Goal: Transaction & Acquisition: Purchase product/service

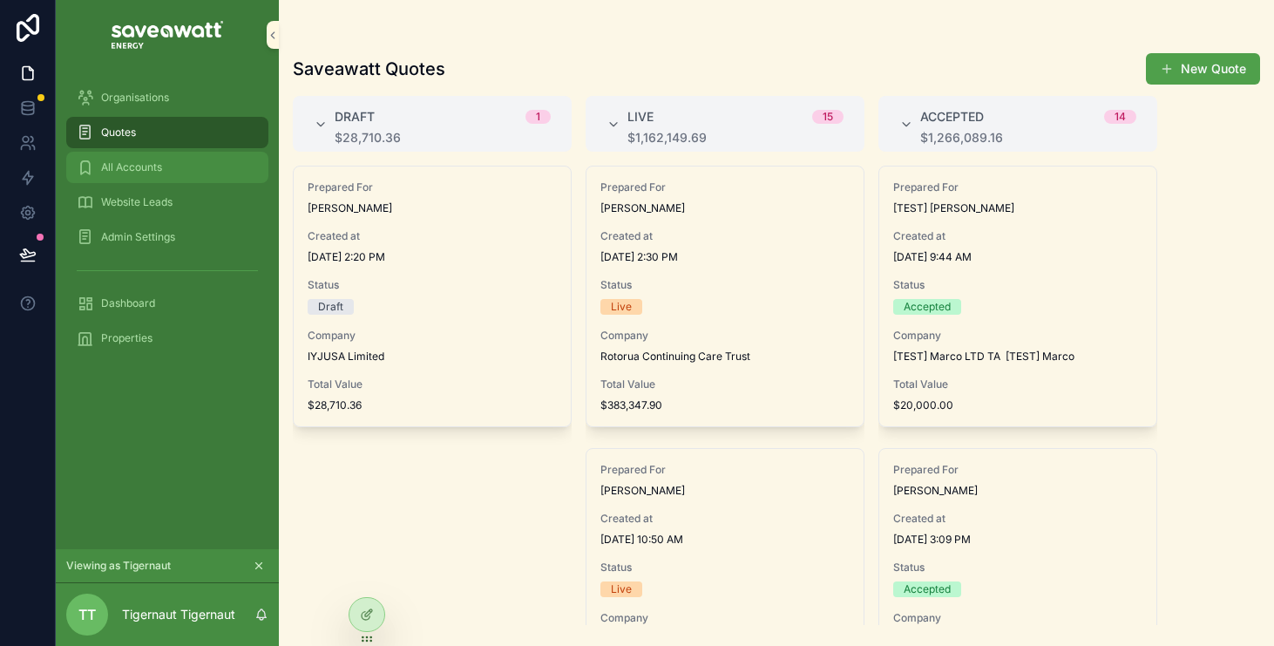
click at [146, 166] on span "All Accounts" at bounding box center [131, 167] width 61 height 14
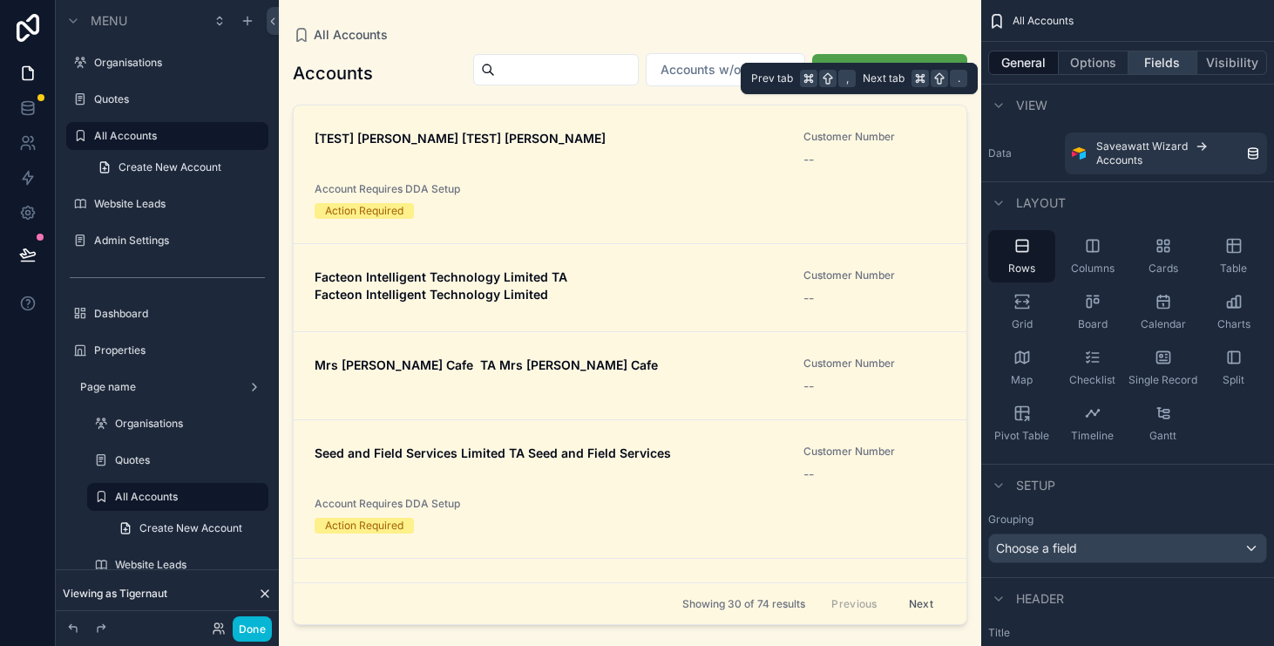
click at [1176, 54] on button "Fields" at bounding box center [1164, 63] width 70 height 24
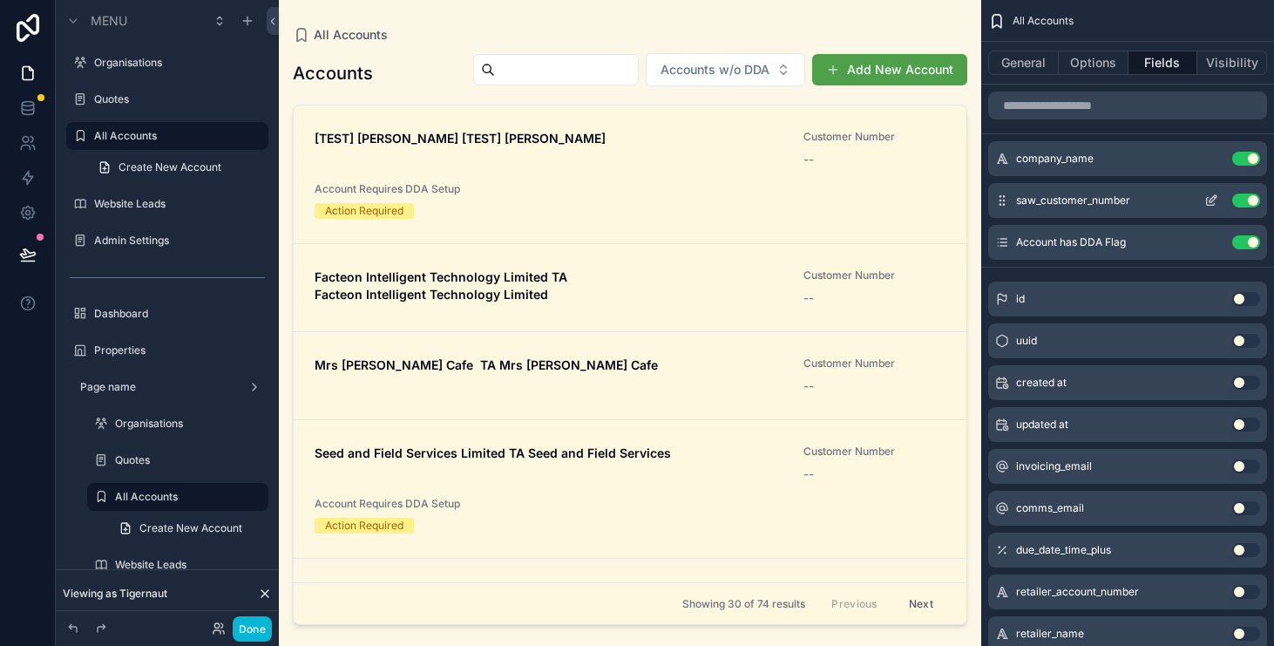
click at [1246, 194] on button "Use setting" at bounding box center [1247, 201] width 28 height 14
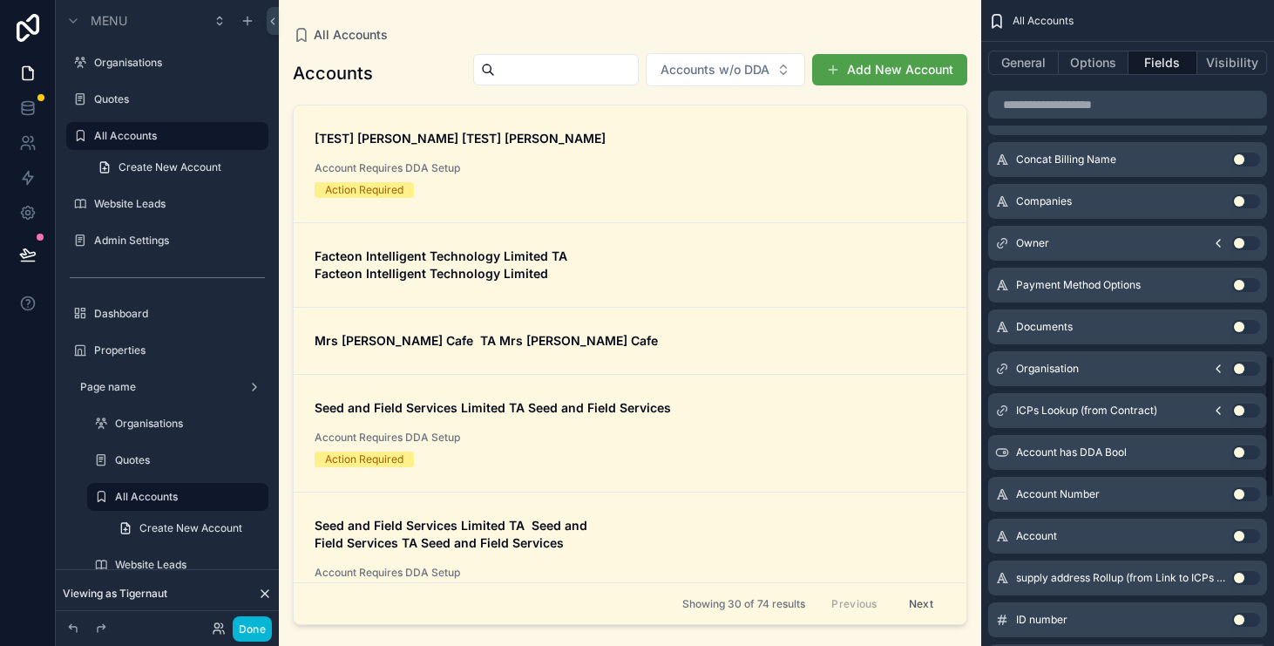
scroll to position [1648, 0]
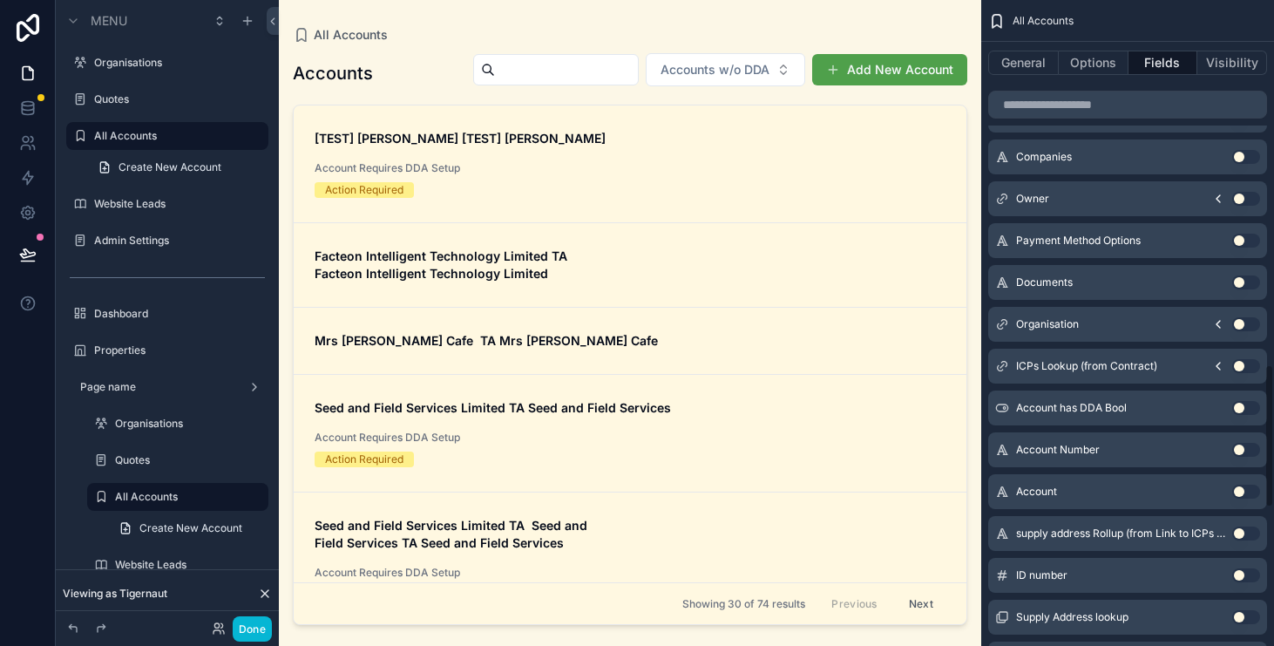
click at [1251, 447] on button "Use setting" at bounding box center [1247, 450] width 28 height 14
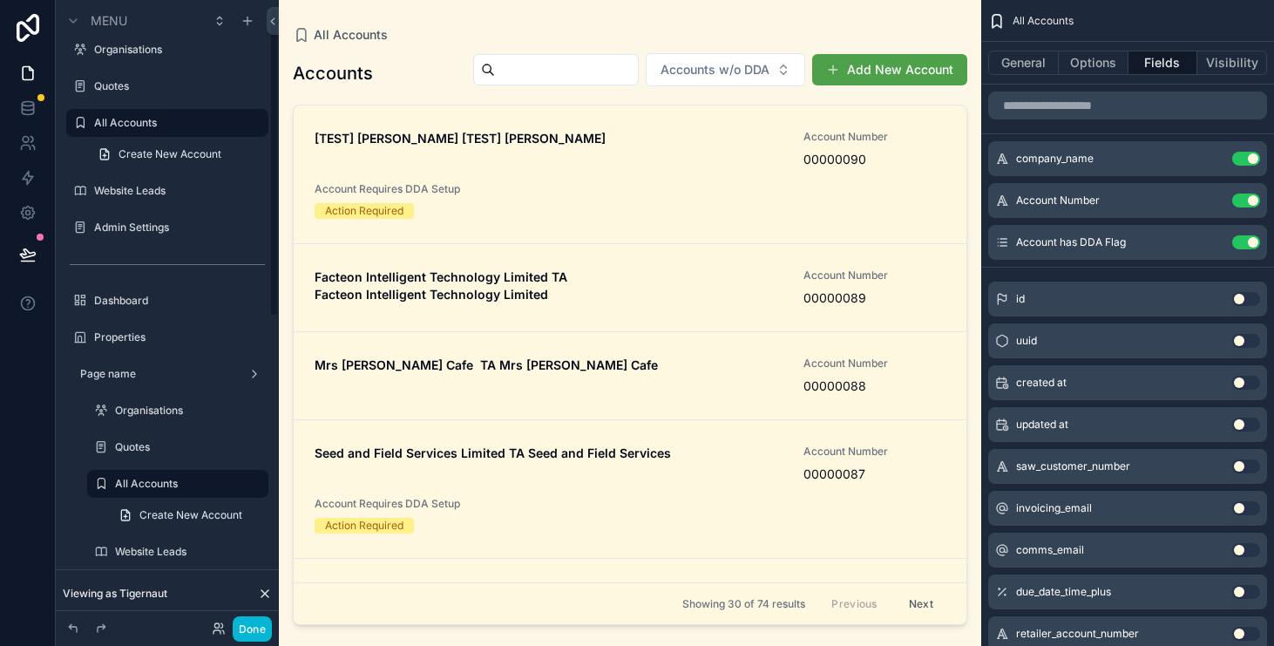
scroll to position [24, 0]
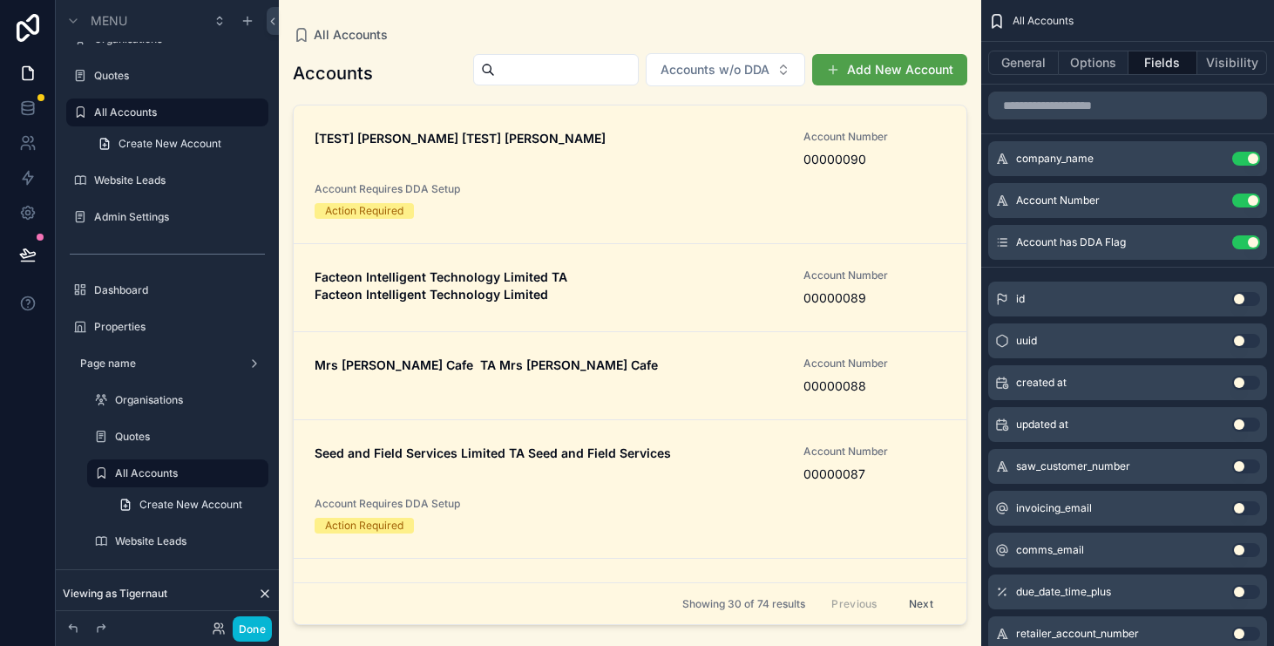
click at [442, 36] on div "scrollable content" at bounding box center [630, 312] width 703 height 625
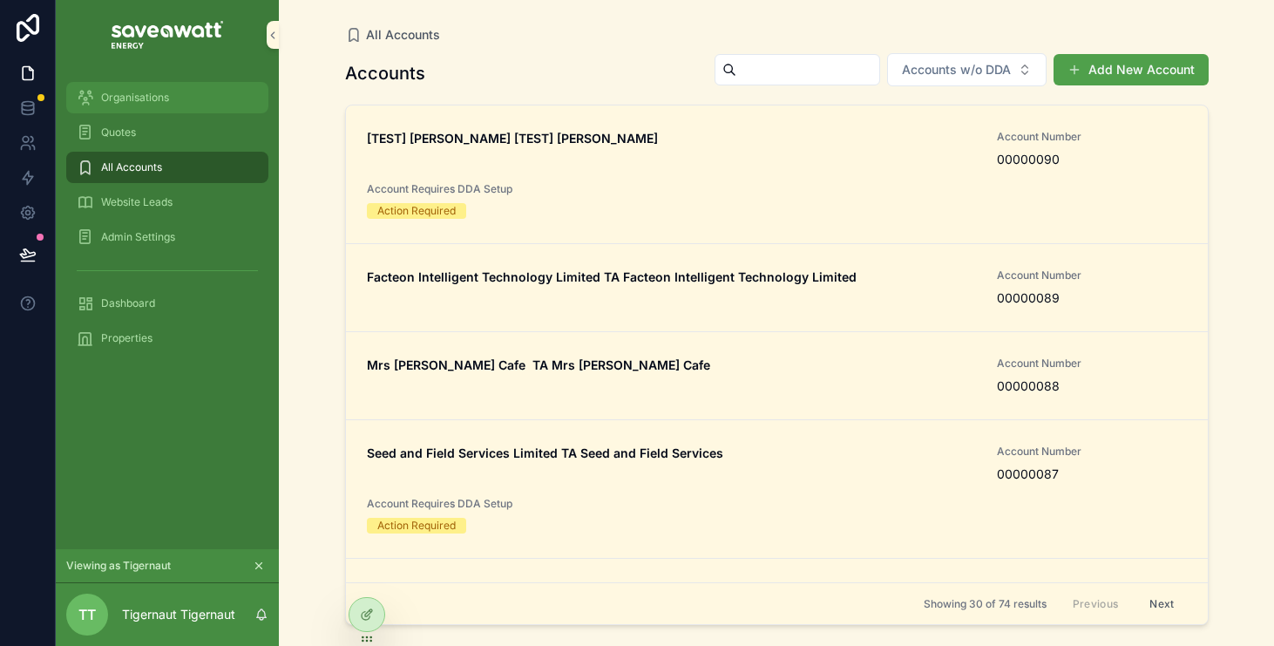
click at [192, 92] on div "Organisations" at bounding box center [167, 98] width 181 height 28
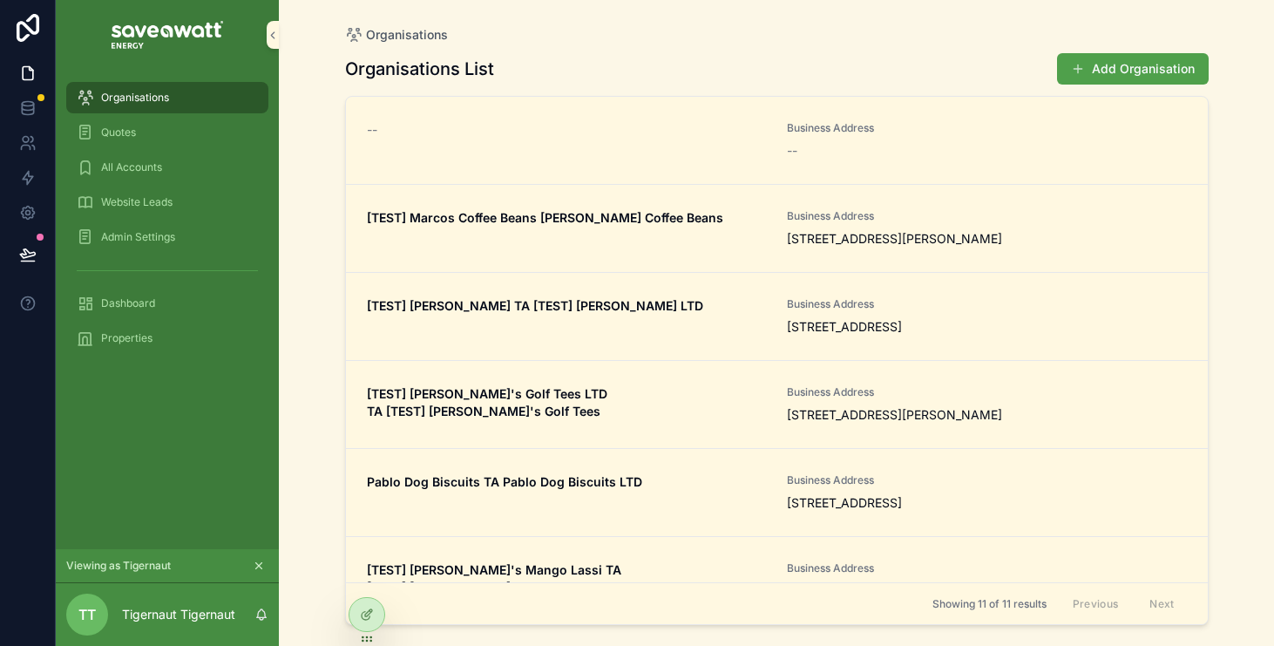
click at [304, 244] on div "Organisations Organisations List Add Organisation -- Business Address -- [TEST]…" at bounding box center [776, 323] width 995 height 646
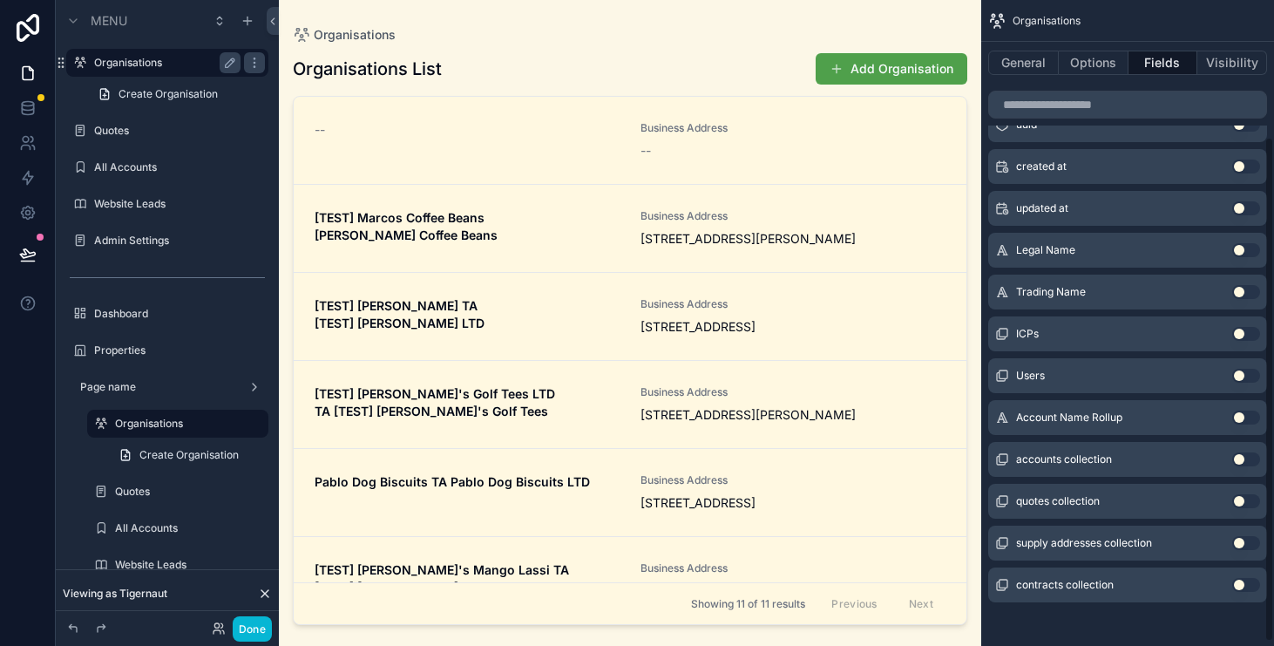
scroll to position [166, 0]
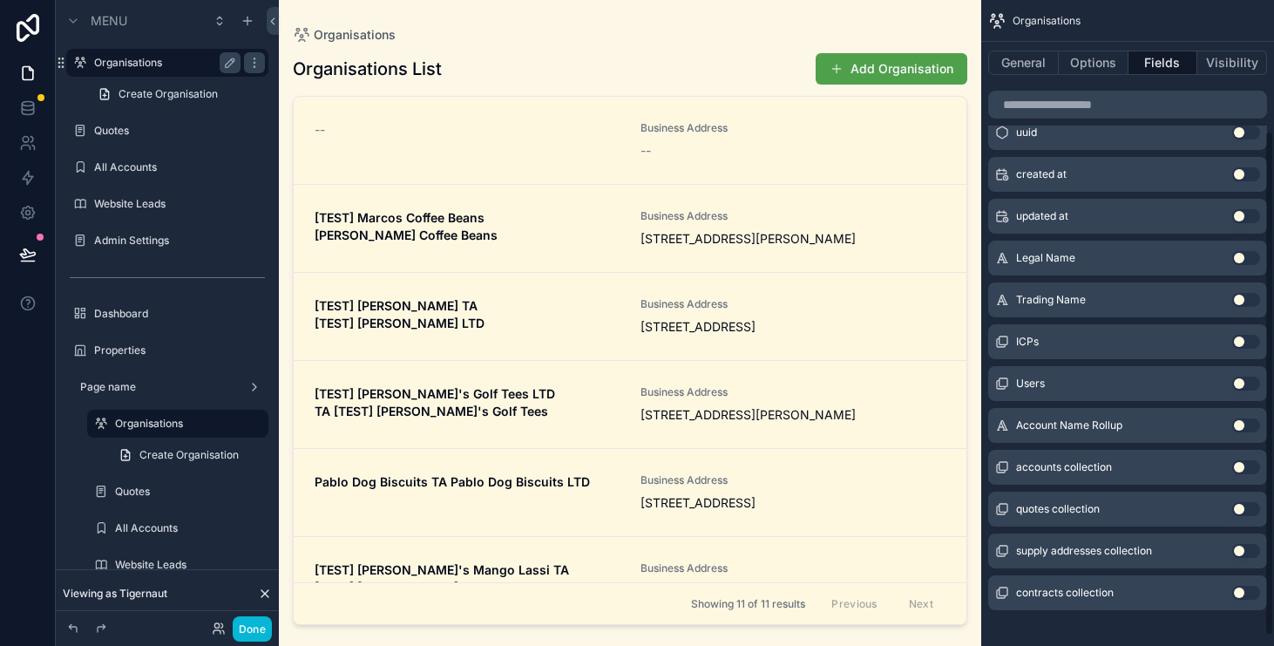
click at [1244, 430] on button "Use setting" at bounding box center [1247, 425] width 28 height 14
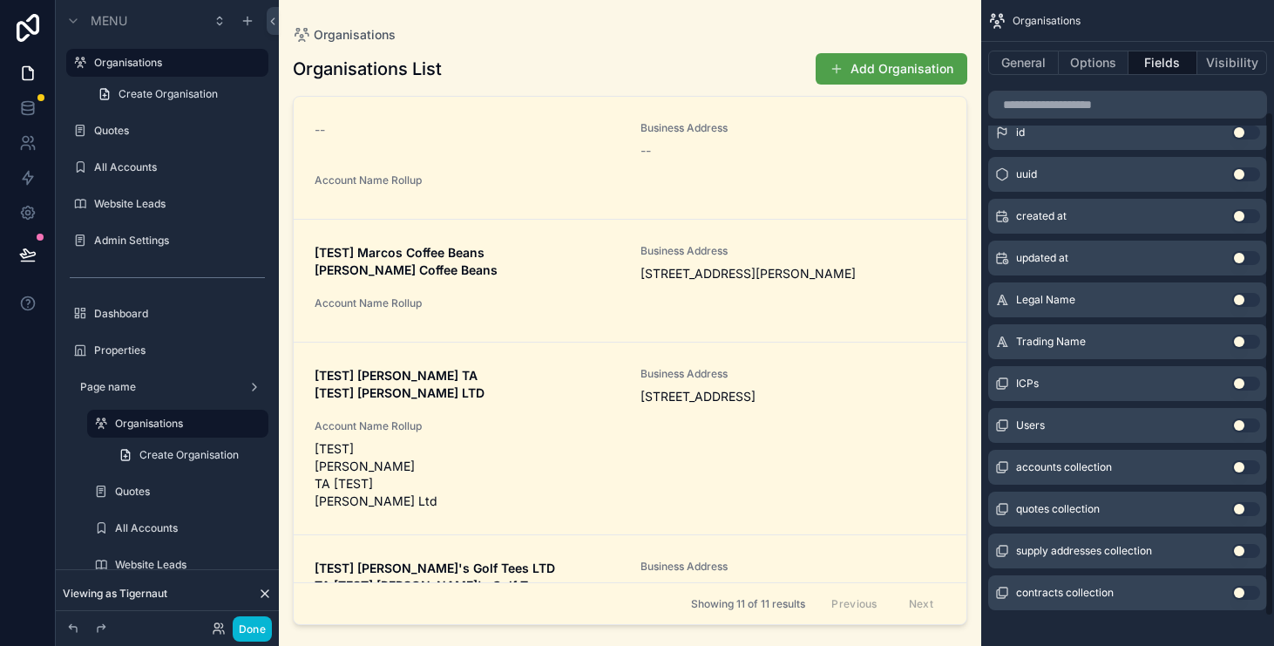
scroll to position [0, 0]
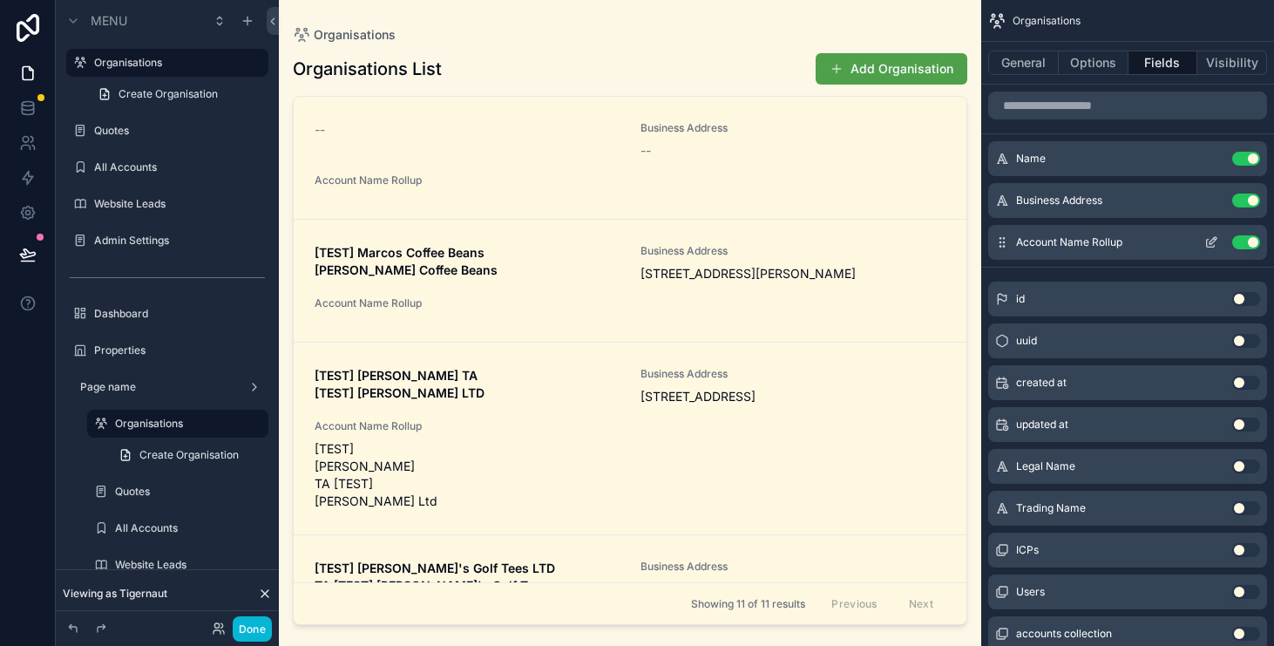
click at [1250, 249] on div "Account Name Rollup Use setting" at bounding box center [1128, 242] width 279 height 35
click at [1249, 245] on button "Use setting" at bounding box center [1247, 242] width 28 height 14
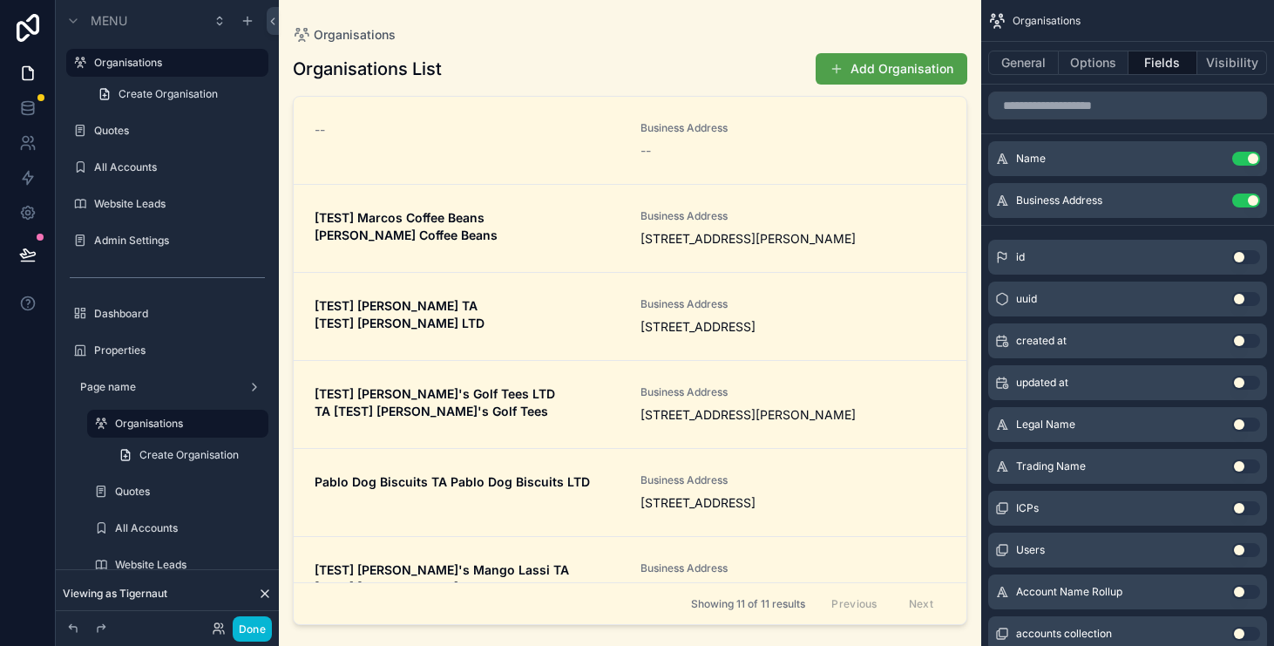
scroll to position [180, 0]
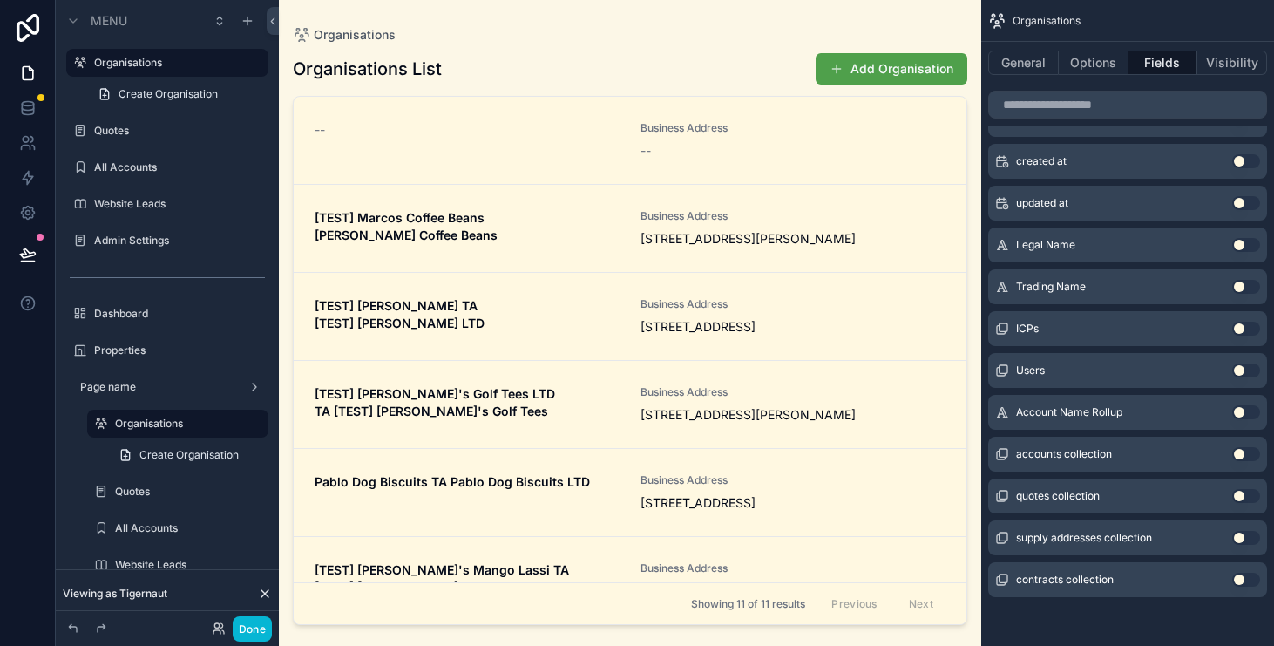
click at [1246, 451] on button "Use setting" at bounding box center [1247, 454] width 28 height 14
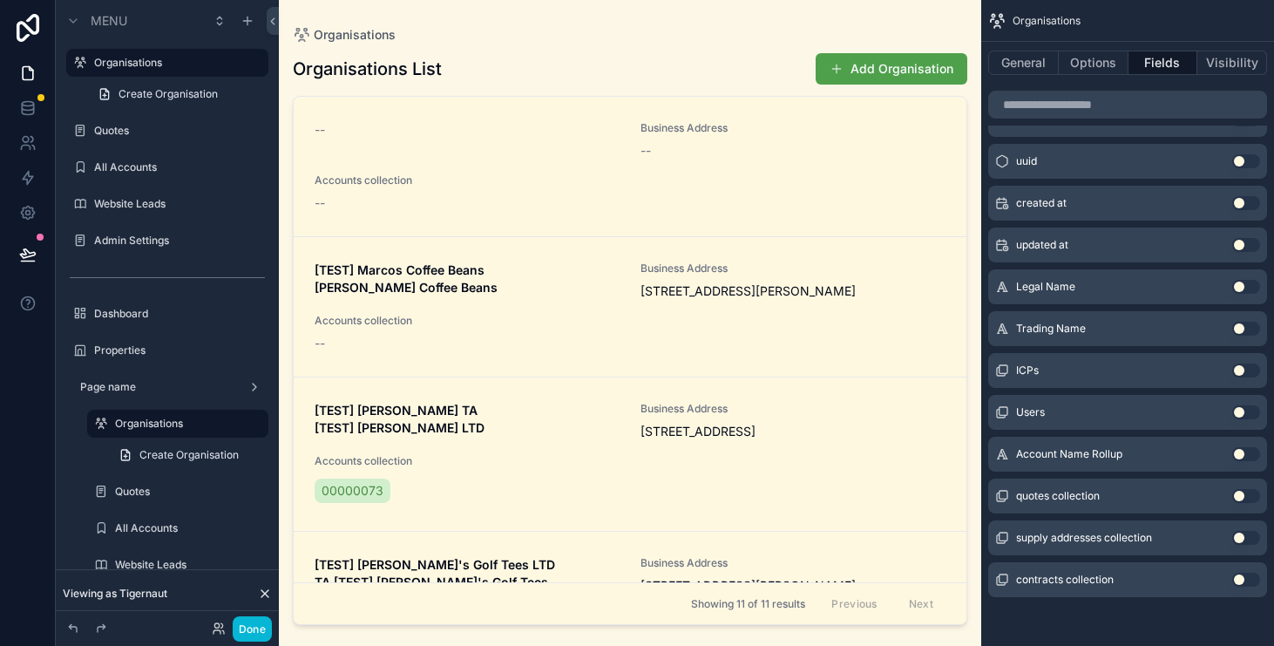
click at [371, 489] on div "scrollable content" at bounding box center [630, 312] width 703 height 625
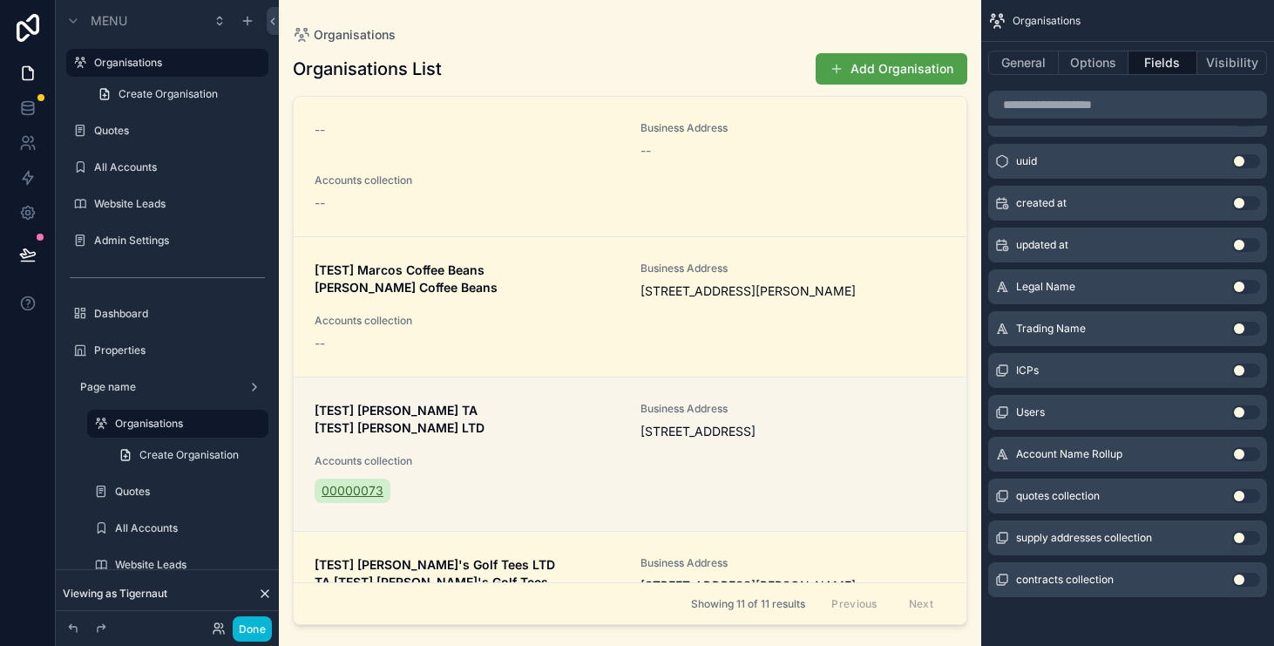
click at [357, 491] on span "00000073" at bounding box center [353, 490] width 62 height 17
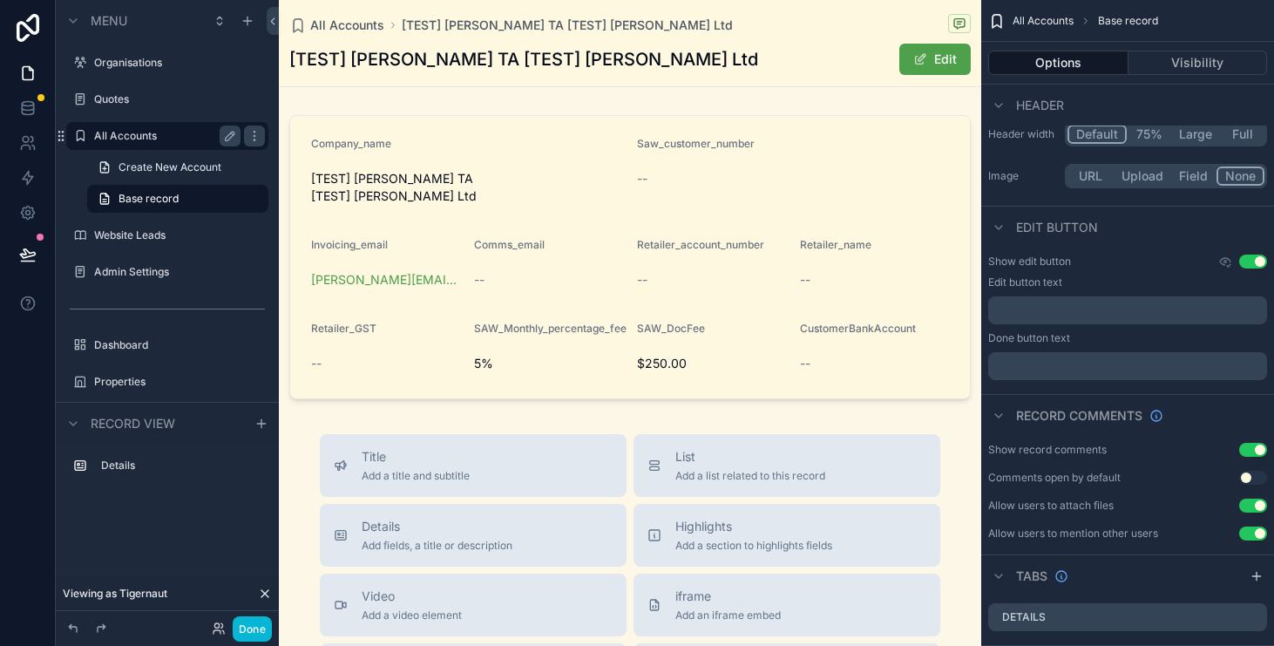
click at [159, 137] on label "All Accounts" at bounding box center [163, 136] width 139 height 14
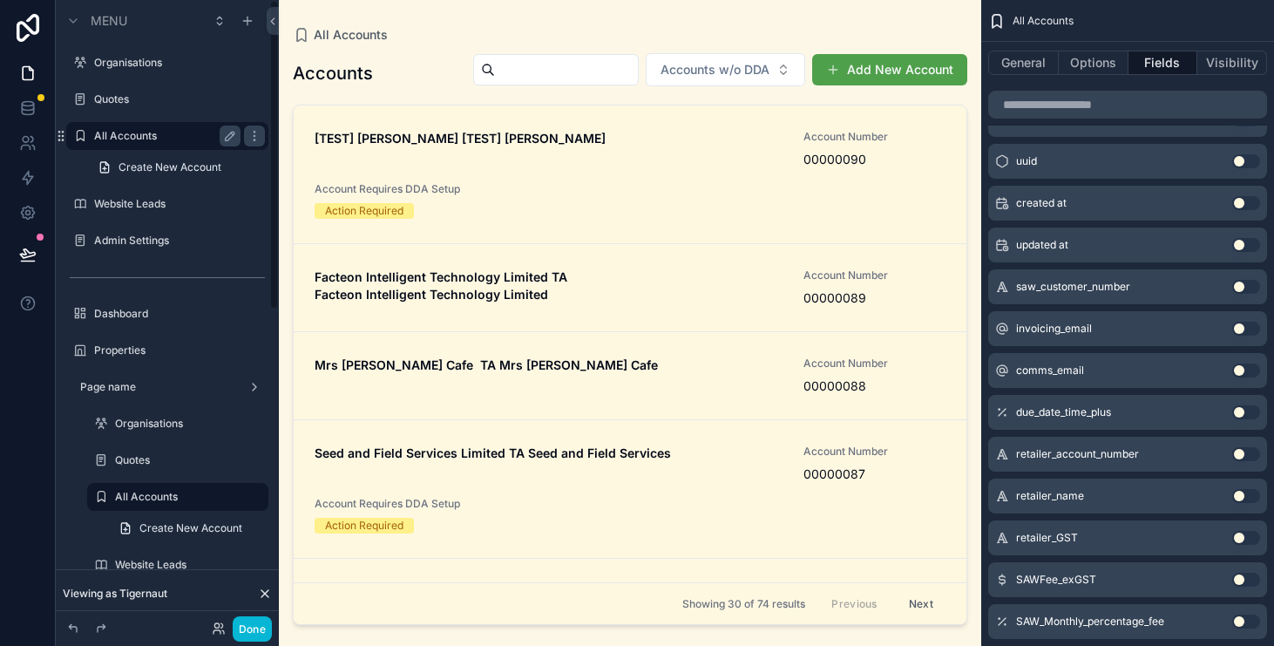
click at [515, 178] on div "scrollable content" at bounding box center [630, 312] width 703 height 625
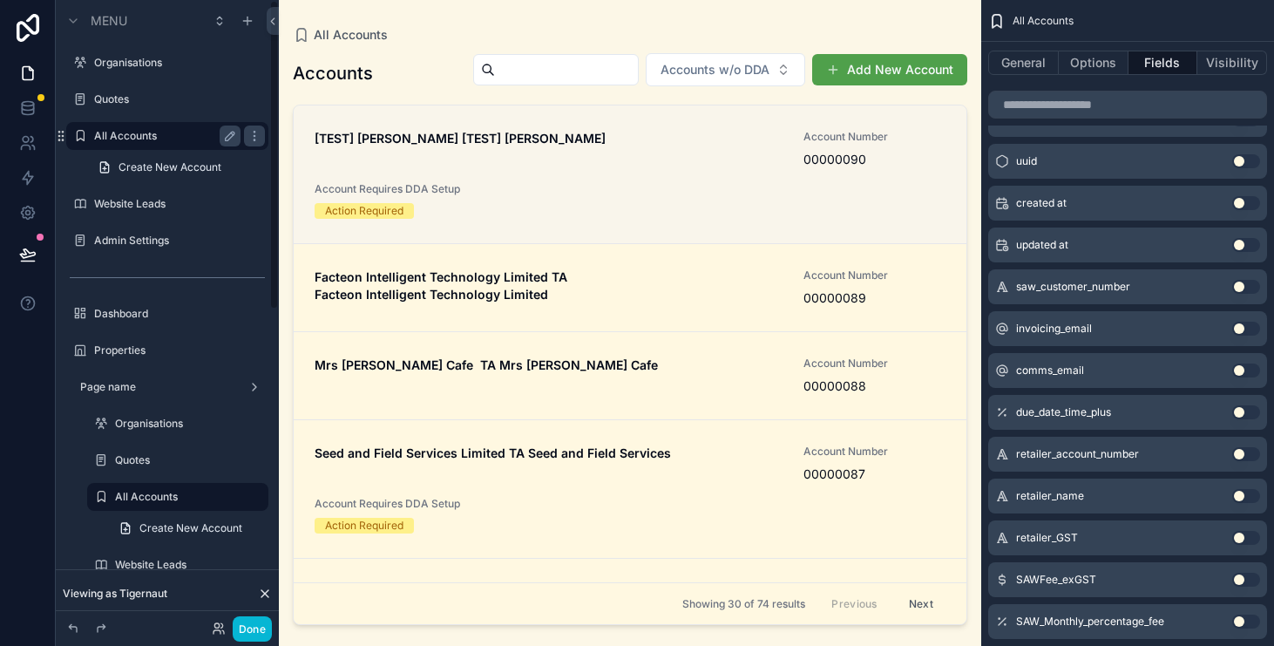
click at [513, 158] on div "[TEST] Marco TA [TEST] Marco" at bounding box center [549, 149] width 468 height 38
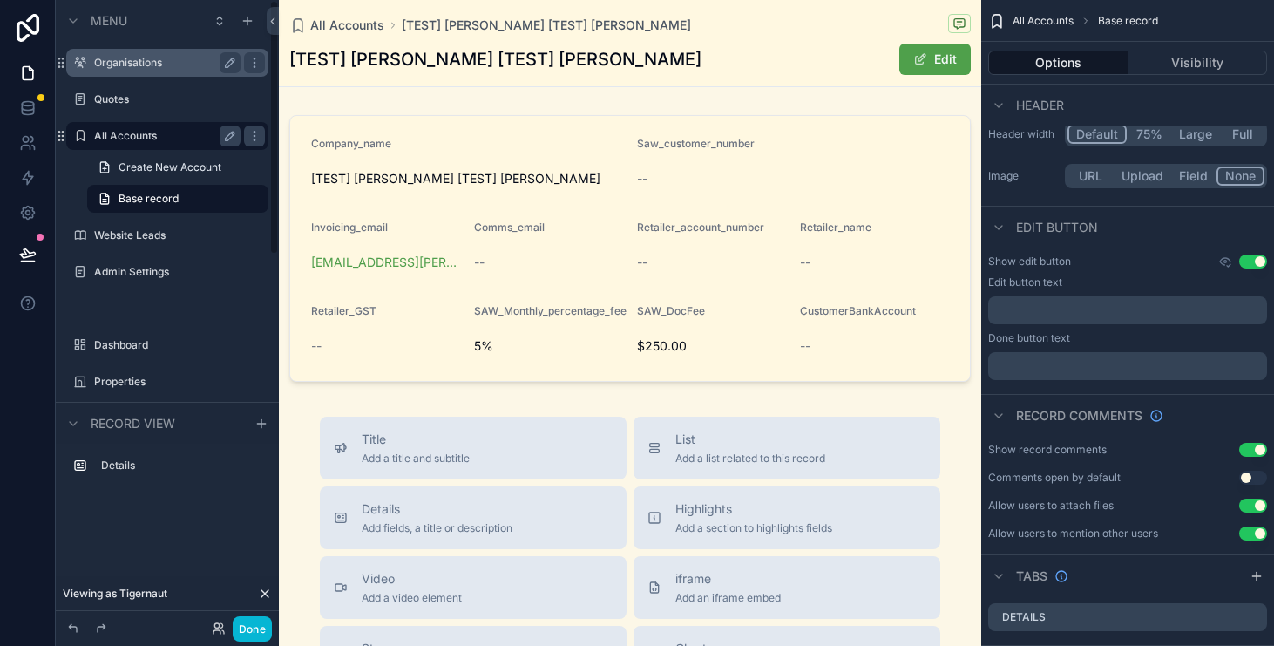
click at [178, 66] on label "Organisations" at bounding box center [163, 63] width 139 height 14
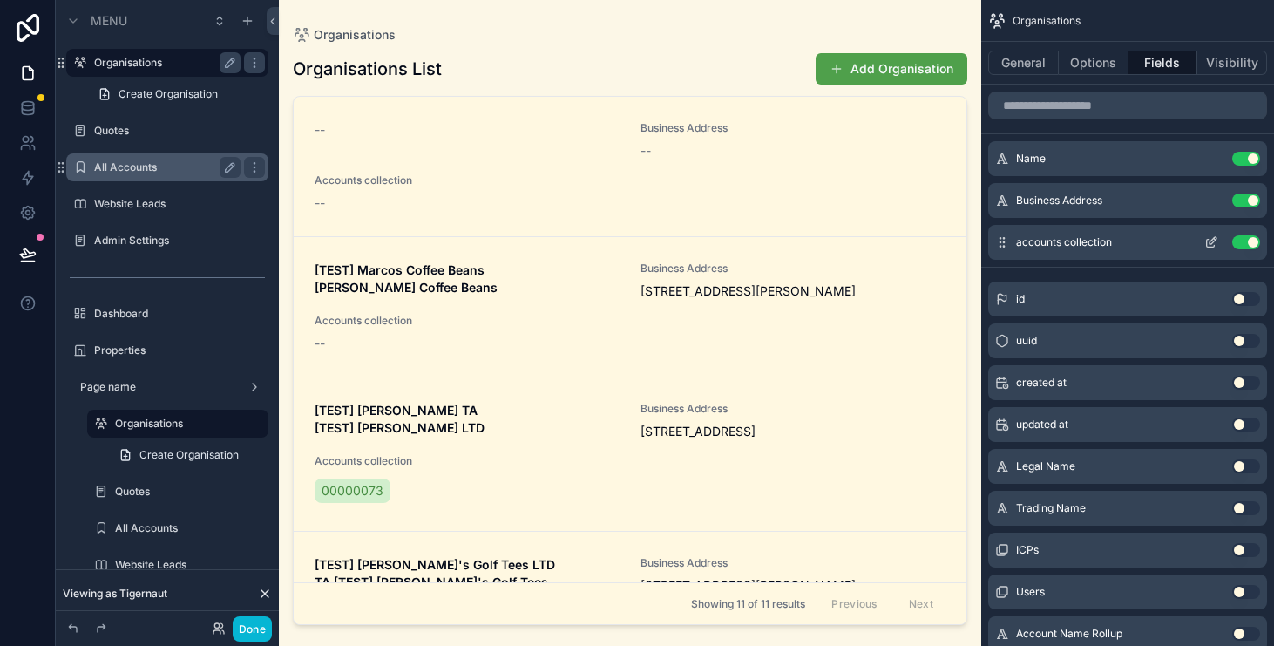
click at [1207, 245] on icon "scrollable content" at bounding box center [1211, 244] width 8 height 8
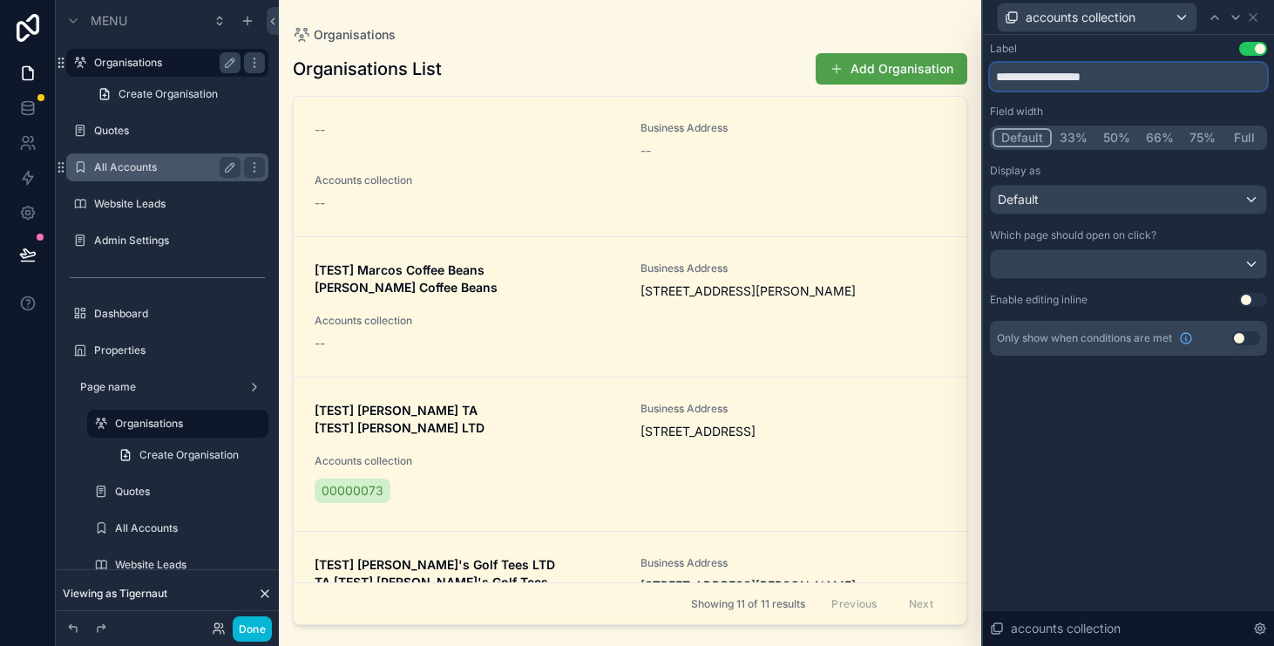
drag, startPoint x: 1137, startPoint y: 82, endPoint x: 913, endPoint y: 82, distance: 224.0
click at [913, 82] on div "**********" at bounding box center [637, 323] width 1274 height 646
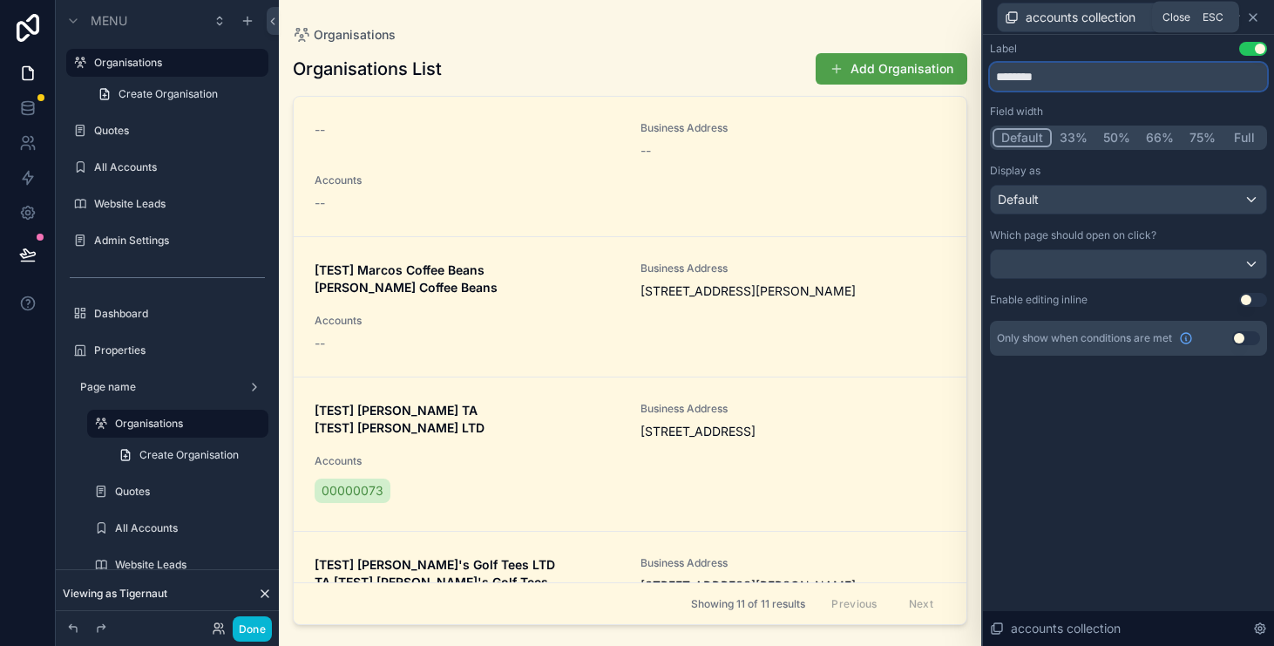
type input "********"
click at [1251, 17] on icon at bounding box center [1254, 17] width 14 height 14
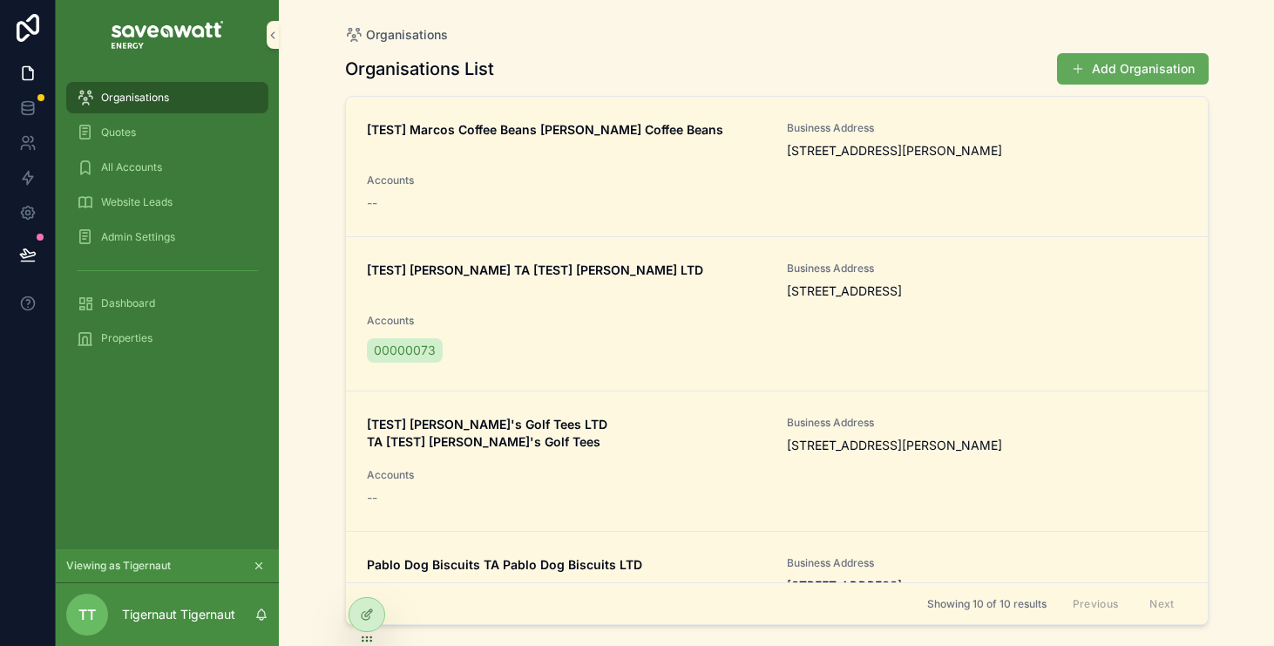
click at [1069, 59] on button "Add Organisation" at bounding box center [1133, 68] width 152 height 31
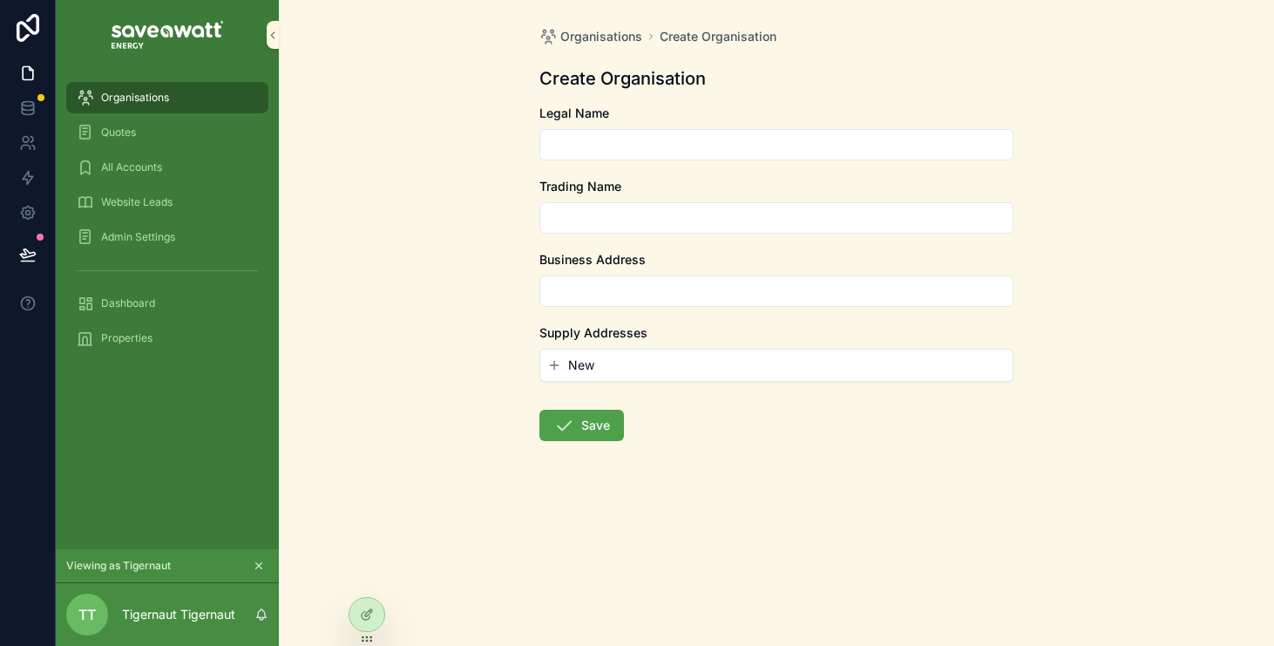
click at [869, 142] on input "scrollable content" at bounding box center [776, 144] width 472 height 24
click at [758, 153] on input "**********" at bounding box center [776, 144] width 472 height 24
paste input "**********"
type input "**********"
click at [731, 220] on input "scrollable content" at bounding box center [776, 218] width 472 height 24
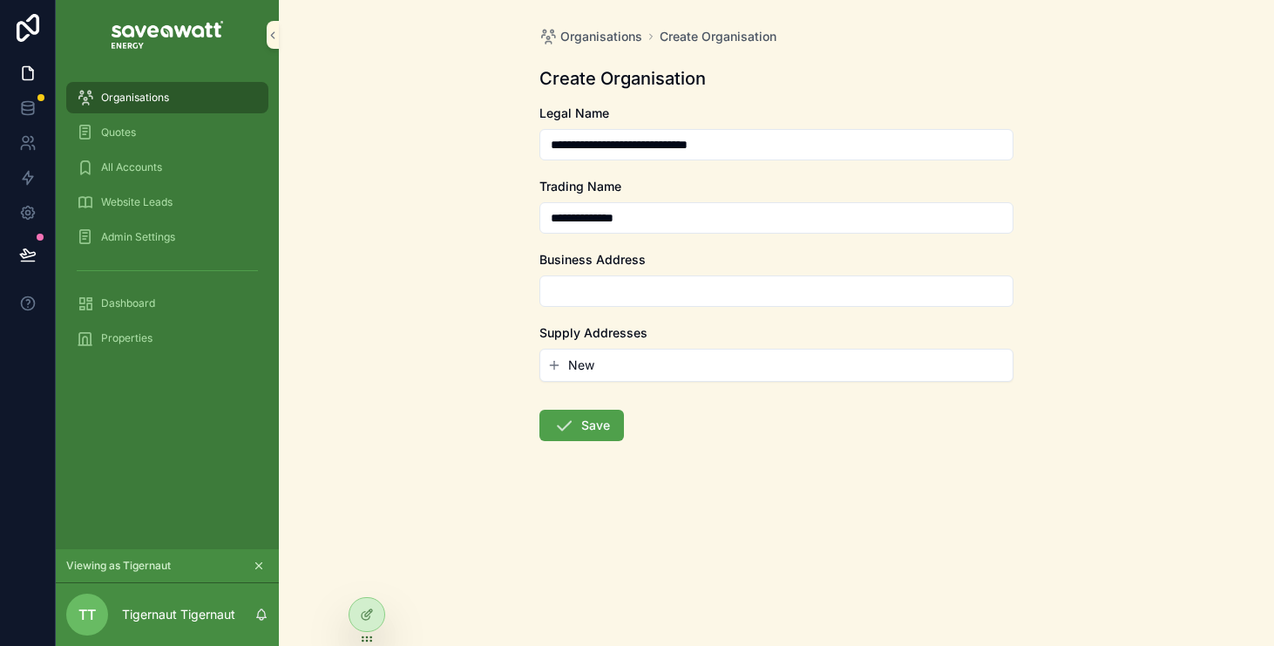
paste input "**********"
type input "**********"
click at [635, 139] on input "**********" at bounding box center [776, 144] width 472 height 24
type input "**********"
click at [626, 302] on input "scrollable content" at bounding box center [776, 291] width 472 height 24
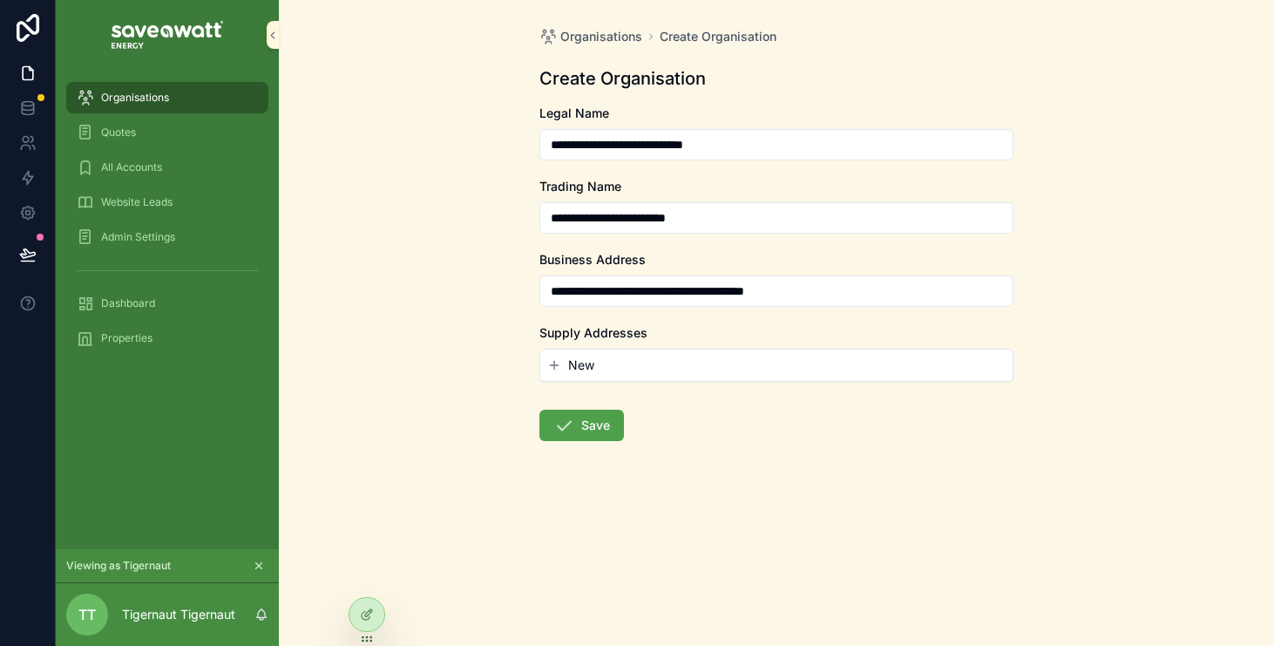
type input "**********"
click at [554, 360] on icon "scrollable content" at bounding box center [554, 365] width 14 height 14
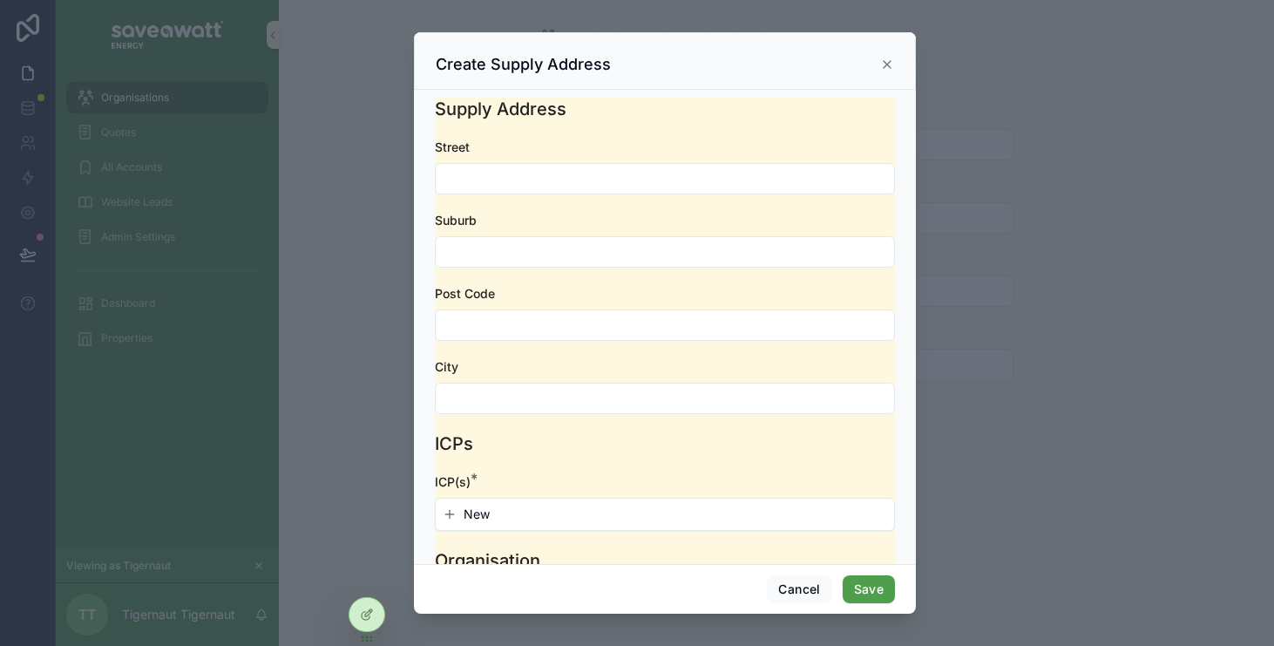
click at [550, 178] on input "scrollable content" at bounding box center [665, 178] width 459 height 24
type input "**********"
click at [527, 250] on input "scrollable content" at bounding box center [665, 252] width 459 height 24
type input "*********"
drag, startPoint x: 564, startPoint y: 173, endPoint x: 517, endPoint y: 179, distance: 47.5
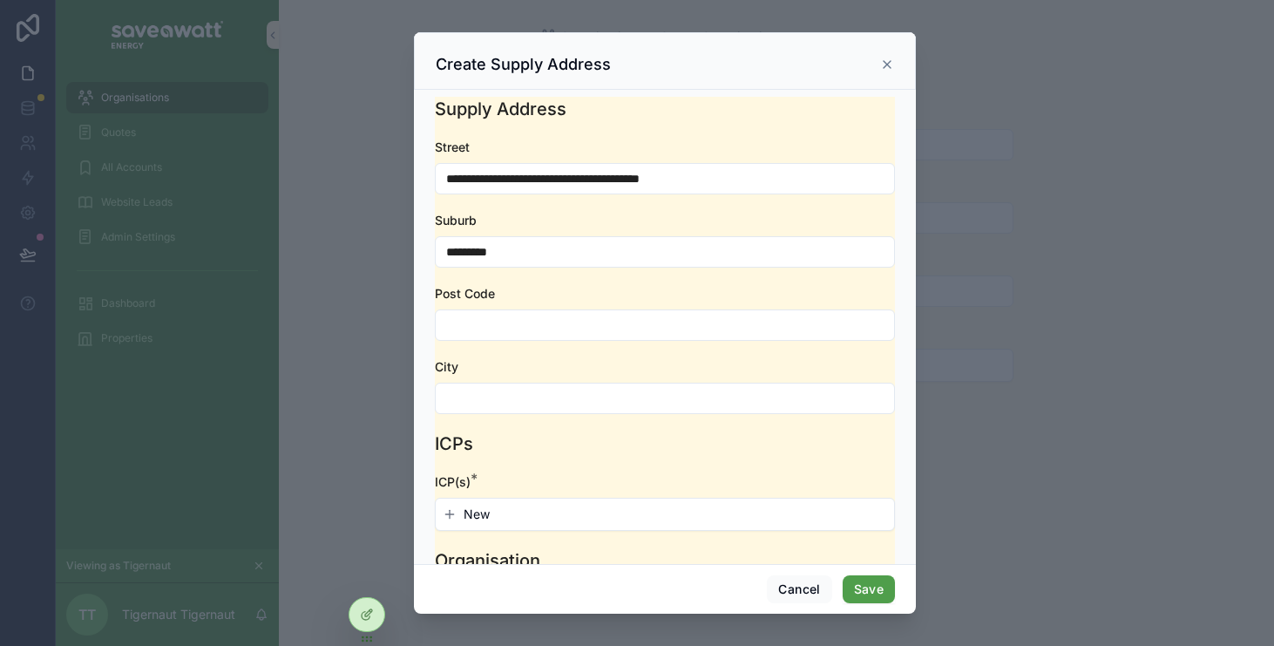
click at [517, 179] on input "**********" at bounding box center [665, 178] width 459 height 24
type input "**********"
click at [527, 321] on input "scrollable content" at bounding box center [665, 325] width 459 height 24
type input "****"
click at [521, 397] on input "scrollable content" at bounding box center [665, 398] width 459 height 24
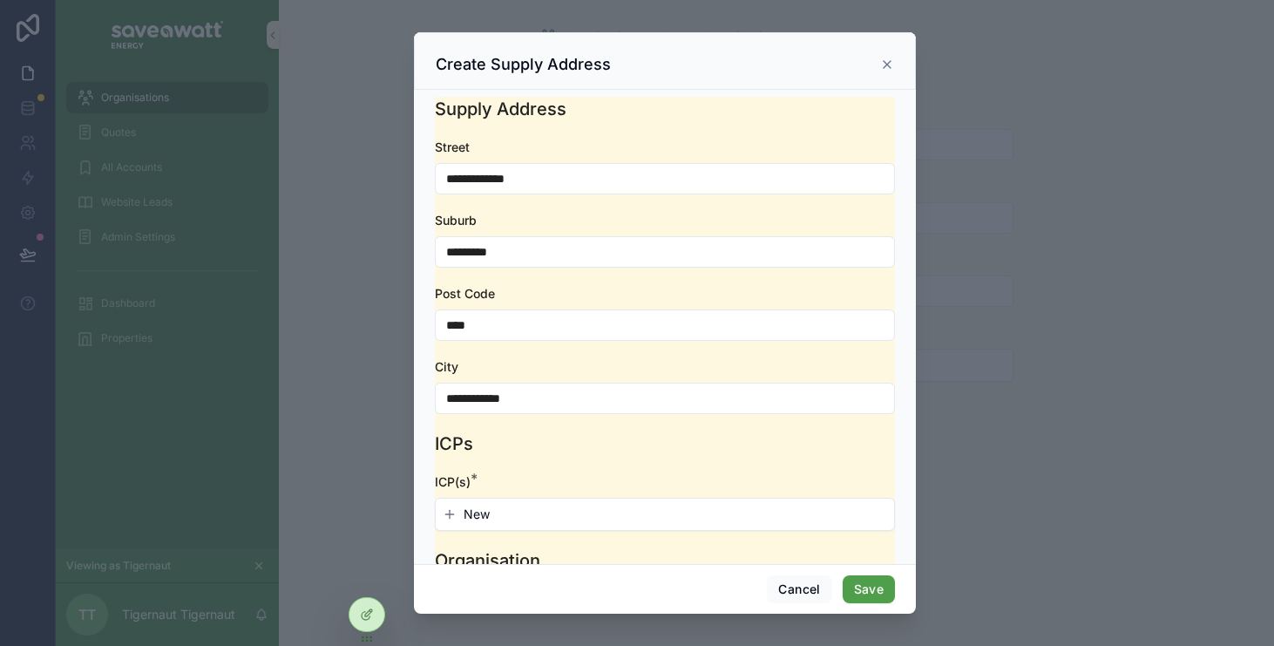
scroll to position [39, 0]
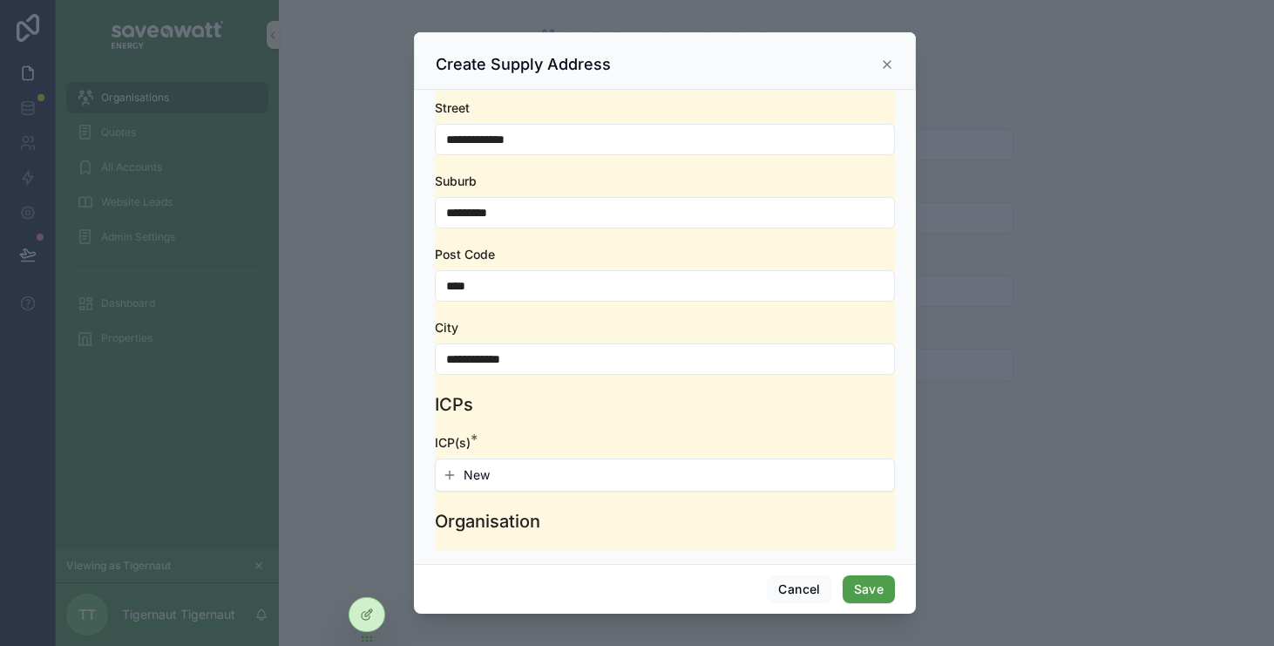
type input "**********"
click at [531, 462] on div "New" at bounding box center [665, 474] width 459 height 31
click at [530, 473] on button "New" at bounding box center [665, 474] width 445 height 17
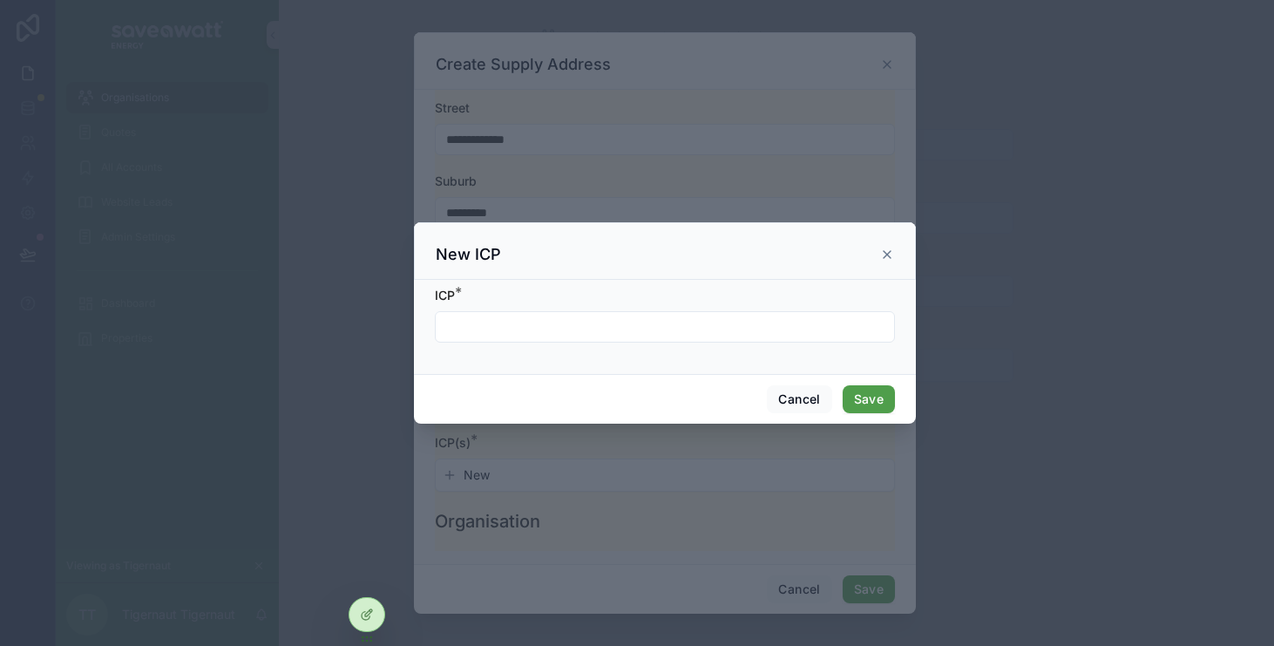
click at [571, 320] on input "scrollable content" at bounding box center [665, 327] width 459 height 24
click at [447, 330] on input "**********" at bounding box center [665, 327] width 459 height 24
click at [590, 328] on input "**********" at bounding box center [665, 327] width 459 height 24
type input "**********"
click at [870, 400] on button "Save" at bounding box center [869, 399] width 52 height 28
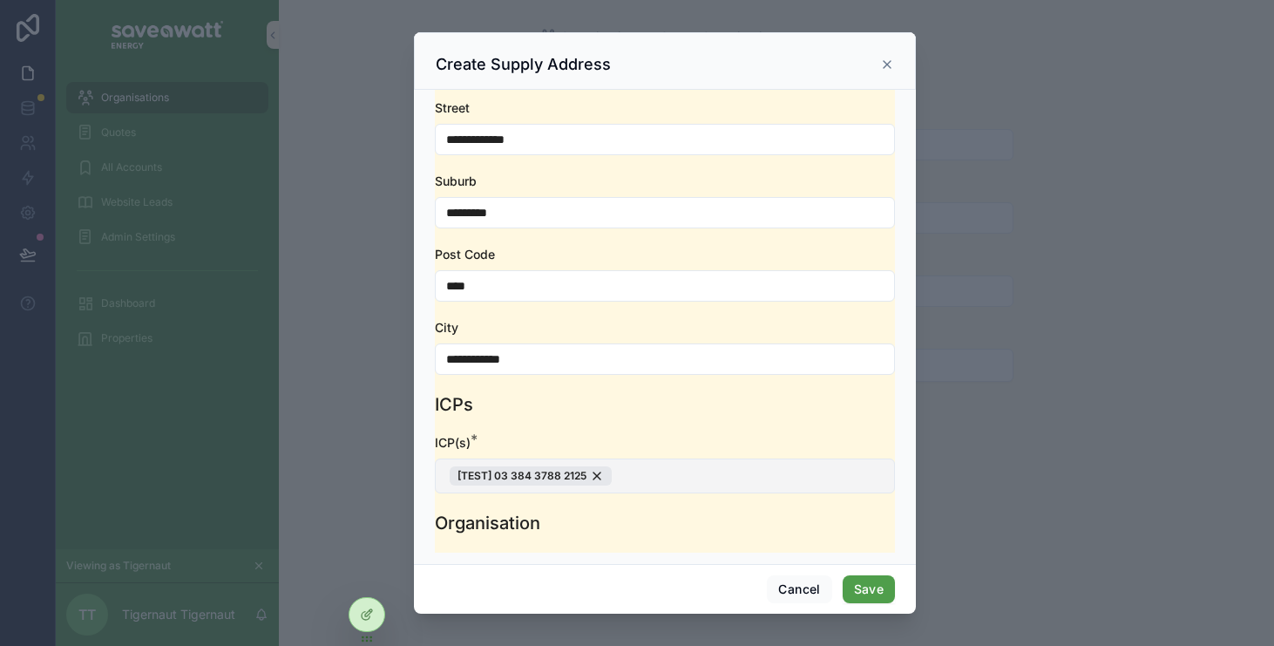
click at [656, 471] on button "[TEST] 03 384 3788 2125" at bounding box center [665, 476] width 460 height 35
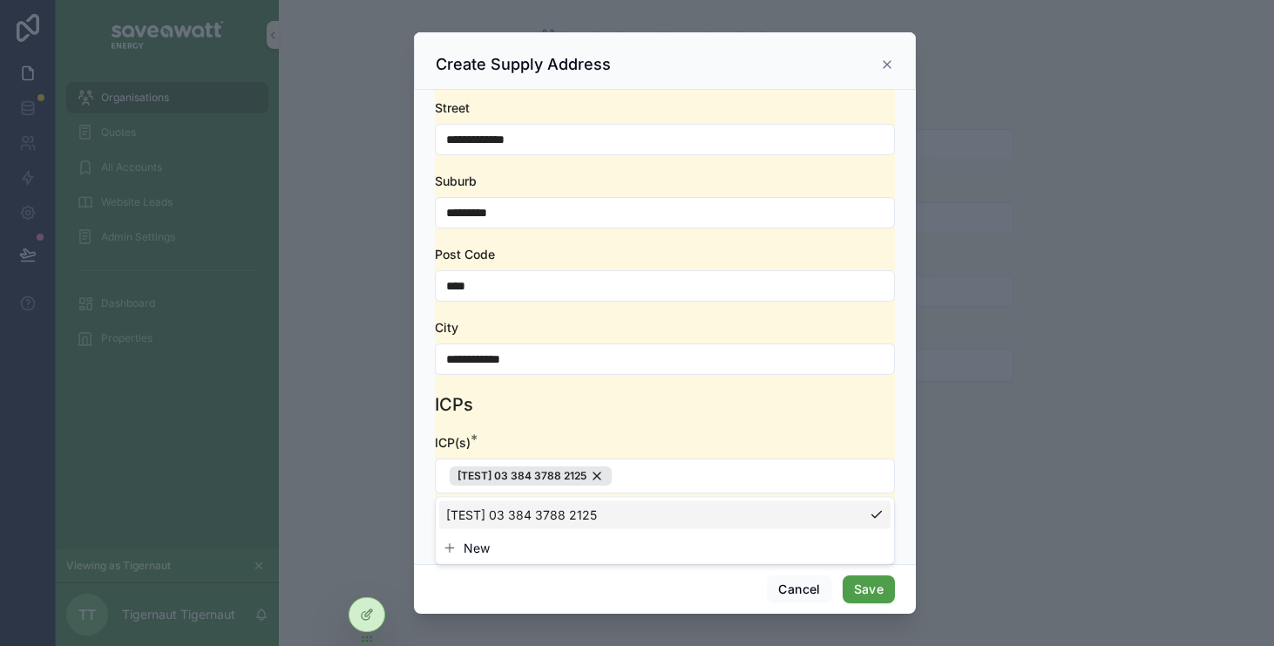
click at [506, 546] on button "New" at bounding box center [665, 548] width 445 height 17
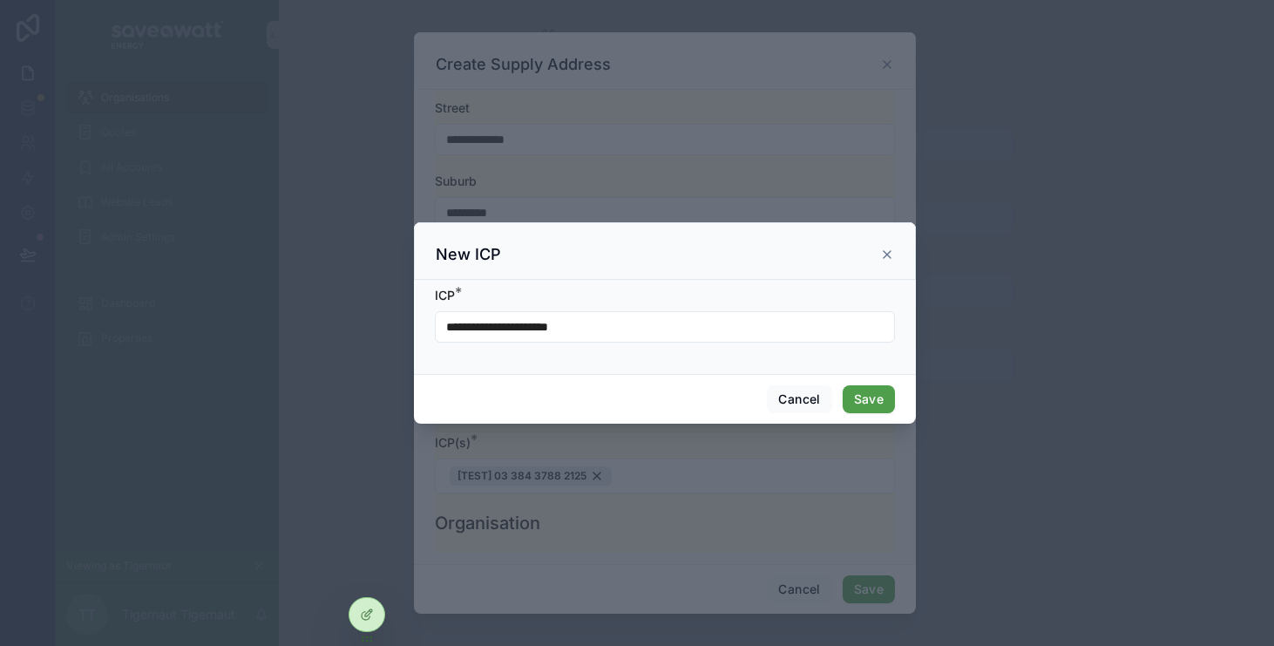
click at [653, 328] on input "**********" at bounding box center [665, 327] width 459 height 24
type input "**********"
click at [886, 395] on button "Save" at bounding box center [869, 399] width 52 height 28
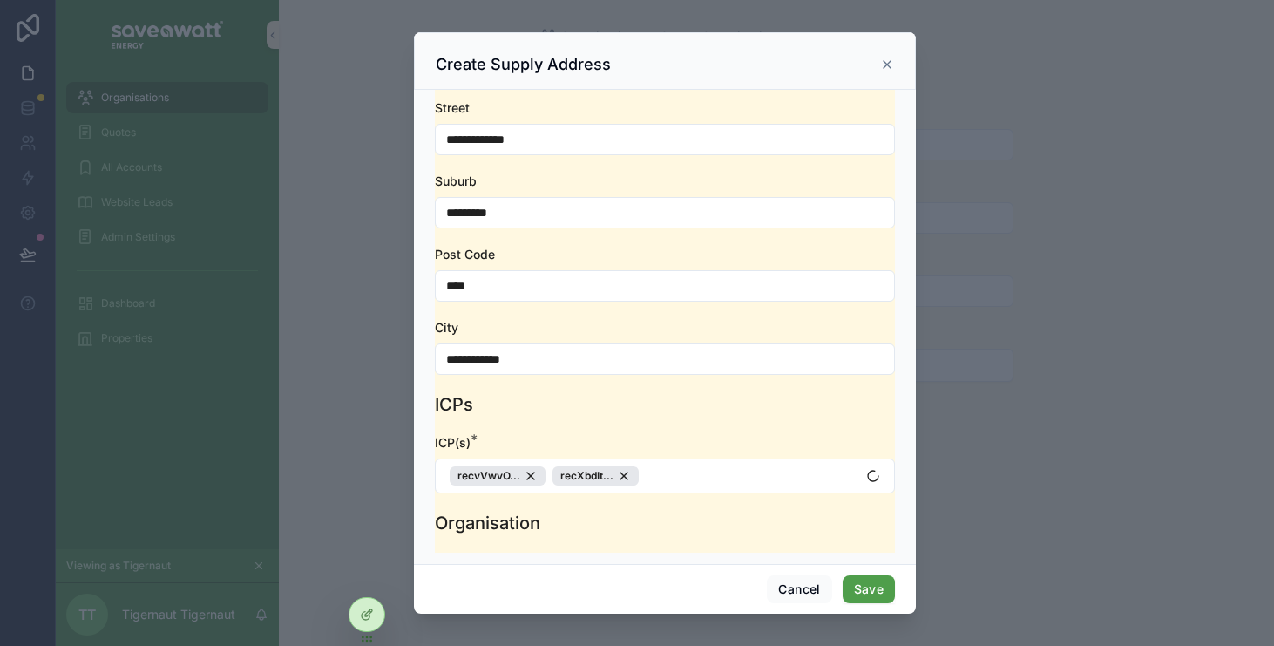
scroll to position [41, 0]
click at [876, 588] on button "Save" at bounding box center [869, 589] width 52 height 28
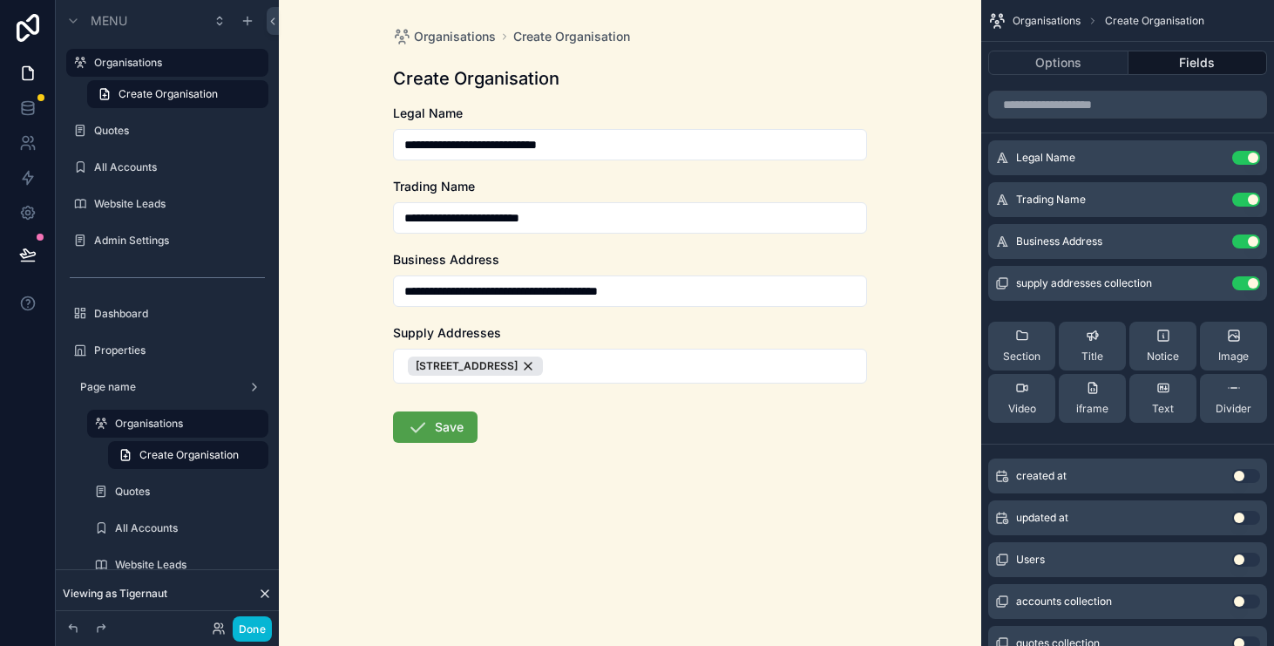
click at [474, 448] on form "**********" at bounding box center [630, 330] width 474 height 450
click at [447, 428] on button "Save" at bounding box center [435, 426] width 85 height 31
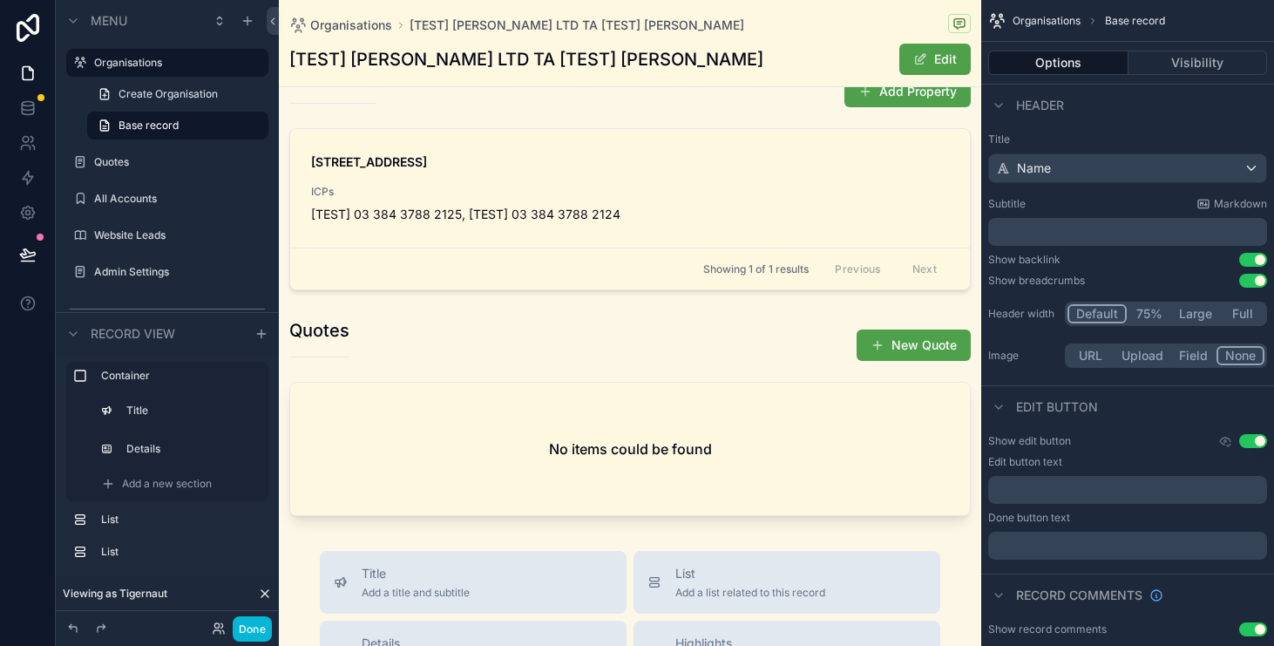
scroll to position [290, 0]
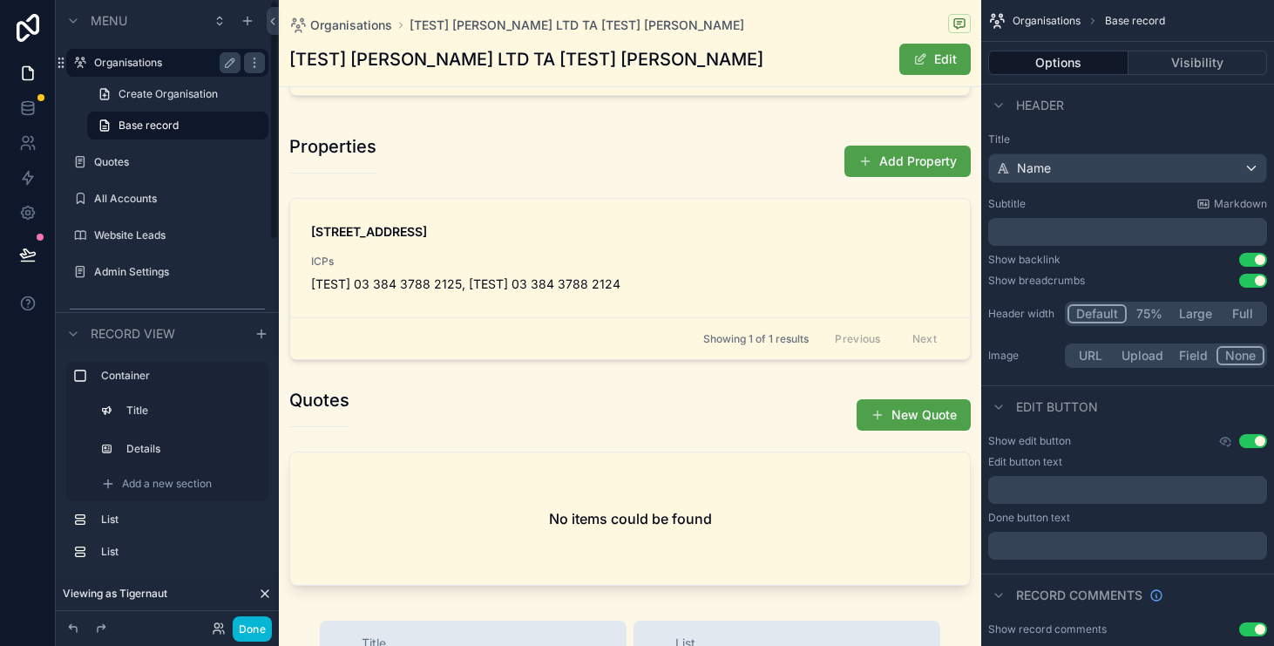
click at [143, 55] on div "Organisations" at bounding box center [167, 62] width 146 height 21
click at [142, 65] on label "Organisations" at bounding box center [163, 63] width 139 height 14
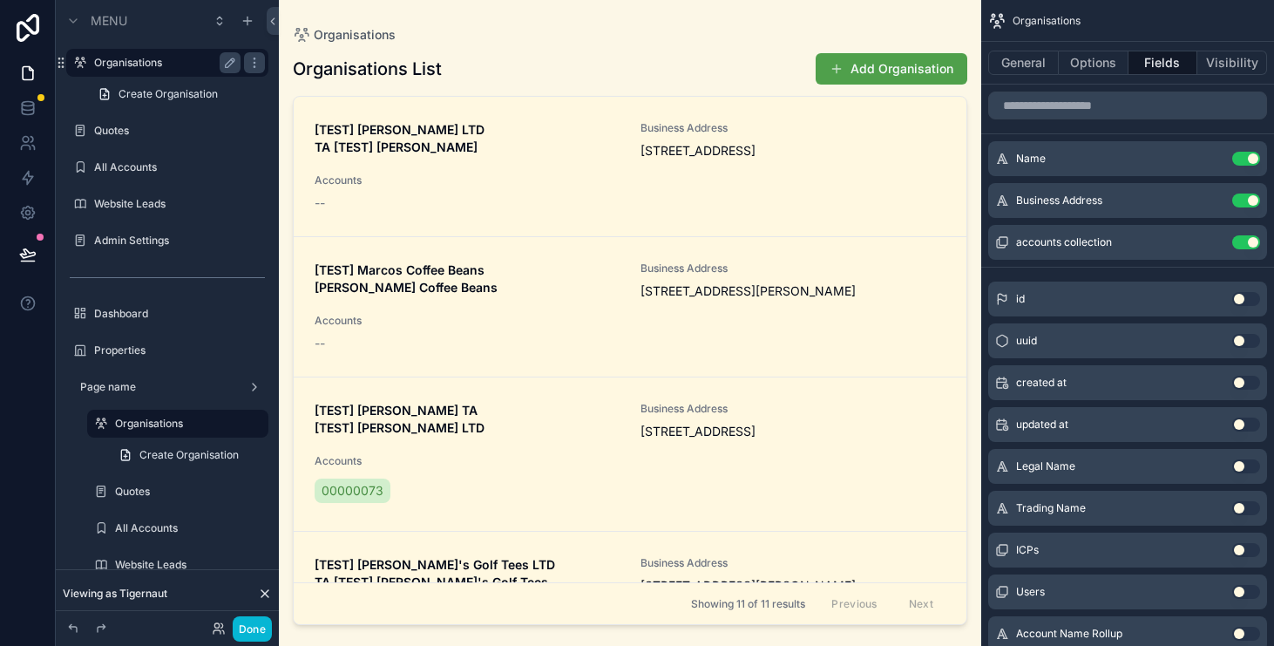
click at [647, 61] on div "Organisations List Add Organisation" at bounding box center [630, 68] width 675 height 33
click at [1100, 54] on button "Options" at bounding box center [1094, 63] width 70 height 24
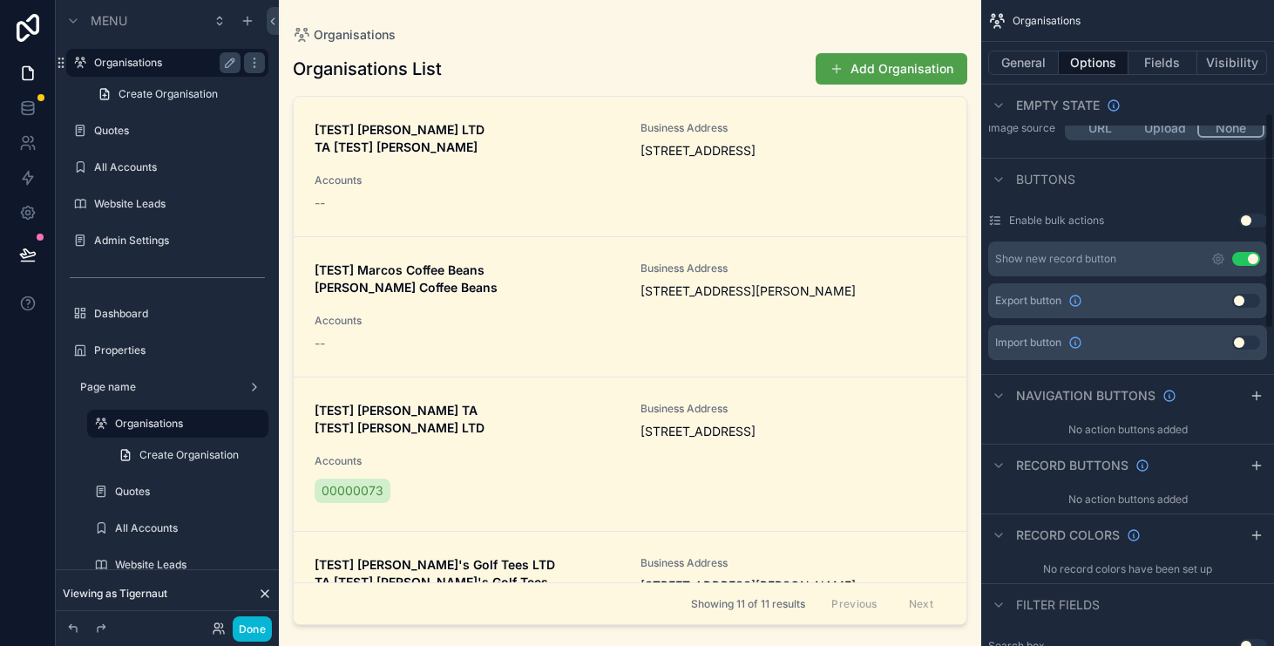
scroll to position [234, 0]
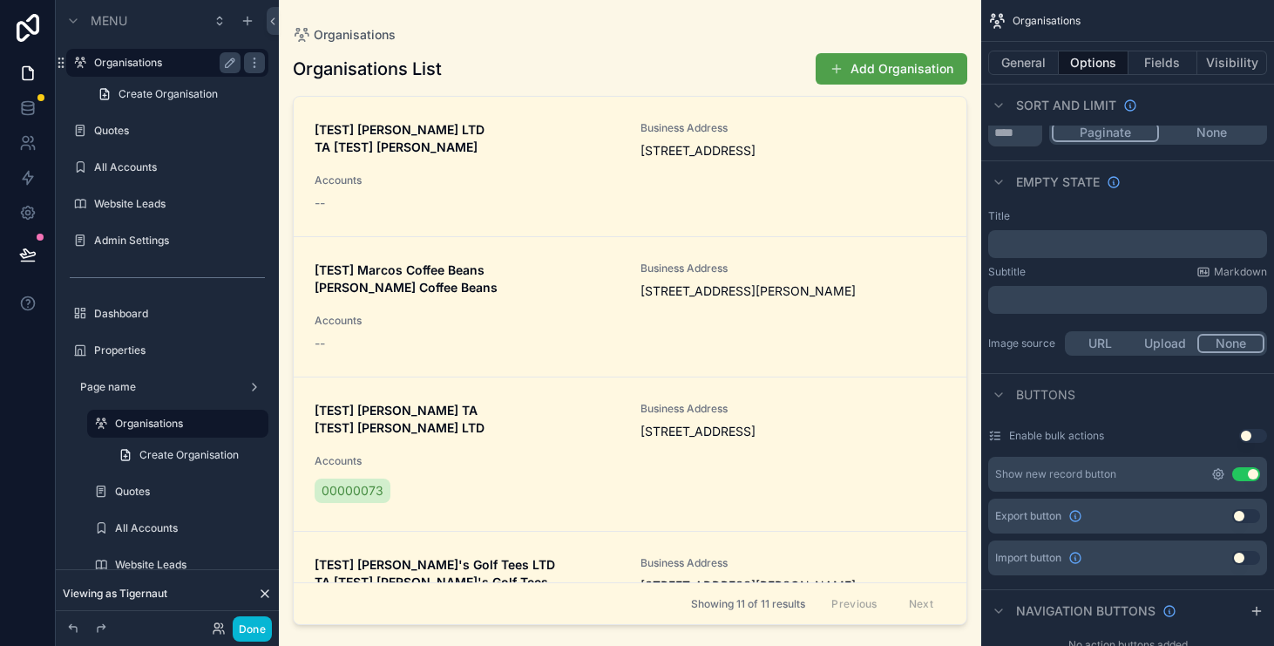
click at [1220, 472] on icon "scrollable content" at bounding box center [1218, 473] width 3 height 3
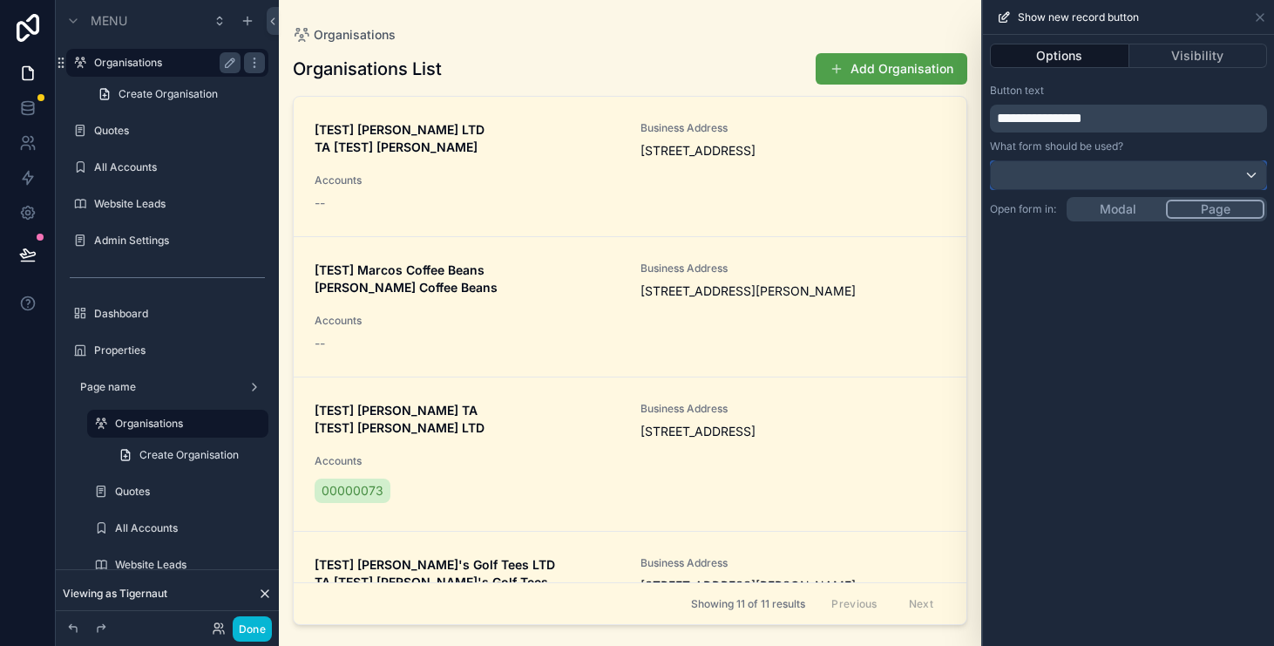
click at [1198, 186] on div at bounding box center [1128, 175] width 275 height 28
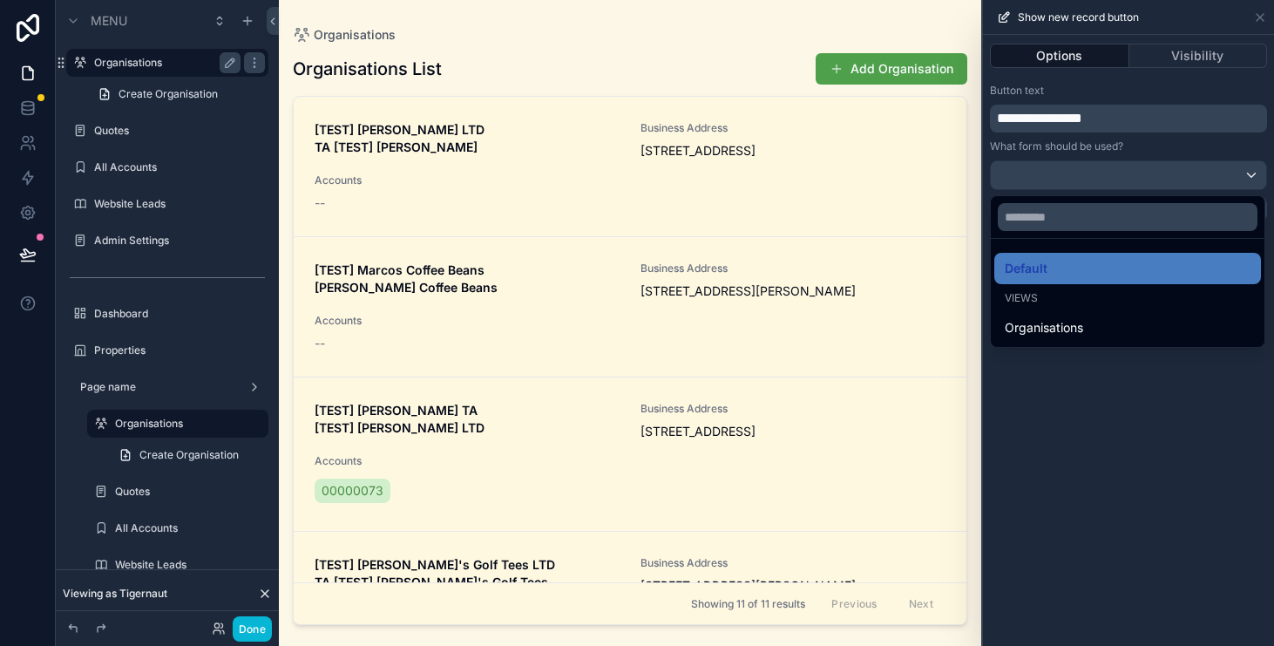
click at [1198, 186] on div at bounding box center [1128, 323] width 291 height 646
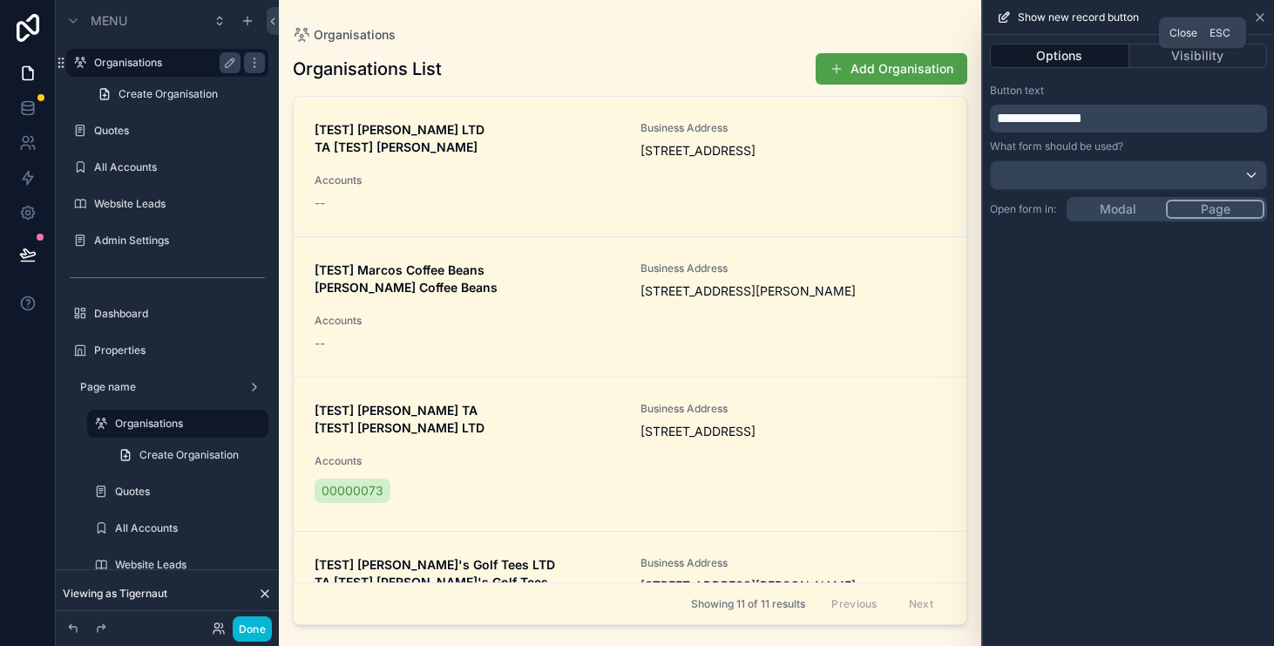
click at [1266, 17] on icon at bounding box center [1261, 17] width 14 height 14
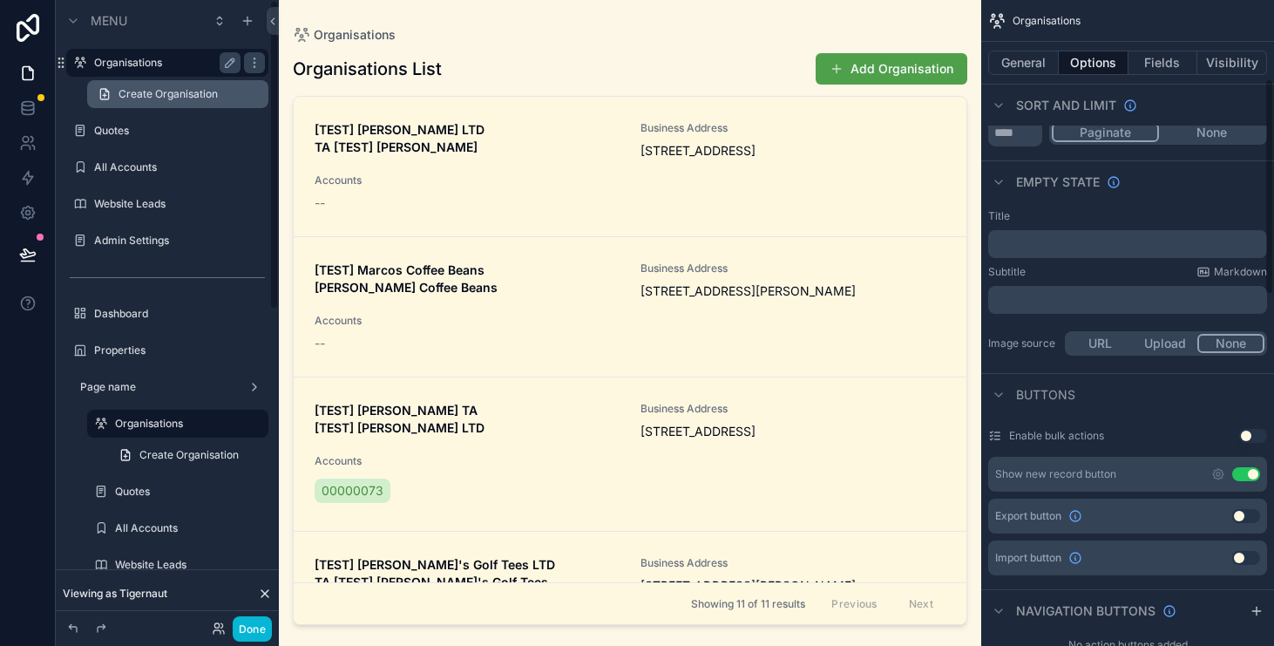
click at [197, 86] on link "Create Organisation" at bounding box center [177, 94] width 181 height 28
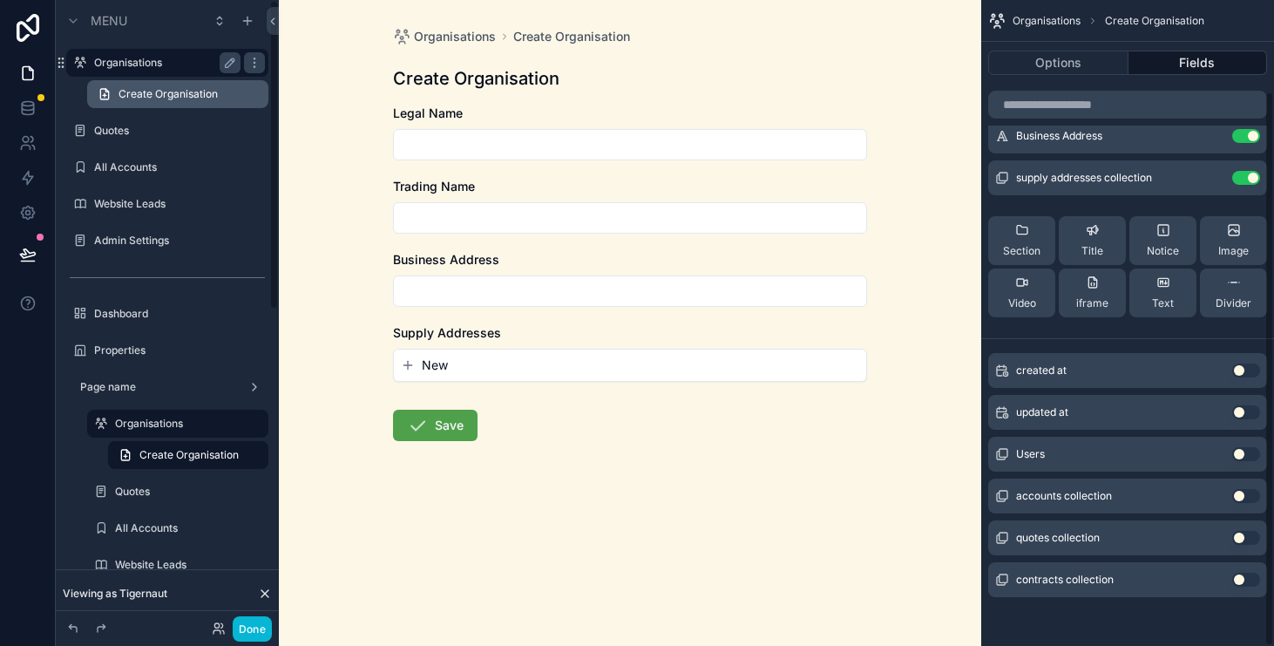
scroll to position [105, 0]
click at [179, 63] on label "Organisations" at bounding box center [163, 63] width 139 height 14
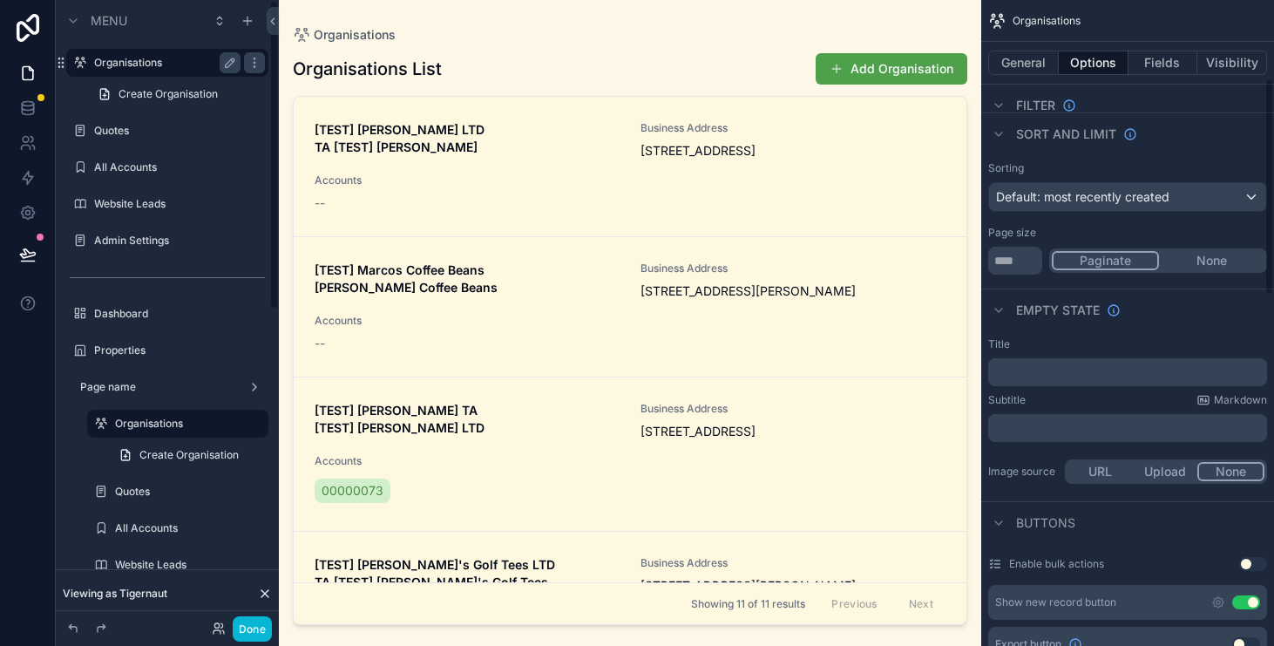
scroll to position [234, 0]
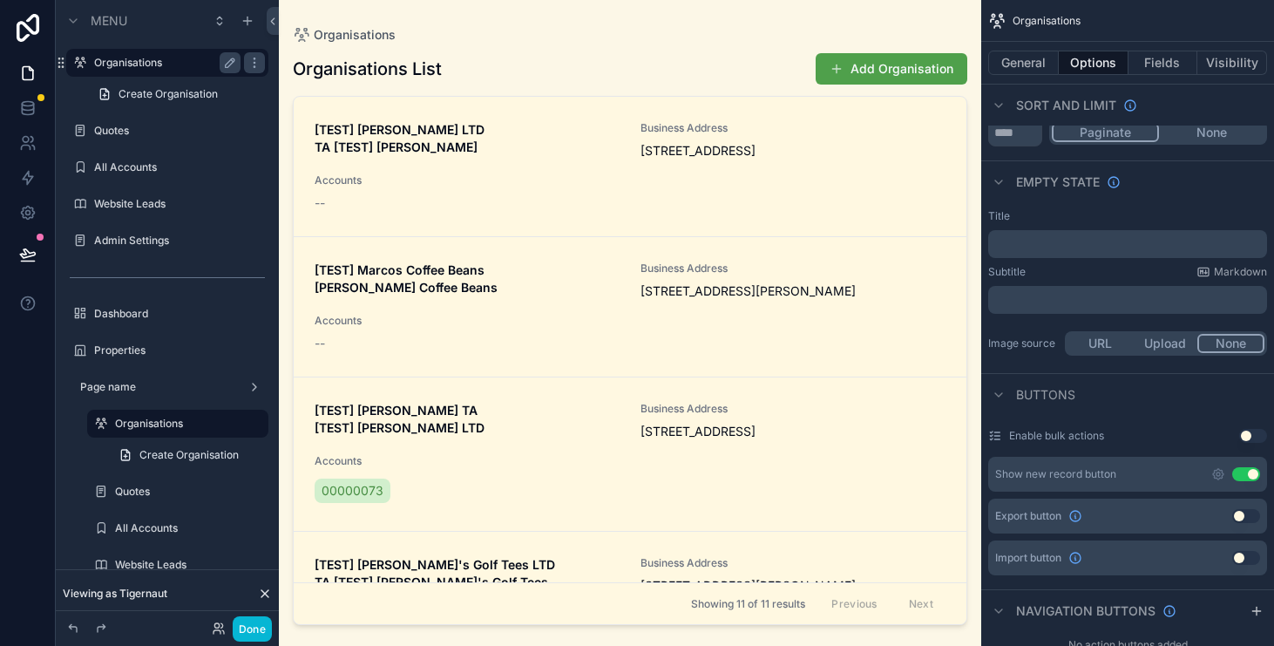
click at [859, 86] on div "Organisations List Add Organisation [TEST] Marcos Haberdashery LTD TA [TEST] Ma…" at bounding box center [630, 333] width 675 height 583
click at [869, 73] on button "Add Organisation" at bounding box center [892, 68] width 152 height 31
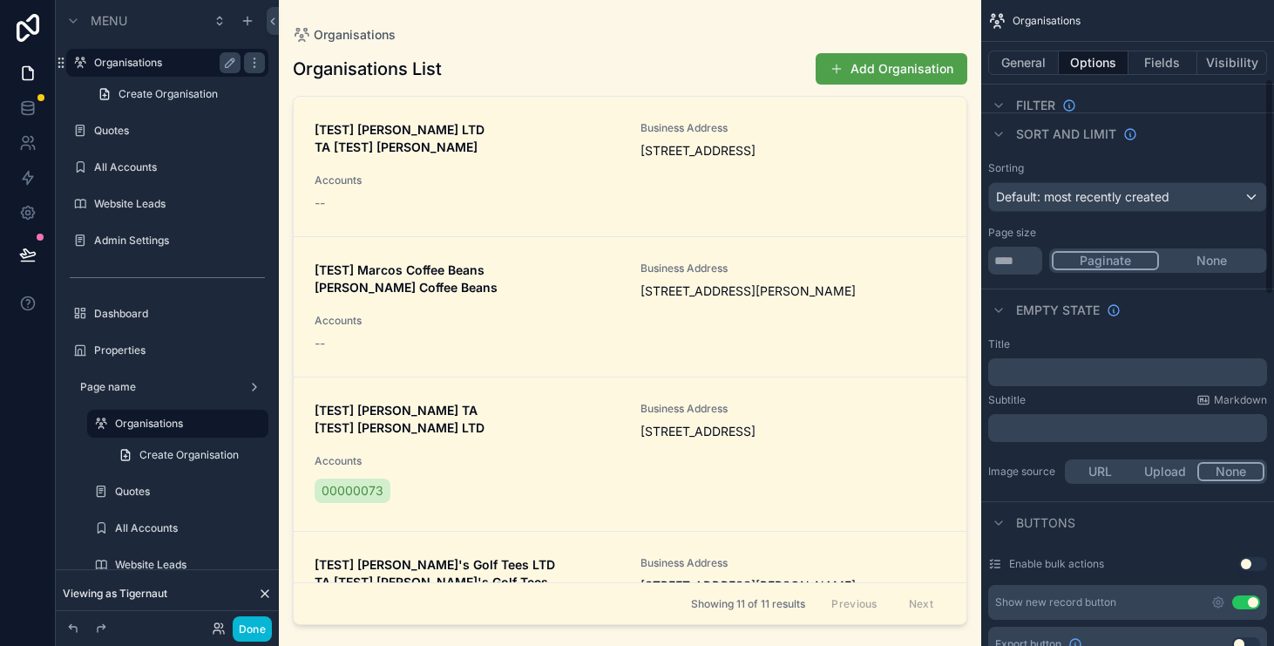
scroll to position [234, 0]
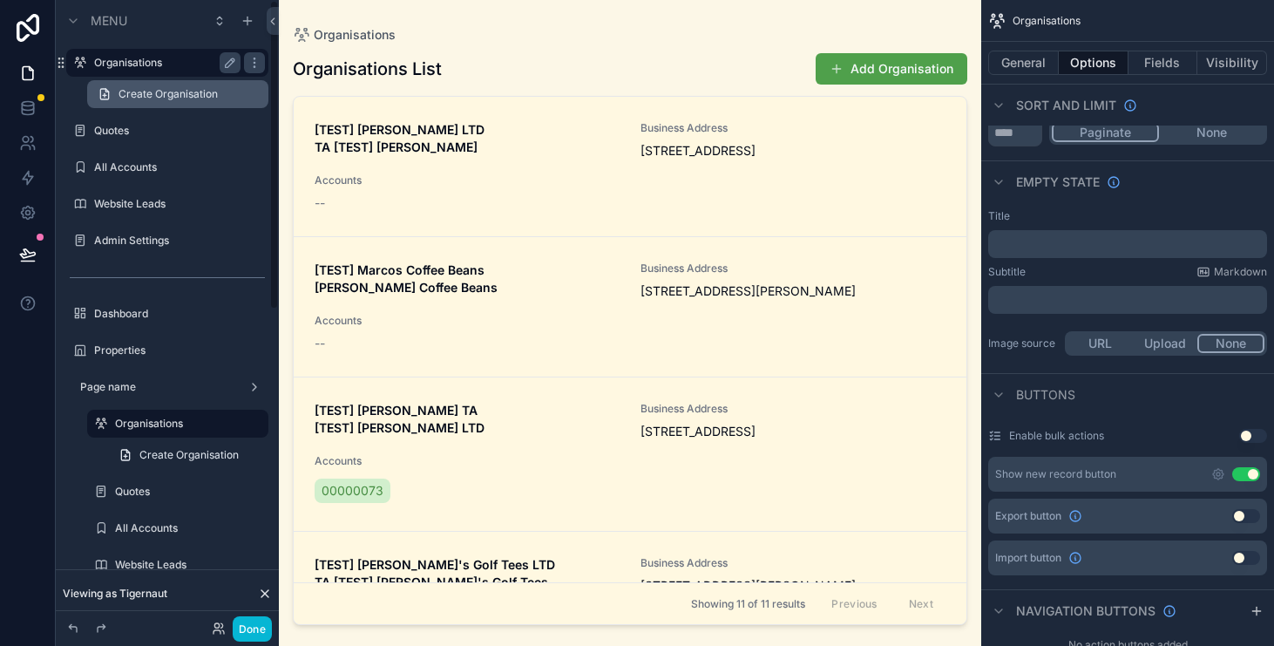
click at [199, 106] on link "Create Organisation" at bounding box center [177, 94] width 181 height 28
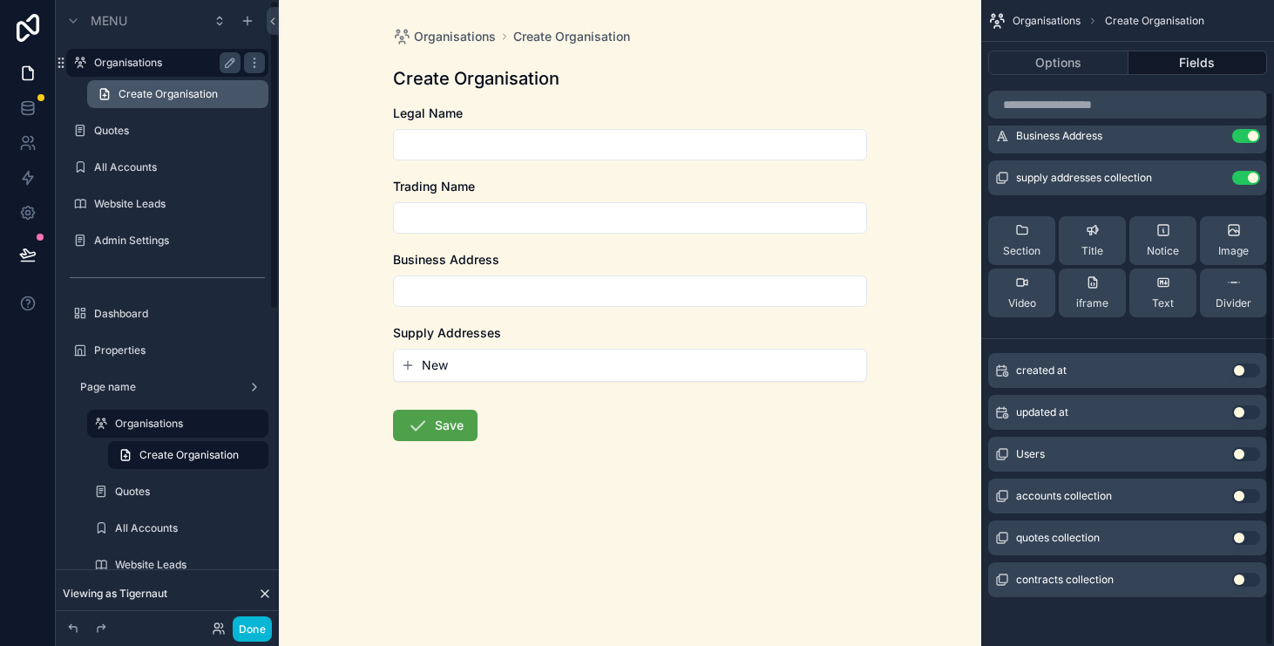
scroll to position [105, 0]
click at [1083, 55] on button "Options" at bounding box center [1059, 63] width 140 height 24
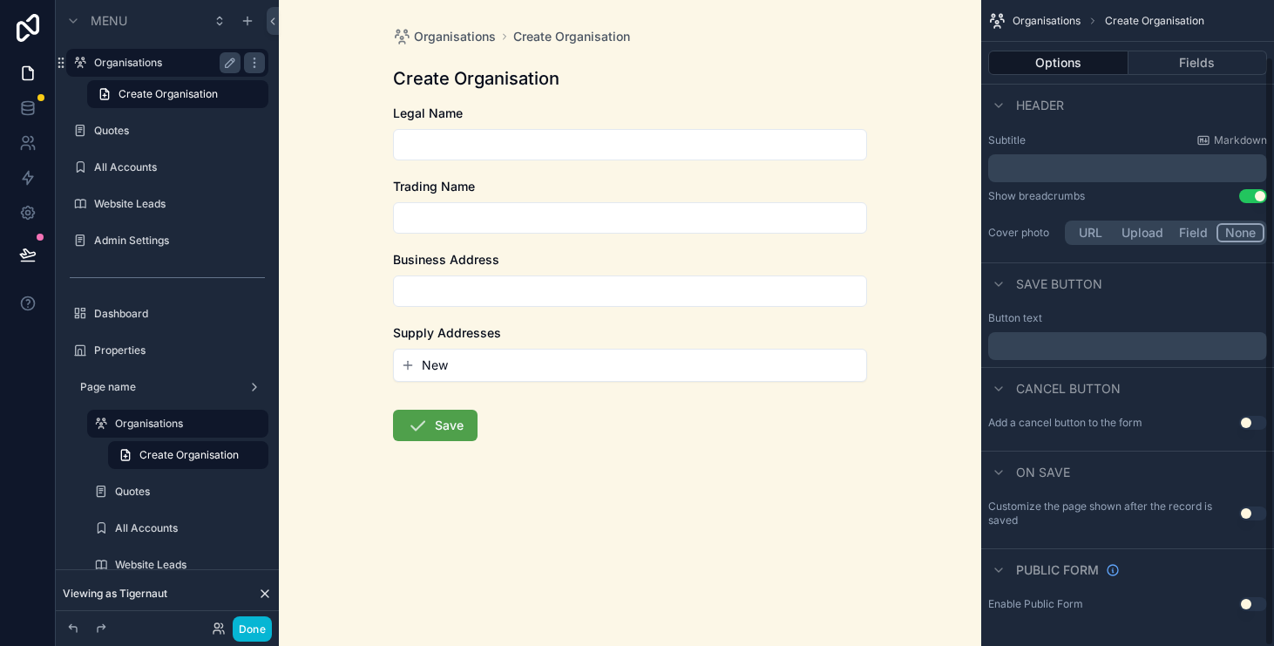
scroll to position [0, 0]
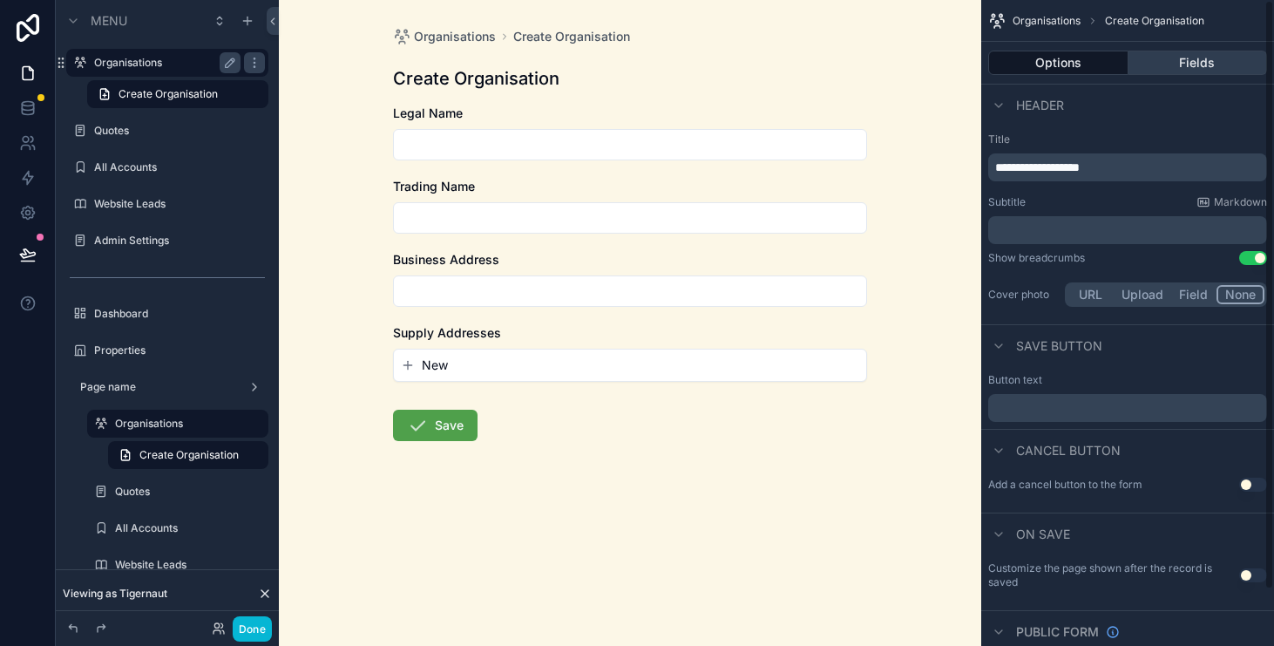
click at [1152, 61] on button "Fields" at bounding box center [1198, 63] width 139 height 24
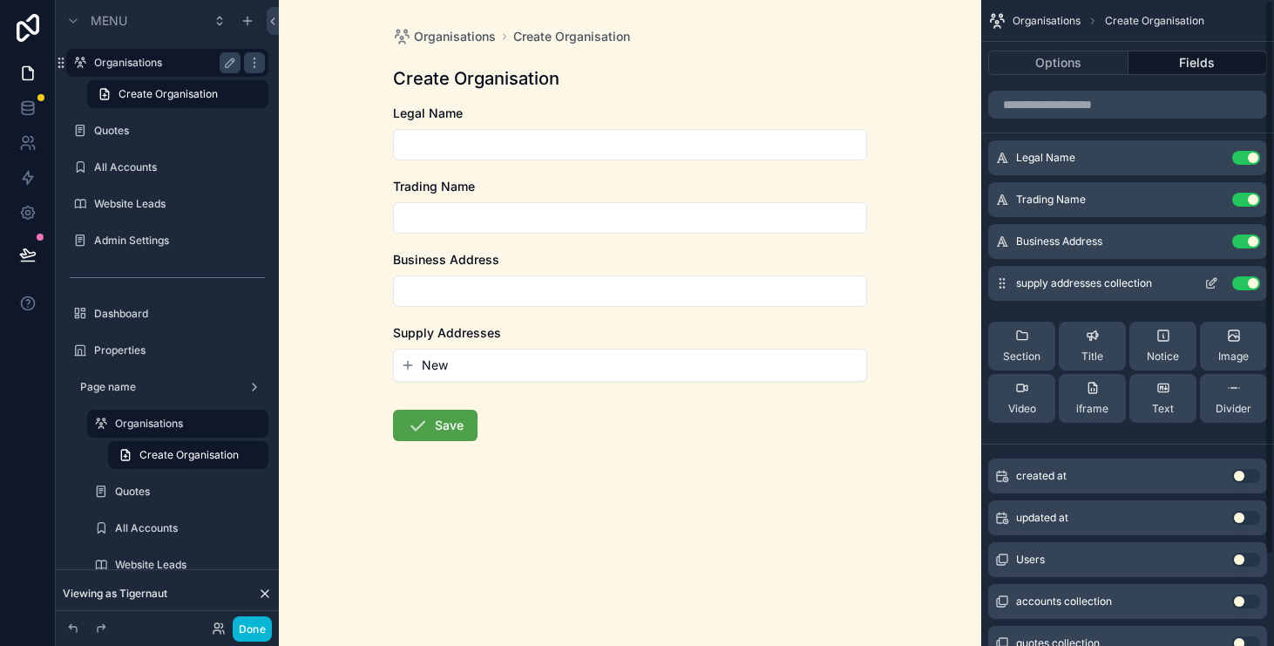
click at [1207, 287] on icon "scrollable content" at bounding box center [1211, 285] width 8 height 8
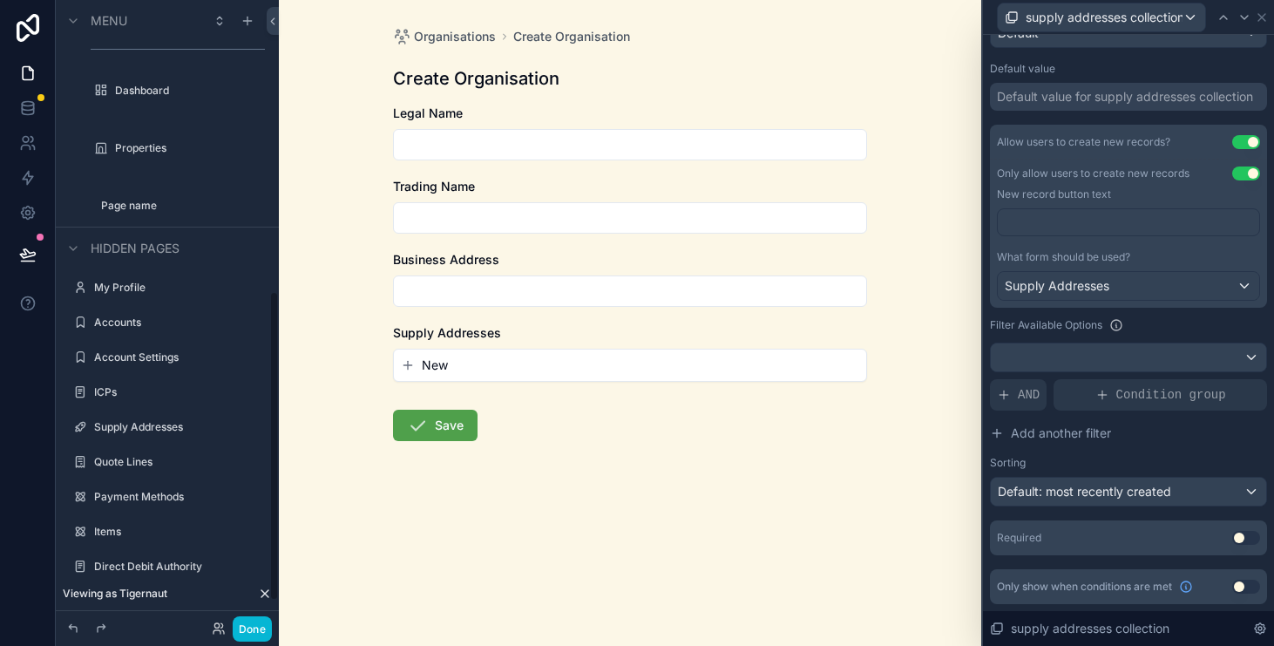
scroll to position [637, 0]
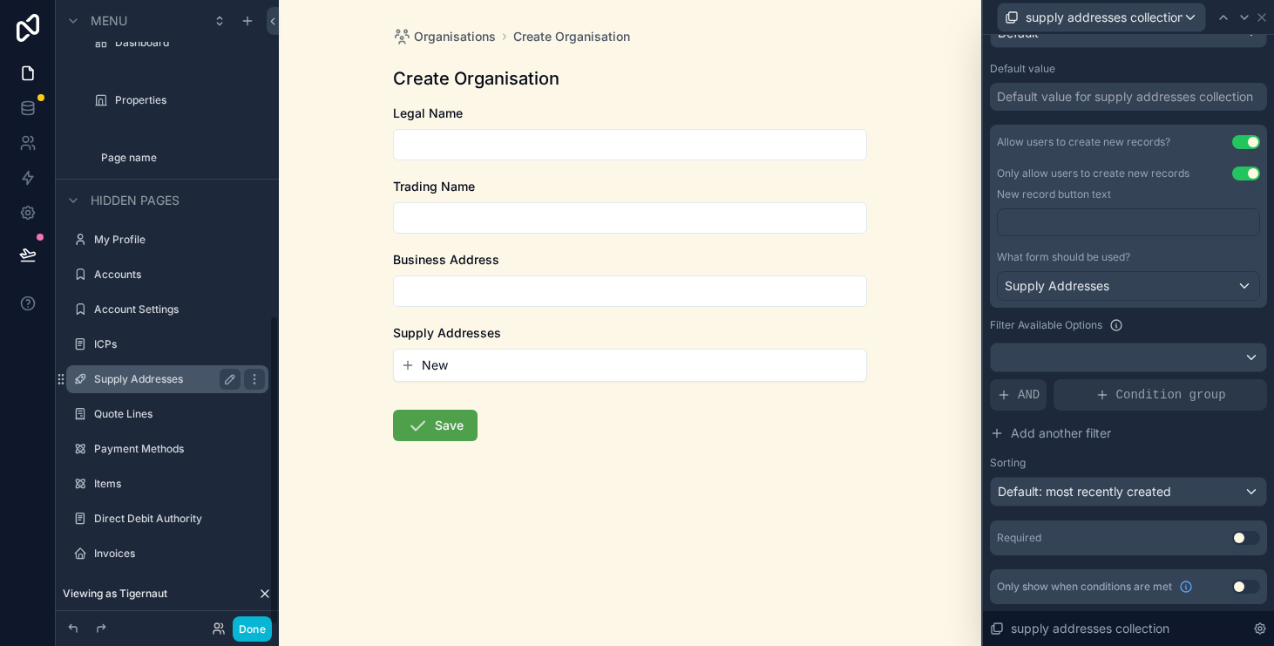
click at [198, 365] on div "Supply Addresses" at bounding box center [167, 379] width 195 height 28
click at [177, 381] on label "Supply Addresses" at bounding box center [163, 379] width 139 height 14
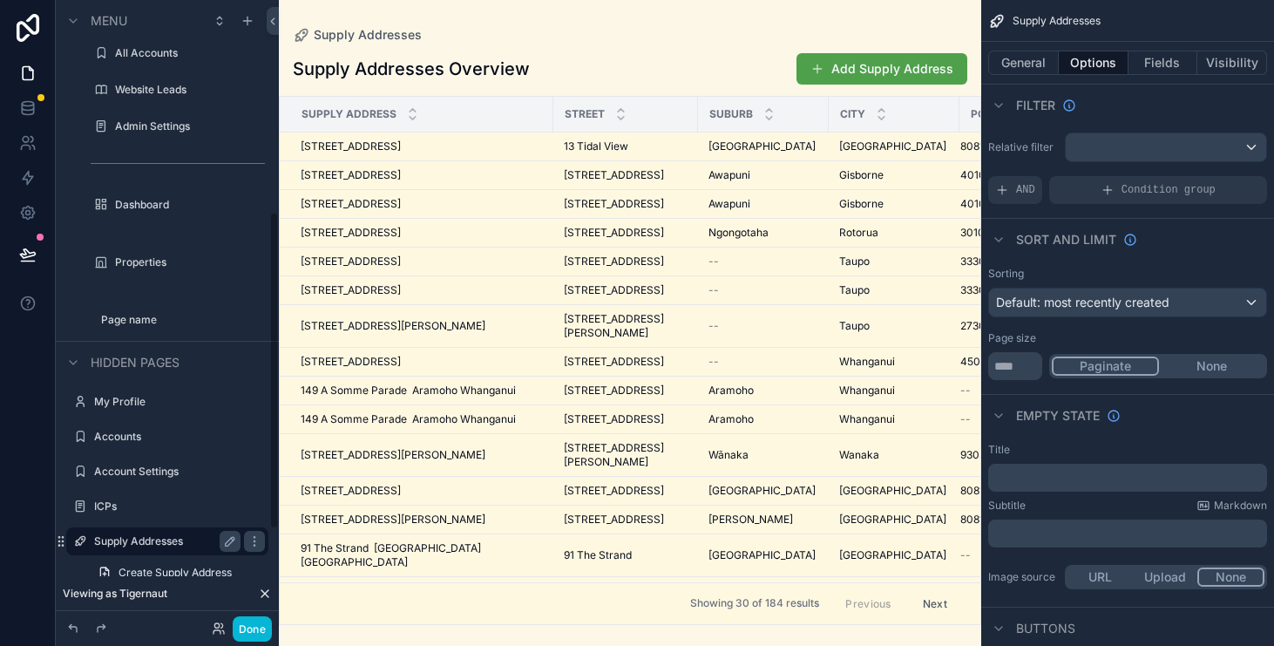
scroll to position [483, 0]
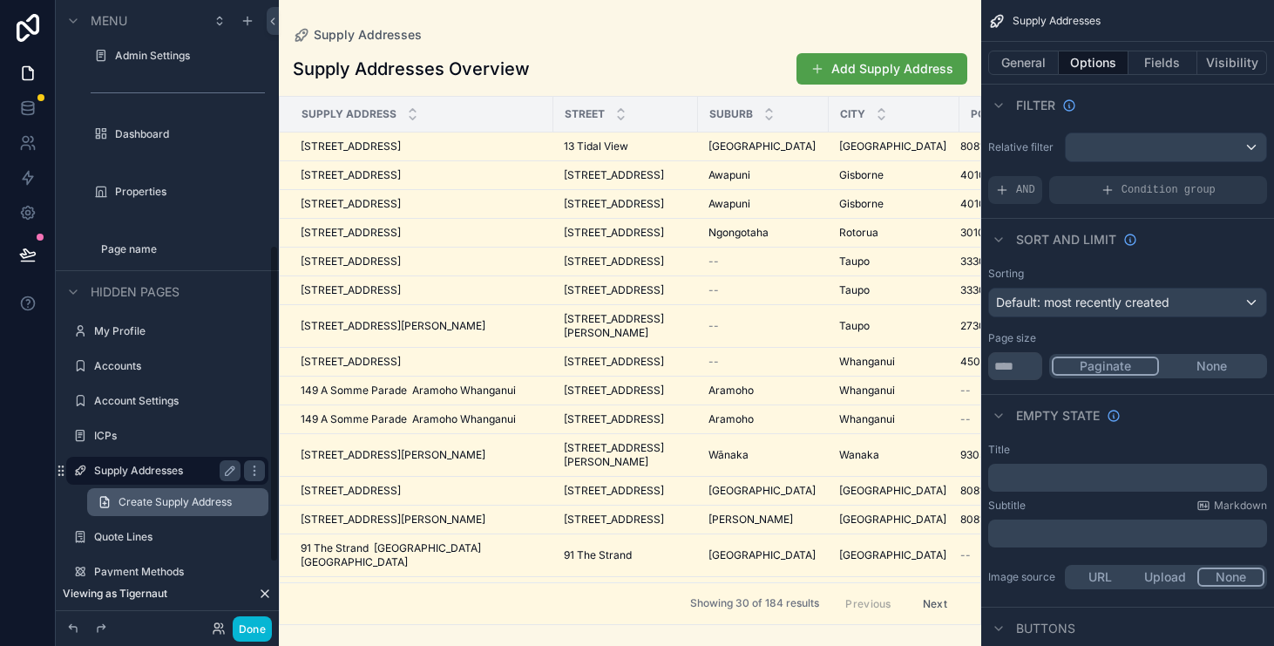
click at [180, 507] on span "Create Supply Address" at bounding box center [175, 502] width 113 height 14
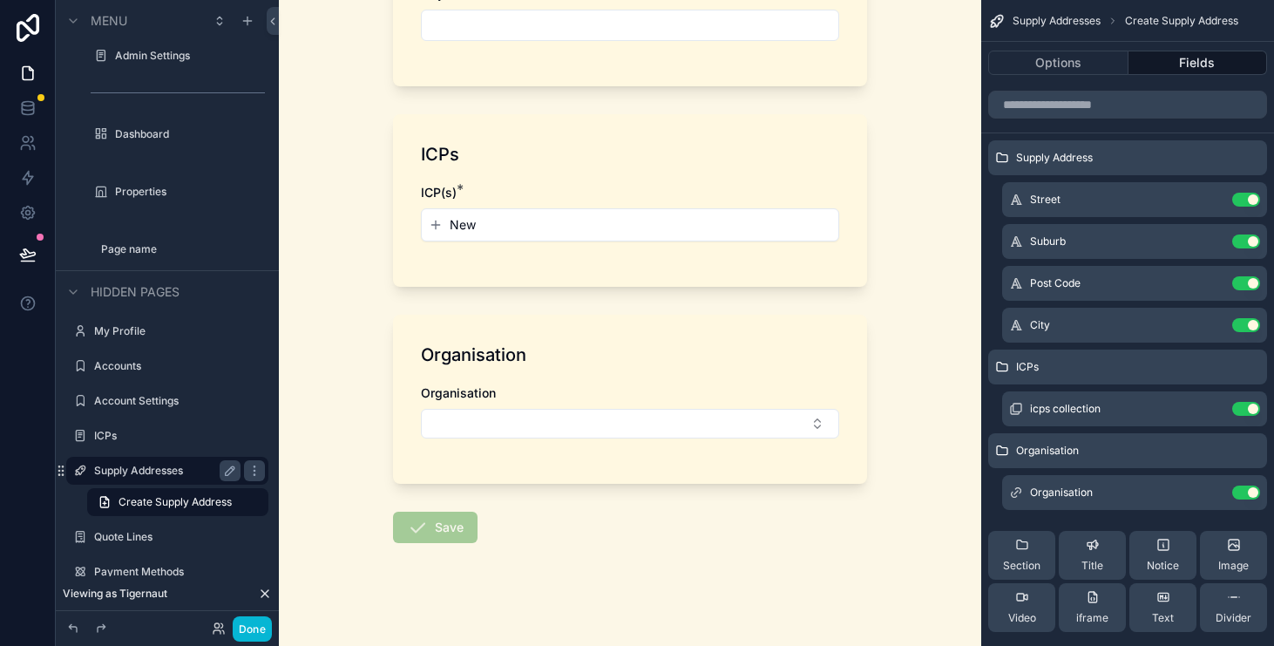
scroll to position [334, 0]
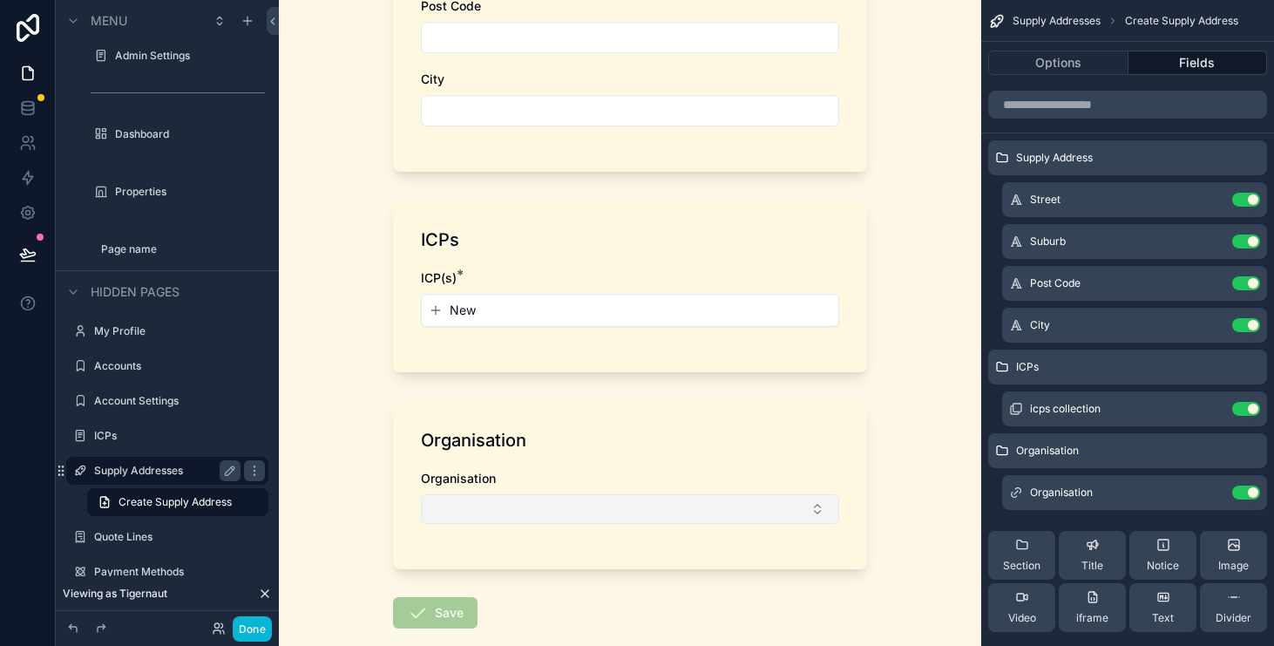
click at [653, 502] on button "Select Button" at bounding box center [630, 509] width 418 height 30
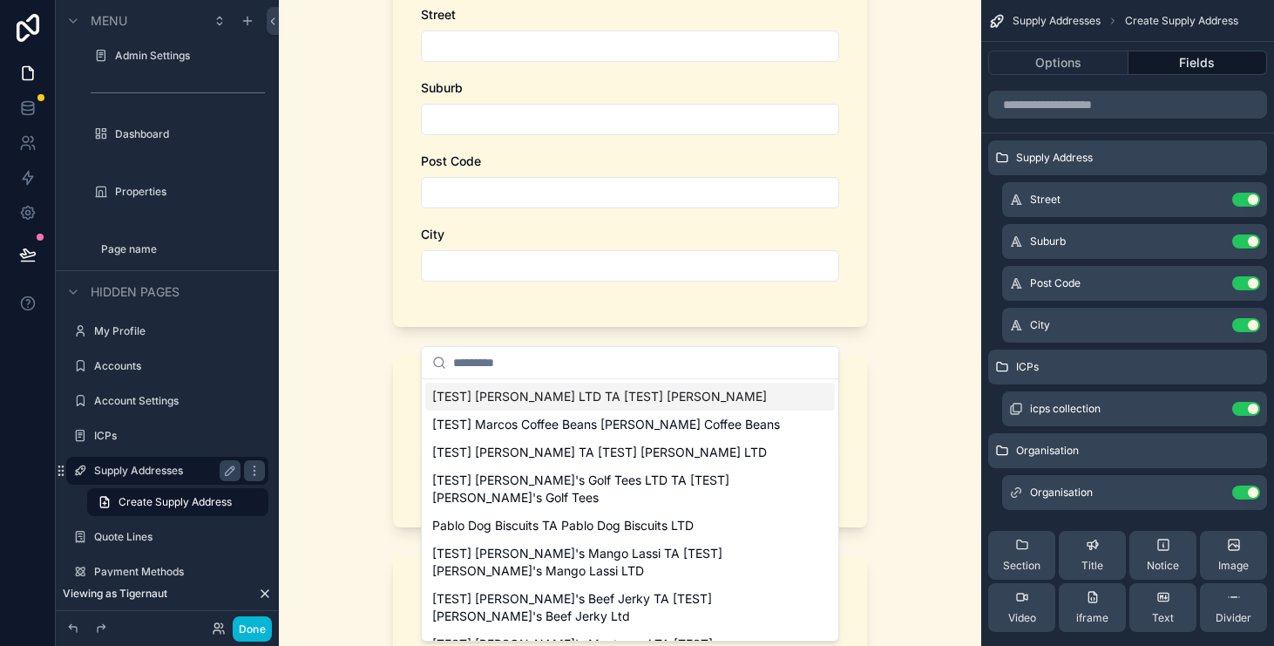
scroll to position [195, 0]
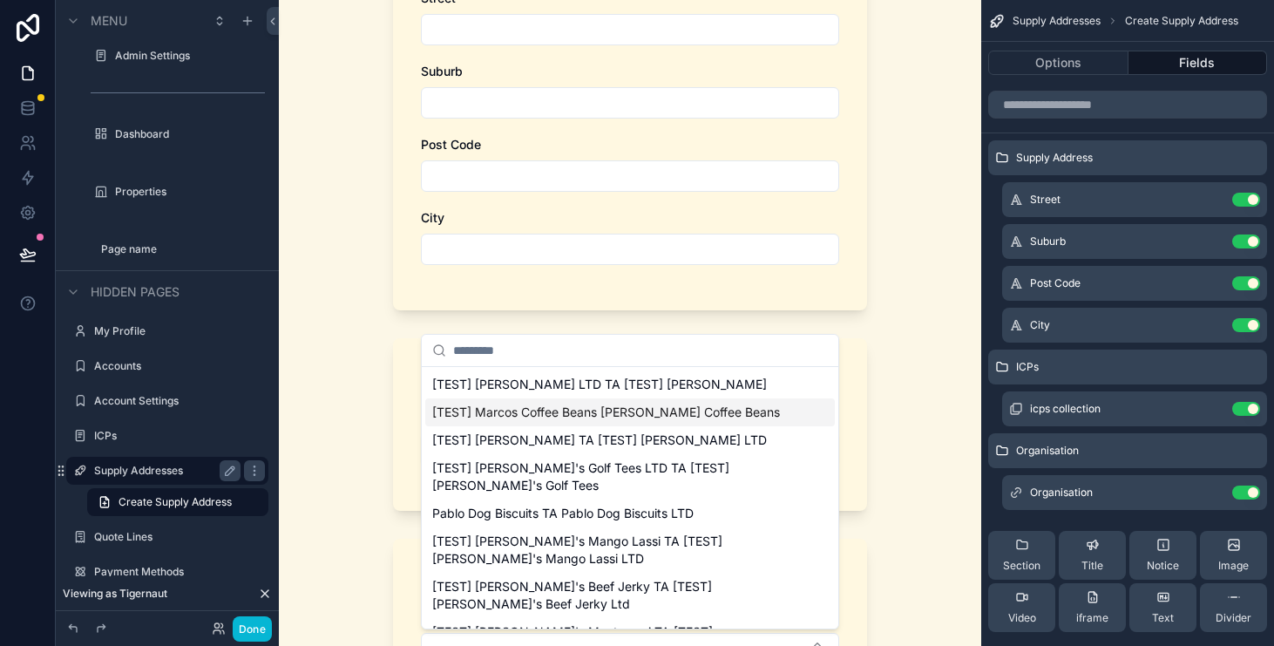
click at [316, 437] on div "Supply Addresses Create Supply Address Create Supply Address Supply Address Str…" at bounding box center [630, 128] width 703 height 646
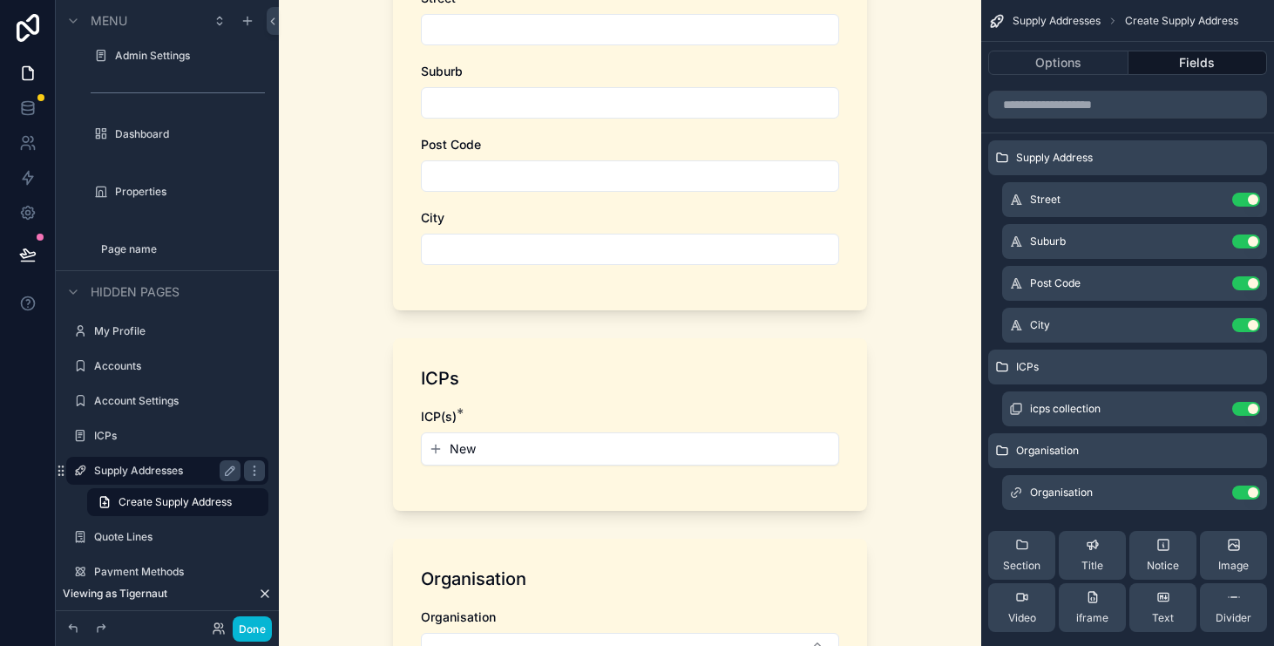
scroll to position [391, 0]
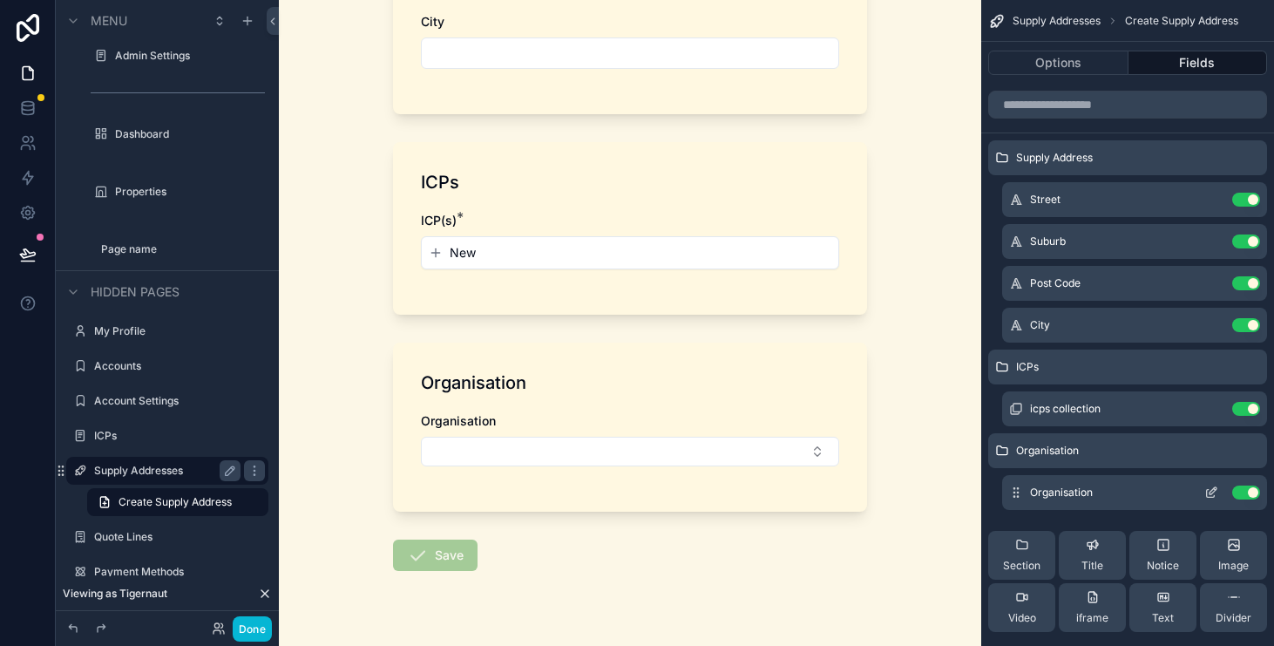
click at [1206, 498] on icon "scrollable content" at bounding box center [1212, 493] width 14 height 14
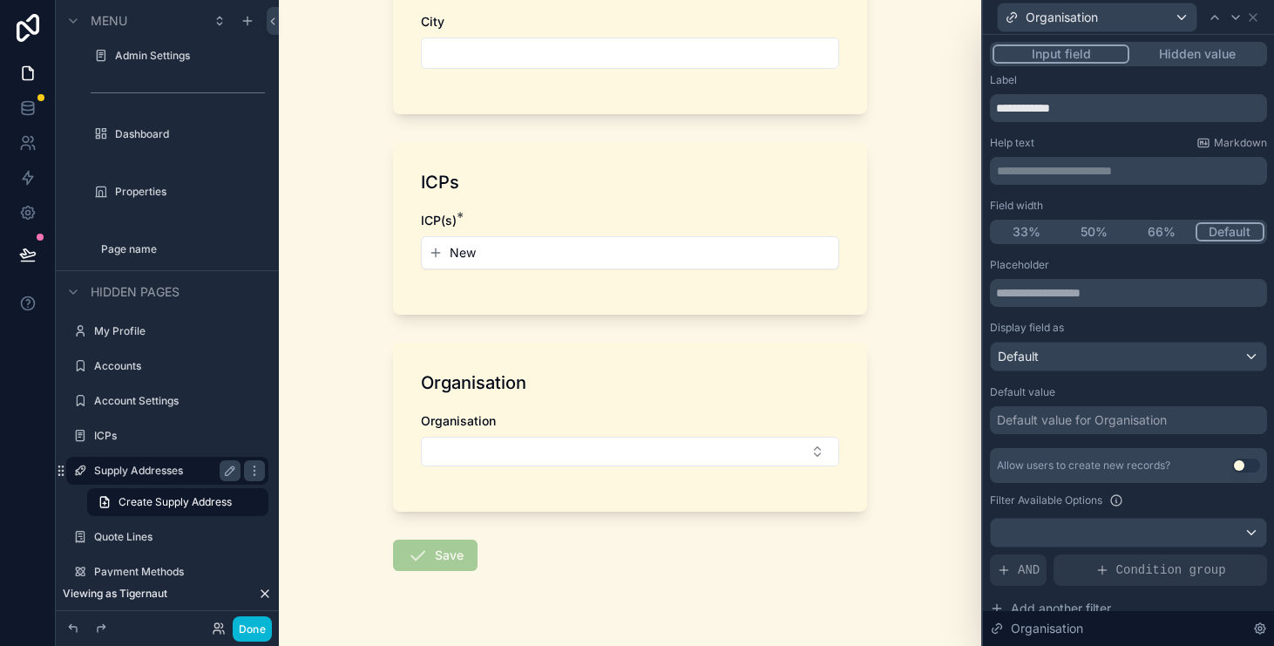
click at [1164, 409] on div "Default value for Organisation" at bounding box center [1128, 420] width 277 height 28
click at [941, 494] on div "Supply Addresses Create Supply Address Create Supply Address Supply Address Str…" at bounding box center [630, 323] width 703 height 646
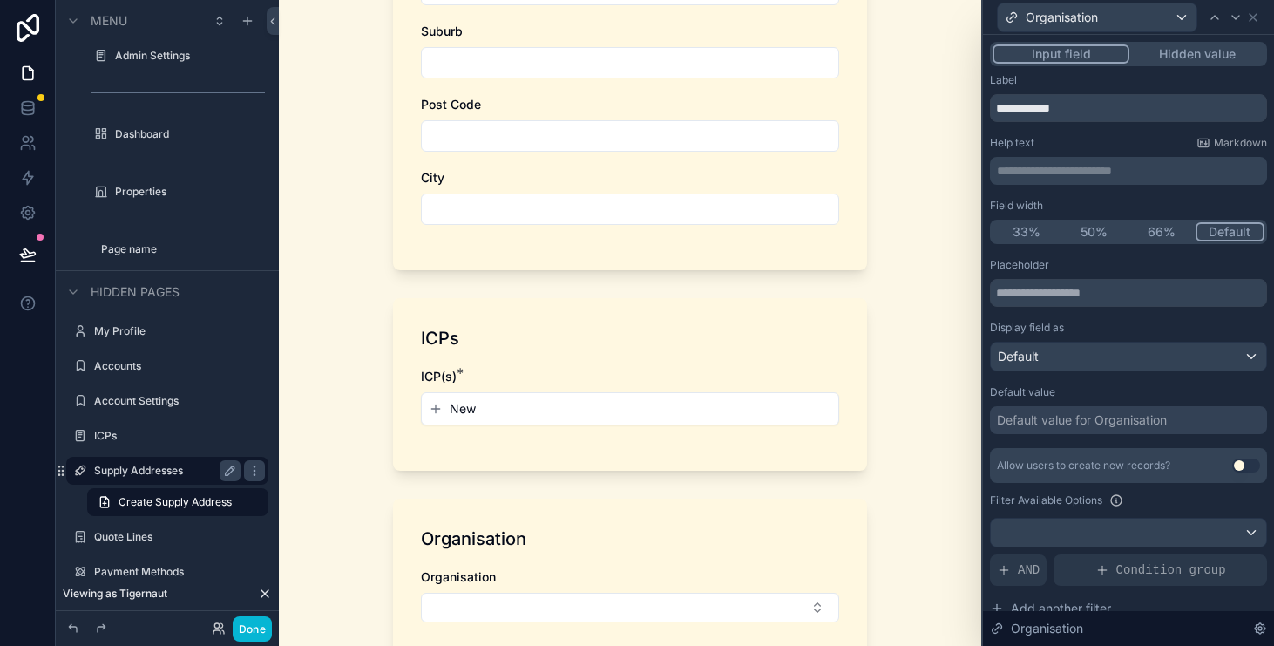
scroll to position [428, 0]
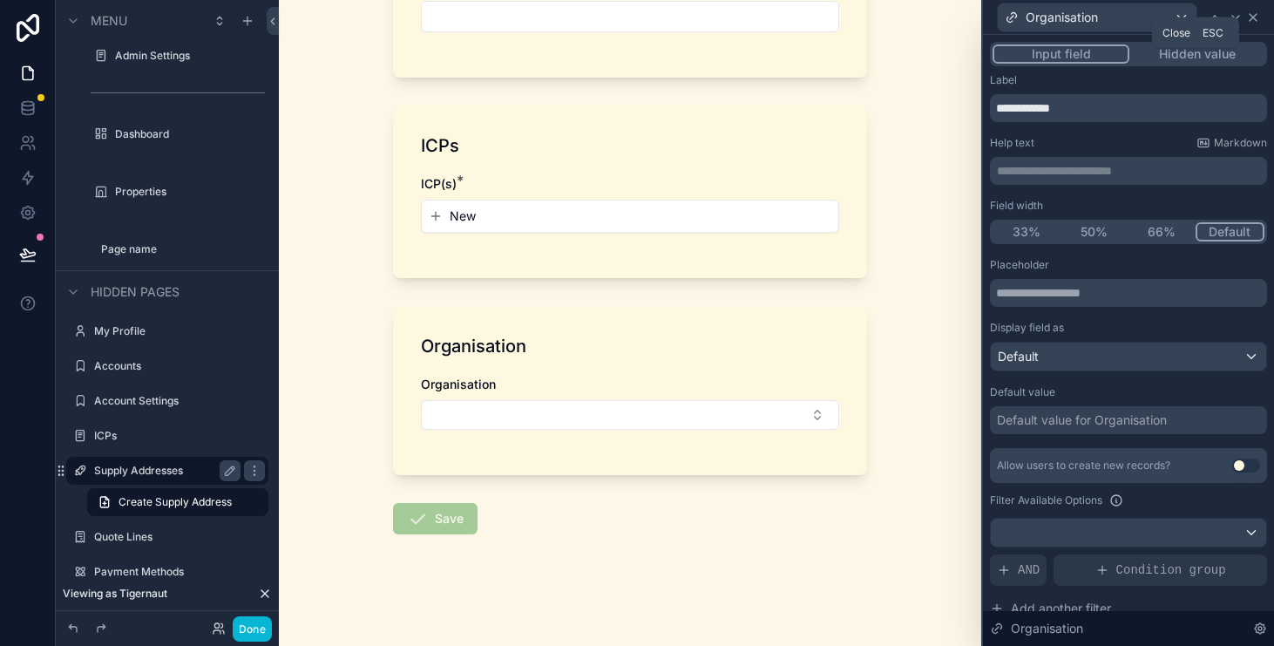
click at [1254, 15] on icon at bounding box center [1254, 17] width 14 height 14
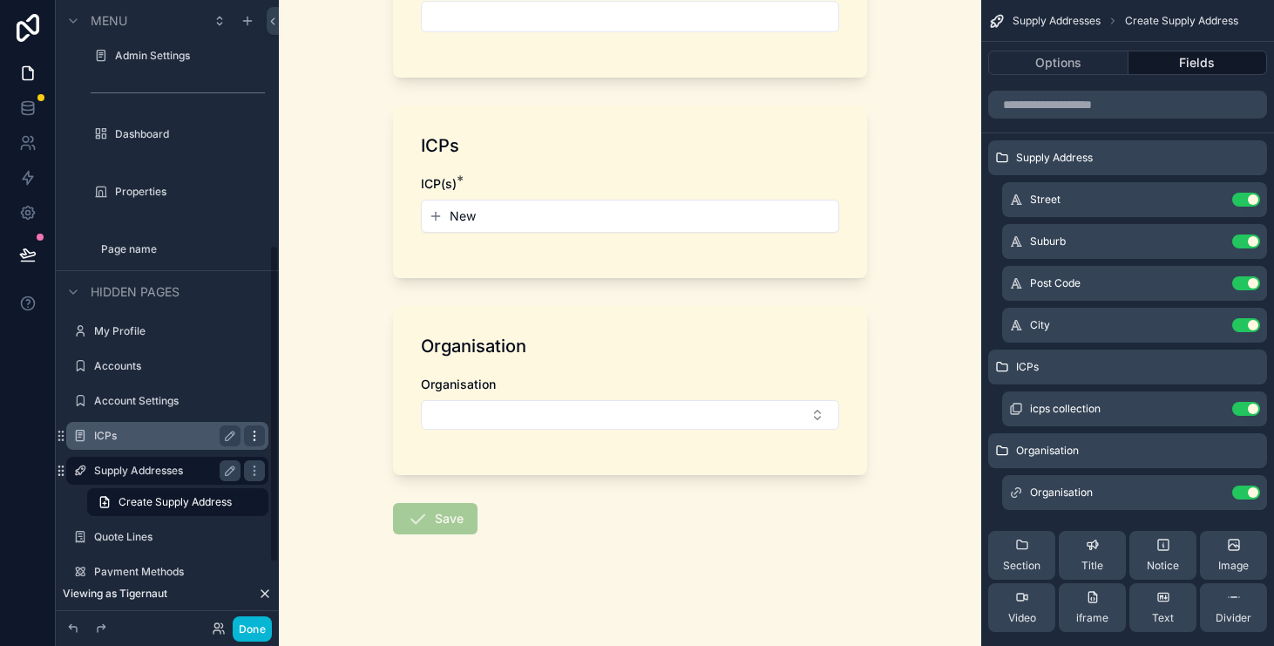
scroll to position [0, 0]
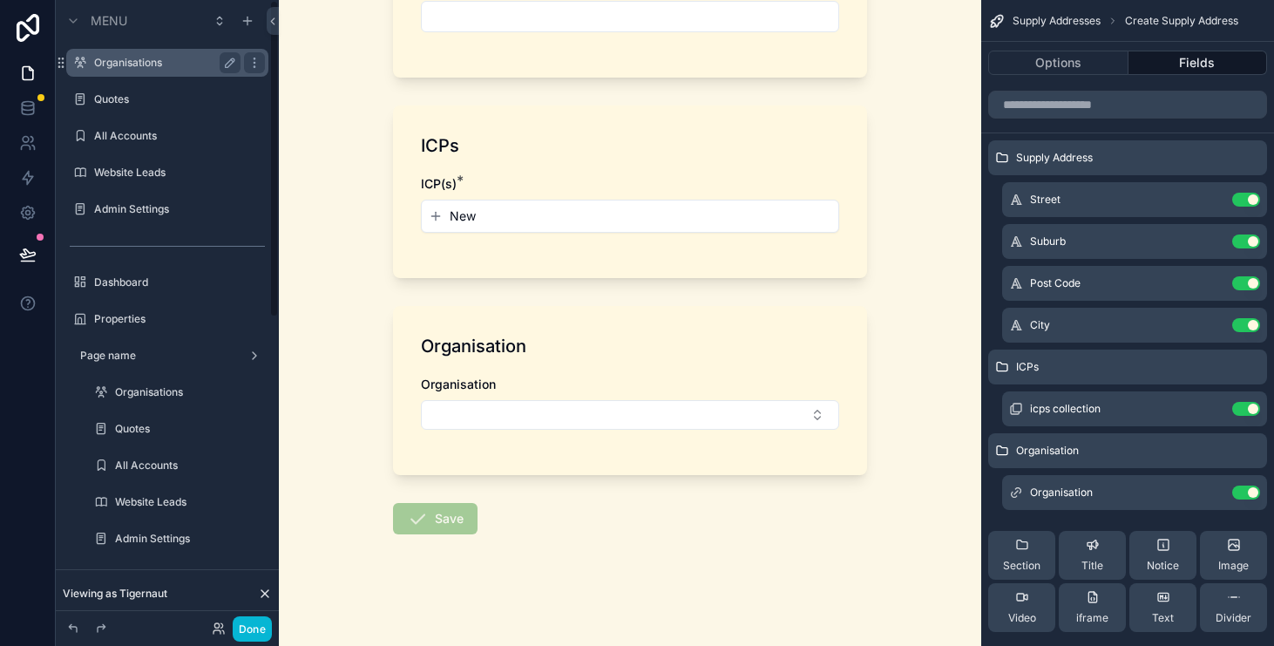
click at [176, 65] on label "Organisations" at bounding box center [163, 63] width 139 height 14
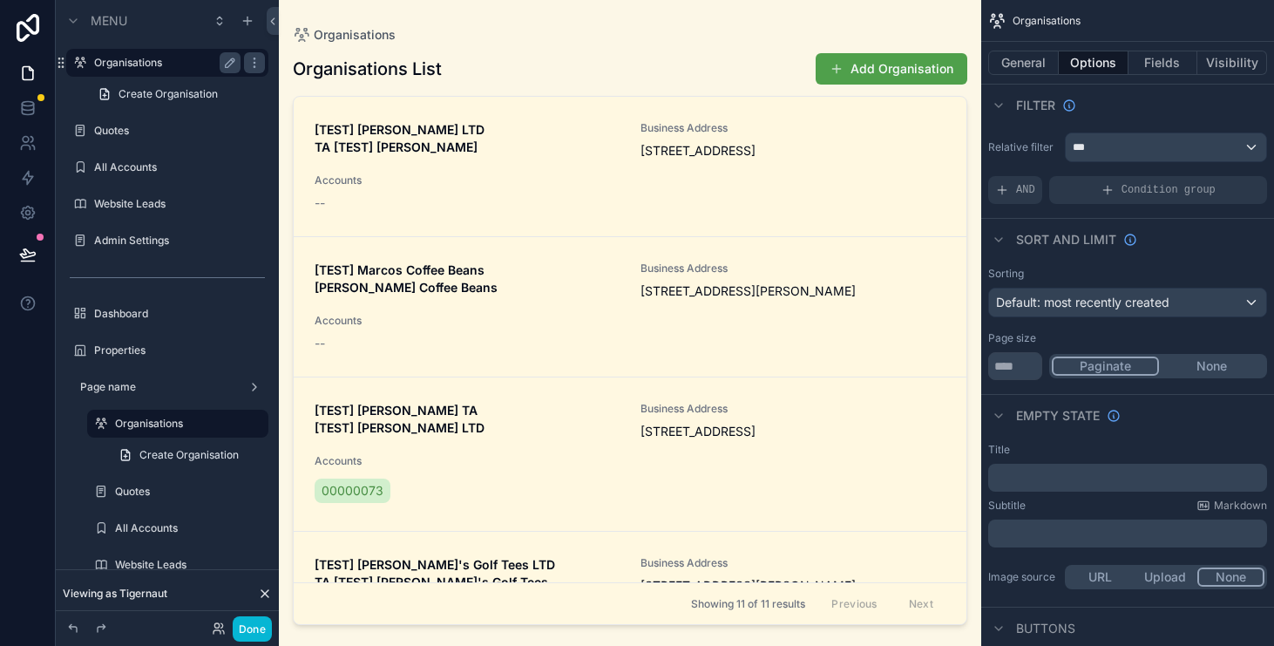
click at [526, 40] on div "Organisations" at bounding box center [630, 35] width 675 height 14
click at [644, 69] on div "Organisations List Add Organisation" at bounding box center [630, 68] width 675 height 33
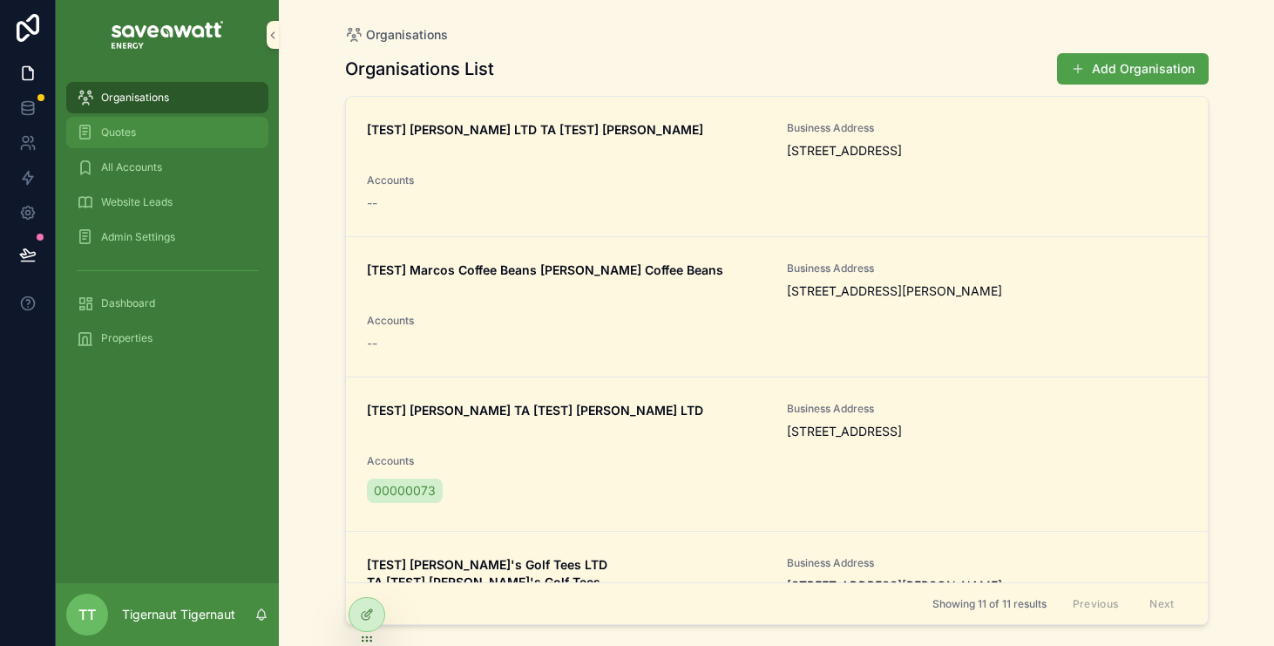
click at [171, 135] on div "Quotes" at bounding box center [167, 133] width 181 height 28
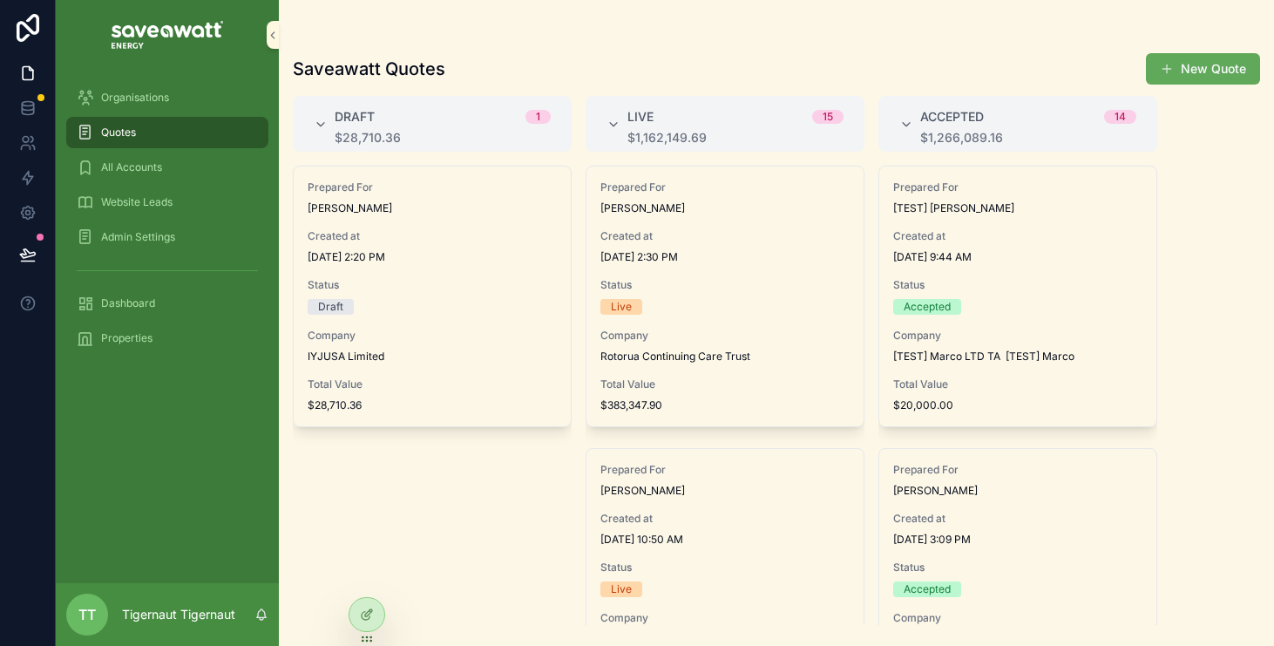
click at [1205, 67] on button "New Quote" at bounding box center [1203, 68] width 114 height 31
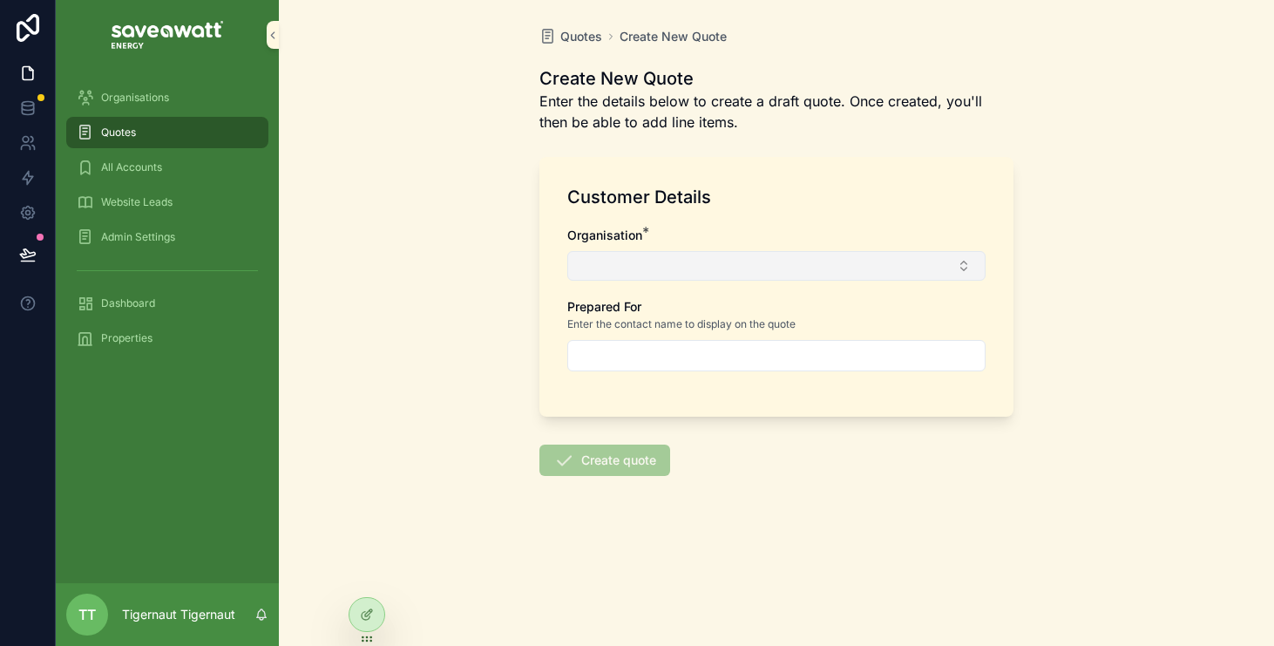
click at [805, 269] on button "Select Button" at bounding box center [776, 266] width 418 height 30
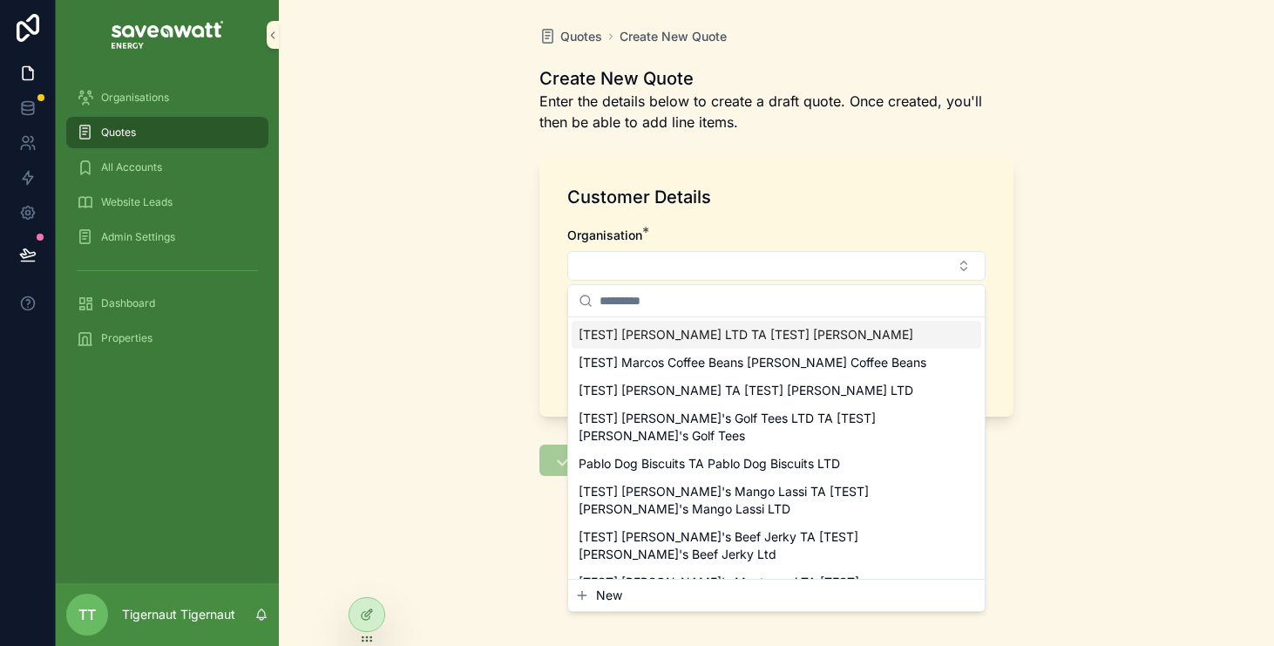
click at [776, 330] on span "[TEST] [PERSON_NAME] LTD TA [TEST] [PERSON_NAME]" at bounding box center [746, 334] width 335 height 17
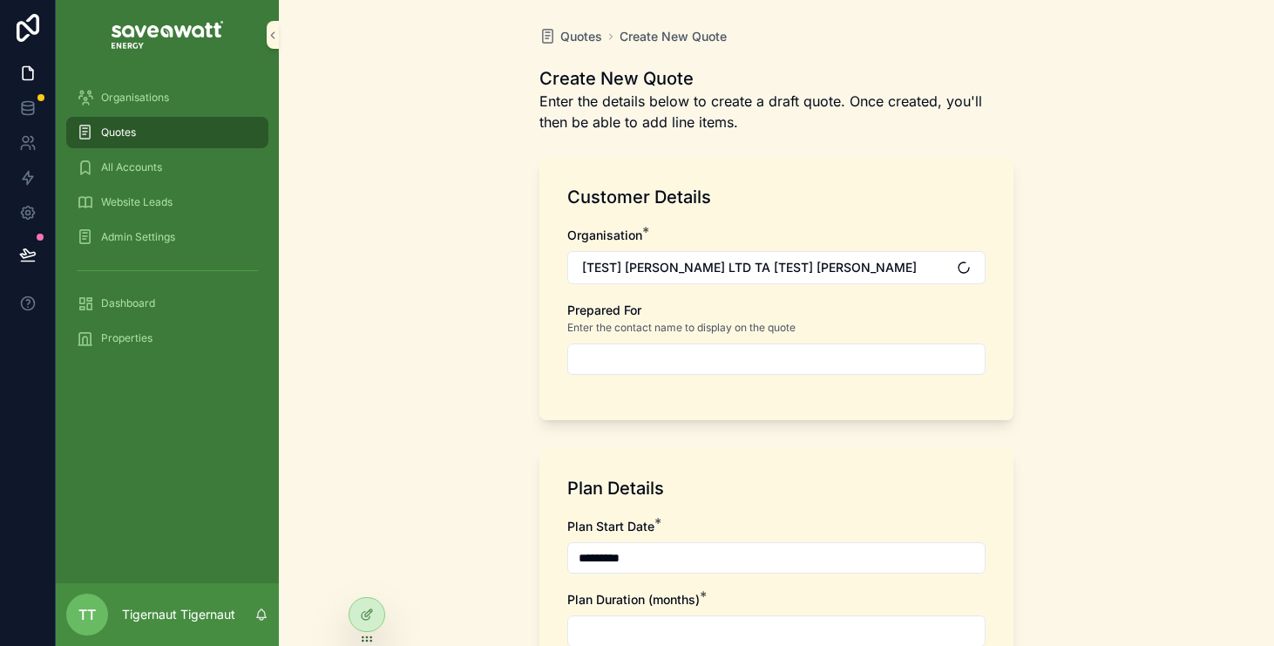
click at [760, 350] on input "scrollable content" at bounding box center [776, 359] width 417 height 24
type input "**********"
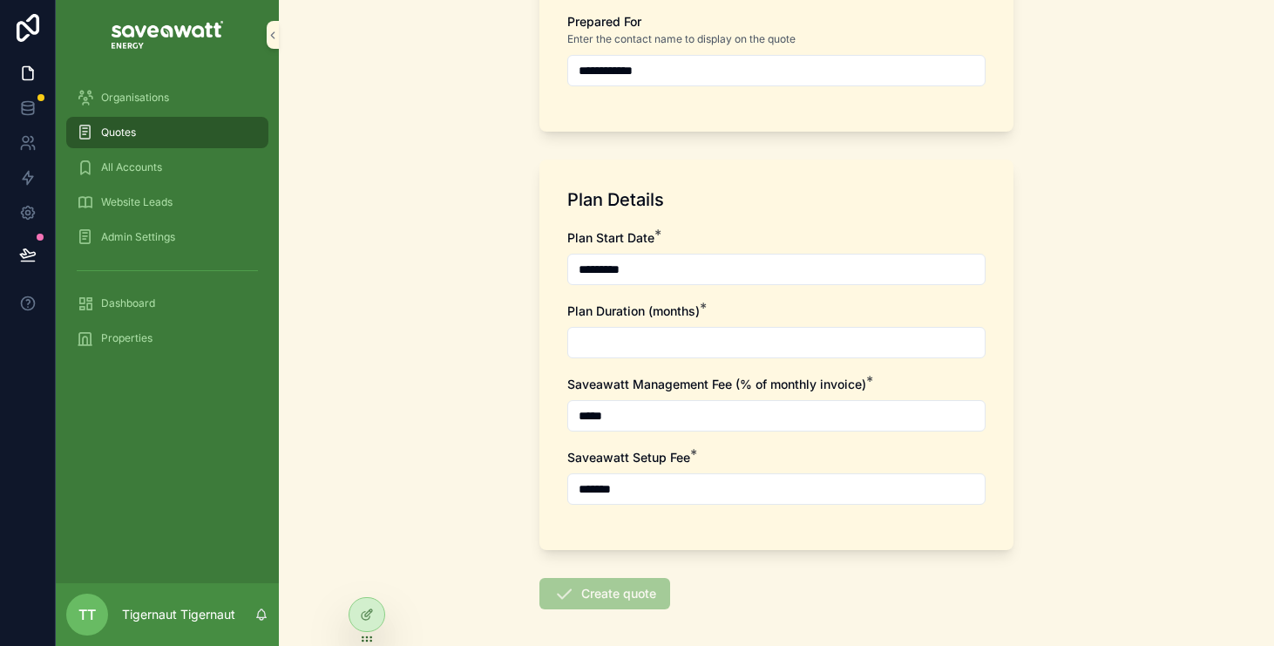
click at [746, 323] on div "Plan Duration (months) *" at bounding box center [776, 330] width 418 height 56
click at [746, 335] on input "scrollable content" at bounding box center [776, 342] width 417 height 24
type input "**"
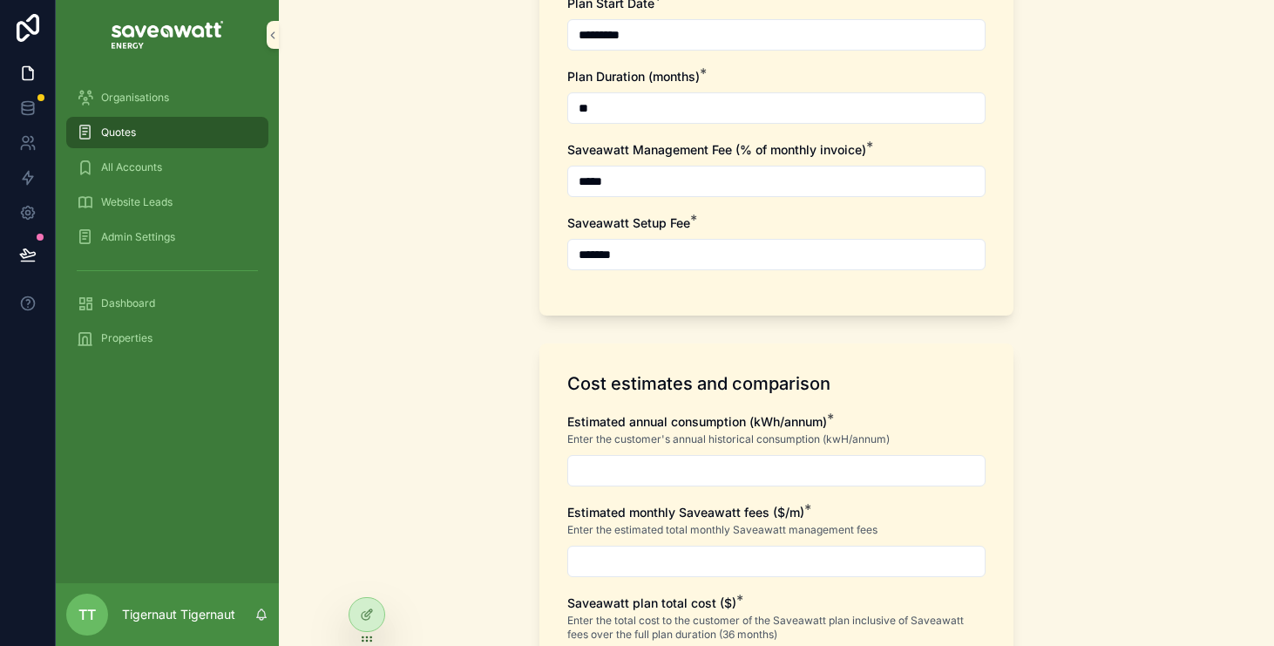
scroll to position [540, 0]
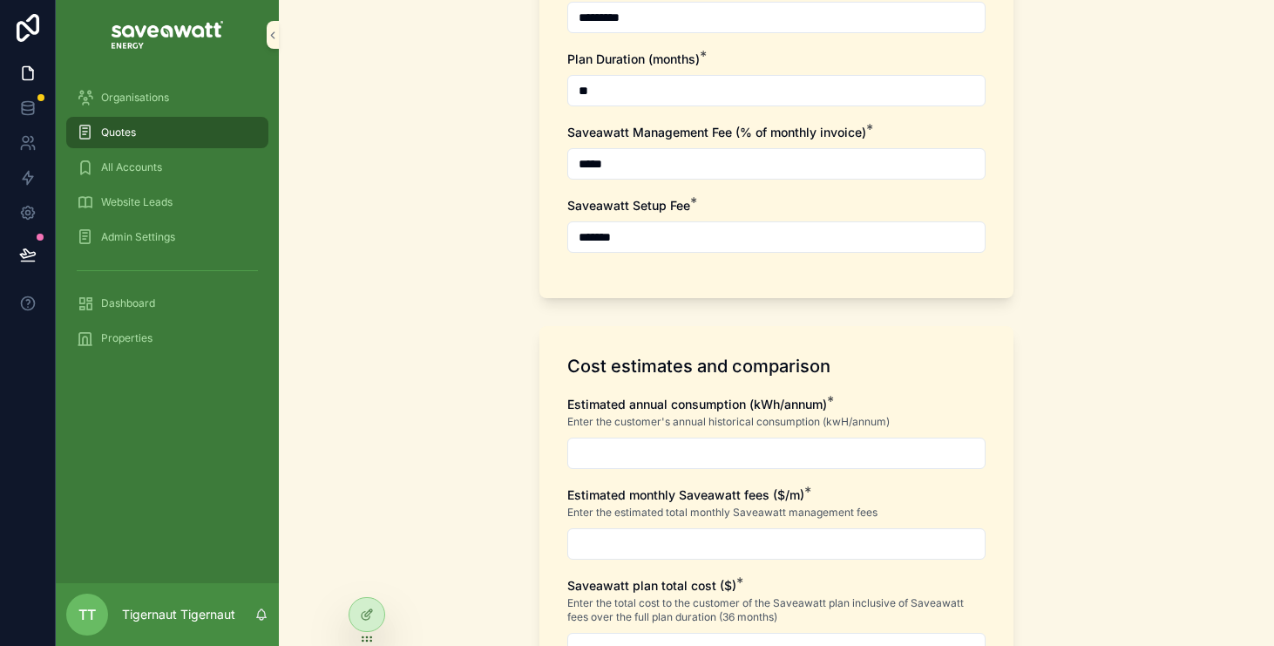
click at [736, 452] on input "scrollable content" at bounding box center [776, 453] width 417 height 24
type input "**********"
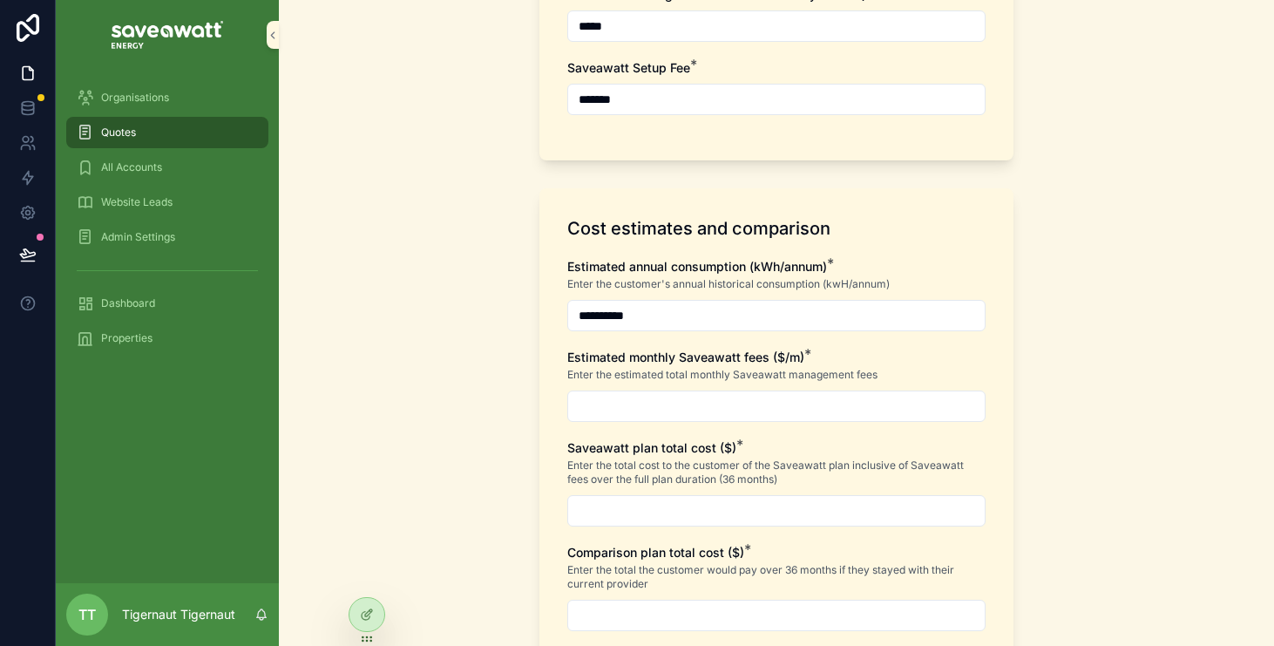
scroll to position [703, 0]
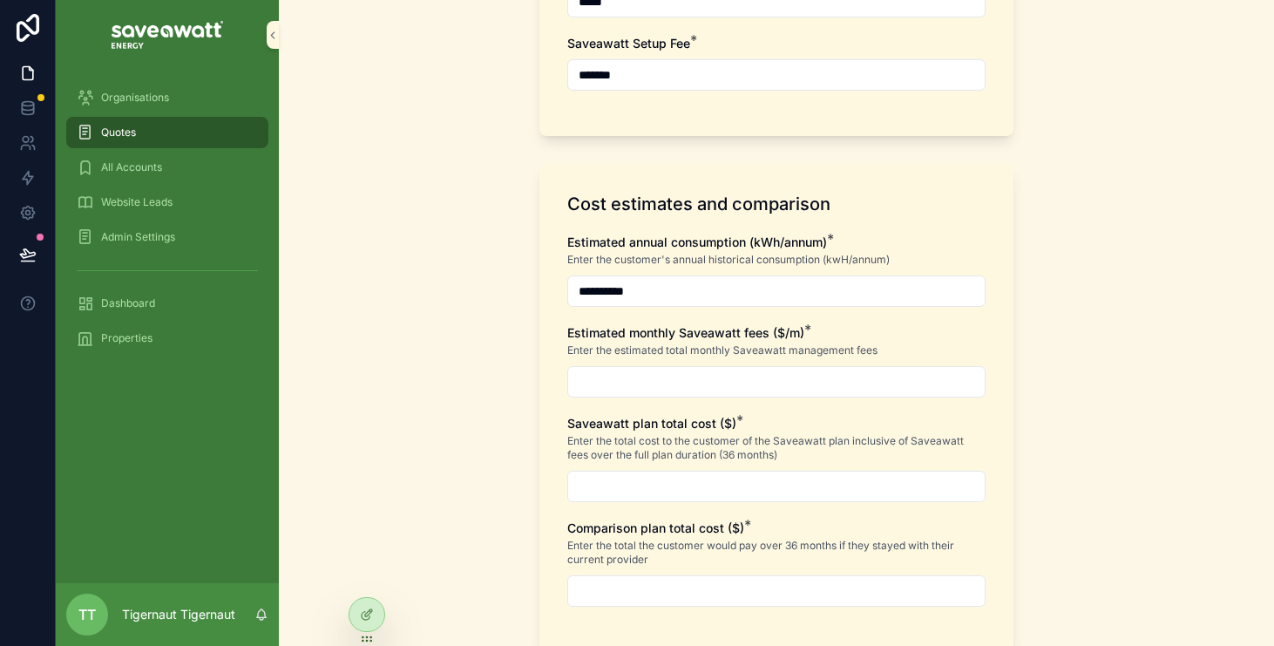
click at [731, 353] on span "Enter the estimated total monthly Saveawatt management fees" at bounding box center [722, 350] width 310 height 14
click at [730, 366] on div "scrollable content" at bounding box center [776, 381] width 418 height 31
click at [730, 375] on input "scrollable content" at bounding box center [776, 382] width 417 height 24
type input "******"
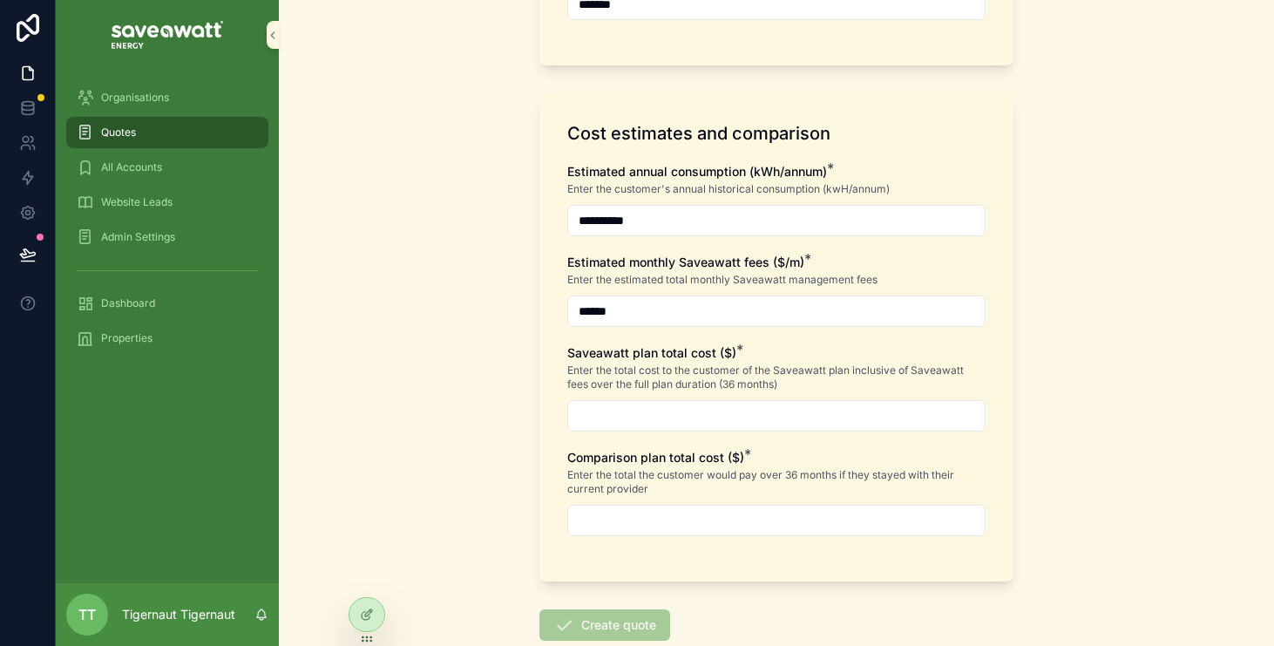
scroll to position [779, 0]
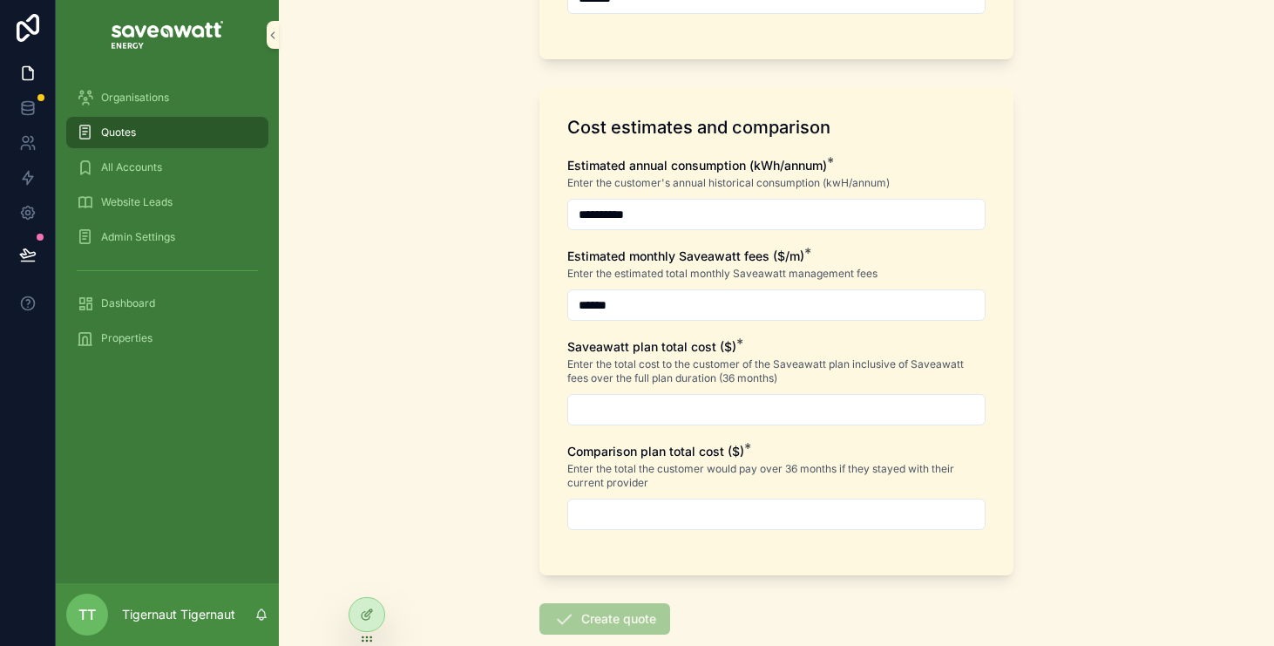
click at [723, 425] on div "**********" at bounding box center [776, 352] width 418 height 391
click at [723, 413] on input "scrollable content" at bounding box center [776, 409] width 417 height 24
type input "**********"
click at [718, 496] on div "Comparison plan total cost ($) * Enter the total the customer would pay over 36…" at bounding box center [776, 486] width 418 height 87
click at [718, 510] on input "scrollable content" at bounding box center [776, 514] width 417 height 24
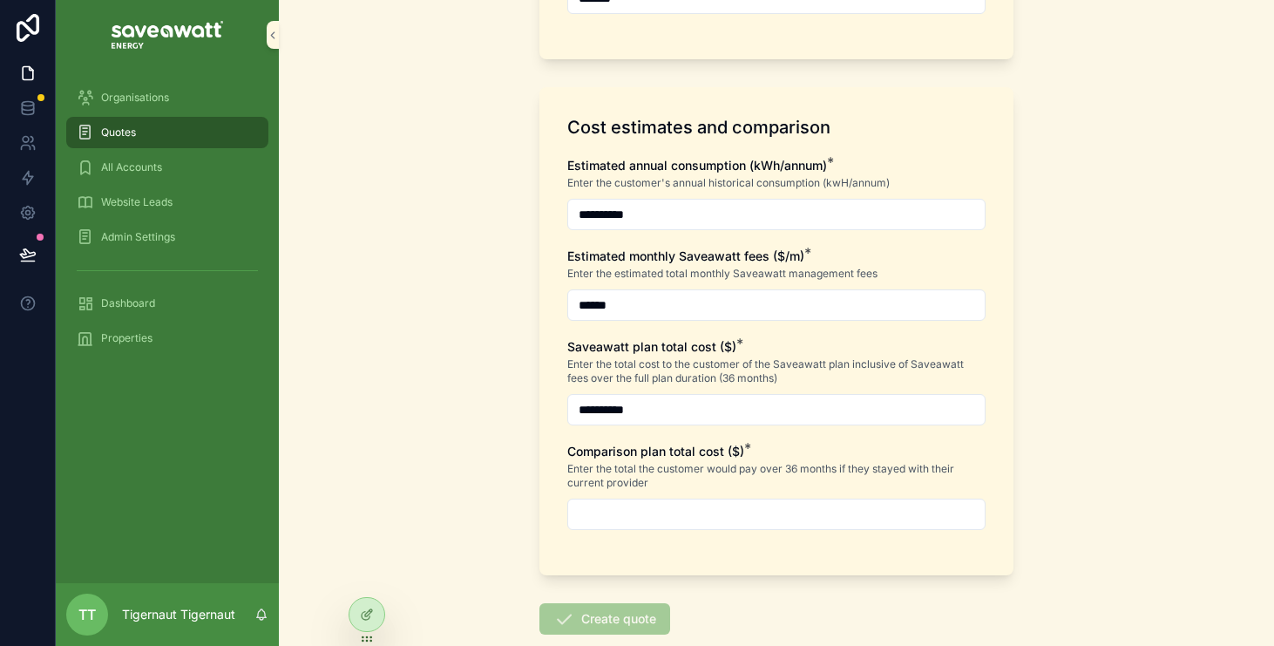
type input "**********"
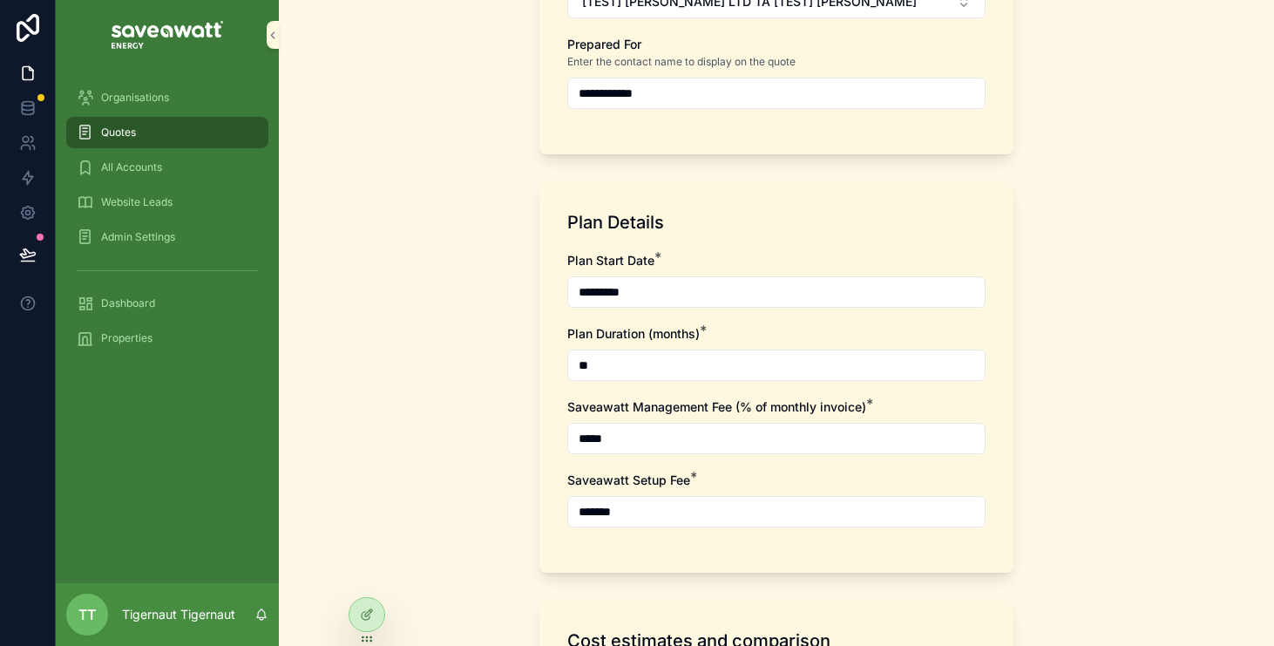
scroll to position [827, 0]
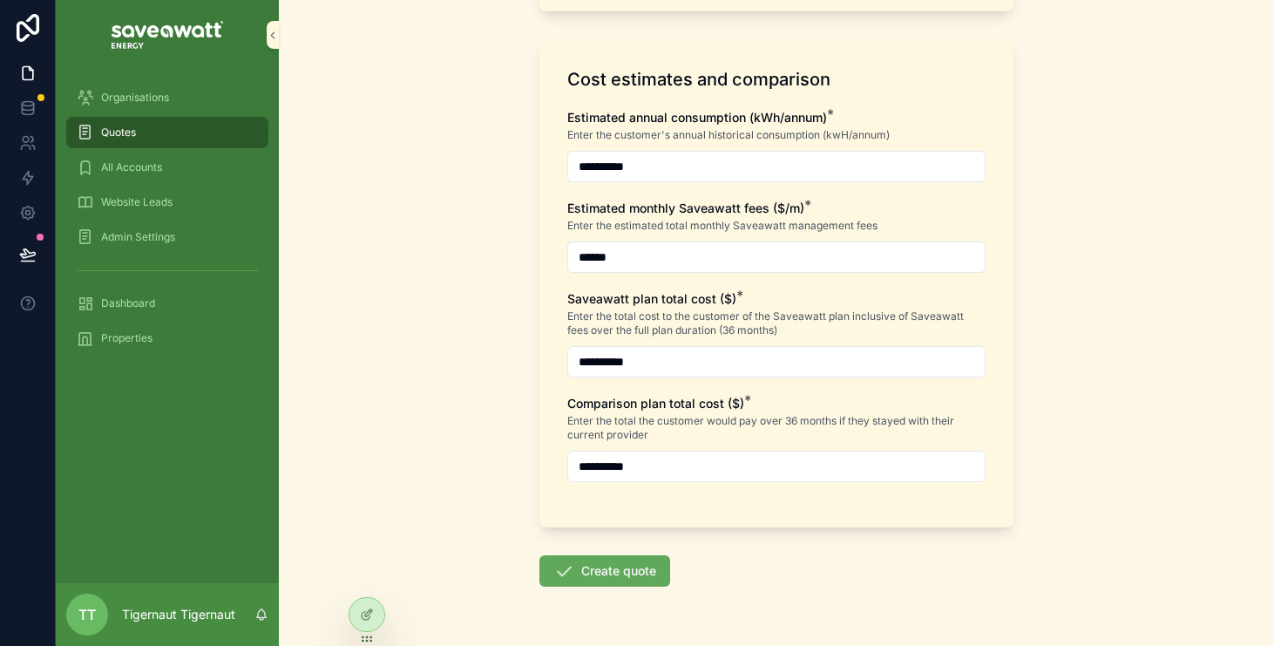
click at [636, 565] on button "Create quote" at bounding box center [605, 570] width 131 height 31
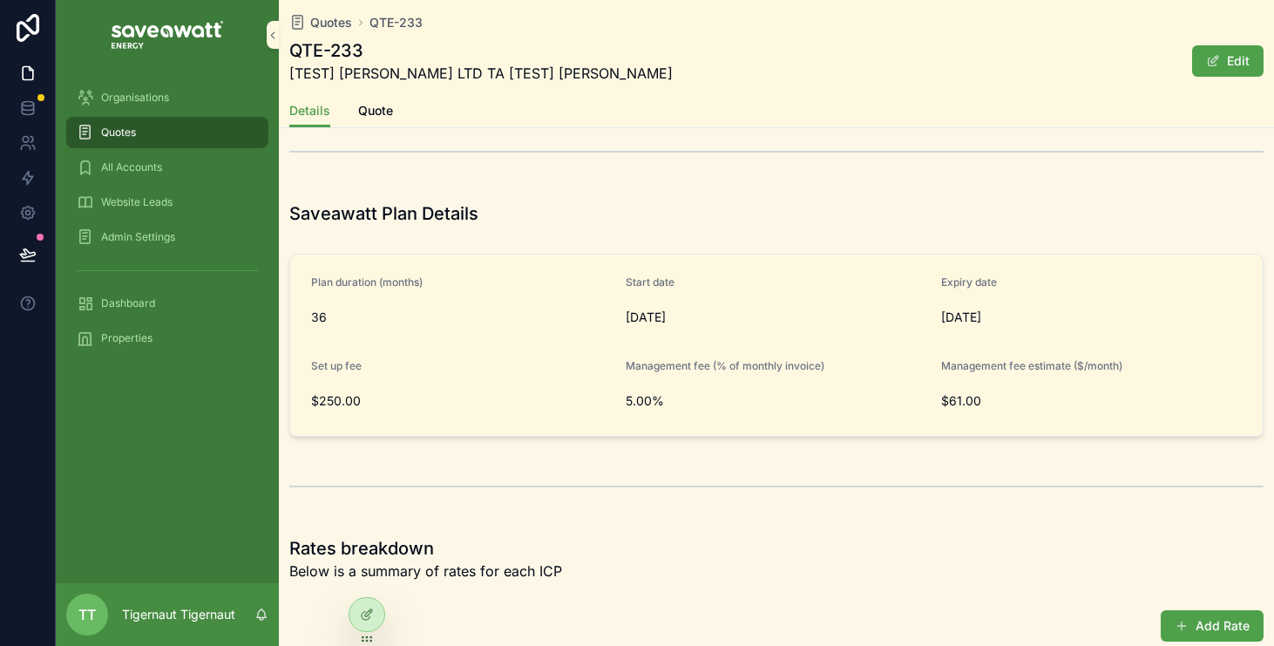
scroll to position [963, 0]
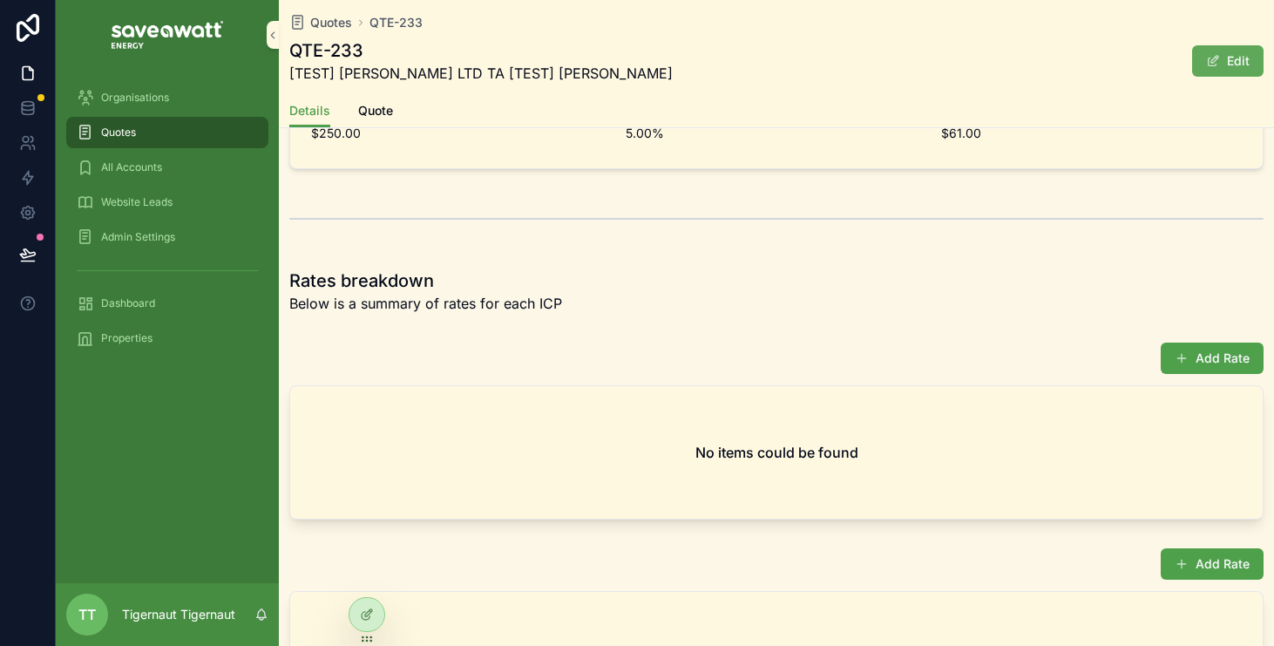
click at [1226, 75] on button "Edit" at bounding box center [1227, 60] width 71 height 31
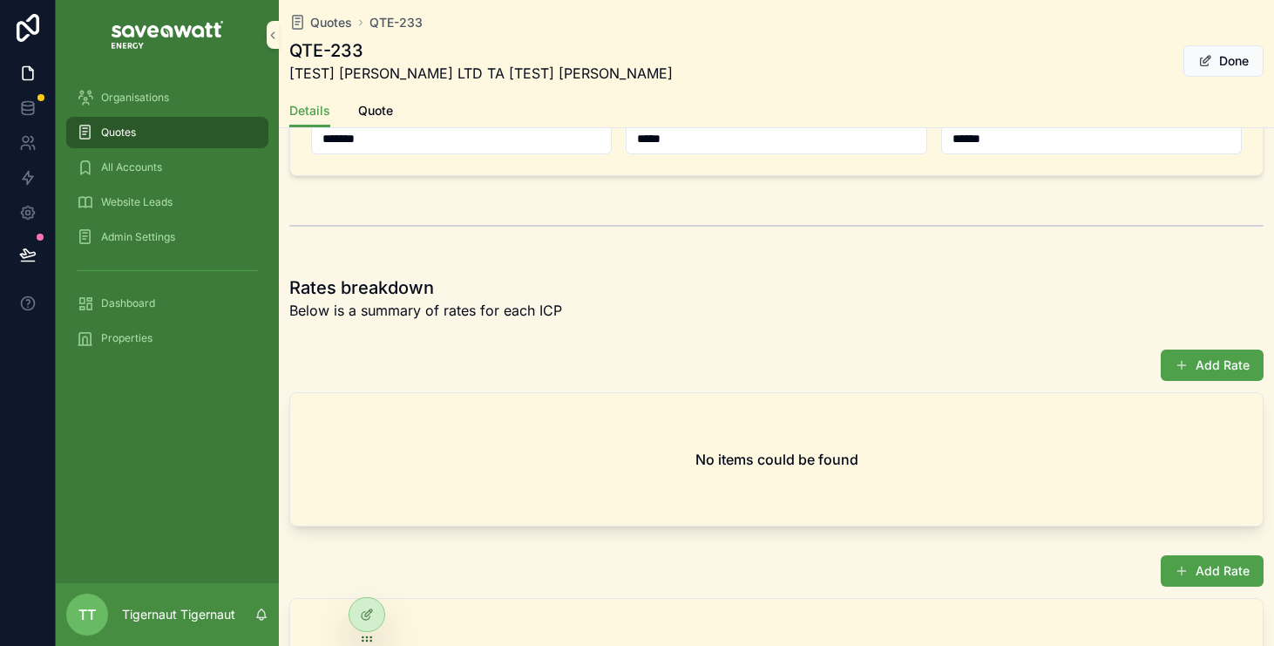
scroll to position [0, 0]
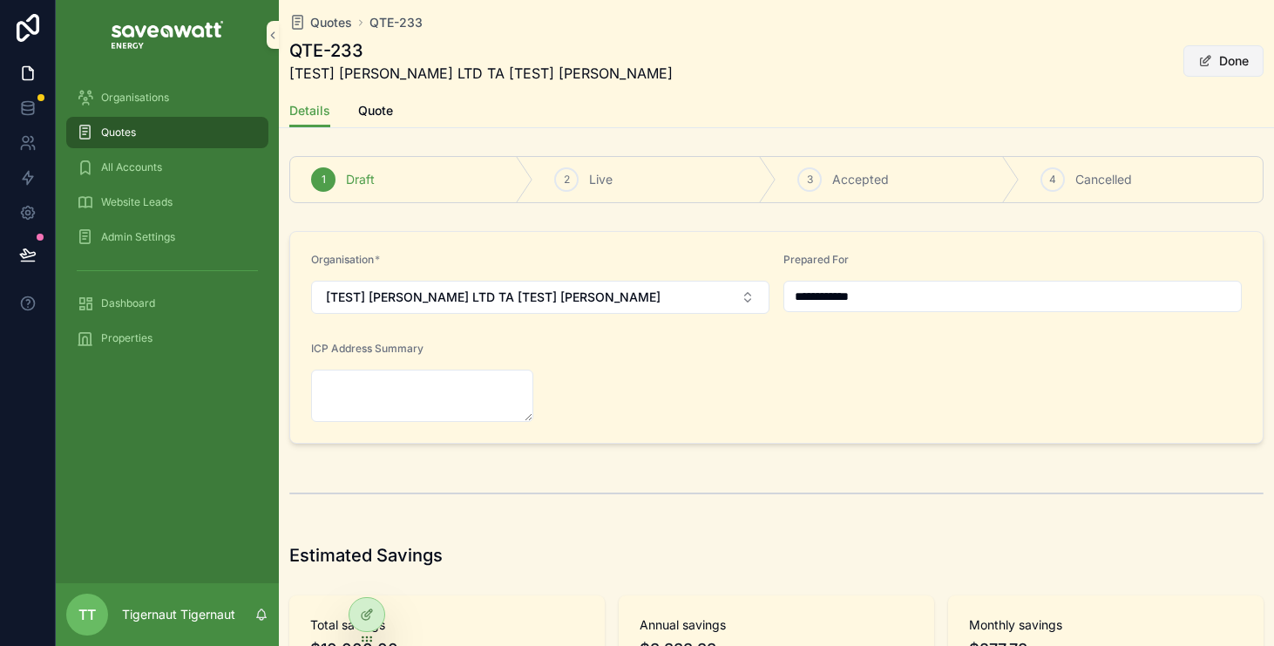
click at [1195, 62] on button "Done" at bounding box center [1224, 60] width 80 height 31
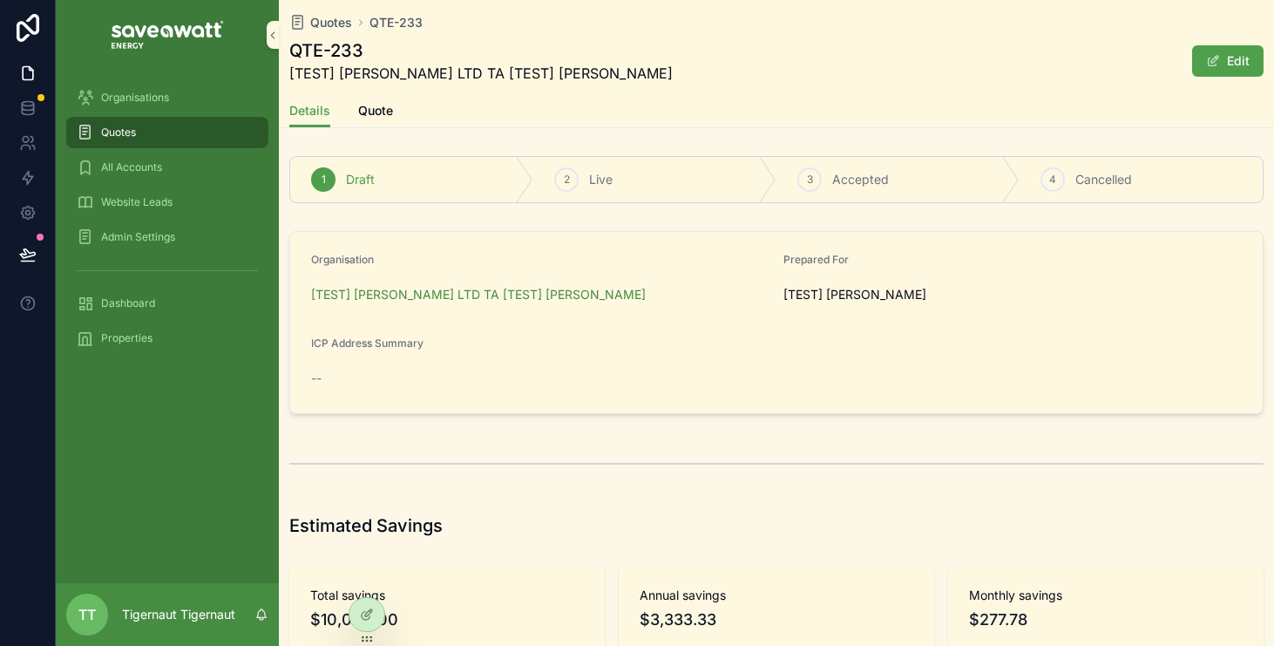
click at [377, 453] on div "scrollable content" at bounding box center [776, 464] width 975 height 44
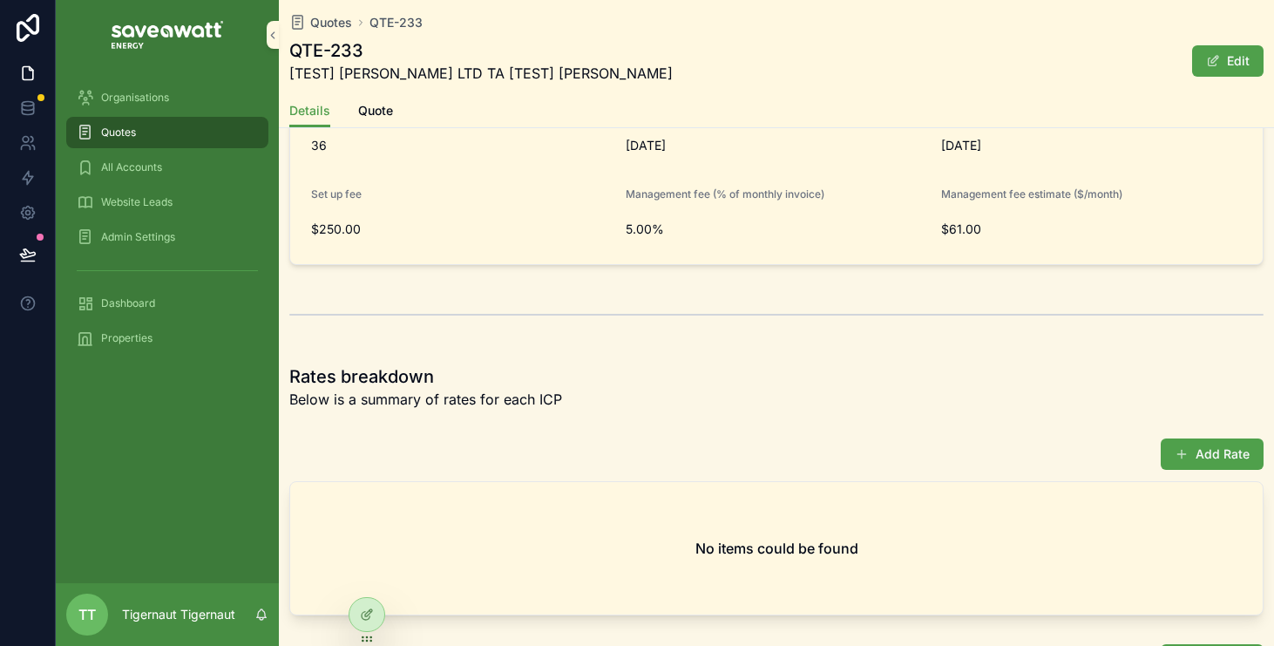
scroll to position [928, 0]
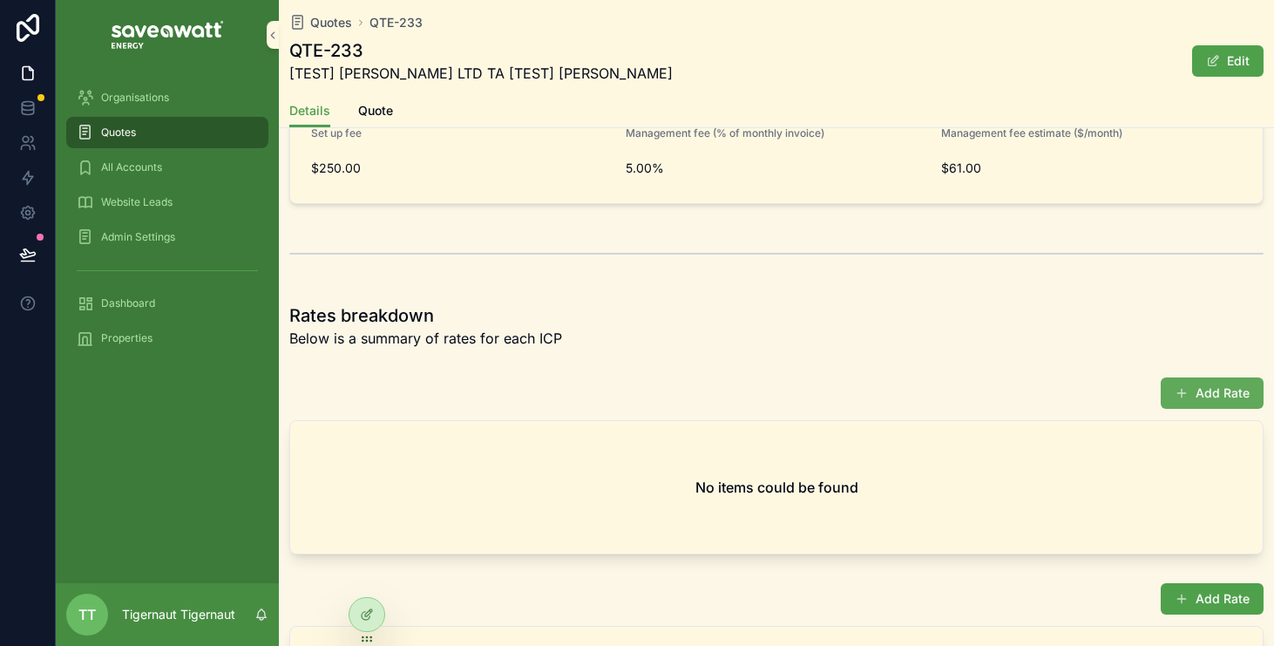
click at [1197, 401] on button "Add Rate" at bounding box center [1212, 392] width 103 height 31
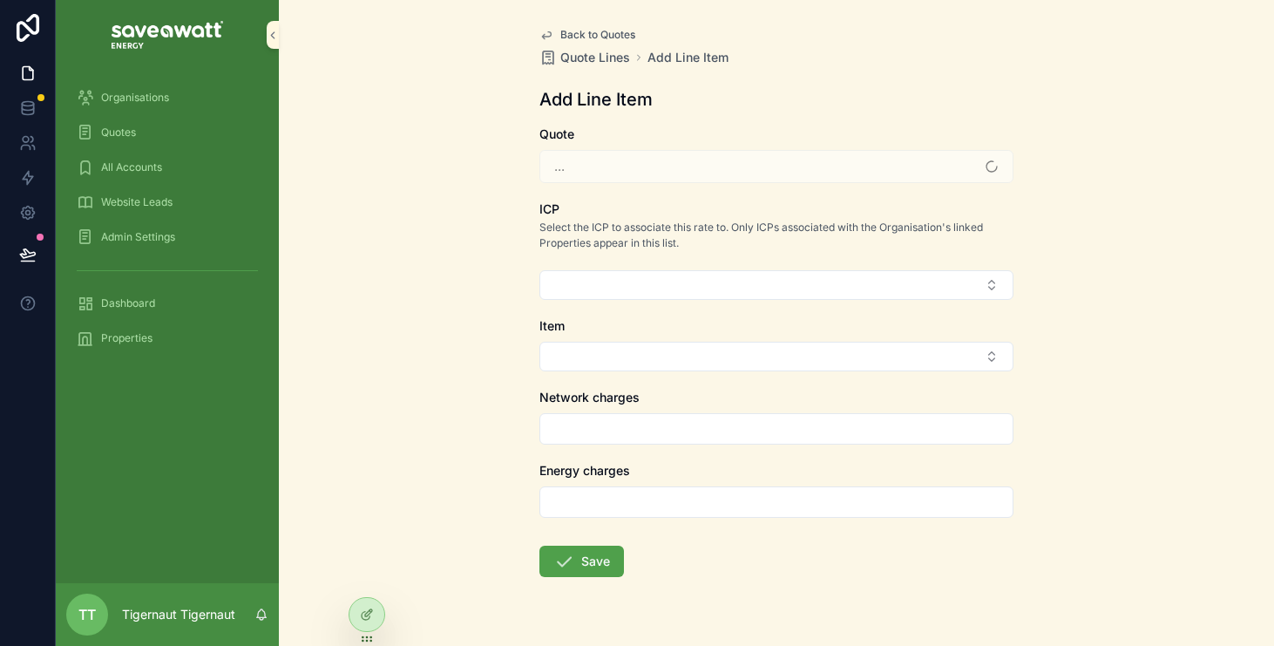
click at [725, 175] on div "..." at bounding box center [777, 166] width 474 height 33
click at [954, 282] on button "Select Button" at bounding box center [777, 285] width 474 height 30
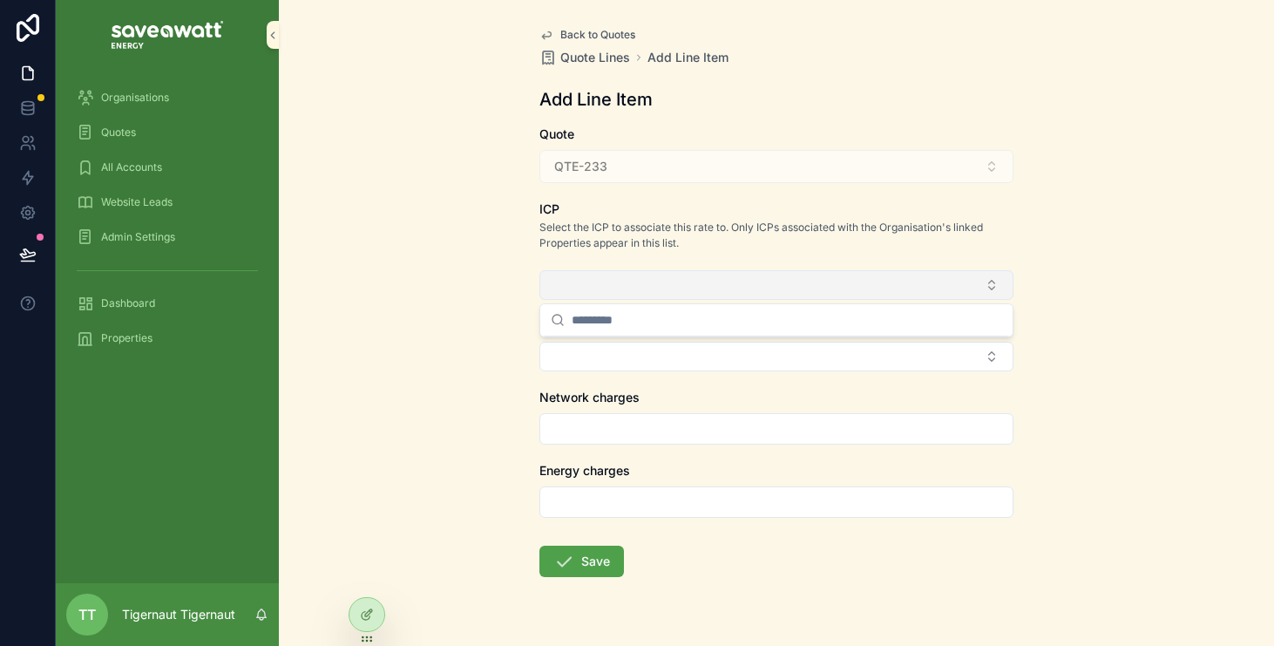
click at [932, 282] on button "Select Button" at bounding box center [777, 285] width 474 height 30
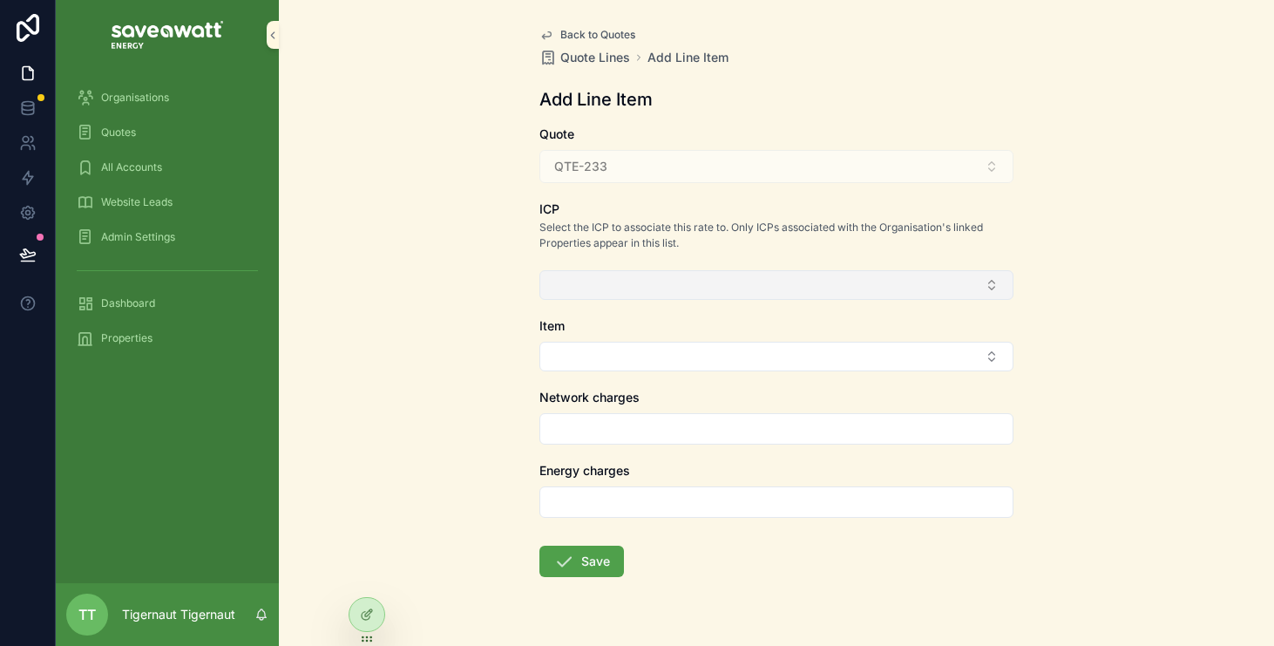
click at [932, 282] on button "Select Button" at bounding box center [777, 285] width 474 height 30
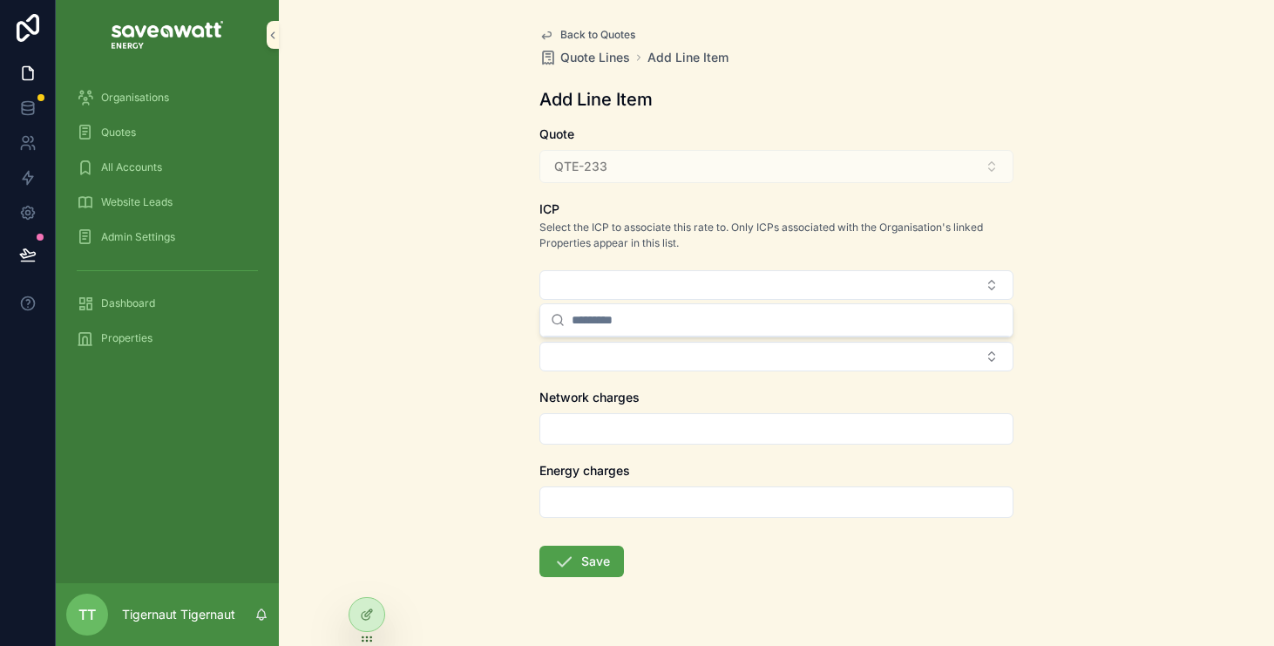
click at [1084, 317] on div "Back to Quotes Quote Lines Add Line Item Add Line Item Quote QTE-233 ICP Select…" at bounding box center [776, 323] width 995 height 646
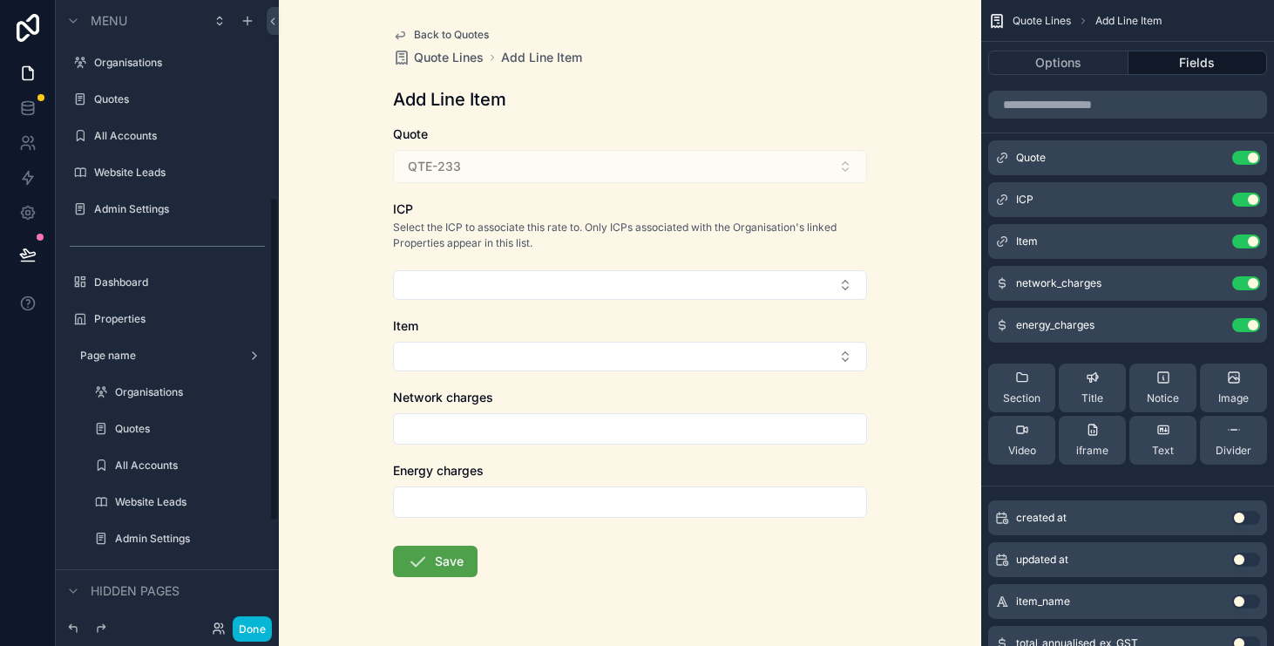
scroll to position [379, 0]
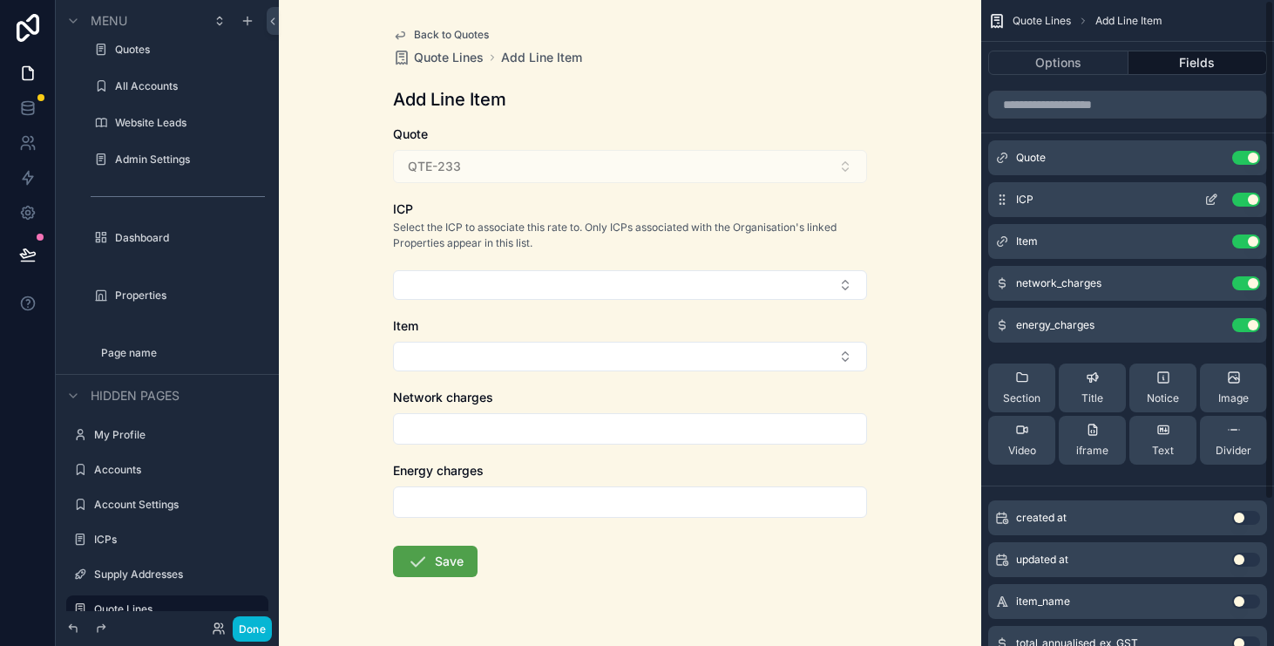
click at [1206, 191] on div "ICP Use setting" at bounding box center [1128, 199] width 279 height 35
click at [1209, 196] on icon "scrollable content" at bounding box center [1212, 200] width 14 height 14
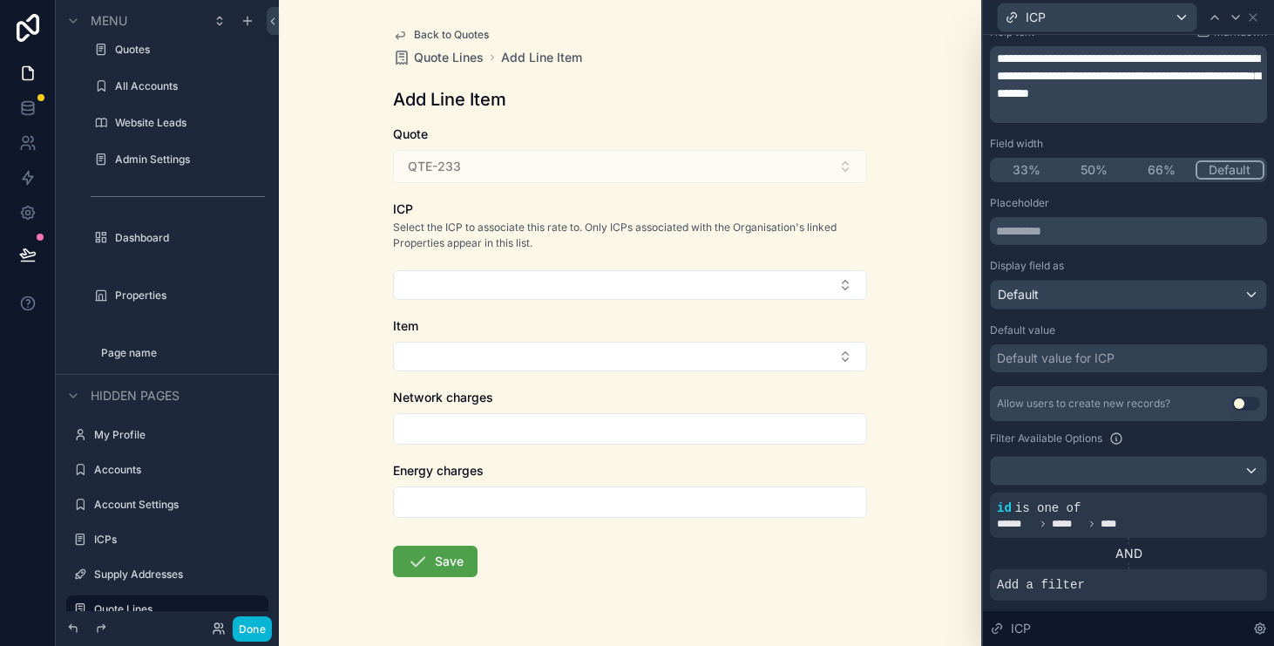
scroll to position [121, 0]
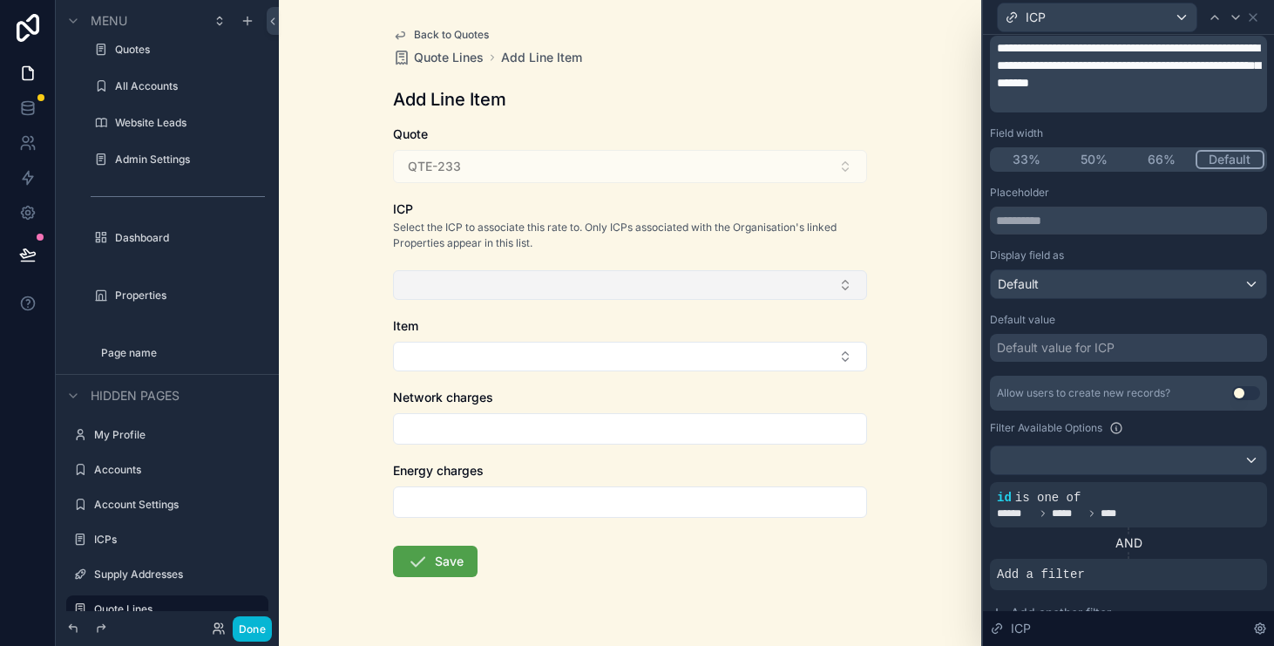
click at [760, 294] on button "Select Button" at bounding box center [630, 285] width 474 height 30
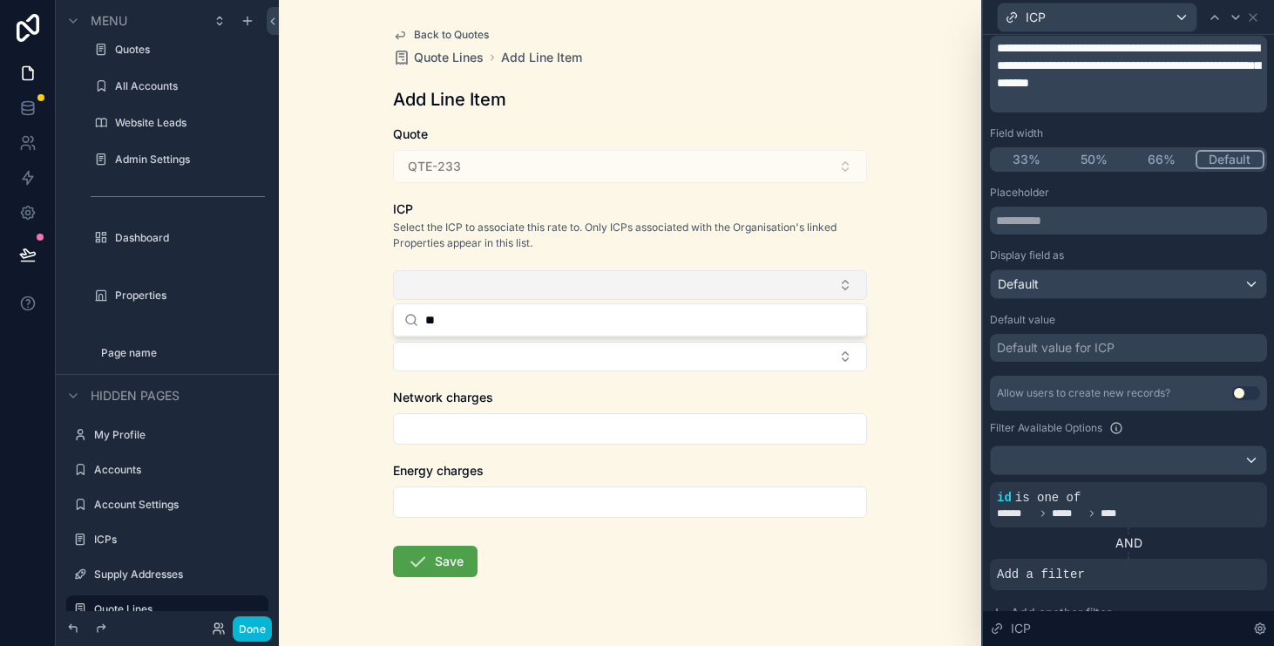
type input "*"
click at [930, 370] on div "Back to Quotes Quote Lines Add Line Item Add Line Item Quote QTE-233 ICP Select…" at bounding box center [630, 323] width 703 height 646
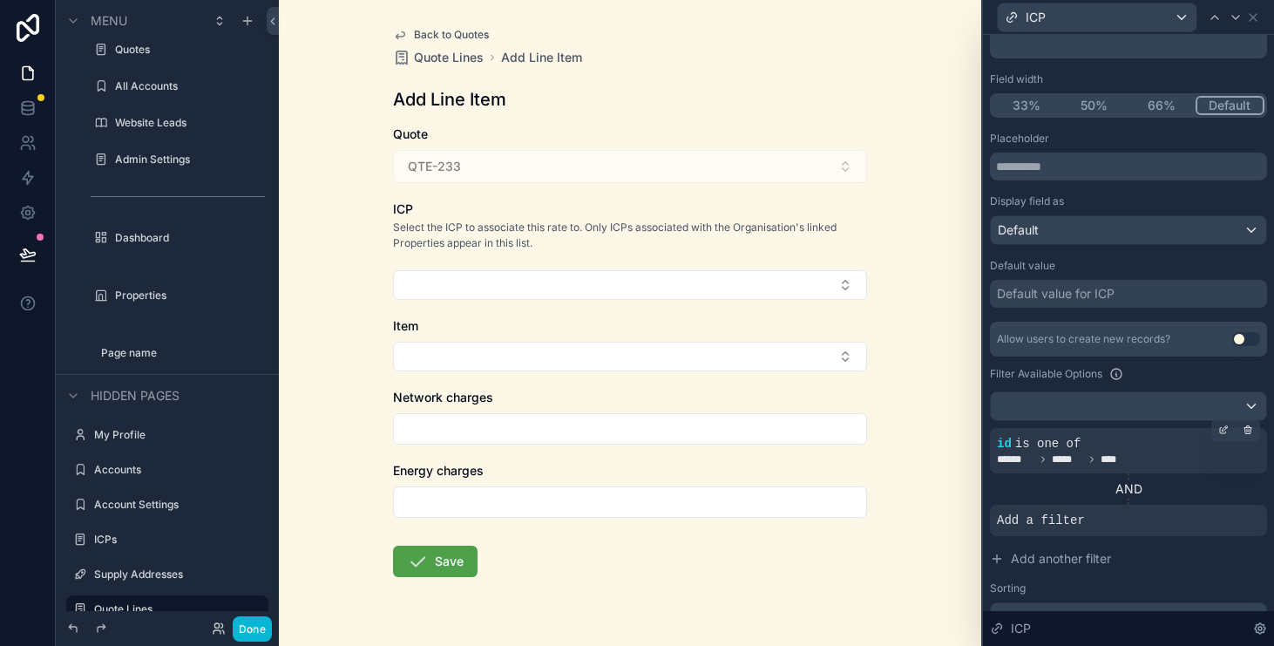
scroll to position [177, 0]
click at [1226, 431] on icon at bounding box center [1223, 429] width 6 height 6
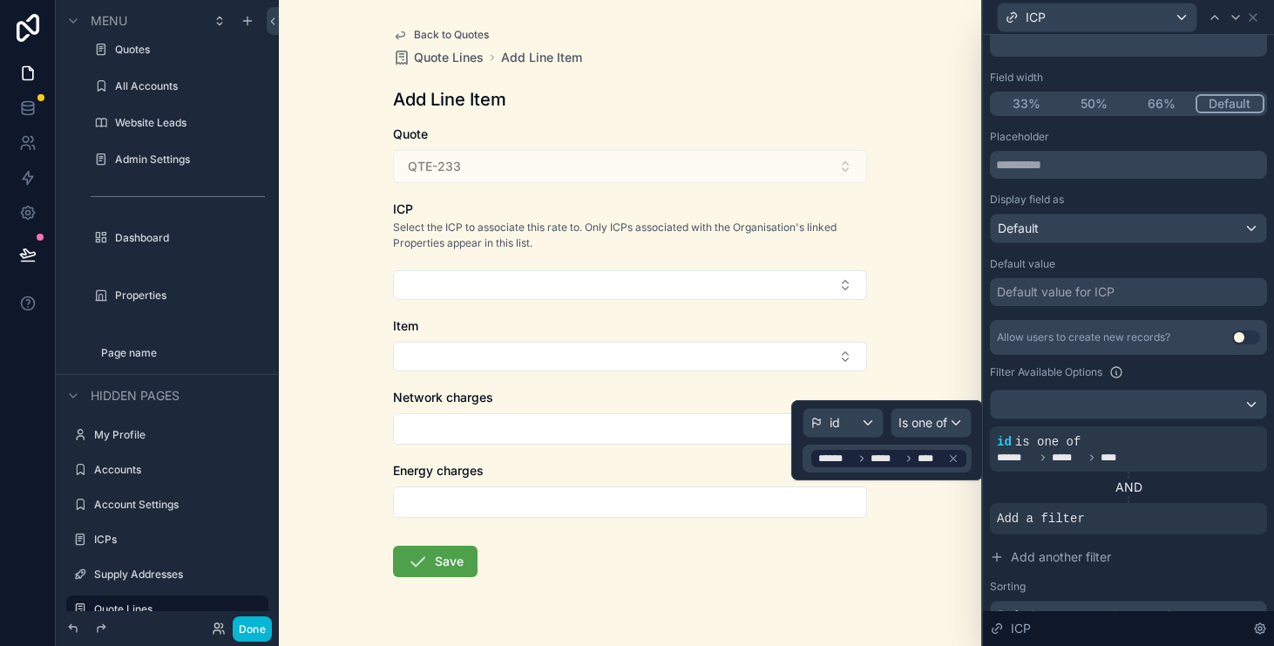
click at [883, 65] on div "Back to Quotes Quote Lines Add Line Item Add Line Item Quote QTE-233 ICP Select…" at bounding box center [630, 323] width 703 height 646
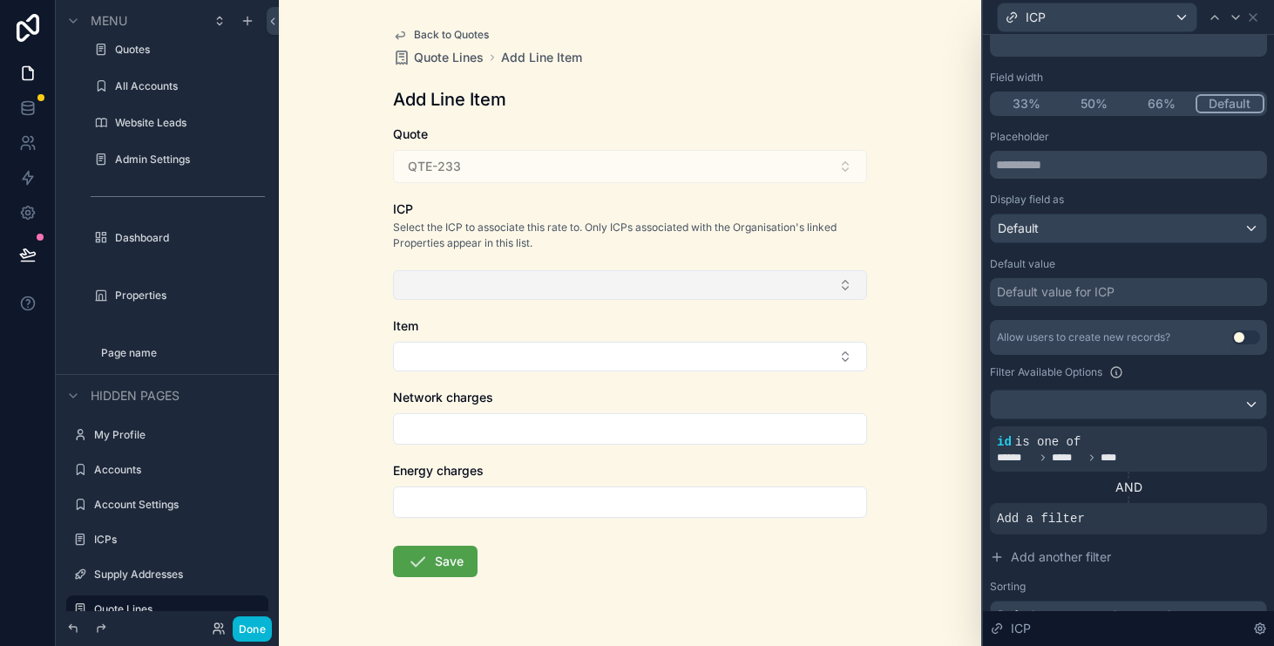
click at [721, 292] on button "Select Button" at bounding box center [630, 285] width 474 height 30
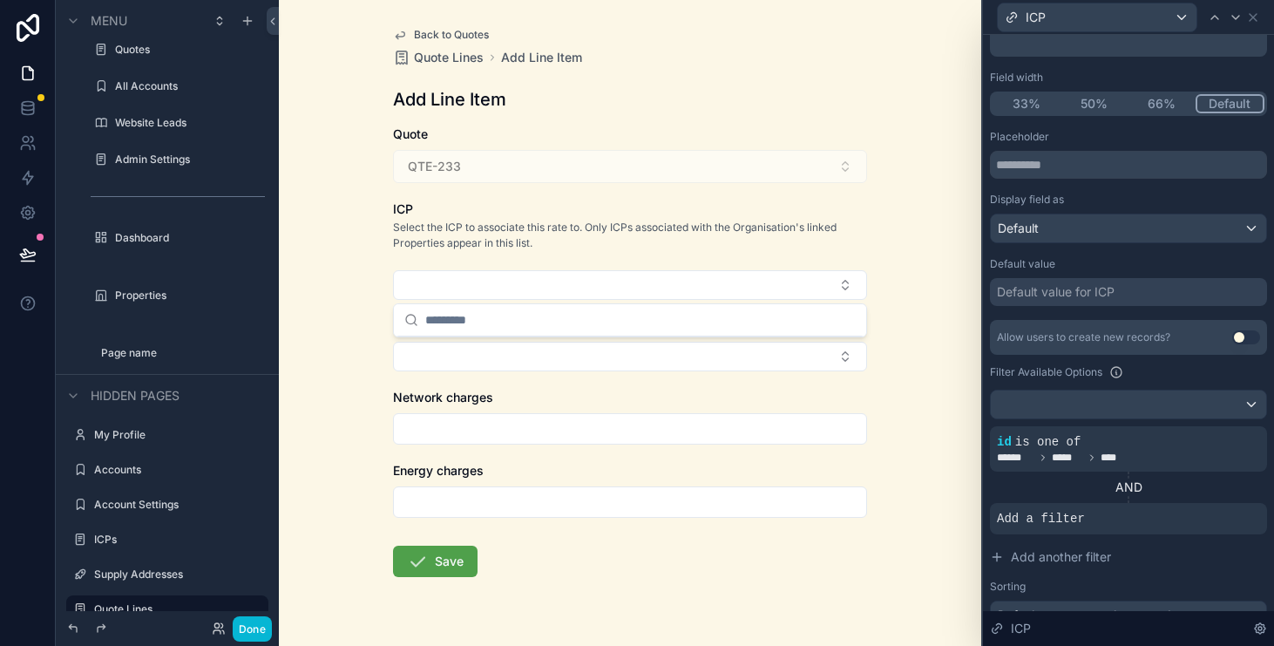
click at [890, 282] on div "Back to Quotes Quote Lines Add Line Item Add Line Item Quote QTE-233 ICP Select…" at bounding box center [630, 323] width 703 height 646
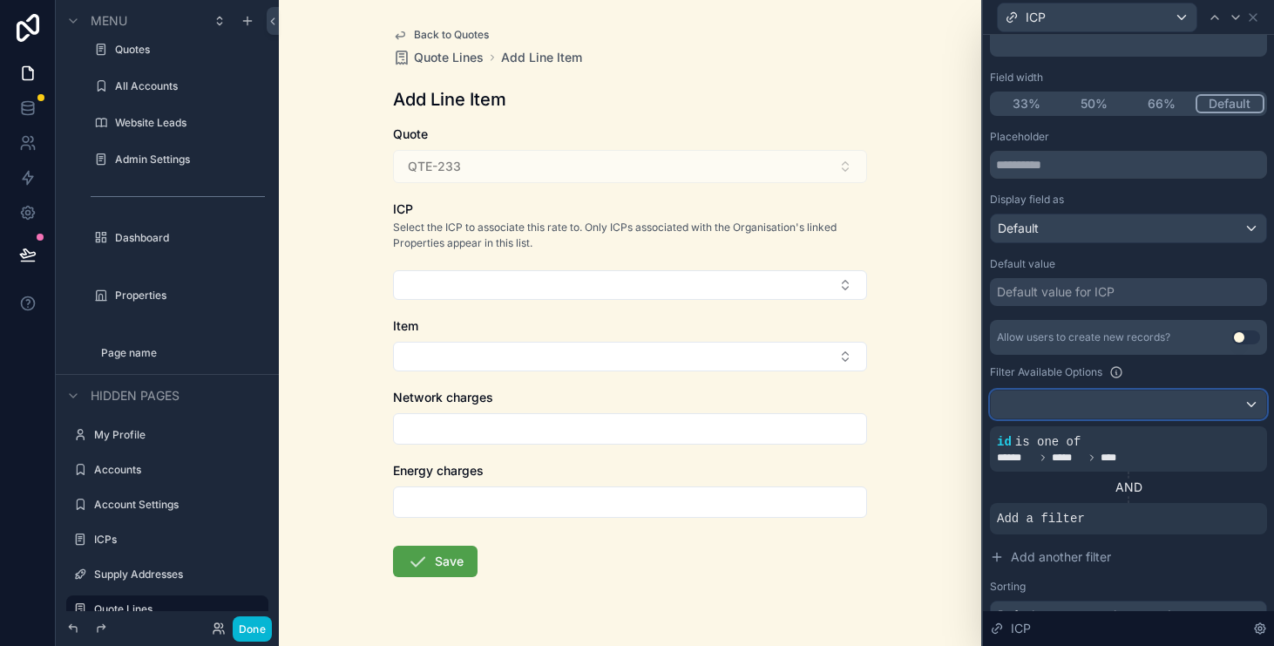
click at [1205, 415] on div at bounding box center [1128, 405] width 275 height 28
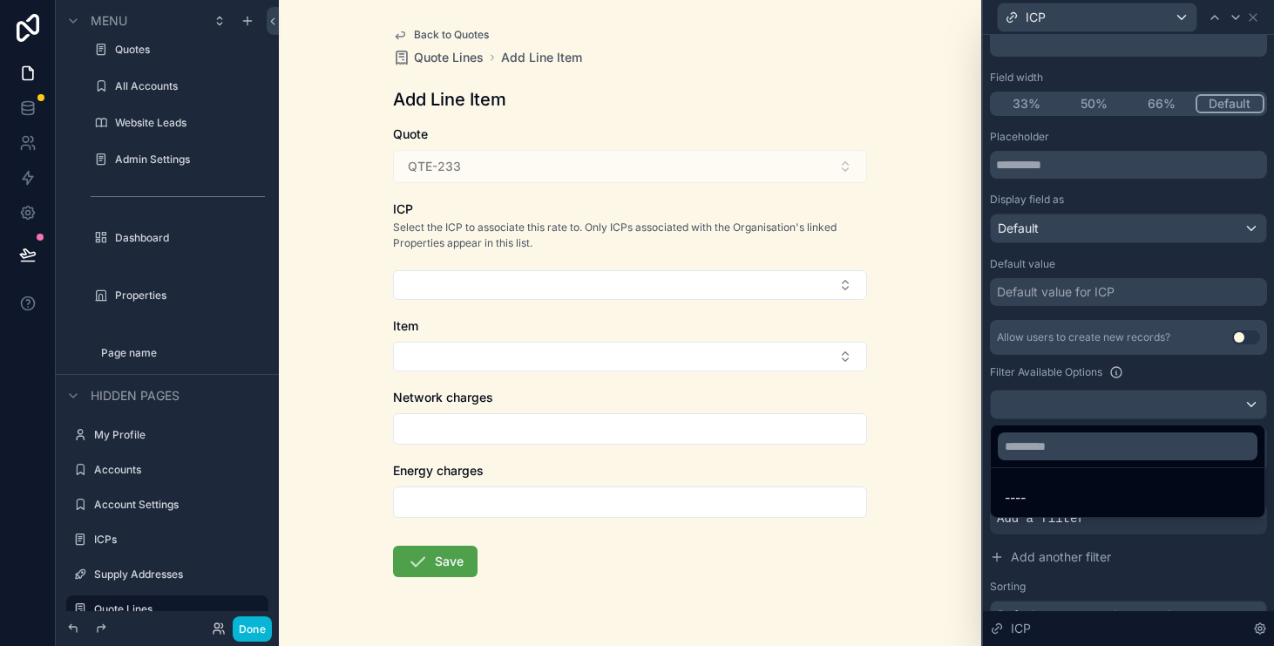
click at [1155, 393] on div at bounding box center [1128, 323] width 291 height 646
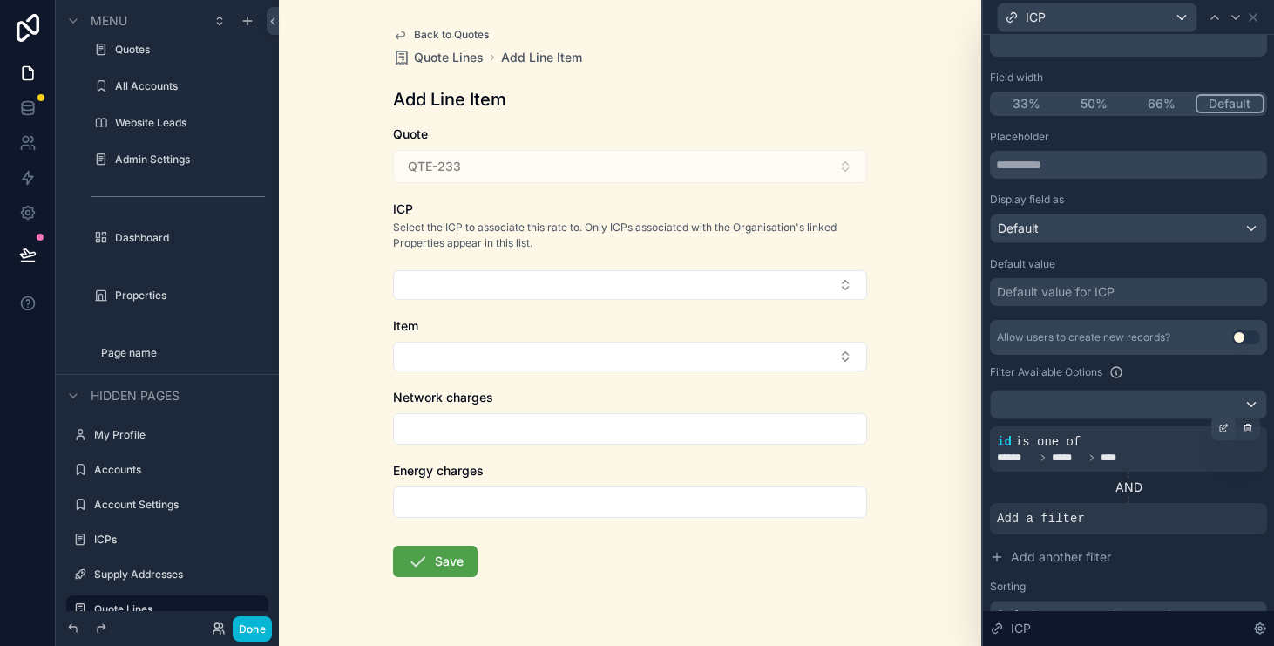
click at [1221, 427] on icon at bounding box center [1224, 428] width 10 height 10
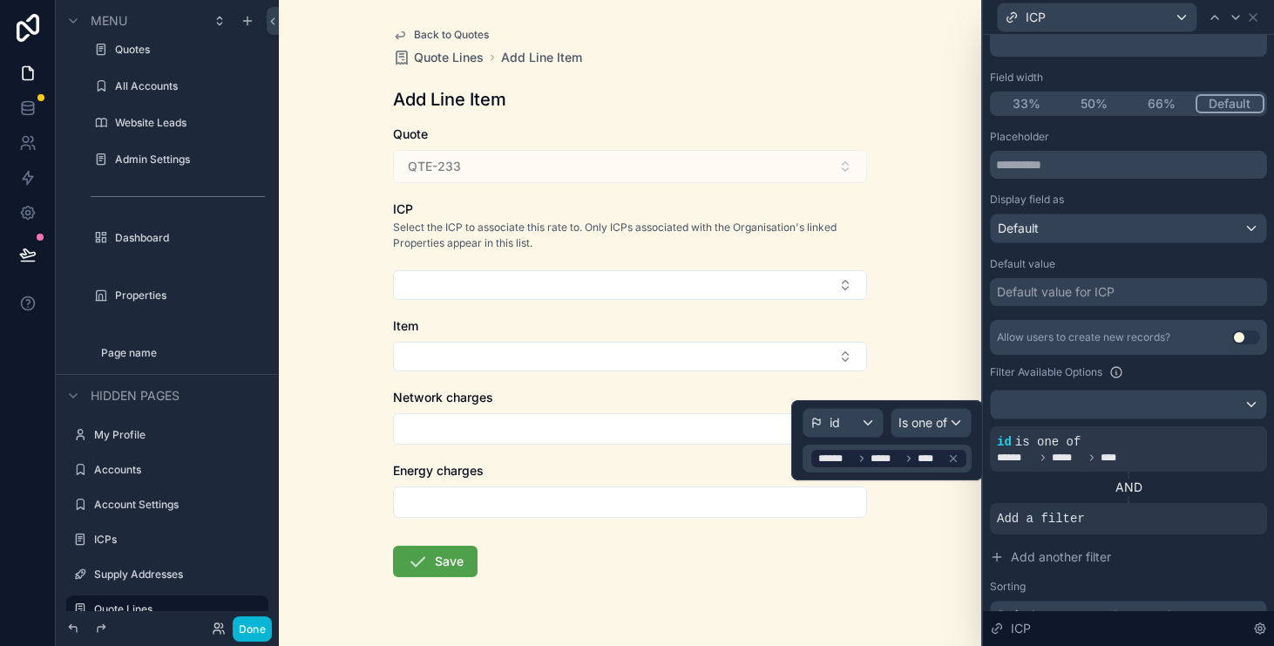
click at [1036, 483] on div "AND" at bounding box center [1128, 487] width 277 height 17
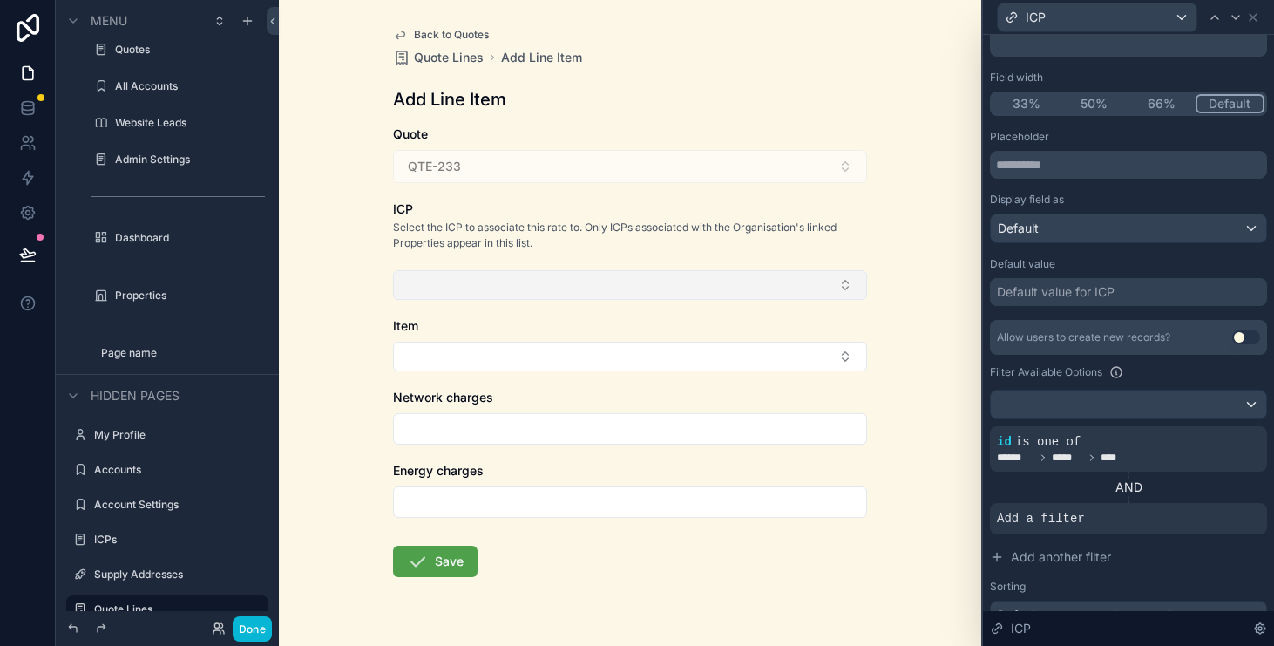
click at [748, 282] on button "Select Button" at bounding box center [630, 285] width 474 height 30
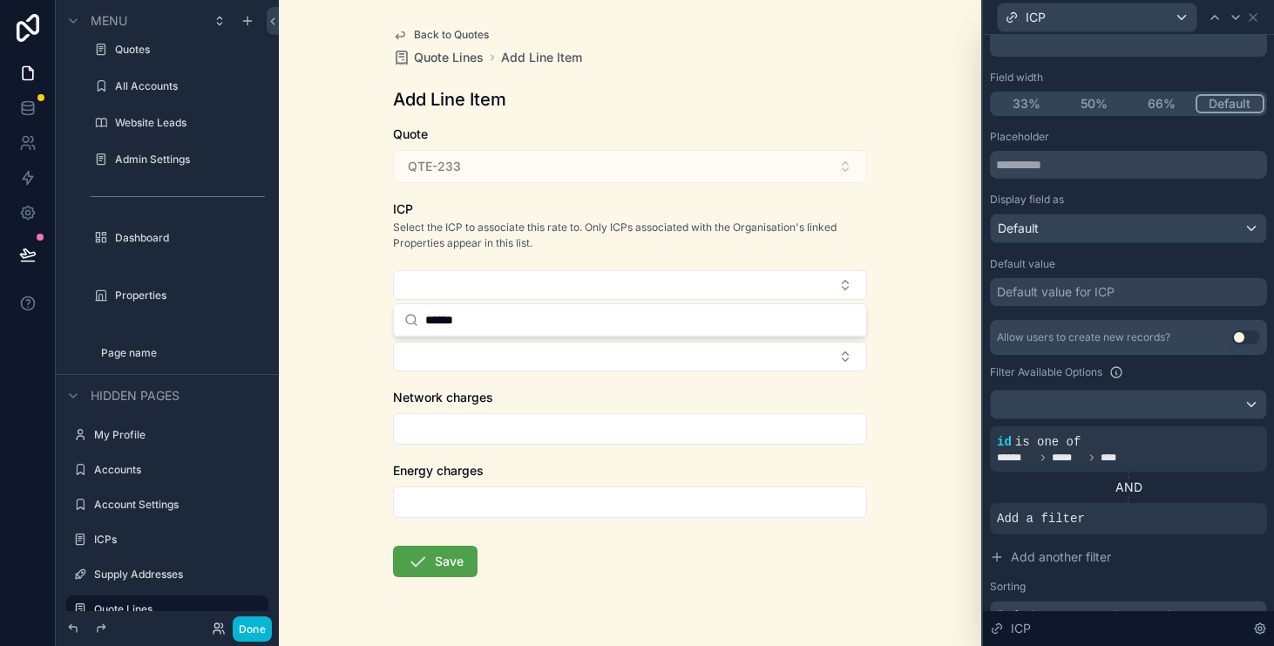
type input "******"
click at [954, 405] on div "Back to Quotes Quote Lines Add Line Item Add Line Item Quote QTE-233 ICP Select…" at bounding box center [630, 323] width 703 height 646
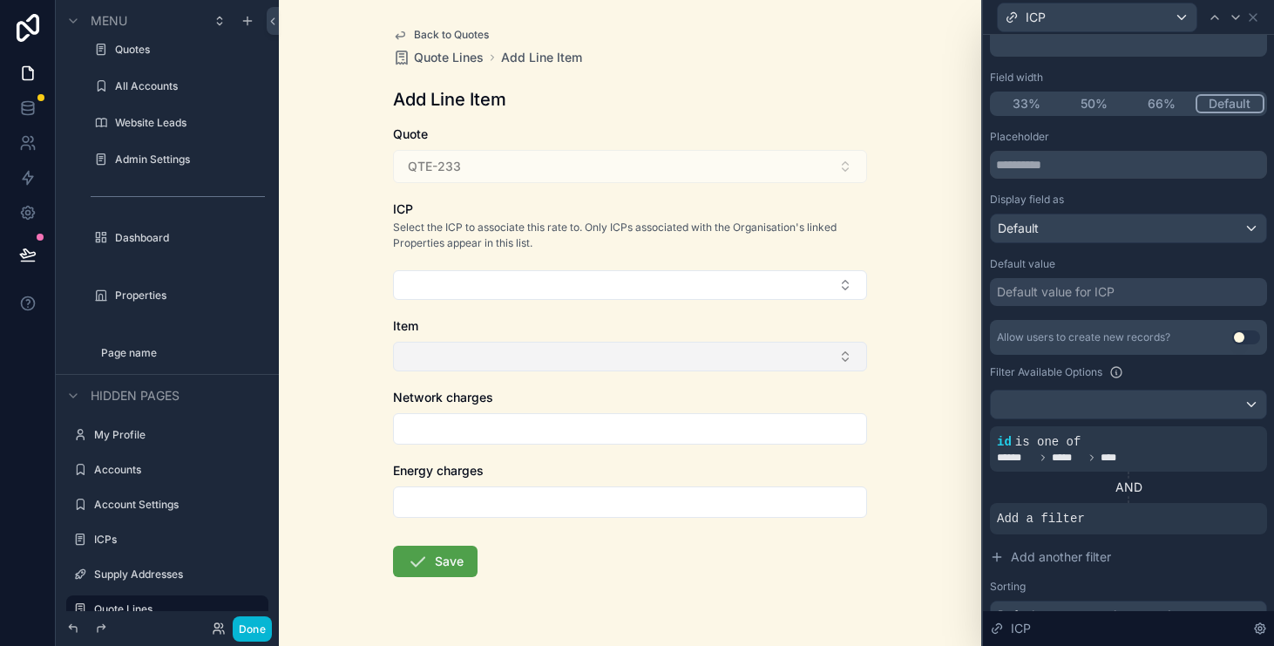
click at [826, 362] on button "Select Button" at bounding box center [630, 357] width 474 height 30
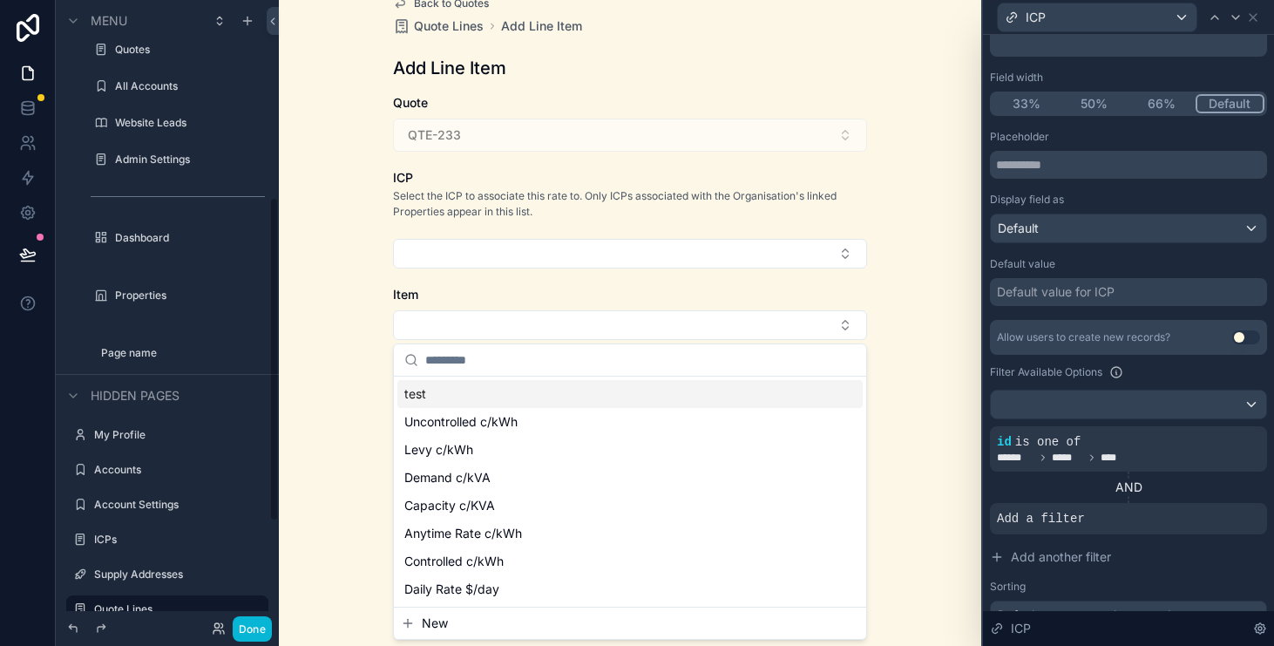
scroll to position [33, 0]
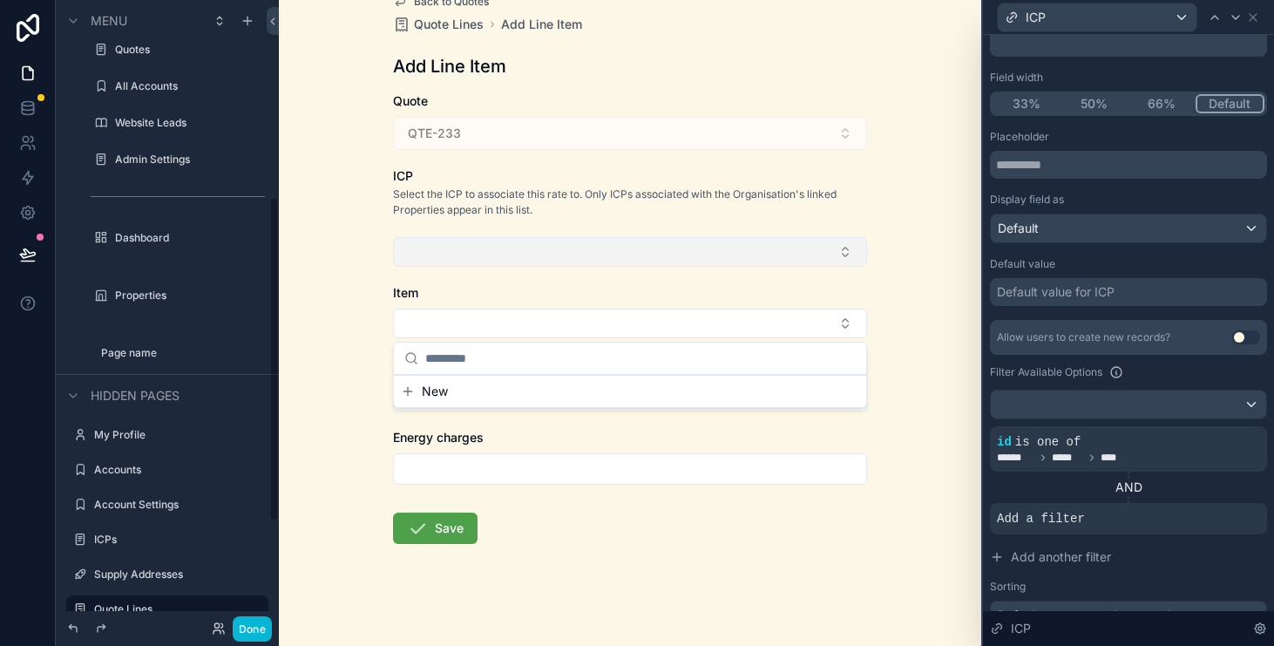
click at [471, 240] on button "Select Button" at bounding box center [630, 252] width 474 height 30
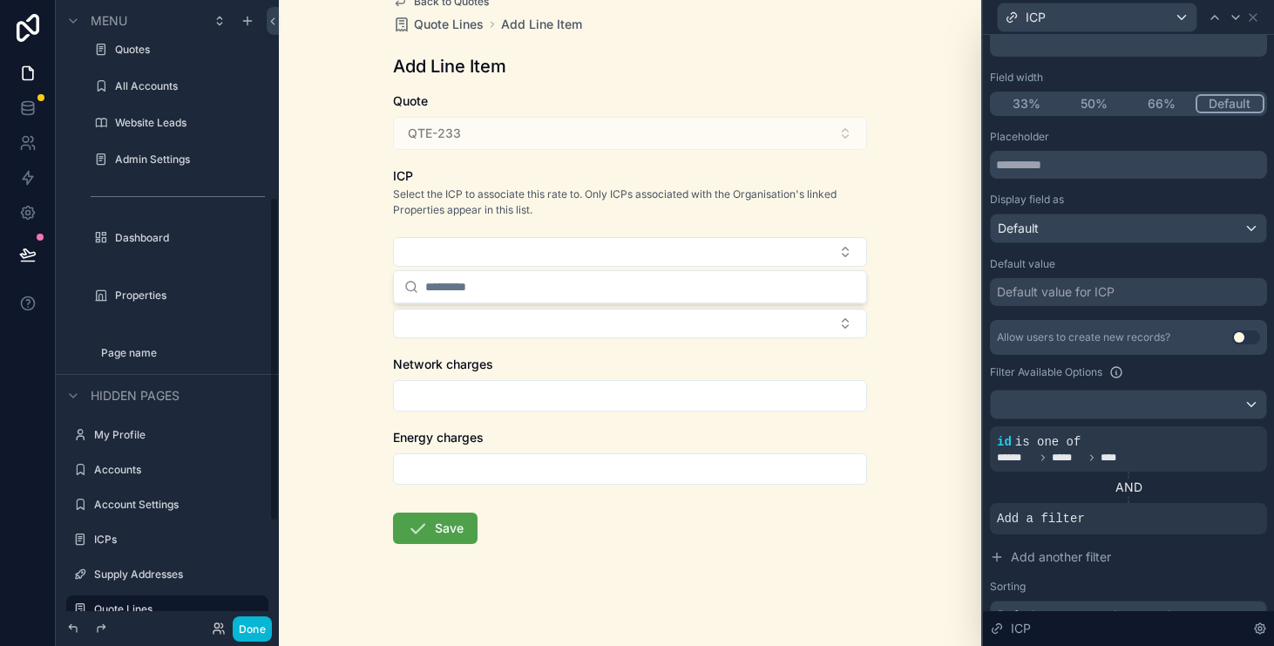
click at [282, 159] on div "Back to Quotes Quote Lines Add Line Item Add Line Item Quote QTE-233 ICP Select…" at bounding box center [630, 290] width 703 height 646
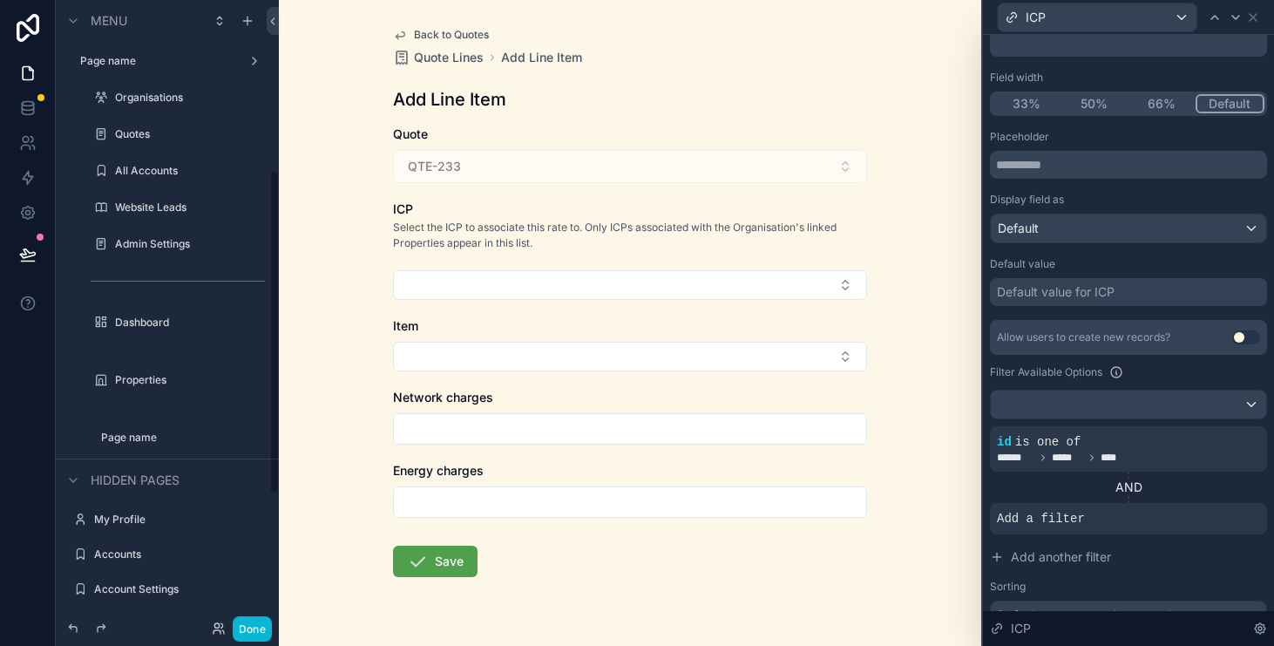
scroll to position [282, 0]
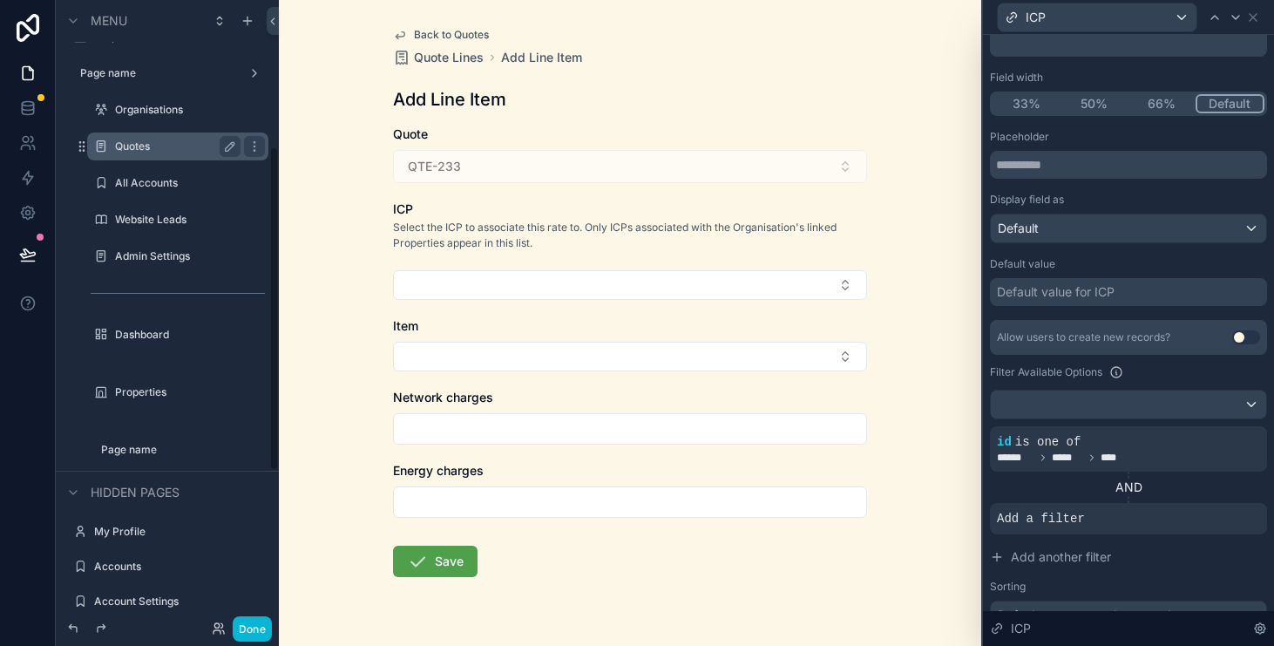
click at [166, 146] on label "Quotes" at bounding box center [174, 146] width 119 height 14
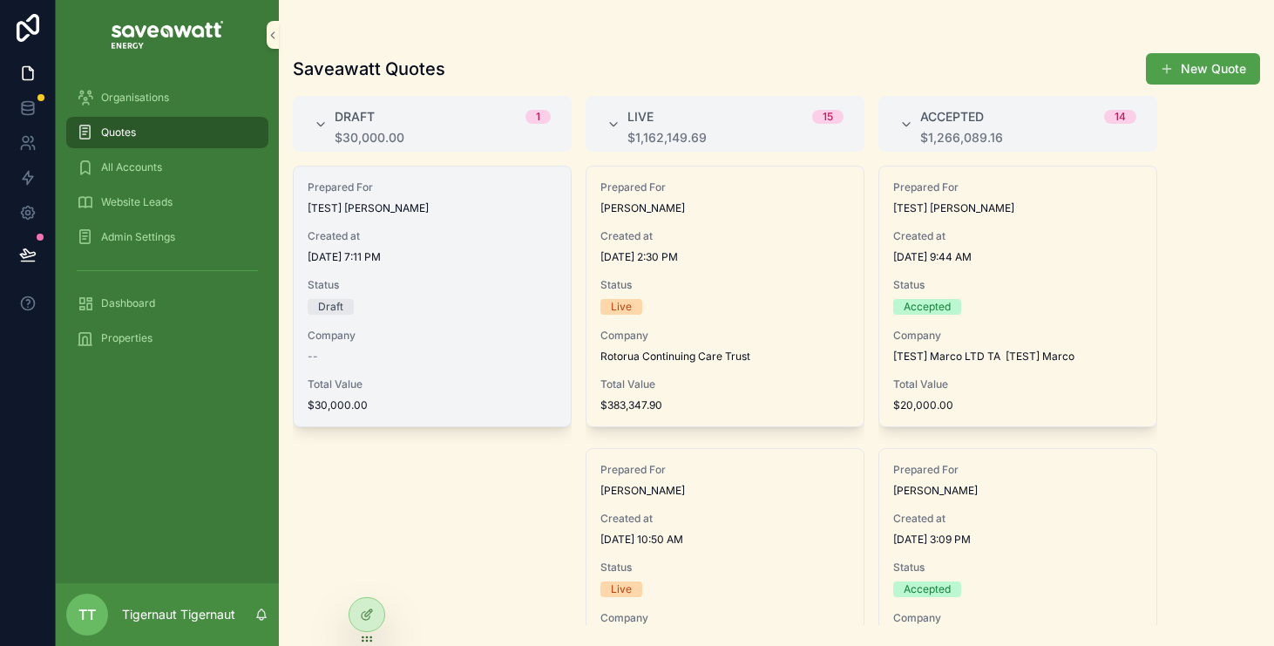
click at [539, 324] on div "Prepared For [TEST] Marco Created at 10/2/2025 7:11 PM Status Draft Company -- …" at bounding box center [432, 296] width 277 height 260
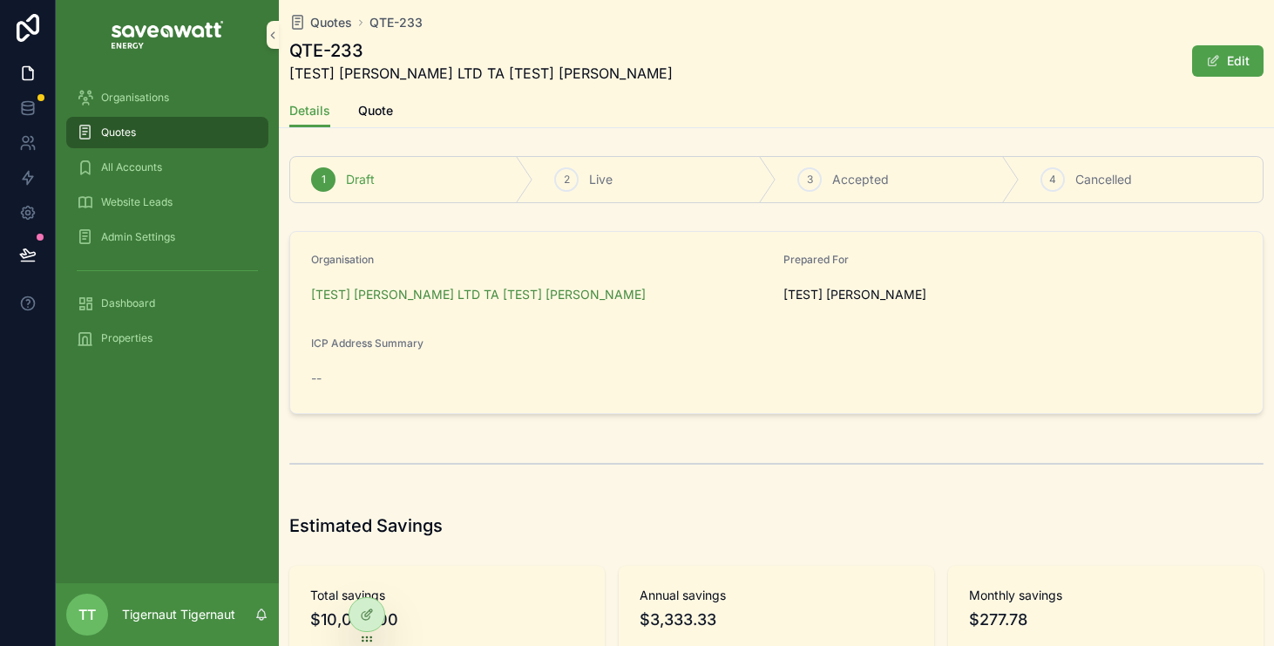
click at [217, 136] on div "Quotes" at bounding box center [167, 133] width 181 height 28
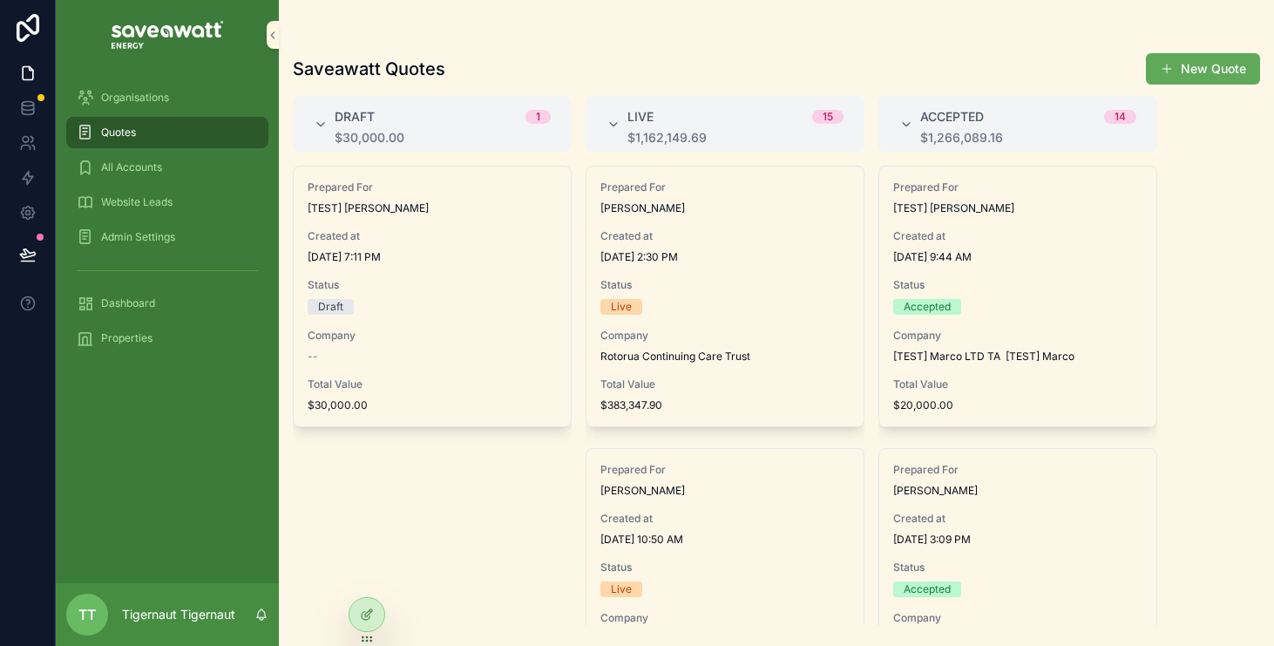
click at [1226, 61] on button "New Quote" at bounding box center [1203, 68] width 114 height 31
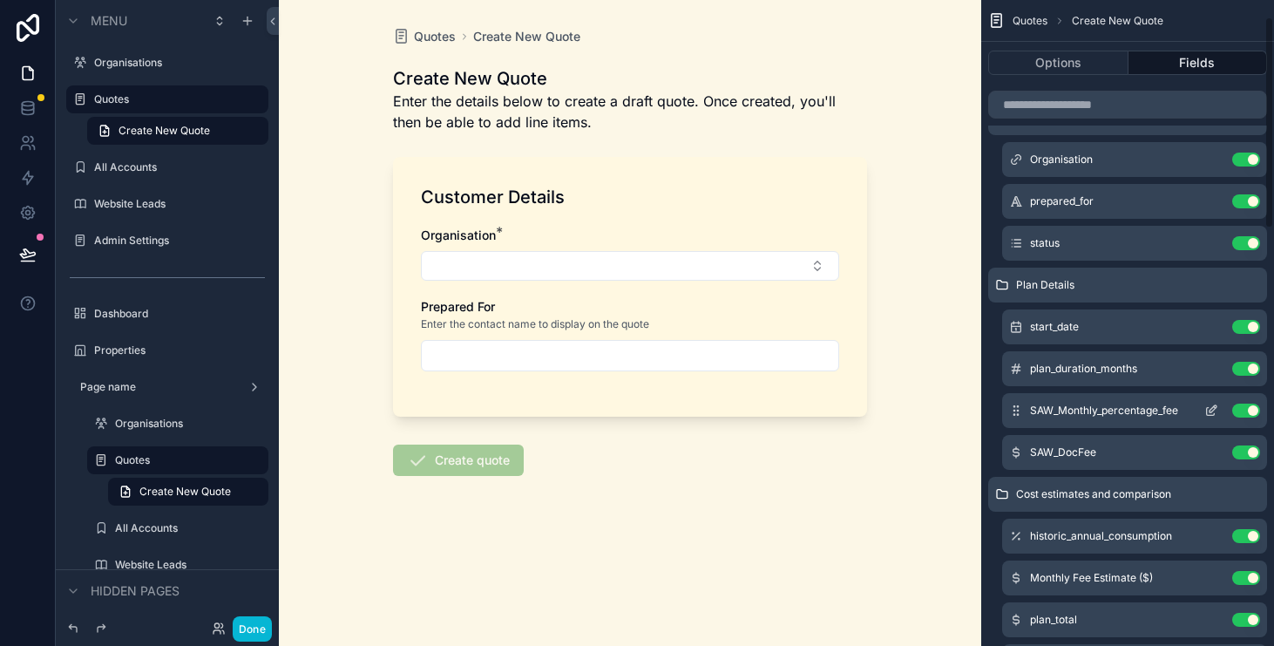
scroll to position [52, 0]
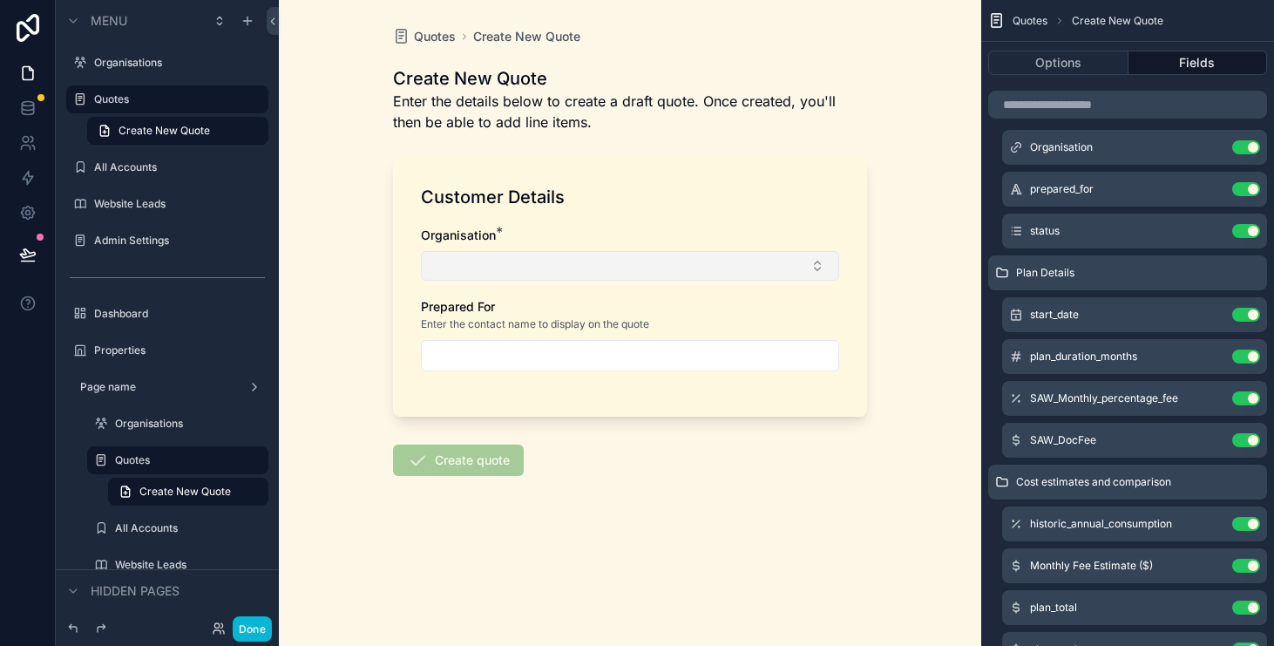
click at [677, 259] on button "Select Button" at bounding box center [630, 266] width 418 height 30
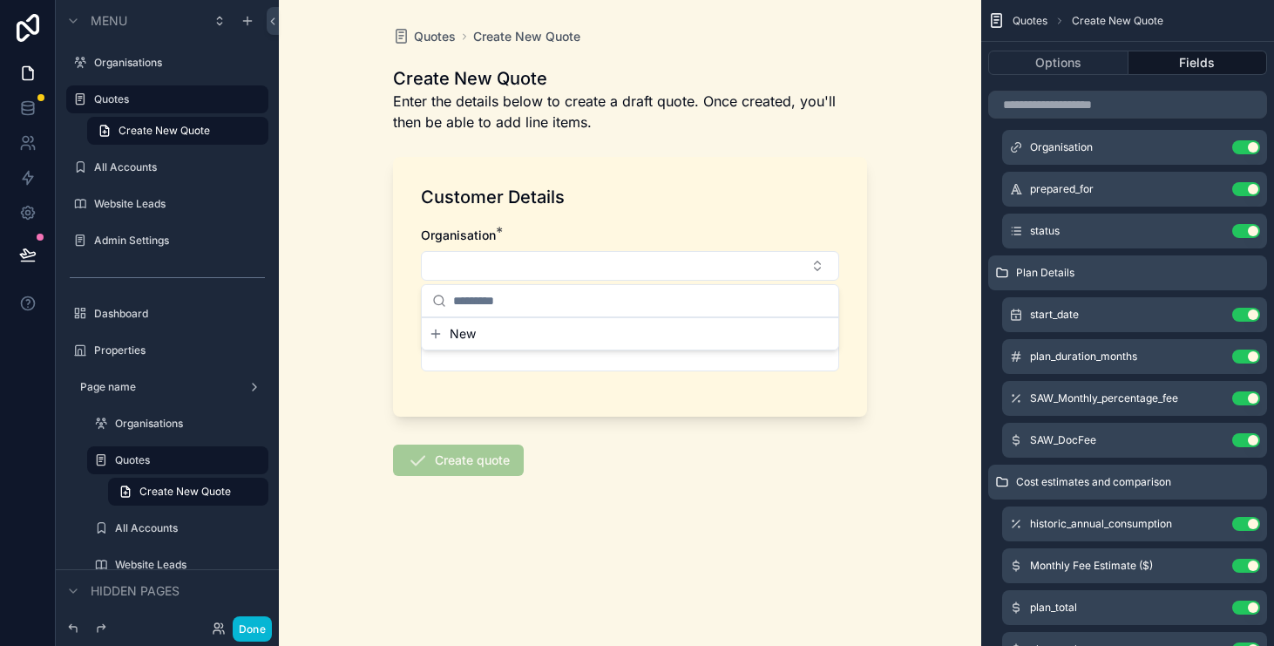
click at [744, 223] on div "Customer Details Organisation * Prepared For Enter the contact name to display …" at bounding box center [630, 287] width 474 height 260
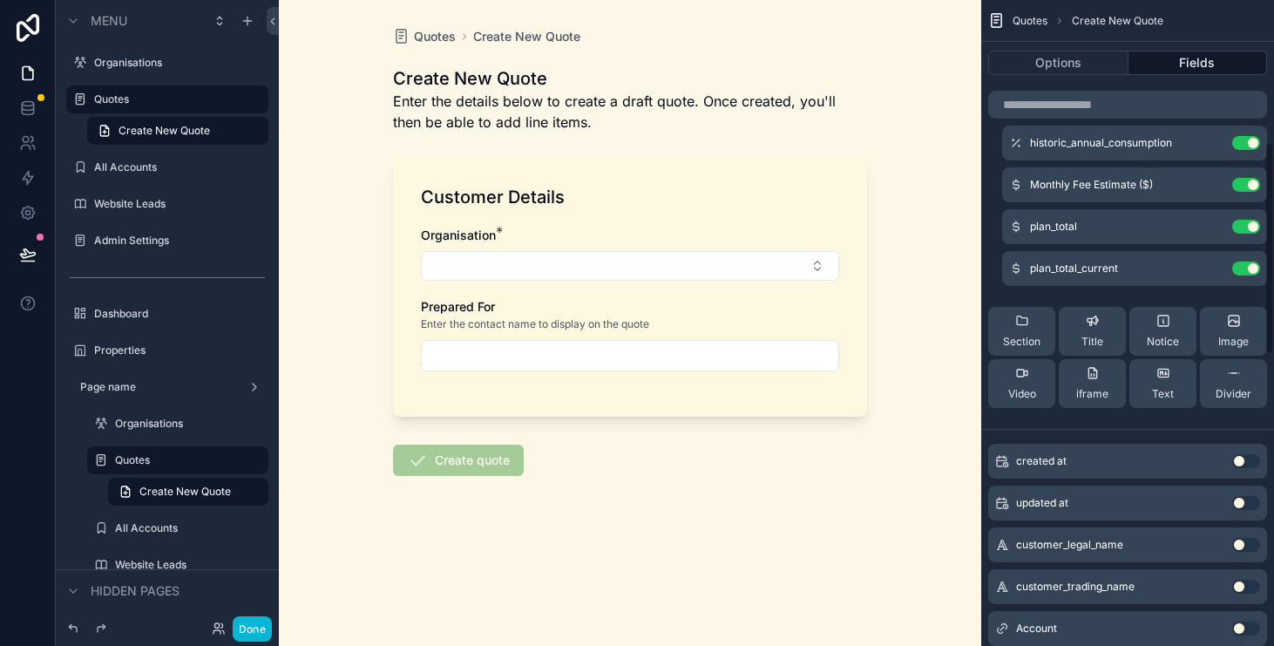
scroll to position [500, 0]
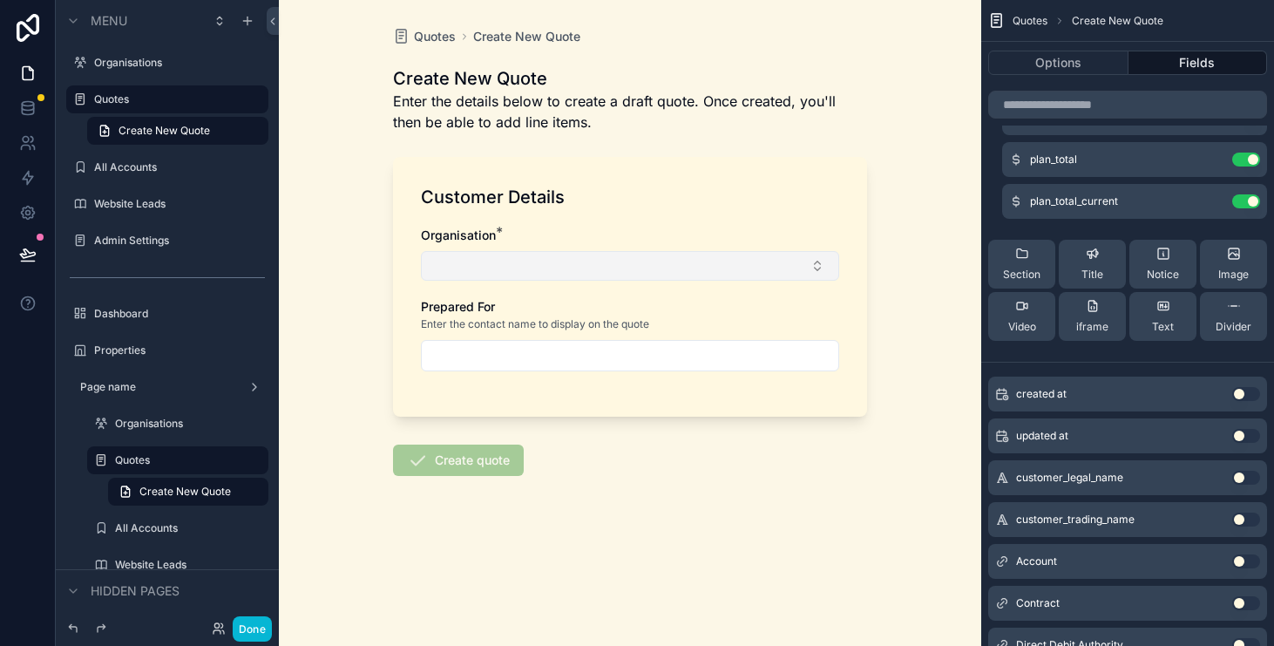
click at [791, 275] on button "Select Button" at bounding box center [630, 266] width 418 height 30
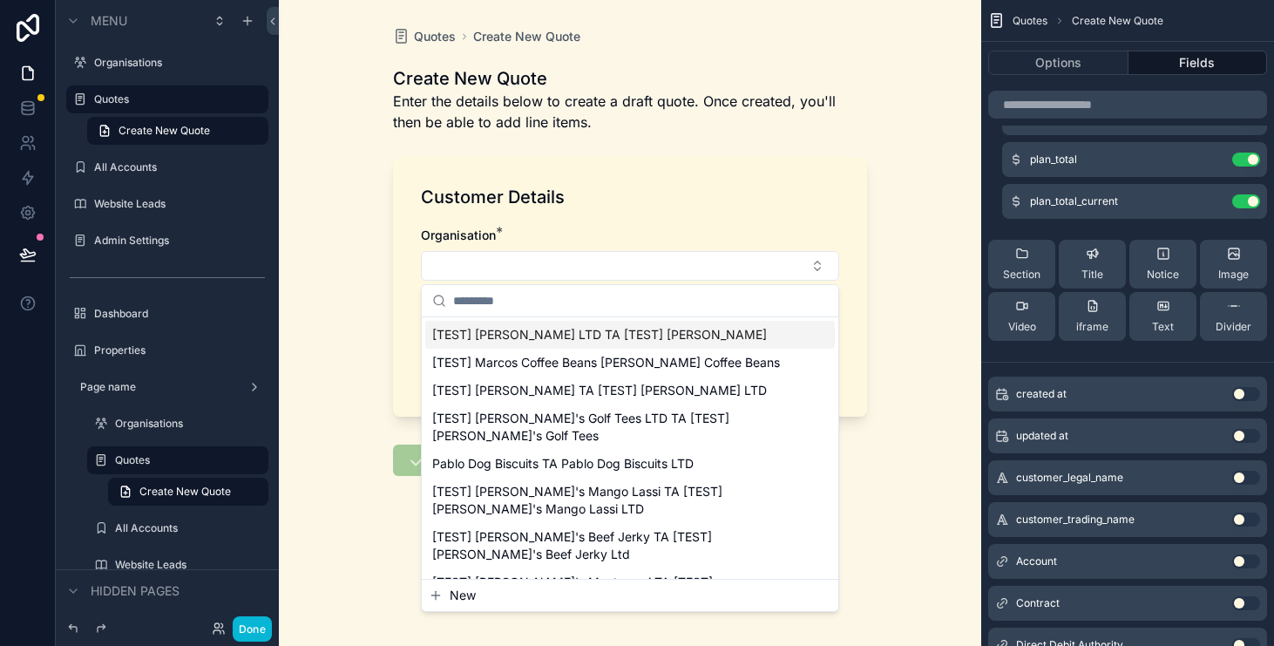
click at [751, 341] on span "[TEST] [PERSON_NAME] LTD TA [TEST] [PERSON_NAME]" at bounding box center [599, 334] width 335 height 17
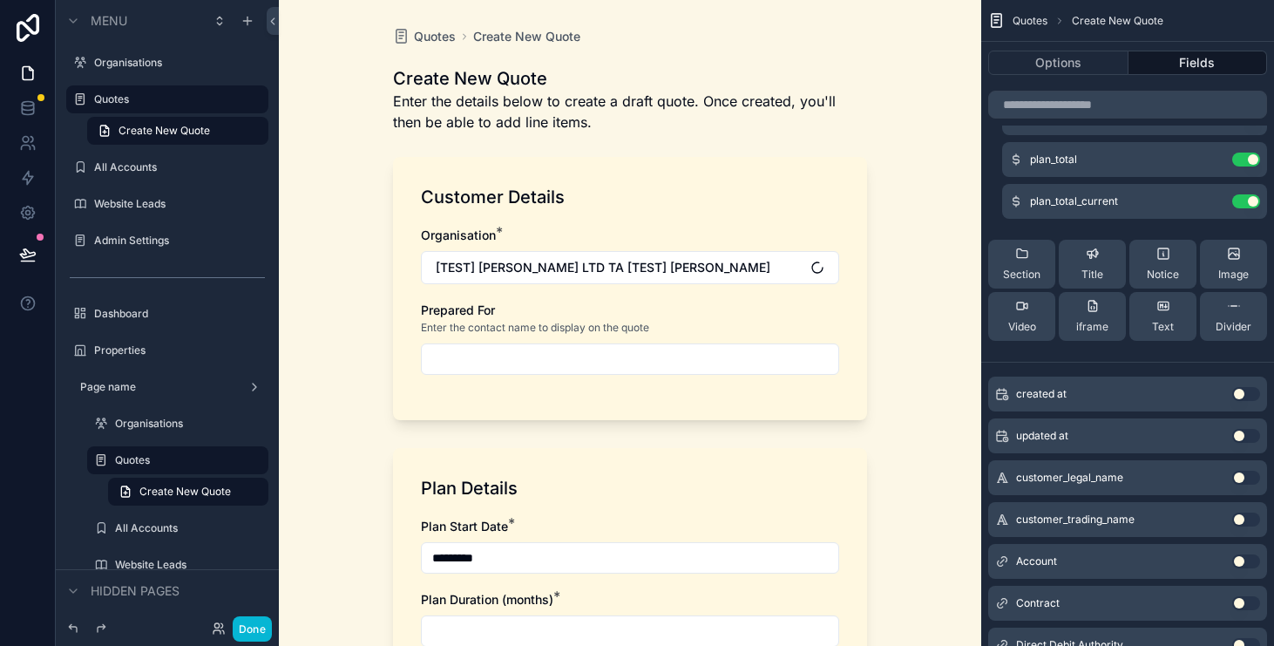
click at [674, 359] on input "scrollable content" at bounding box center [630, 359] width 417 height 24
type input "**********"
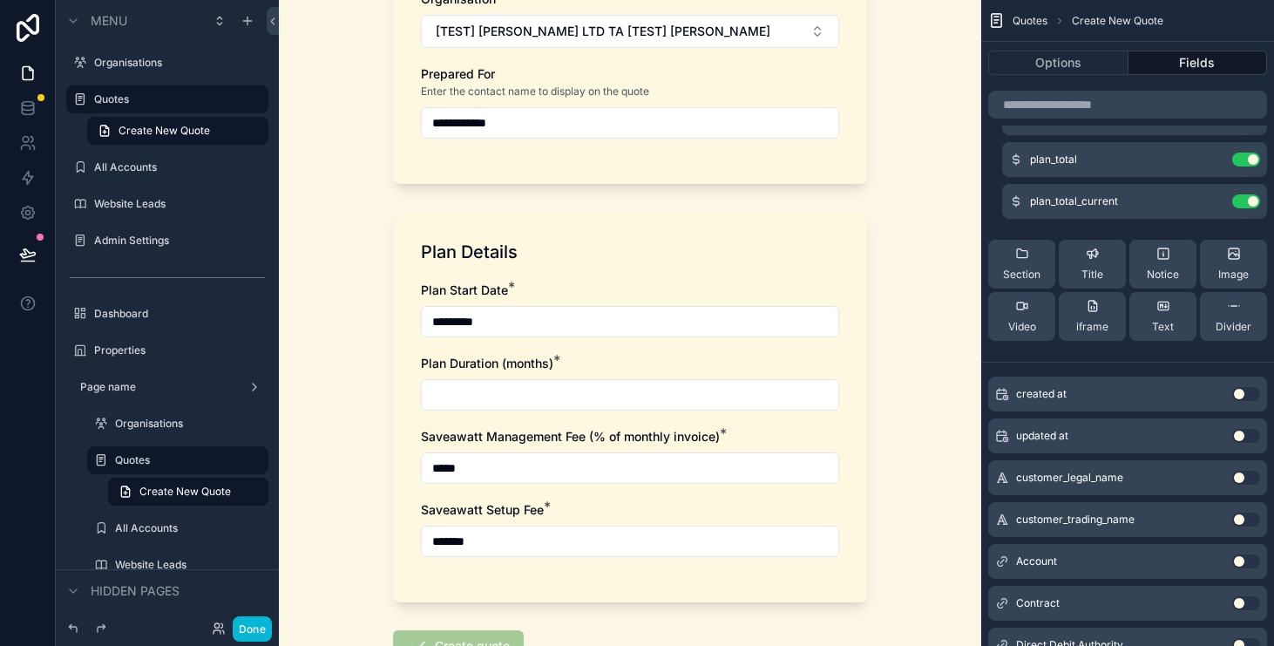
click at [586, 403] on input "scrollable content" at bounding box center [630, 395] width 417 height 24
type input "**"
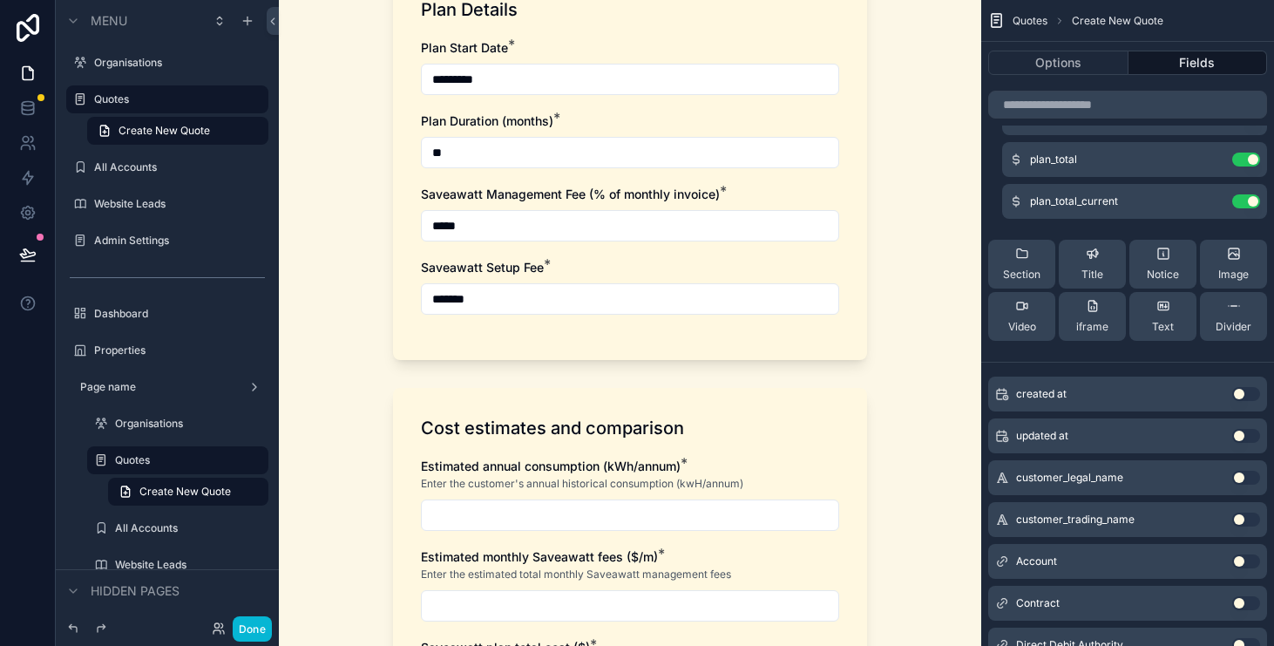
click at [581, 503] on input "scrollable content" at bounding box center [630, 515] width 417 height 24
type input "**********"
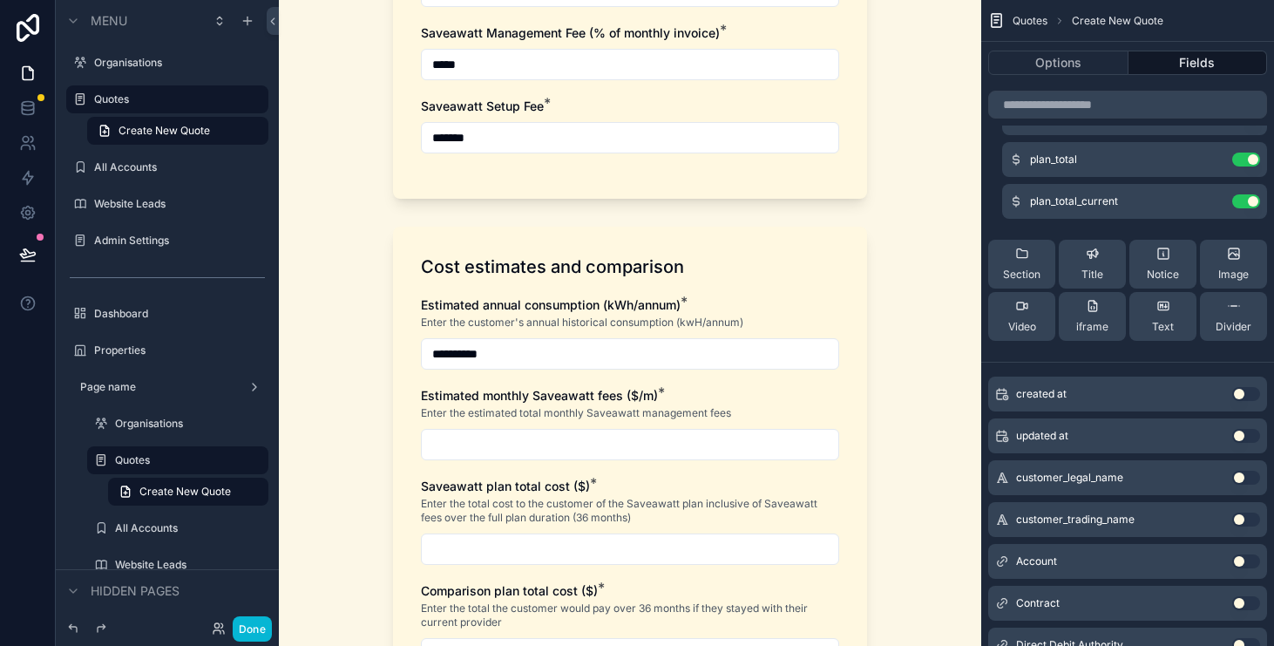
scroll to position [696, 0]
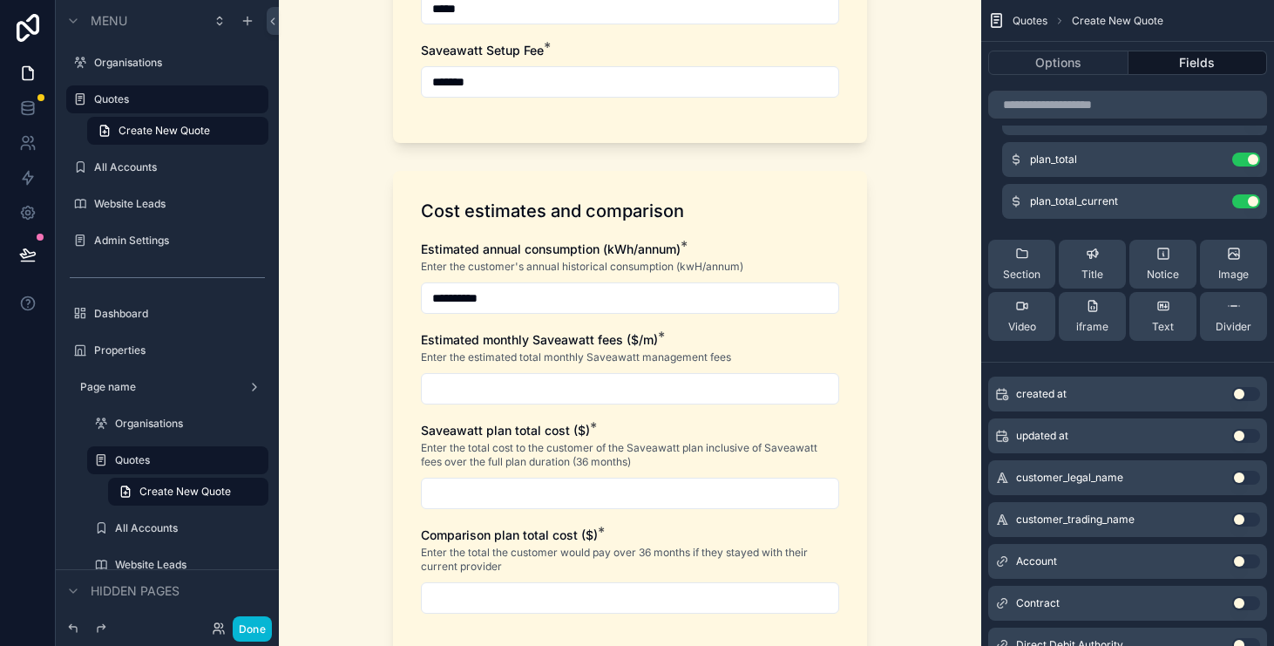
click at [591, 377] on input "scrollable content" at bounding box center [630, 389] width 417 height 24
type input "******"
click at [590, 495] on input "scrollable content" at bounding box center [630, 493] width 417 height 24
type input "******"
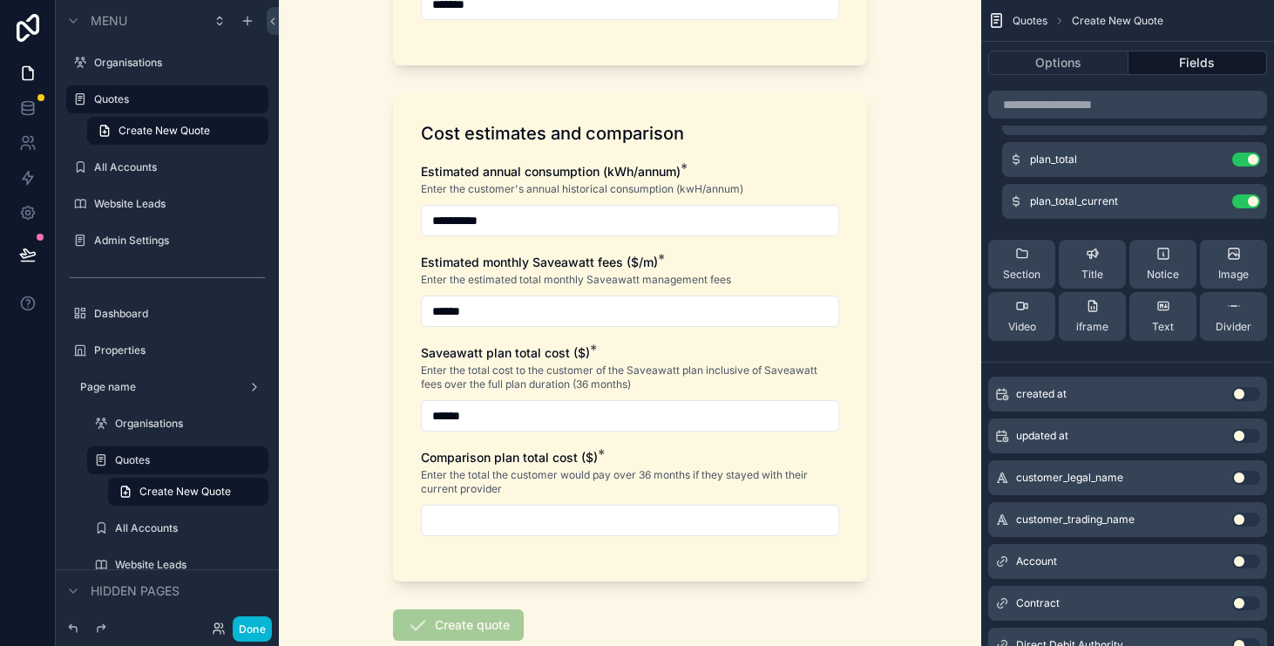
click at [586, 520] on input "scrollable content" at bounding box center [630, 520] width 417 height 24
type input "**********"
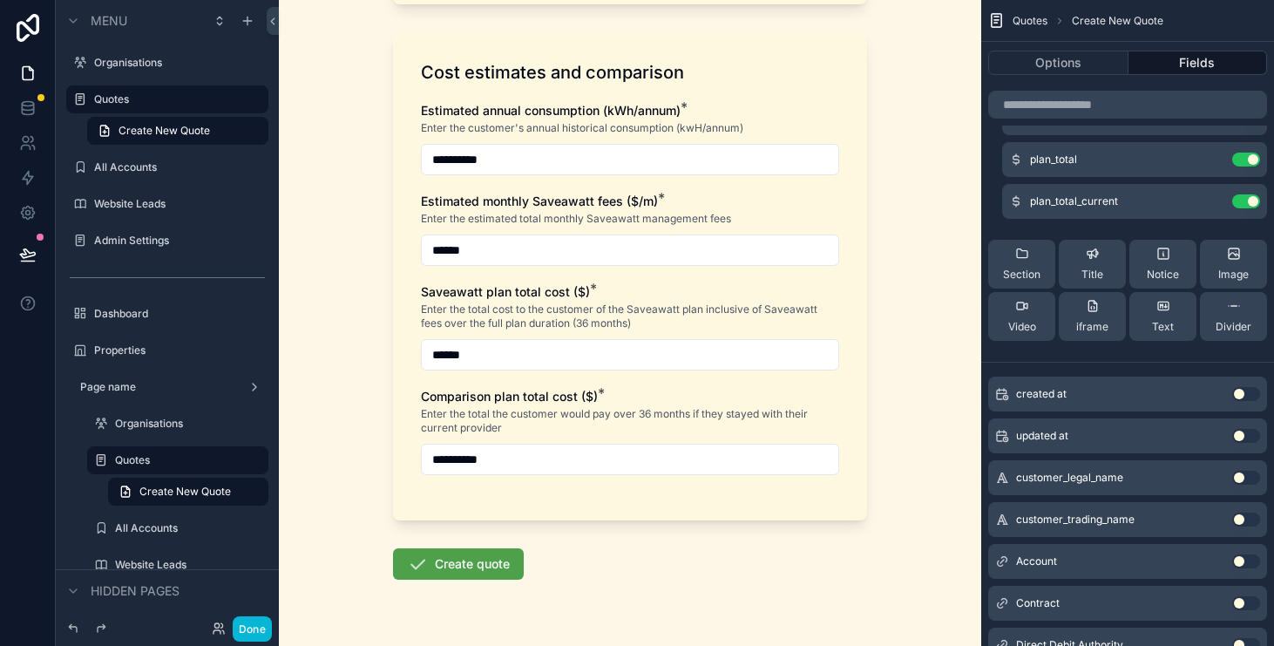
scroll to position [880, 0]
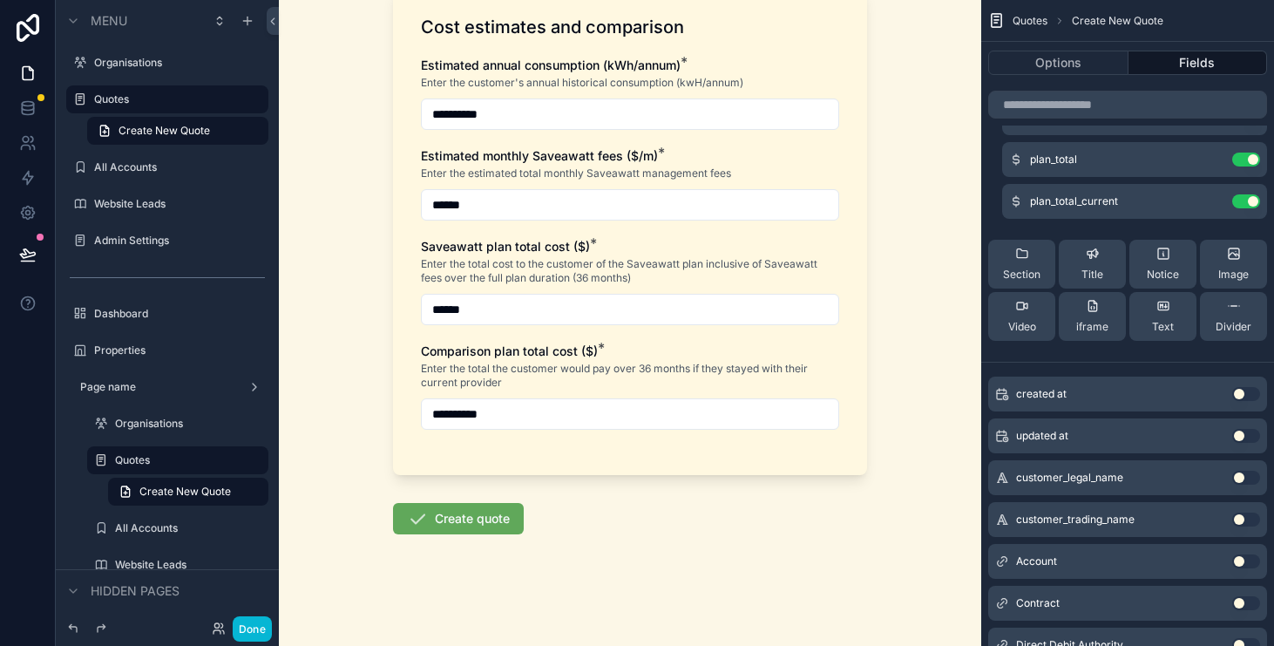
click at [508, 515] on button "Create quote" at bounding box center [458, 518] width 131 height 31
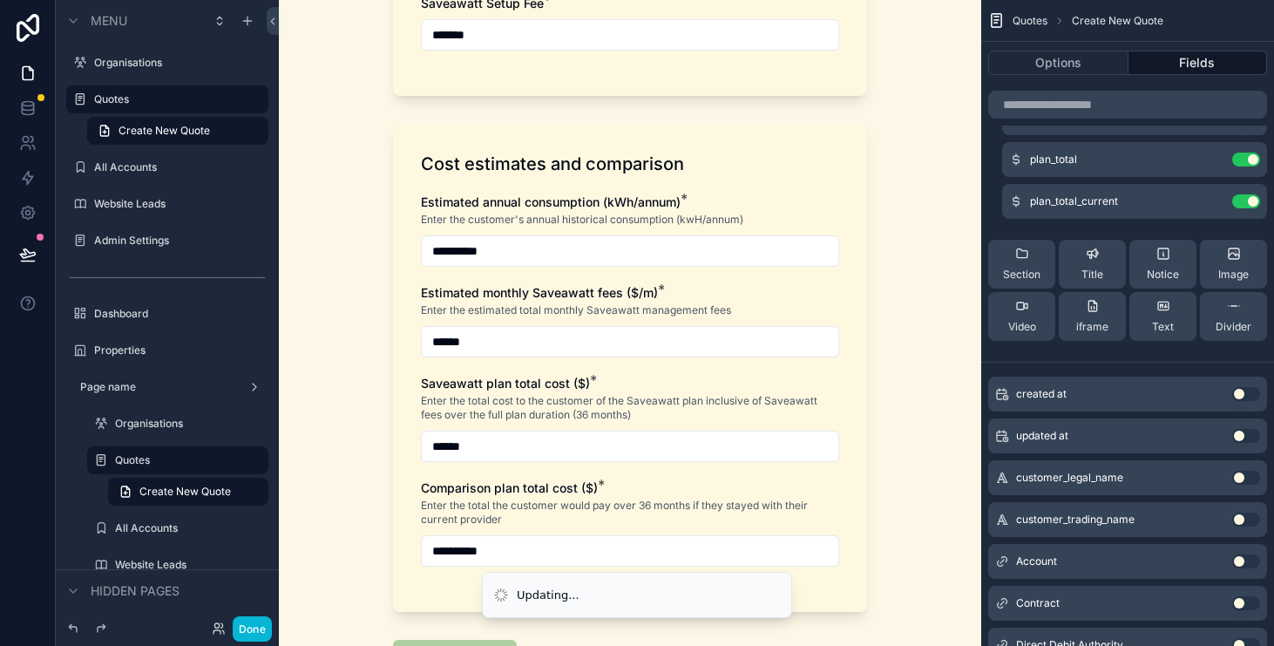
scroll to position [730, 0]
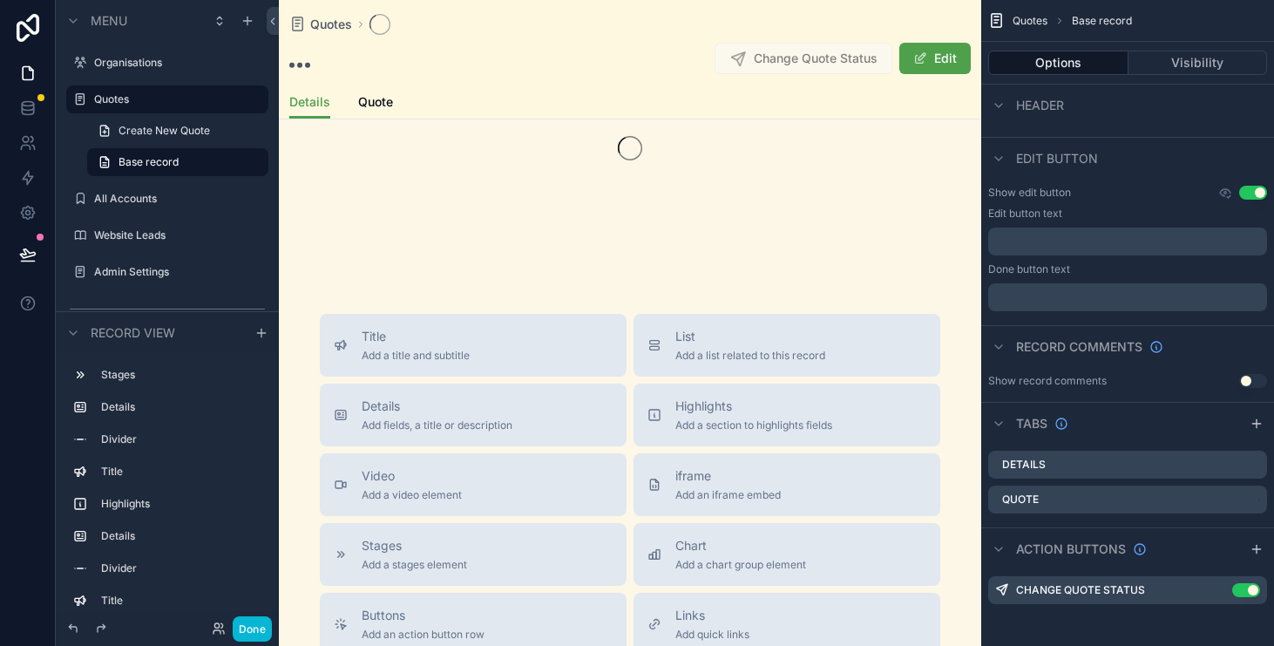
scroll to position [10, 0]
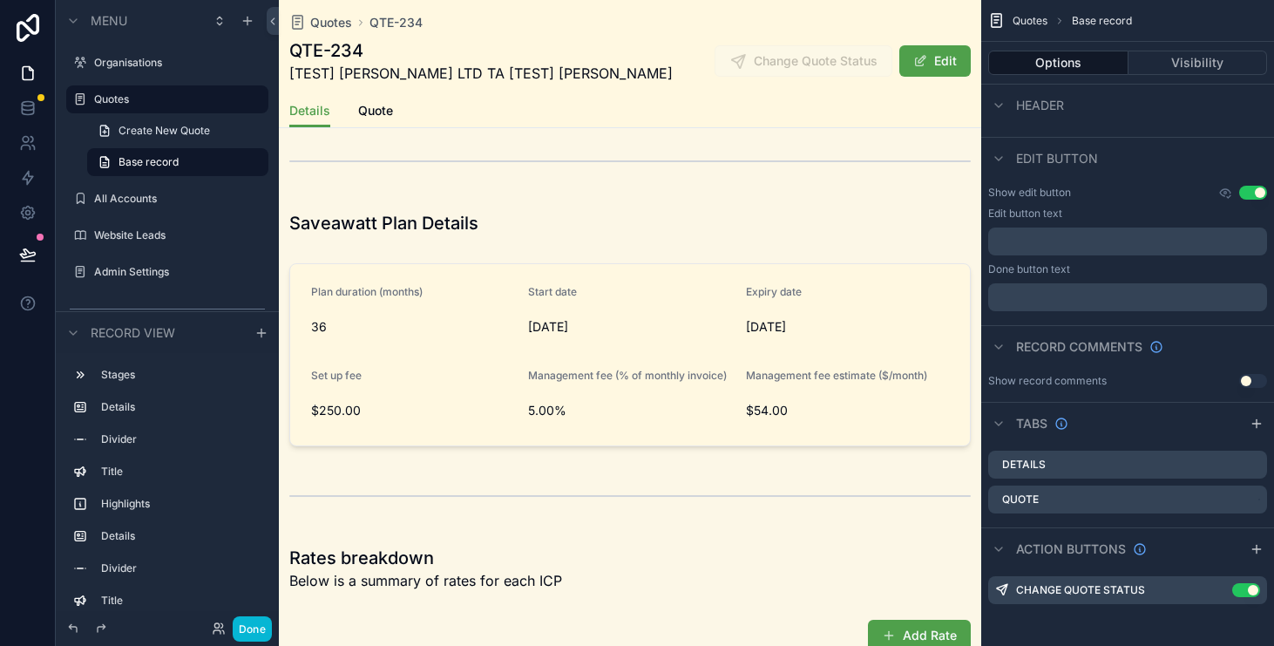
scroll to position [1108, 0]
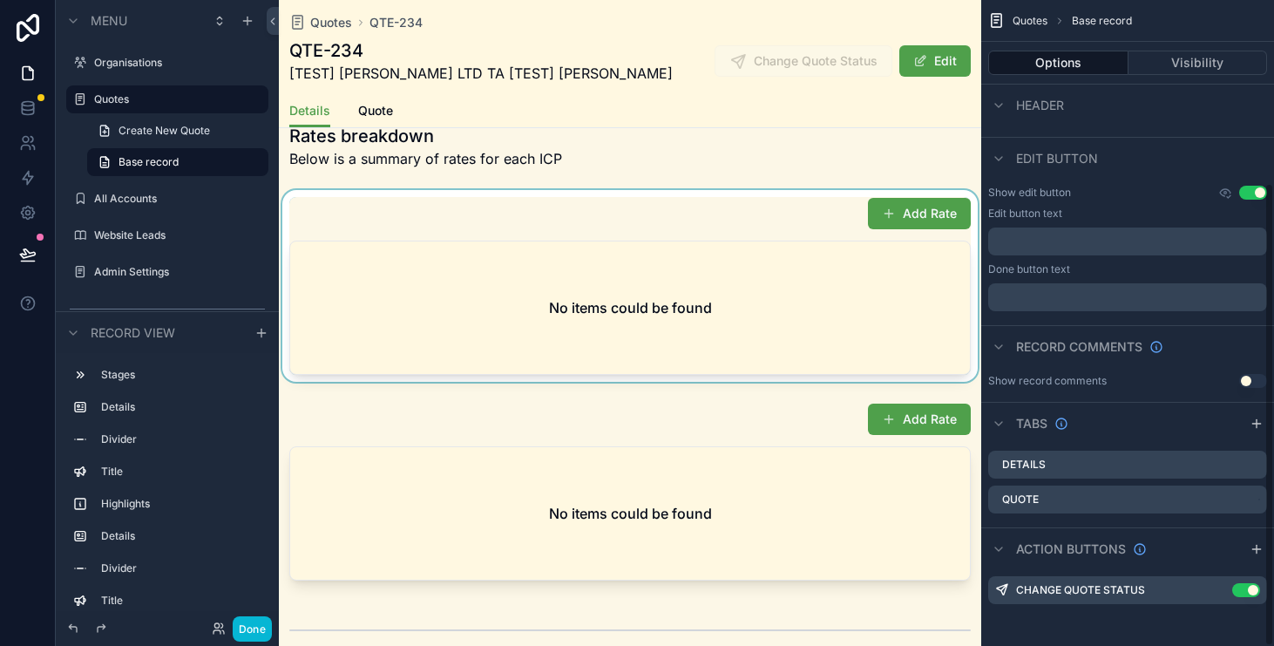
click at [948, 245] on div "scrollable content" at bounding box center [630, 286] width 703 height 192
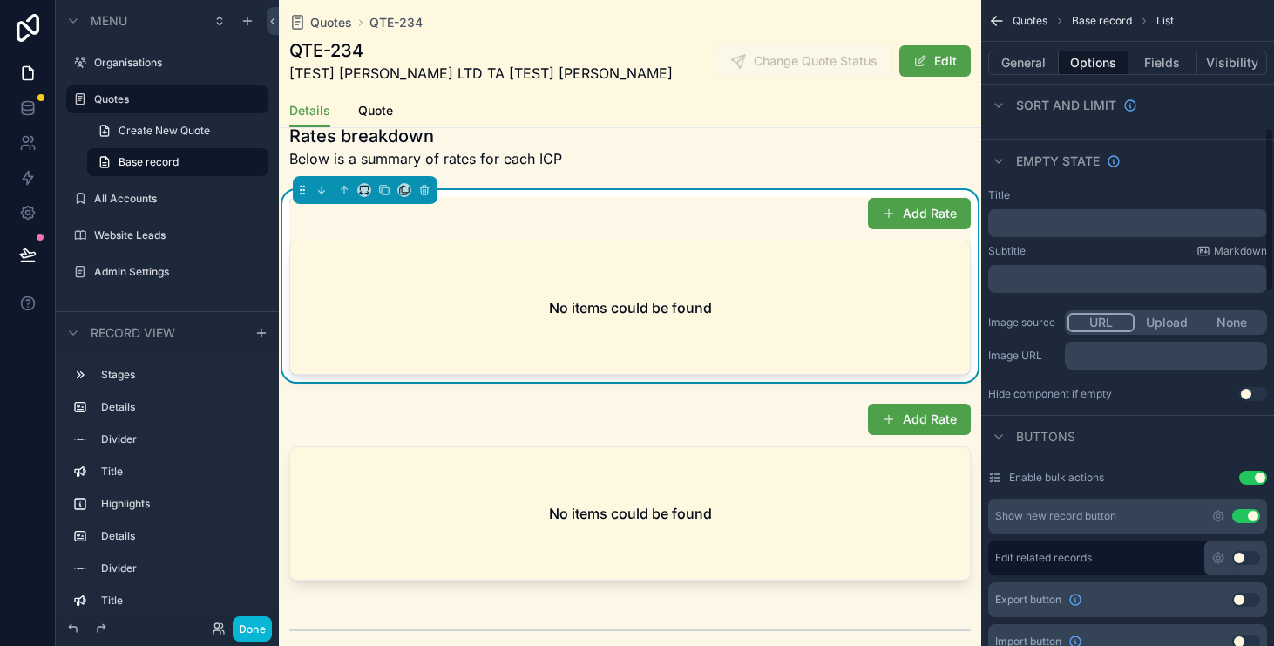
scroll to position [500, 0]
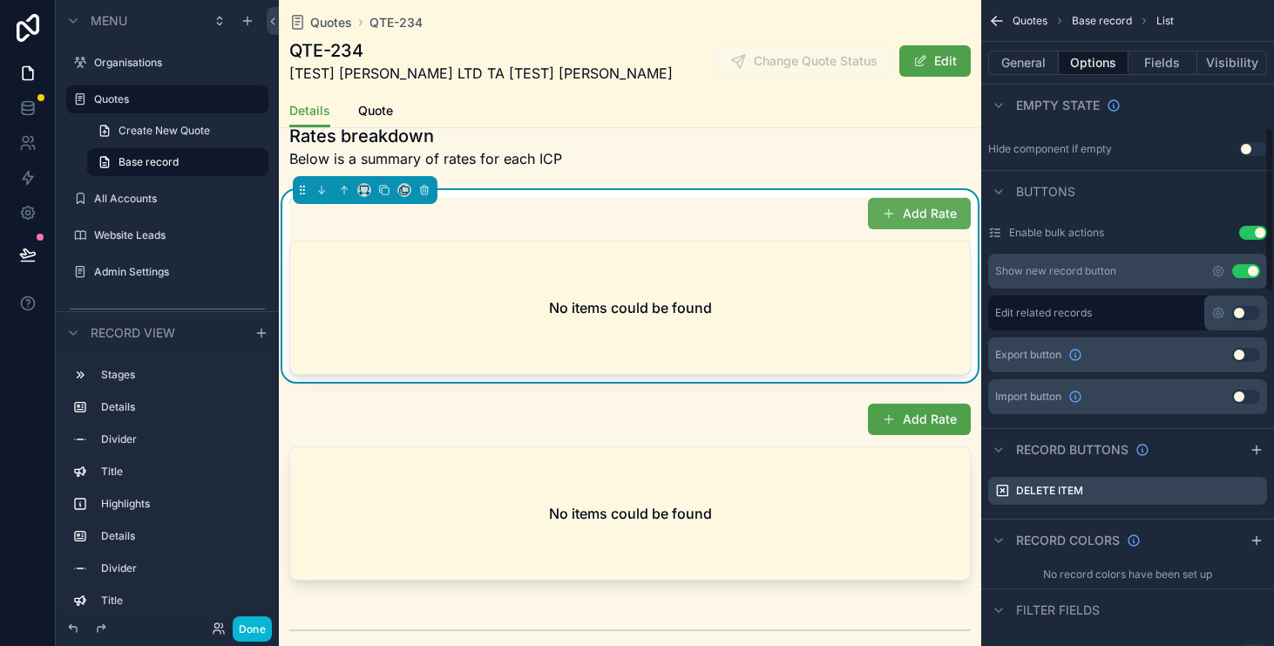
click at [915, 229] on button "Add Rate" at bounding box center [919, 213] width 103 height 31
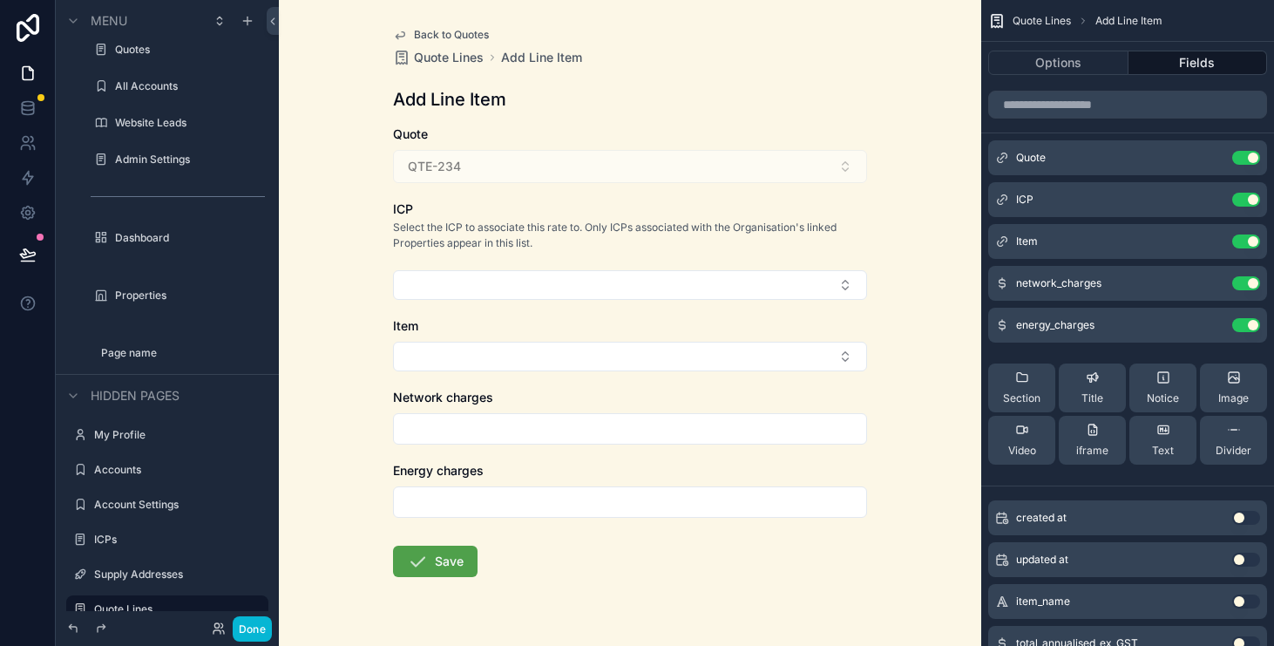
click at [642, 267] on div "ICP Select the ICP to associate this rate to. Only ICPs associated with the Org…" at bounding box center [630, 249] width 474 height 99
click at [641, 280] on button "Select Button" at bounding box center [630, 285] width 474 height 30
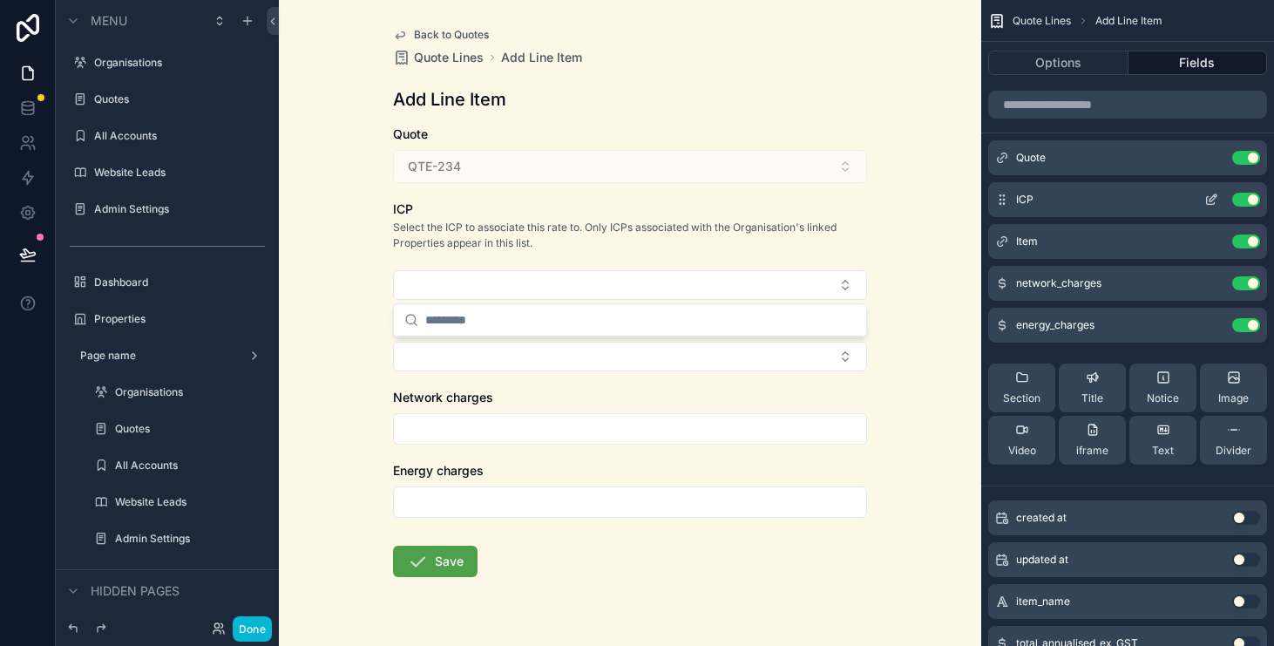
click at [1215, 200] on icon "scrollable content" at bounding box center [1212, 200] width 14 height 14
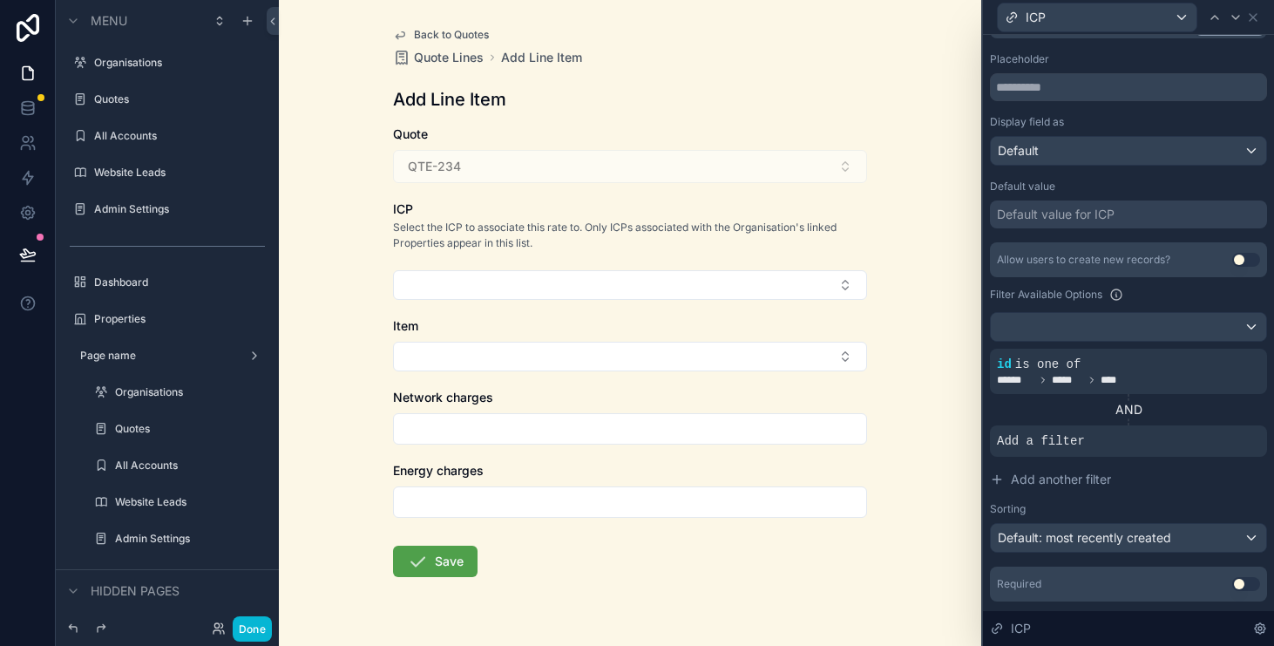
scroll to position [301, 0]
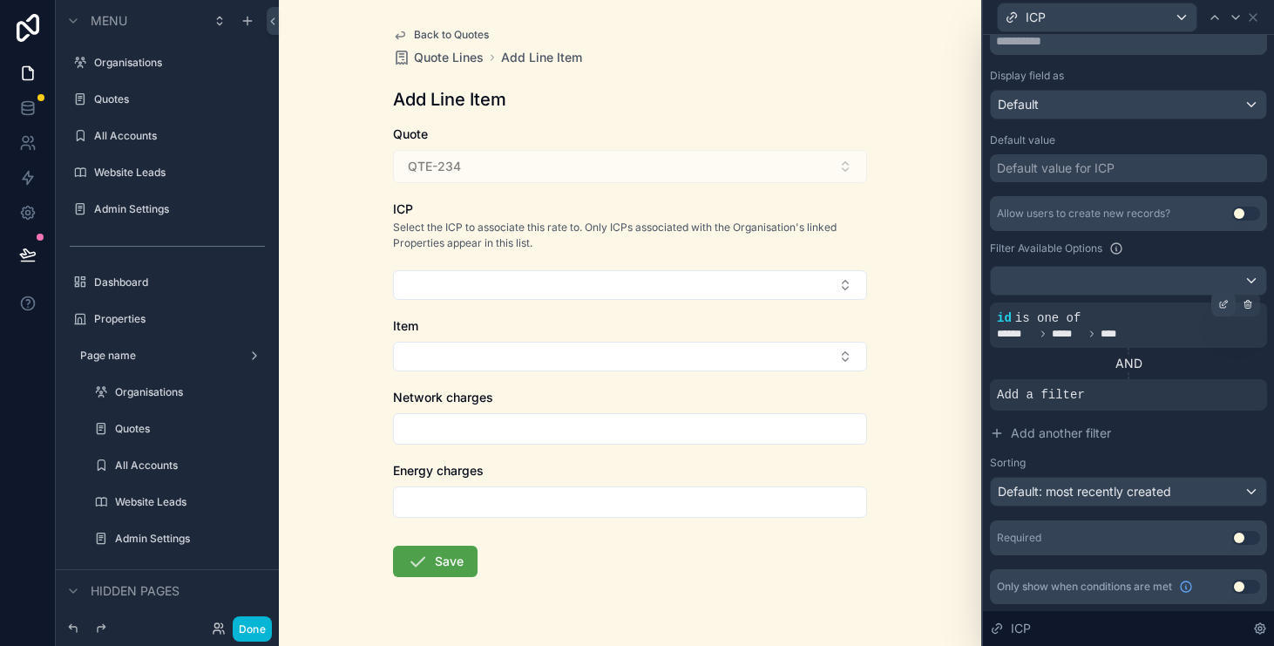
click at [1227, 305] on icon at bounding box center [1224, 304] width 10 height 10
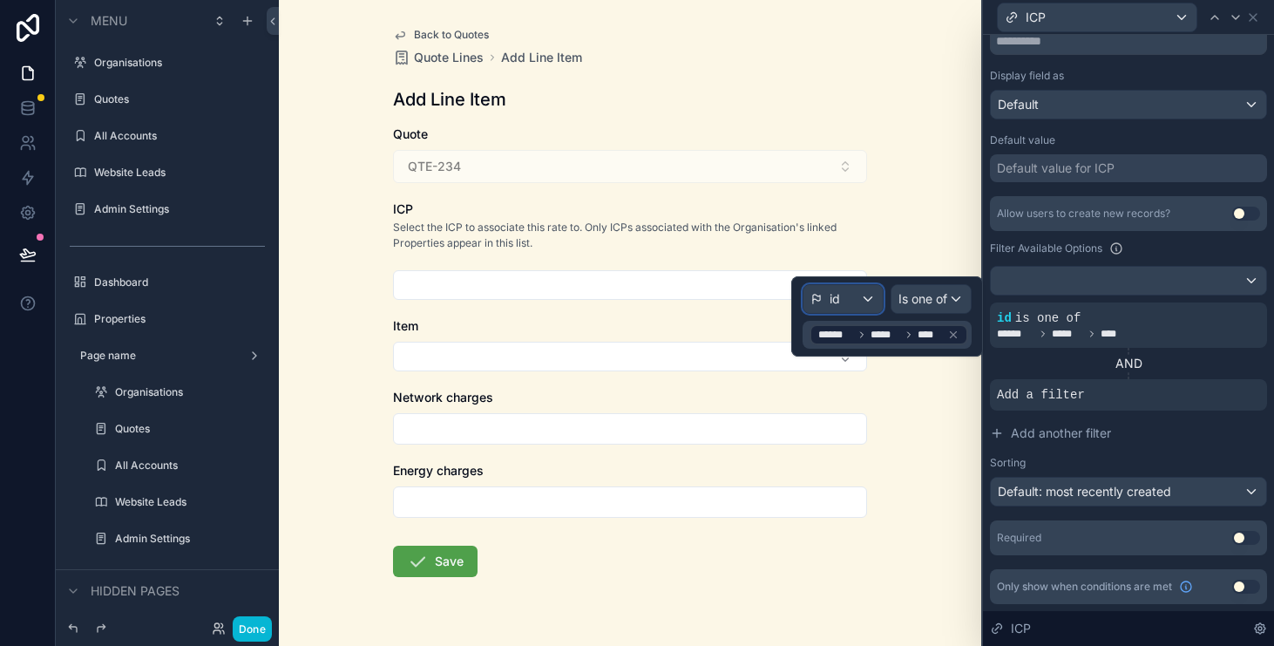
click at [864, 300] on div "id" at bounding box center [843, 299] width 79 height 28
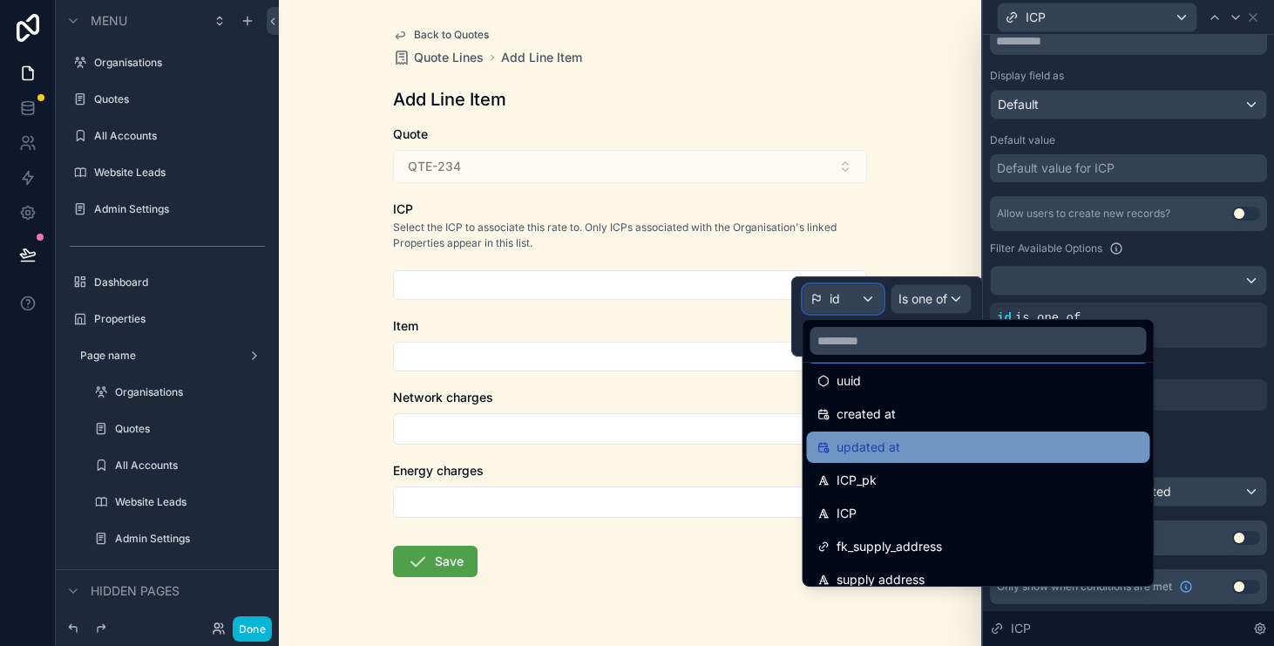
scroll to position [0, 0]
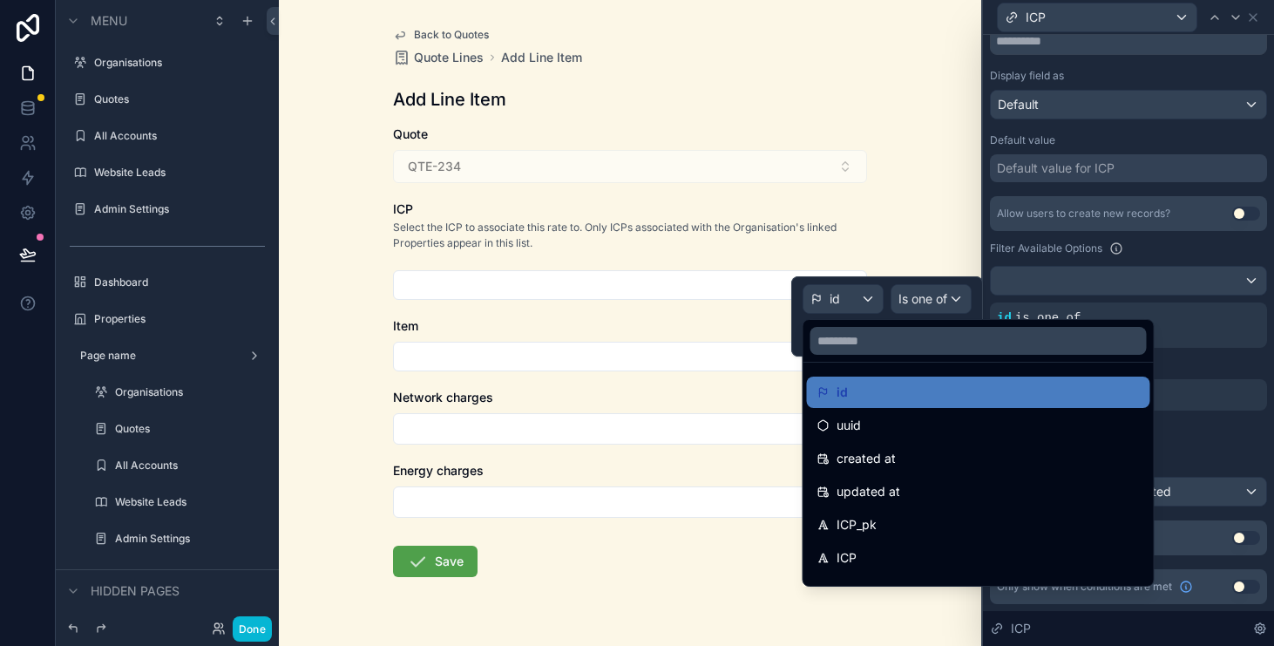
click at [939, 295] on div at bounding box center [888, 316] width 192 height 80
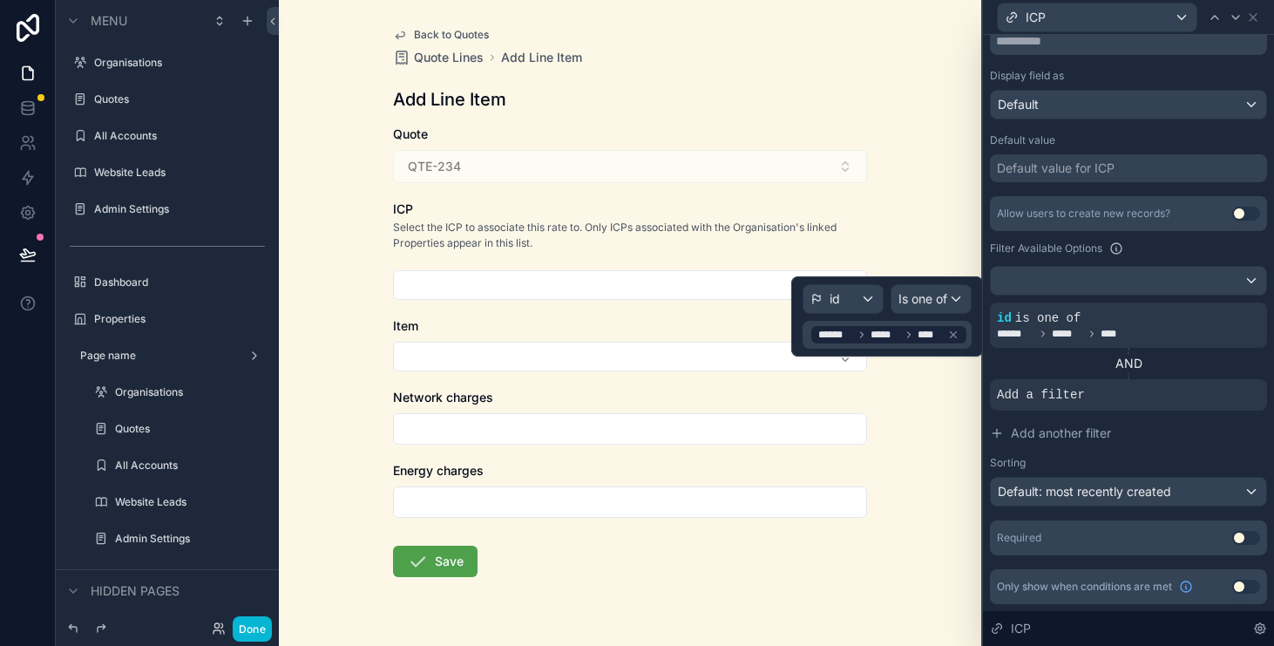
click at [927, 236] on div "Back to Quotes Quote Lines Add Line Item Add Line Item Quote QTE-234 ICP Select…" at bounding box center [630, 323] width 703 height 646
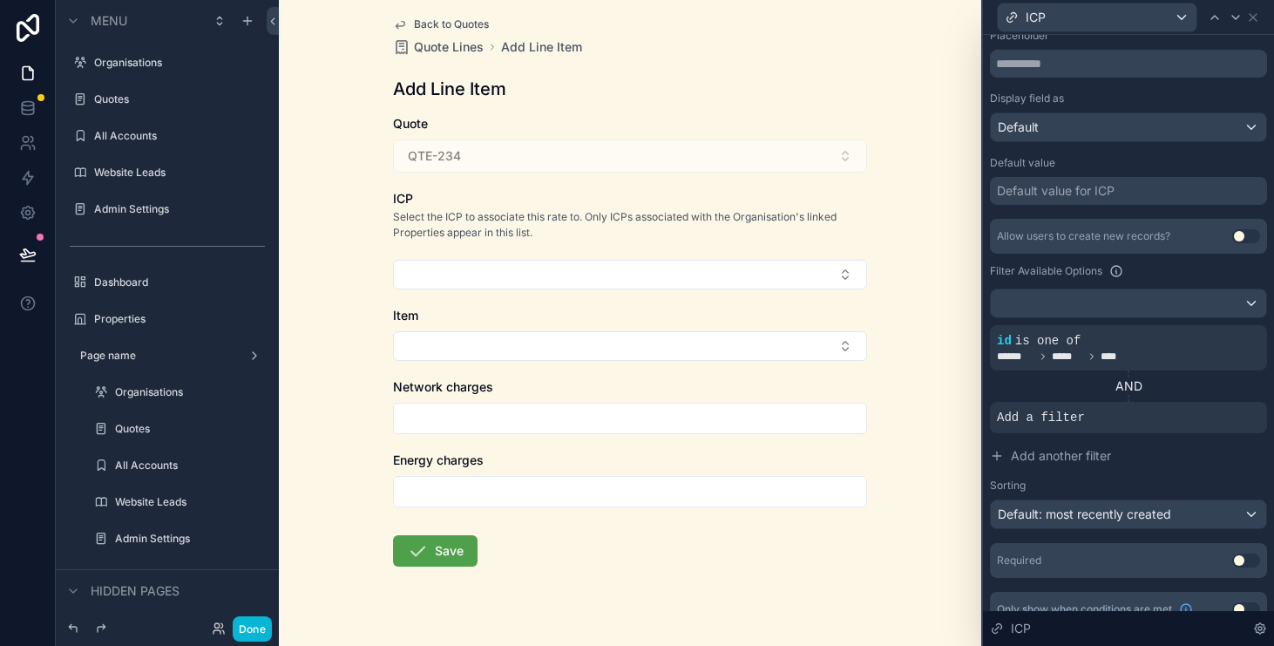
scroll to position [11, 0]
click at [1224, 332] on div at bounding box center [1224, 327] width 24 height 24
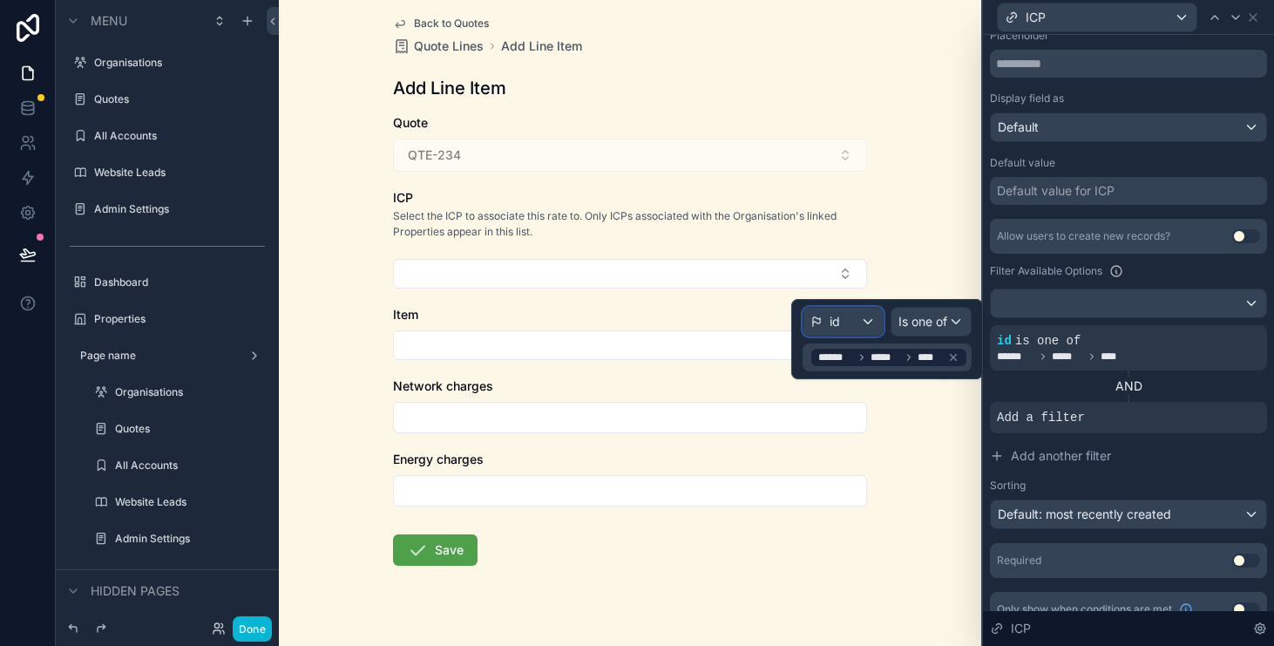
click at [840, 326] on div "id" at bounding box center [843, 322] width 79 height 28
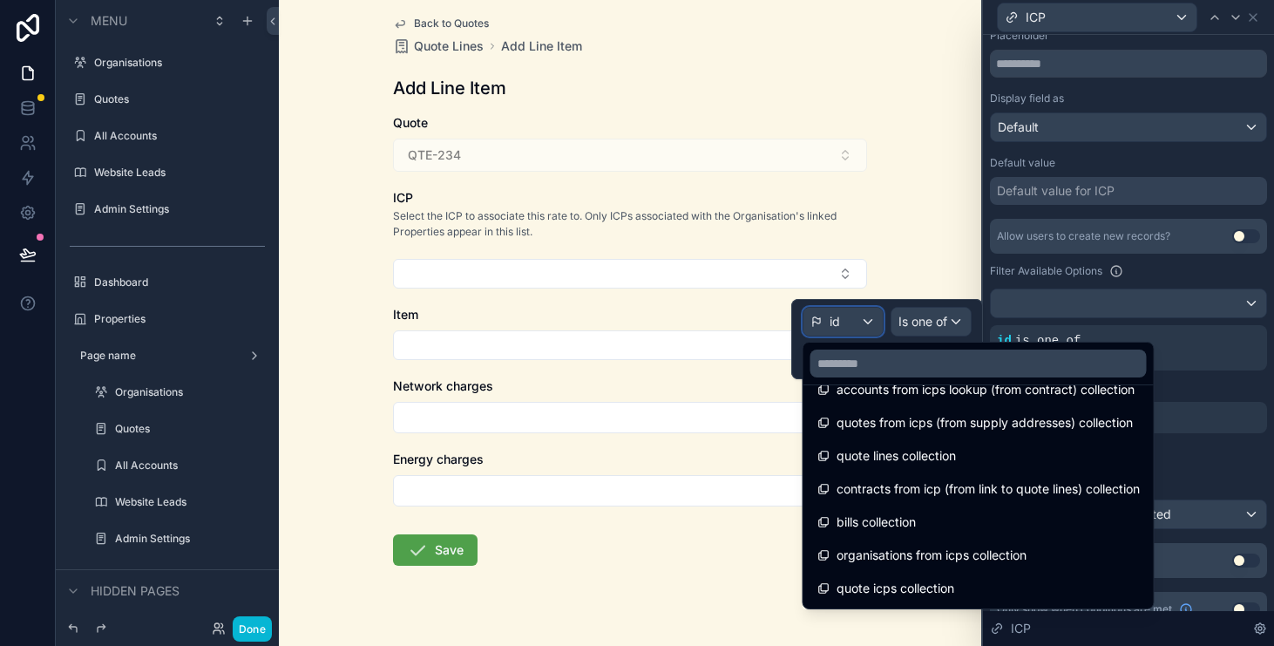
scroll to position [434, 0]
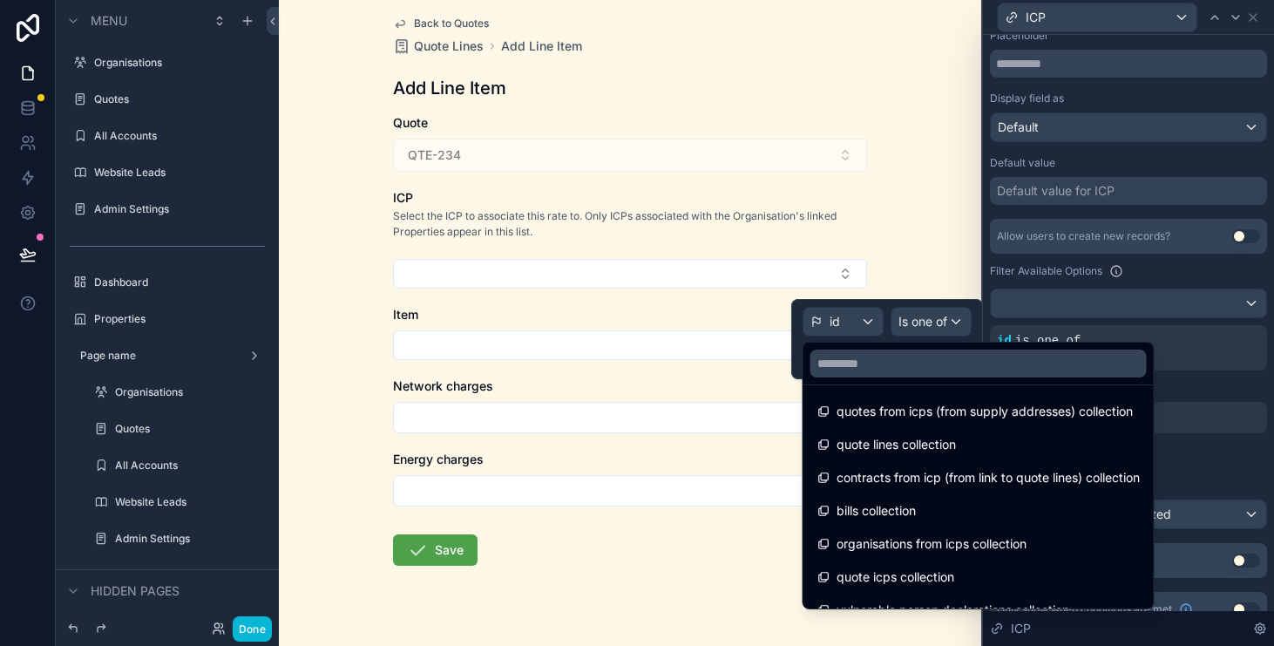
click at [1221, 389] on div "AND" at bounding box center [1128, 385] width 277 height 17
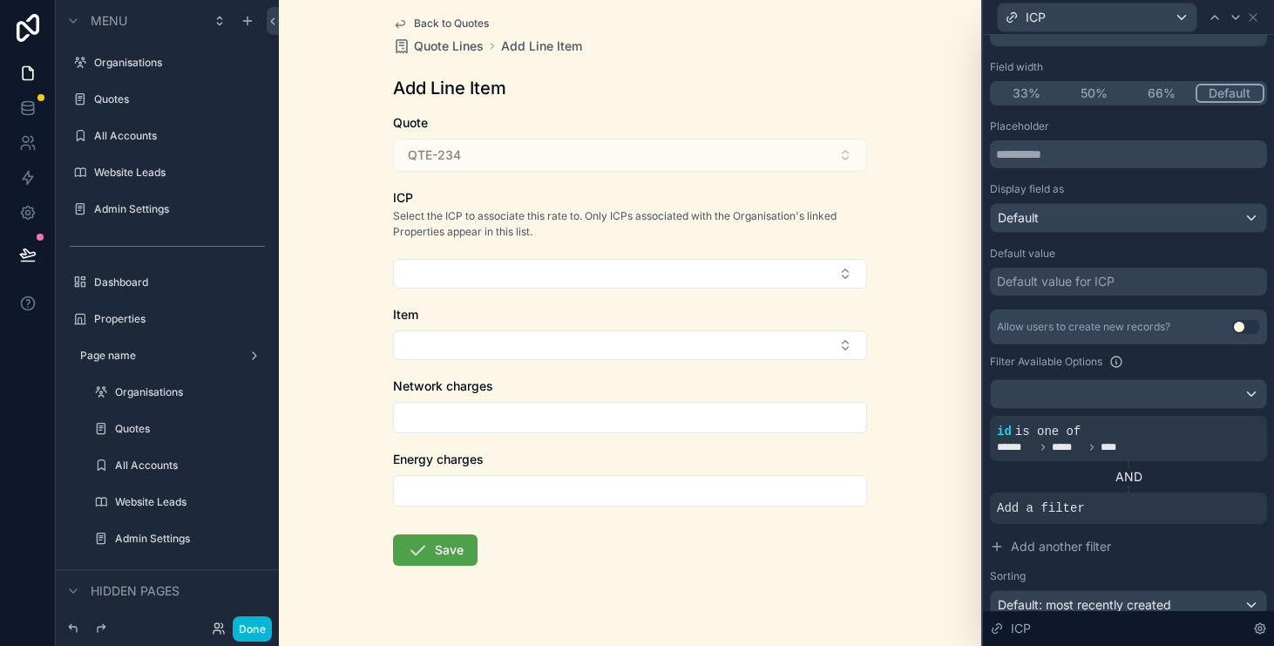
scroll to position [182, 0]
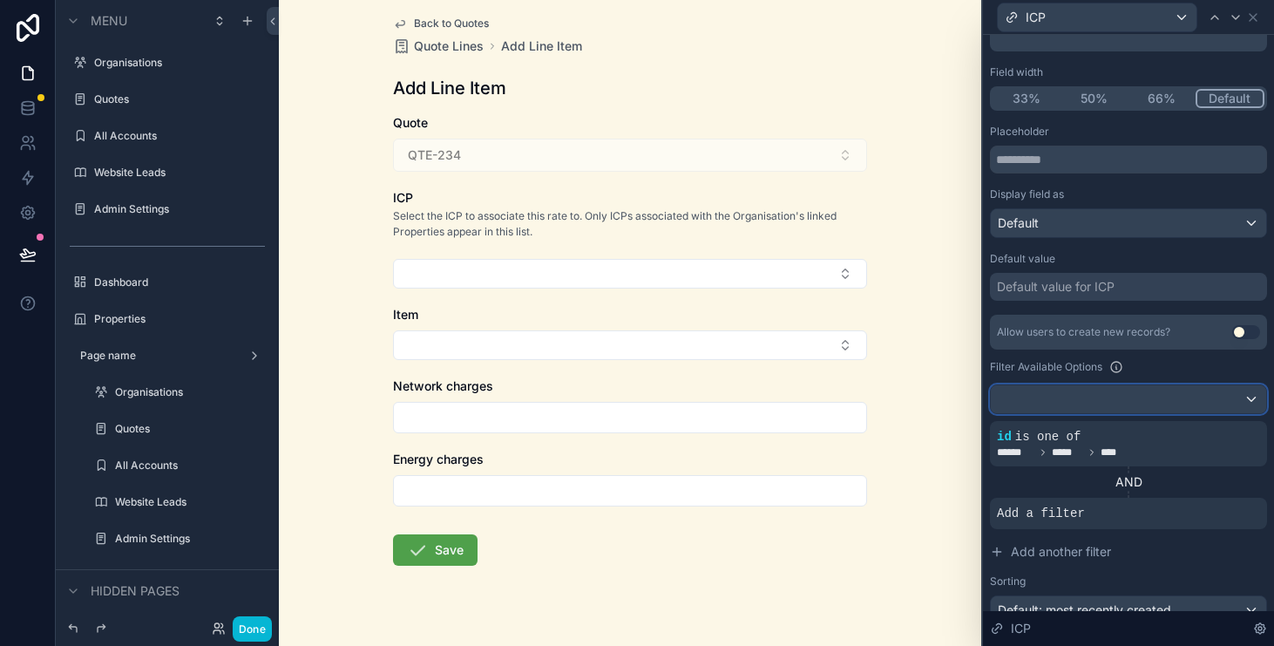
click at [1221, 389] on div at bounding box center [1128, 399] width 275 height 28
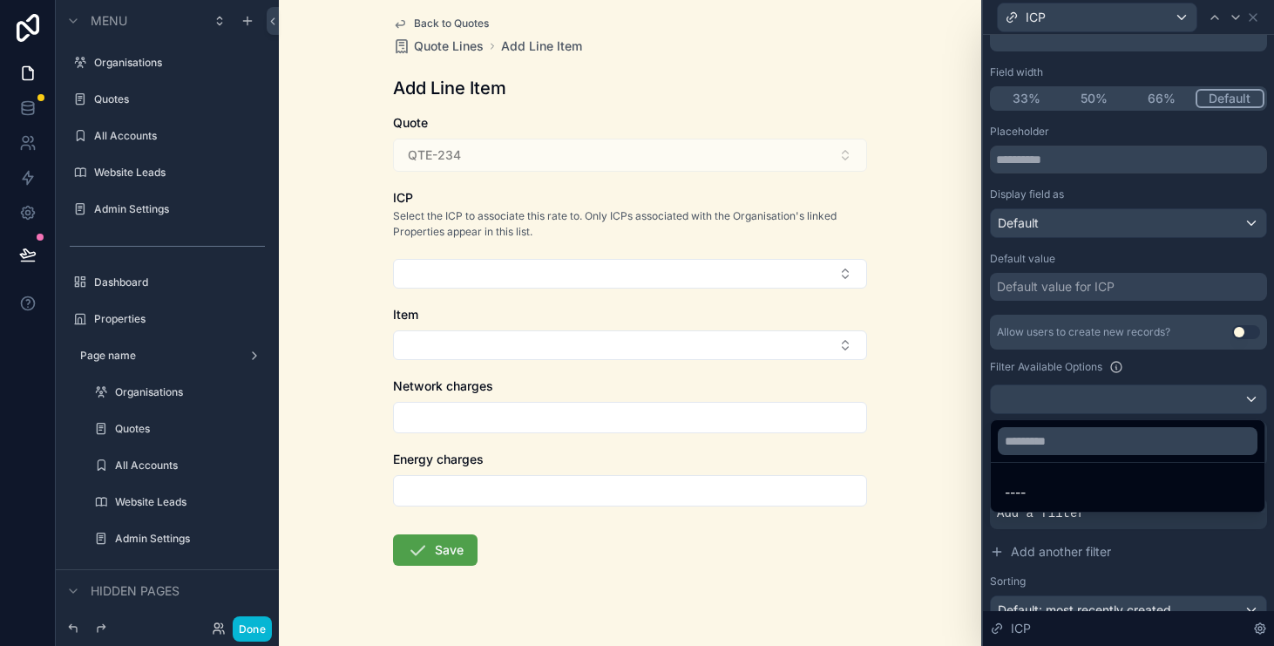
click at [1231, 562] on div at bounding box center [1128, 323] width 291 height 646
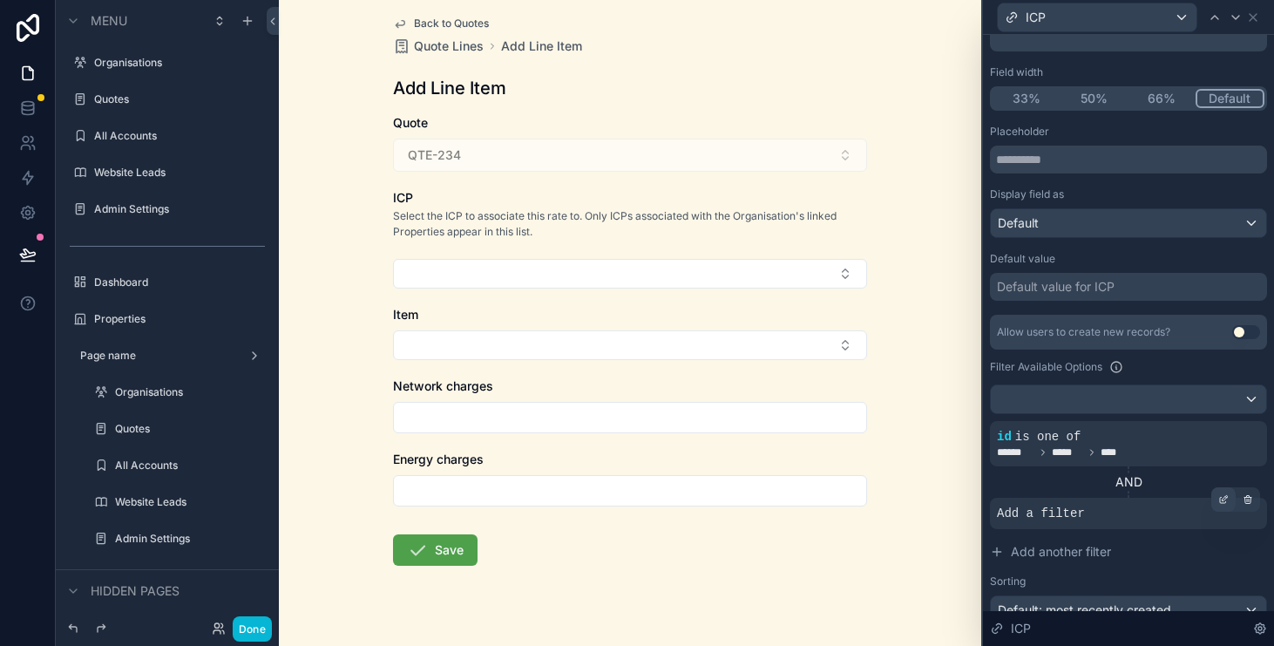
click at [1224, 496] on icon at bounding box center [1224, 499] width 10 height 10
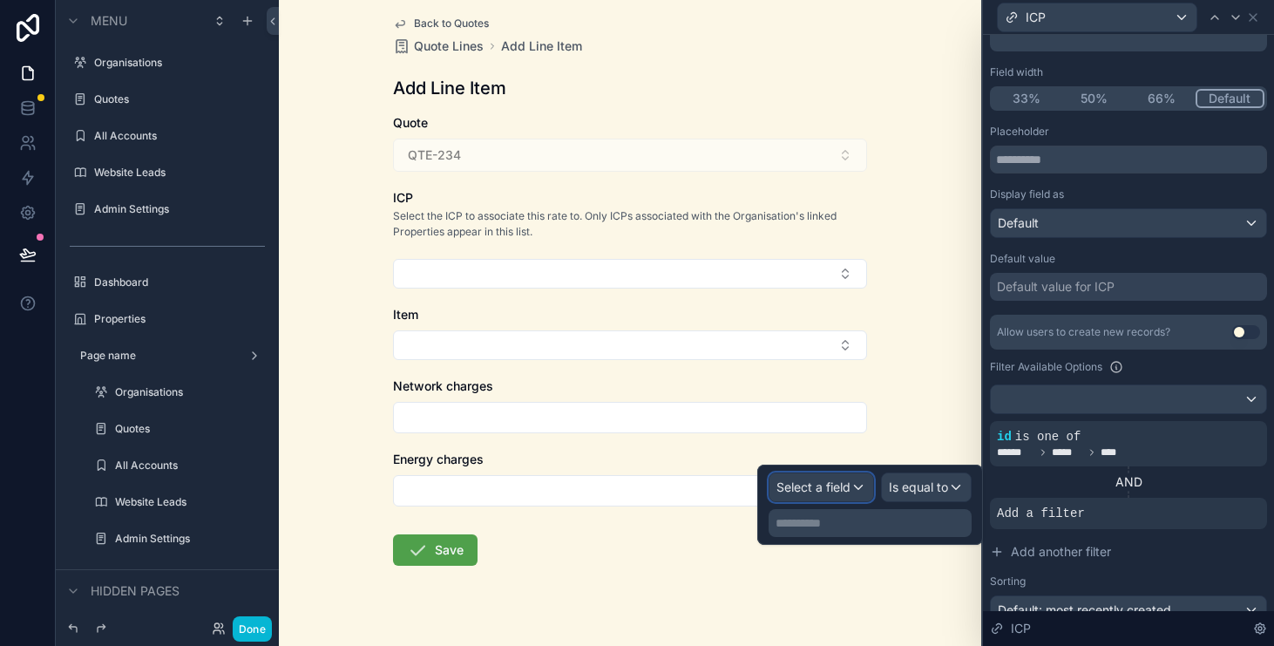
click at [846, 487] on span "Select a field" at bounding box center [814, 486] width 74 height 15
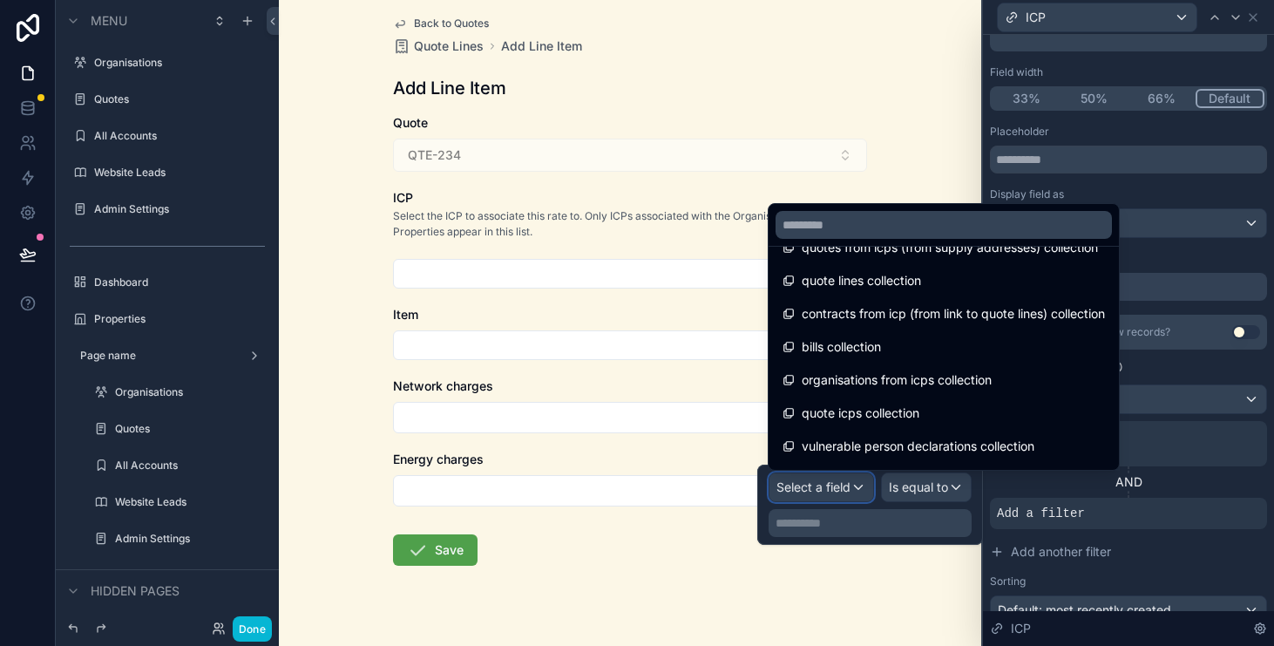
scroll to position [488, 0]
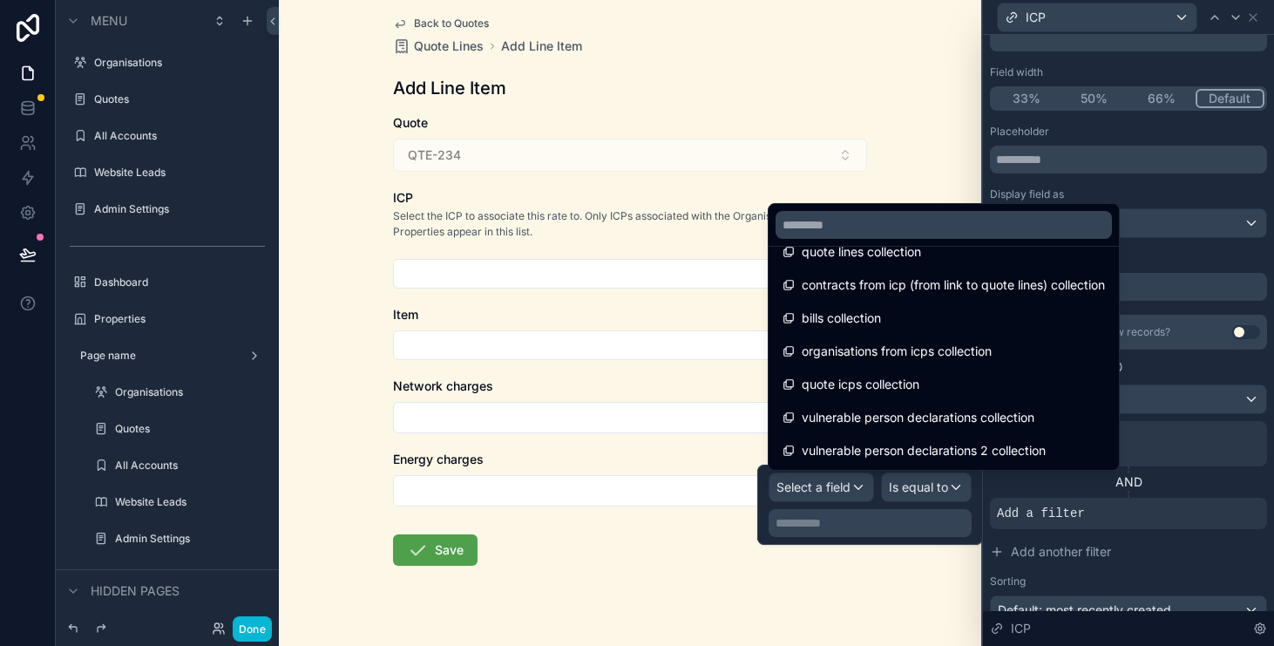
click at [1189, 370] on div "Filter Available Options" at bounding box center [1128, 367] width 277 height 21
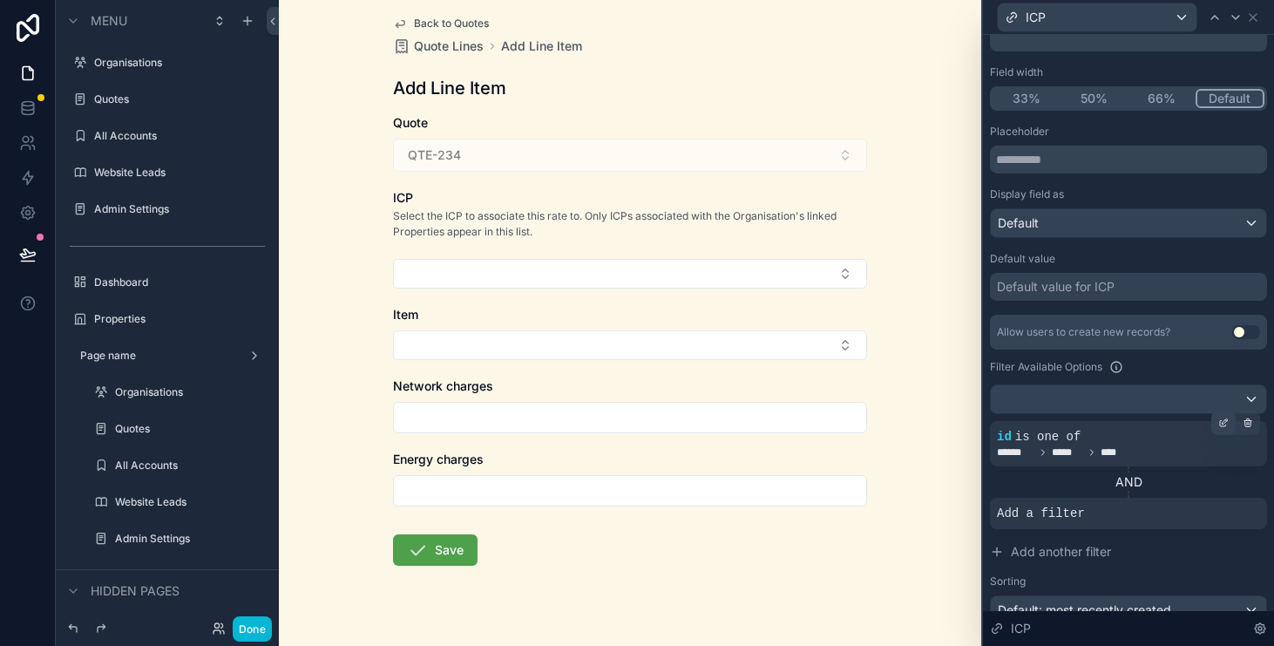
click at [1219, 427] on icon at bounding box center [1224, 423] width 10 height 10
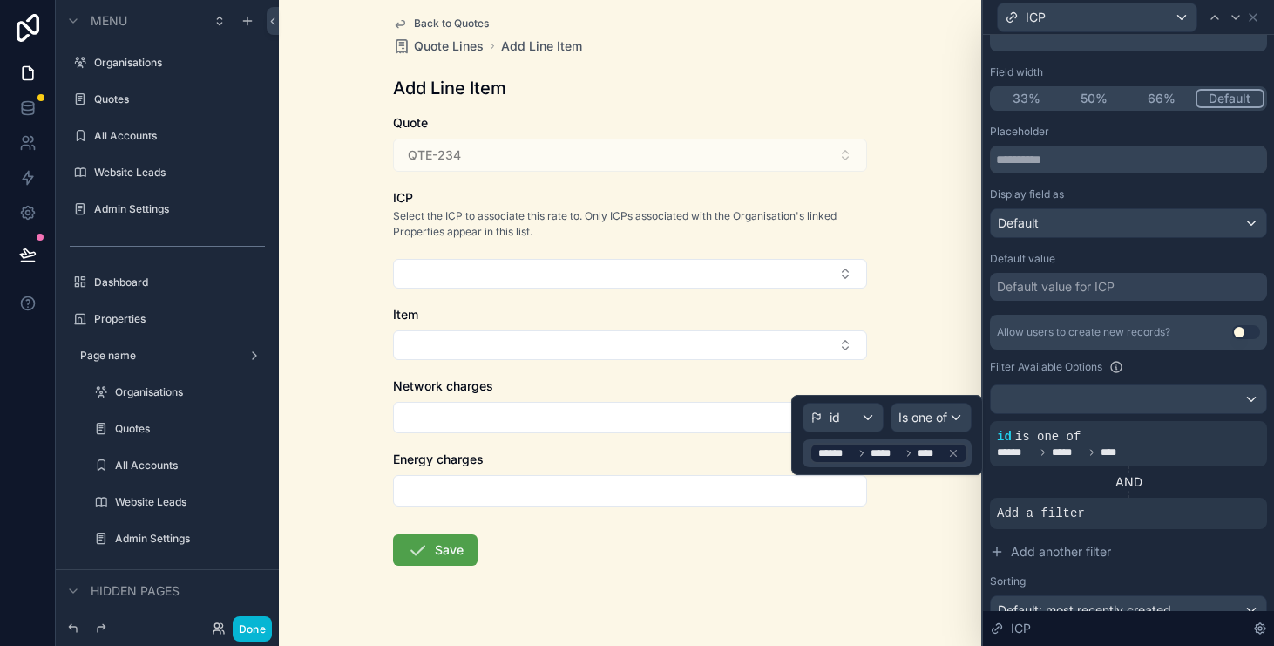
click at [1195, 466] on div "AND" at bounding box center [1128, 481] width 277 height 31
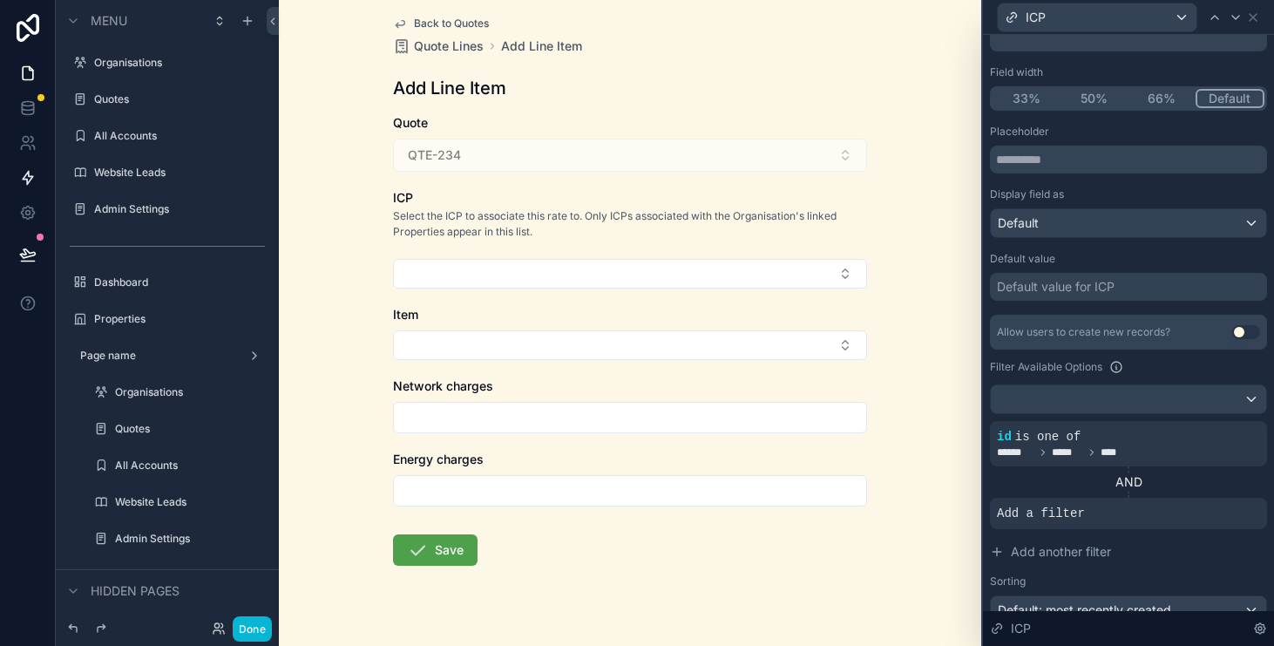
click at [33, 147] on icon at bounding box center [33, 148] width 3 height 4
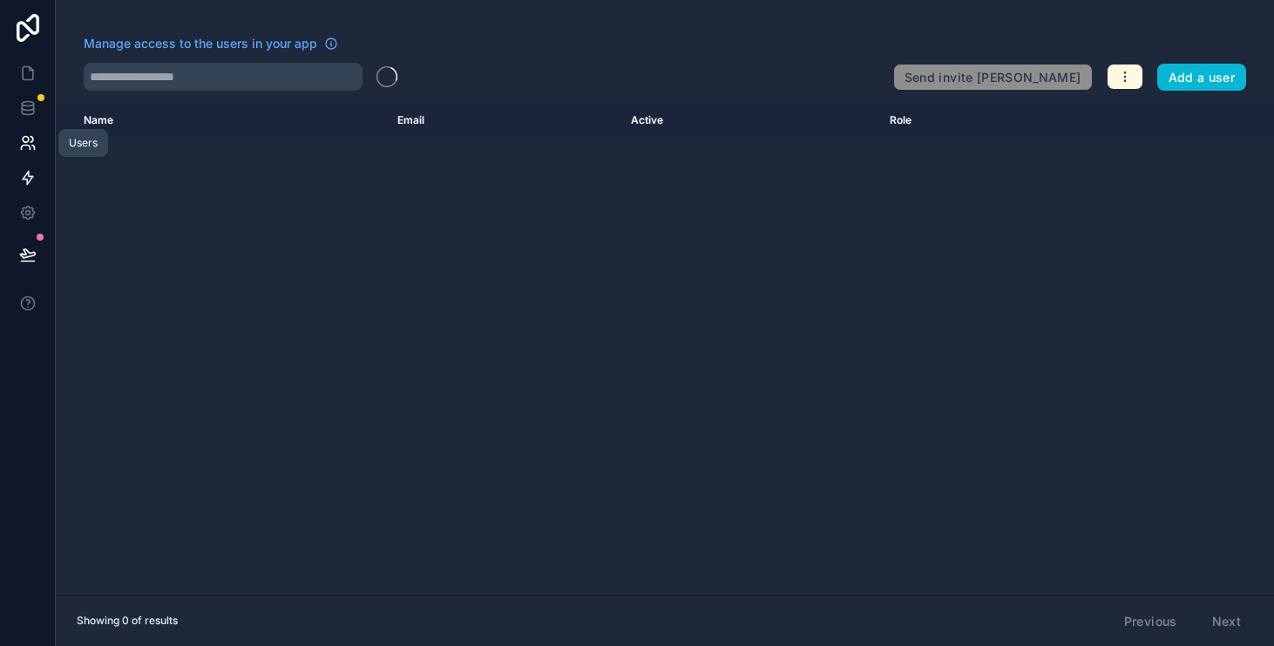
click at [34, 188] on link at bounding box center [27, 177] width 55 height 35
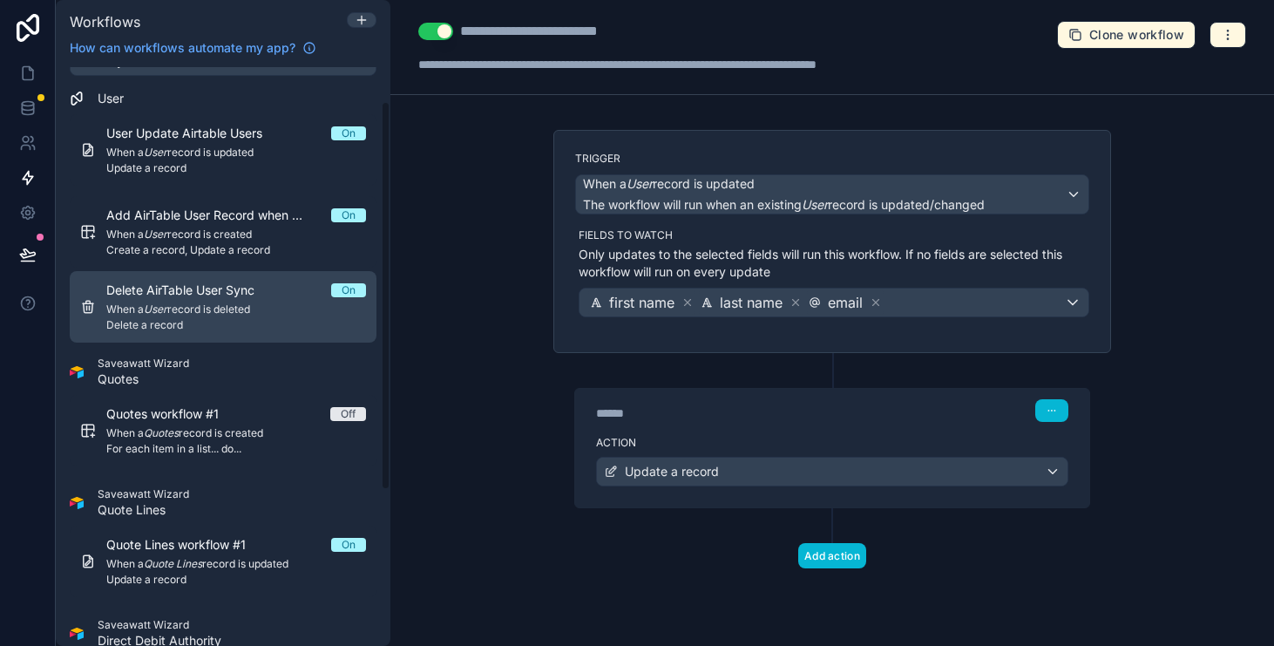
scroll to position [51, 0]
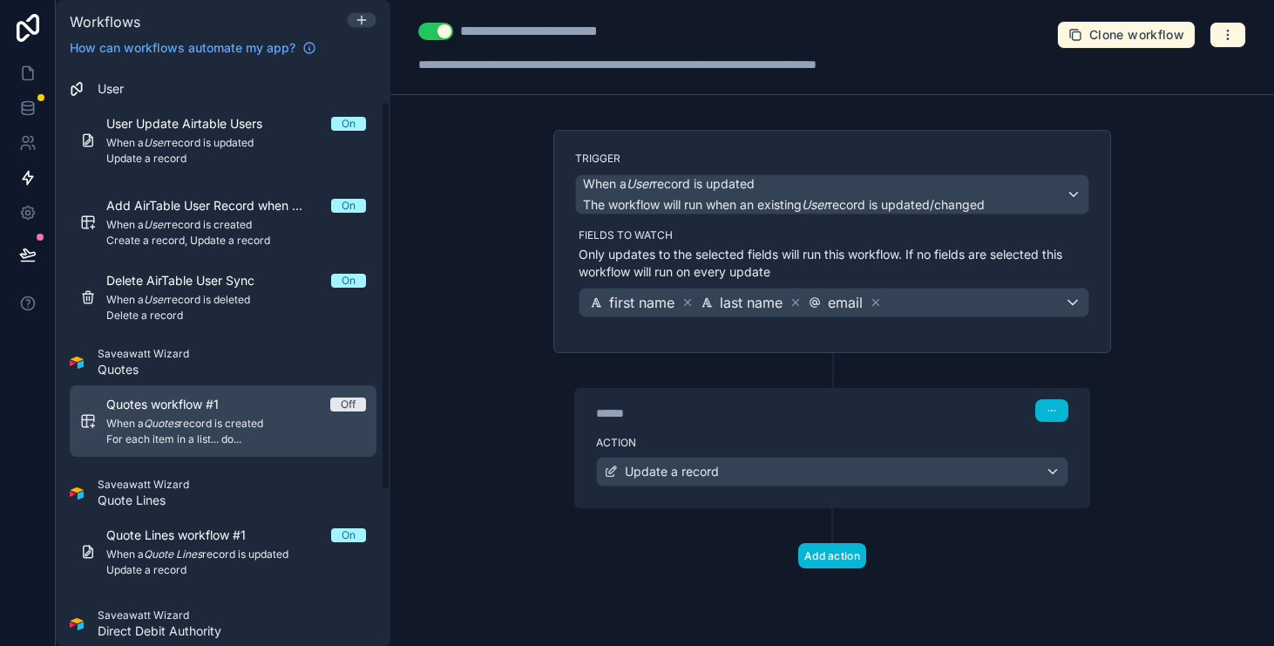
click at [268, 422] on span "When a Quotes record is created" at bounding box center [236, 424] width 260 height 14
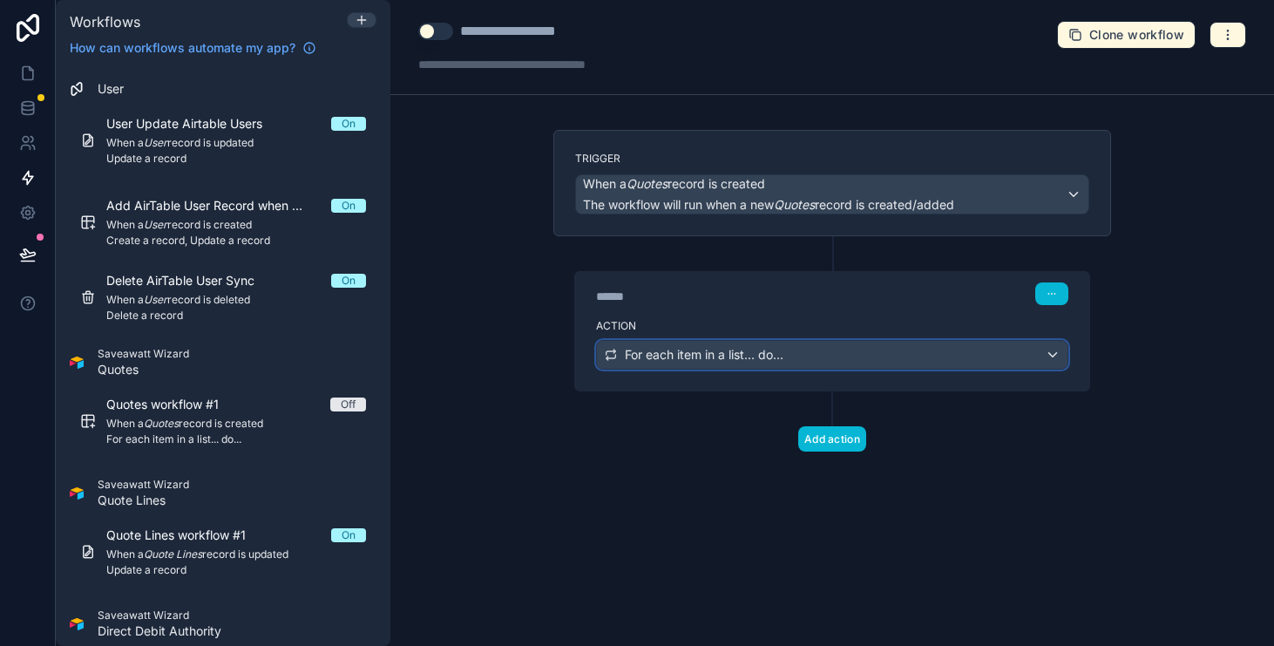
click at [720, 343] on div "For each item in a list... do..." at bounding box center [832, 355] width 471 height 28
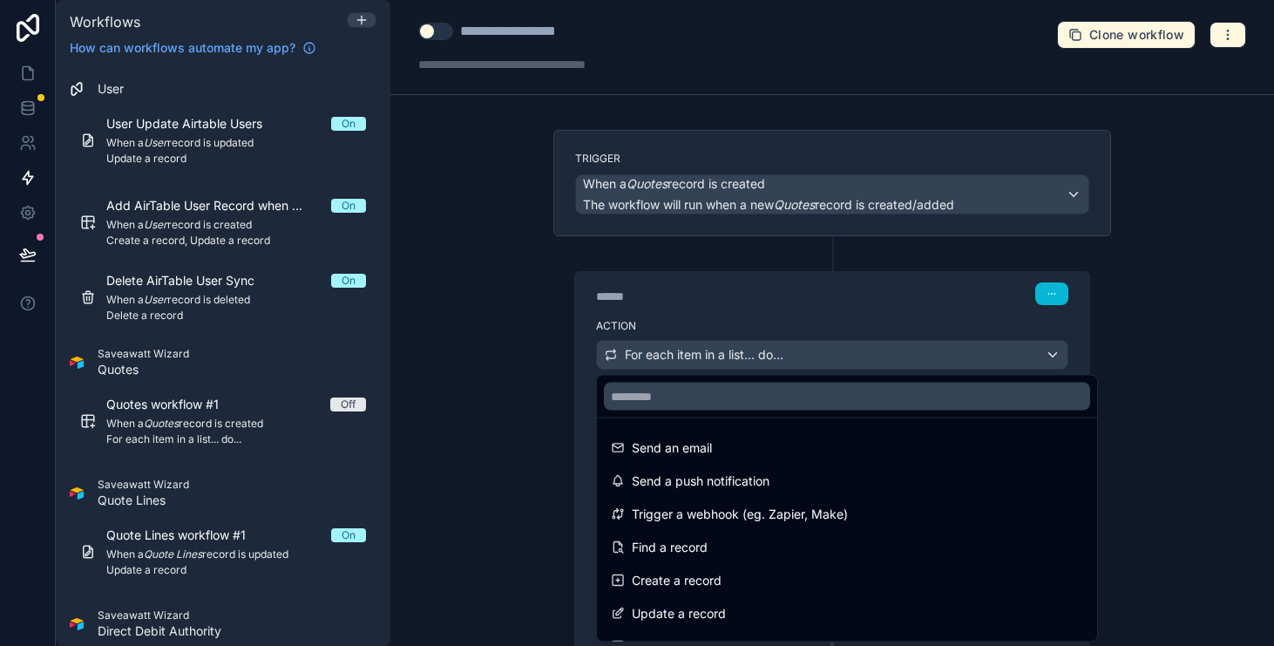
click at [1155, 365] on div at bounding box center [637, 323] width 1274 height 646
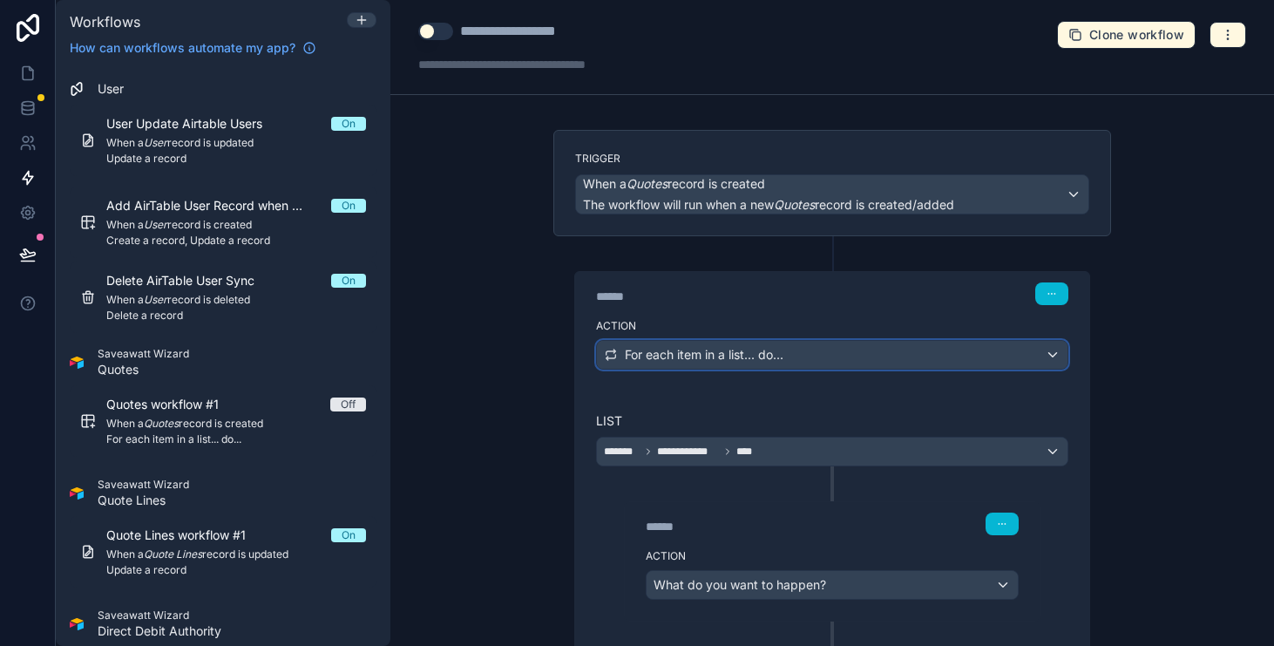
click at [938, 352] on div "For each item in a list... do..." at bounding box center [832, 355] width 471 height 28
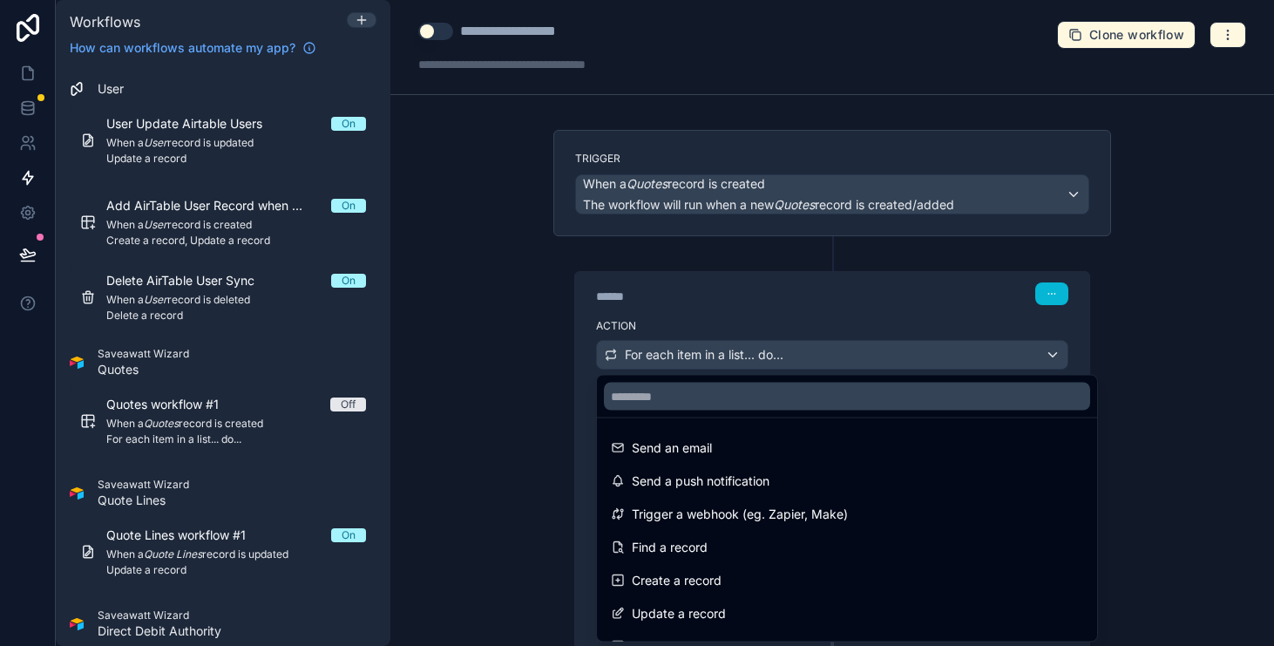
click at [1186, 357] on div at bounding box center [637, 323] width 1274 height 646
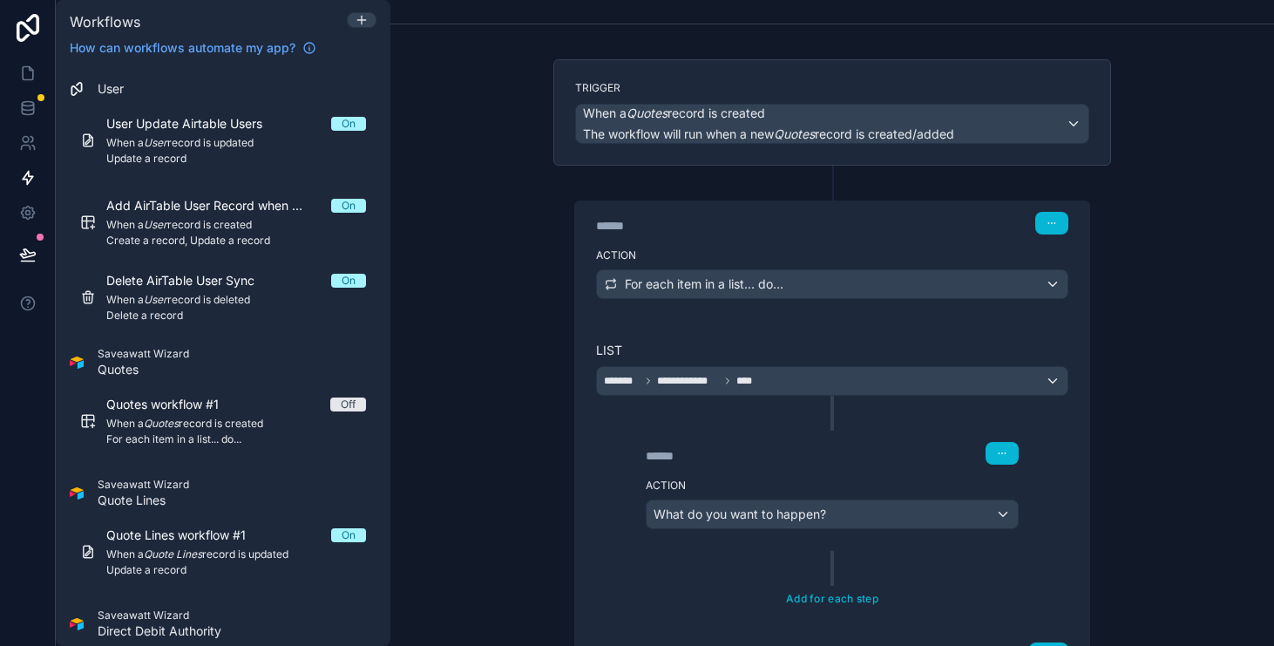
scroll to position [141, 0]
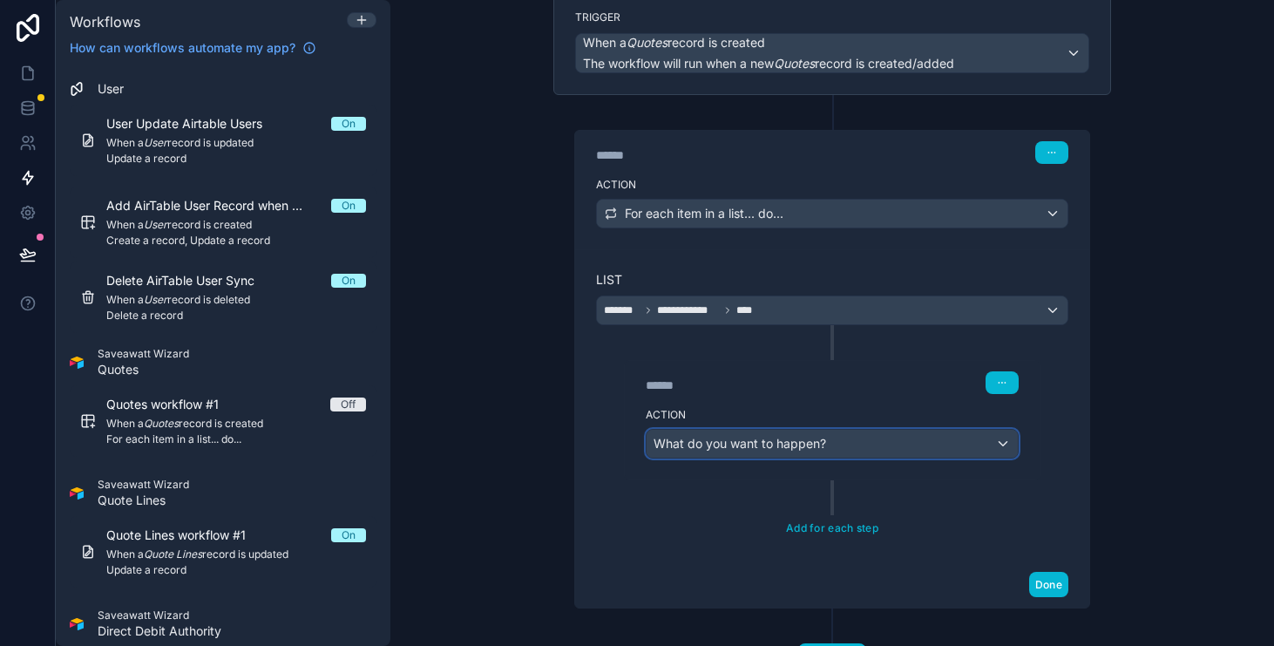
click at [908, 447] on div "What do you want to happen?" at bounding box center [832, 444] width 371 height 28
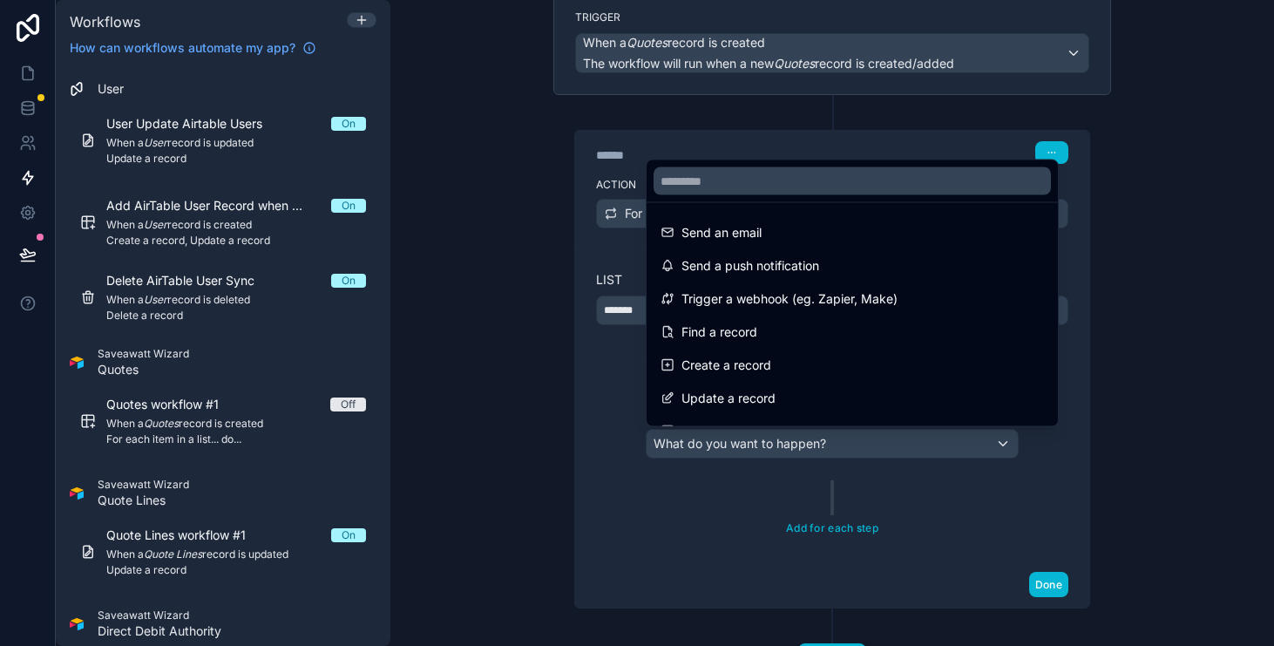
click at [1250, 499] on div at bounding box center [637, 323] width 1274 height 646
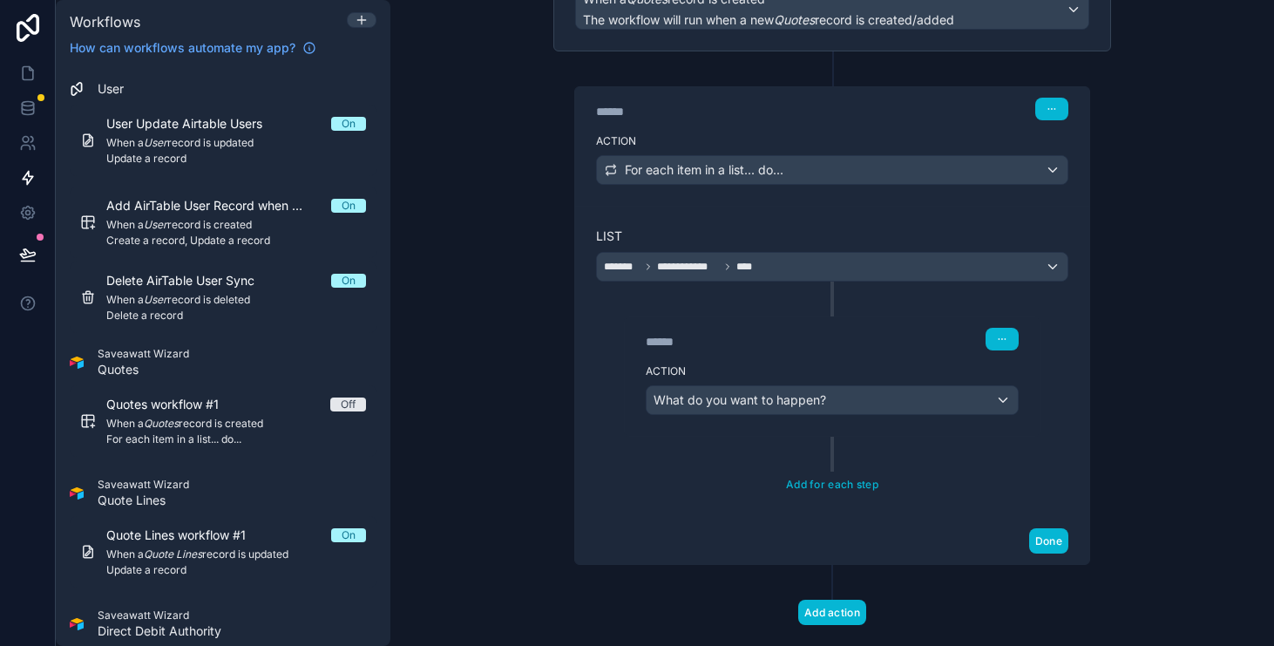
scroll to position [187, 0]
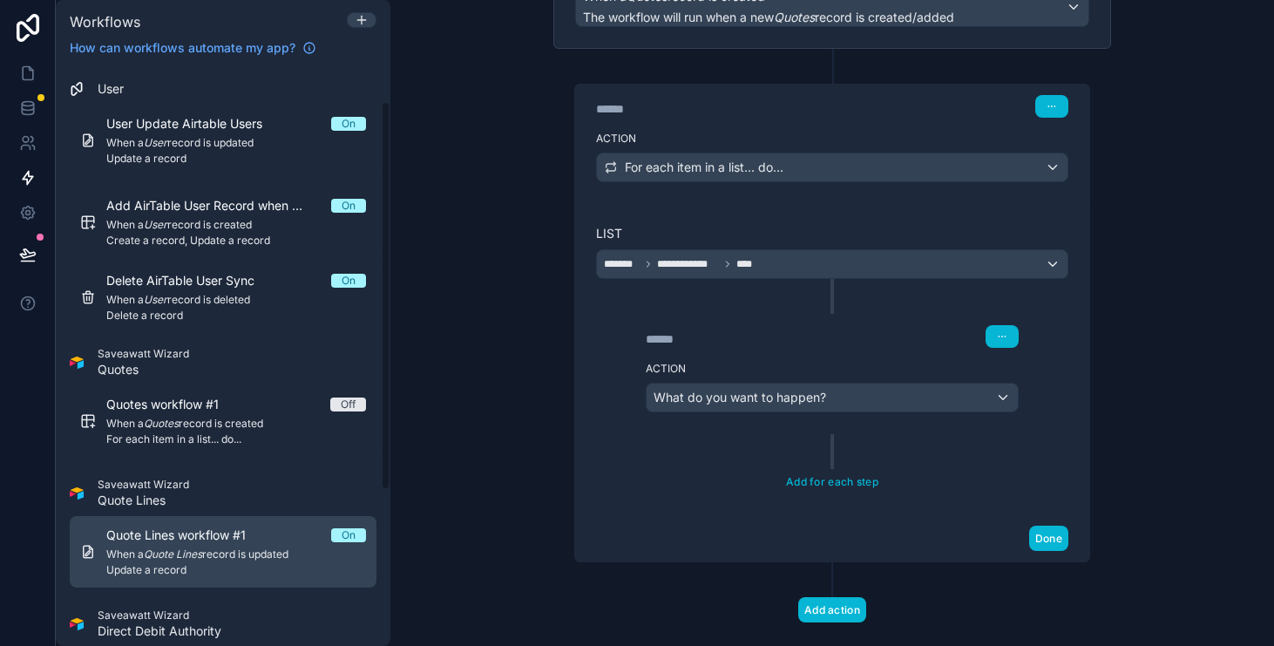
click at [277, 569] on span "Update a record" at bounding box center [236, 570] width 260 height 14
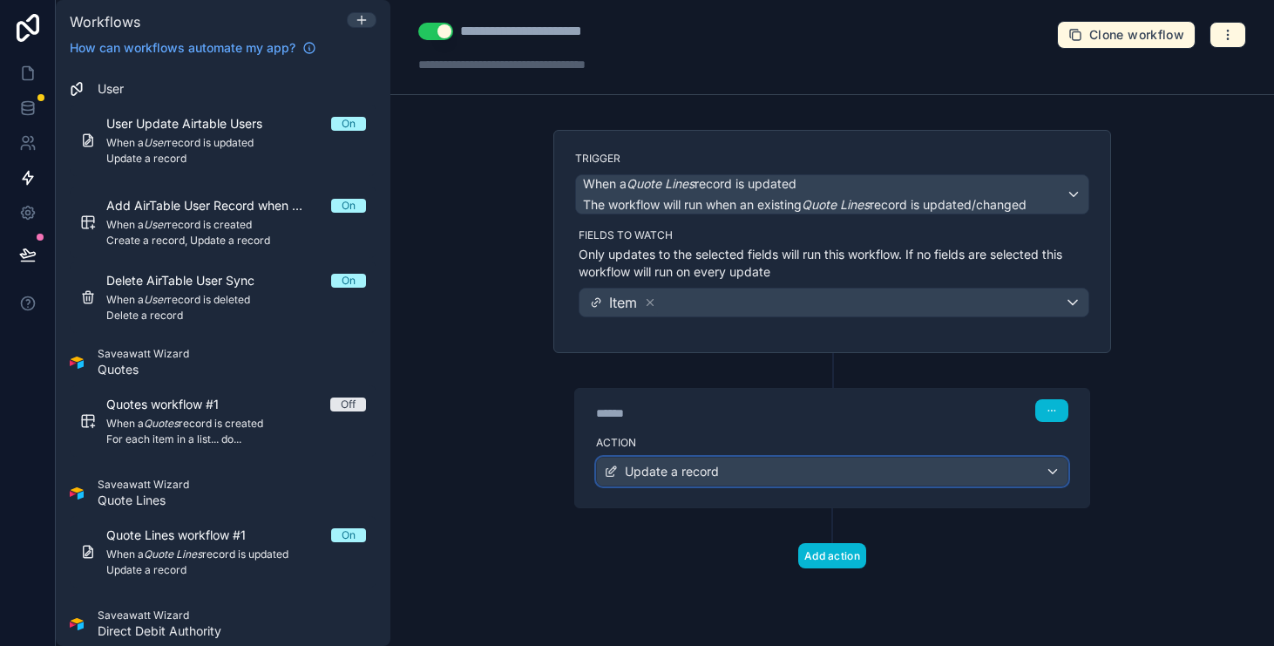
click at [899, 479] on div "Update a record" at bounding box center [832, 472] width 471 height 28
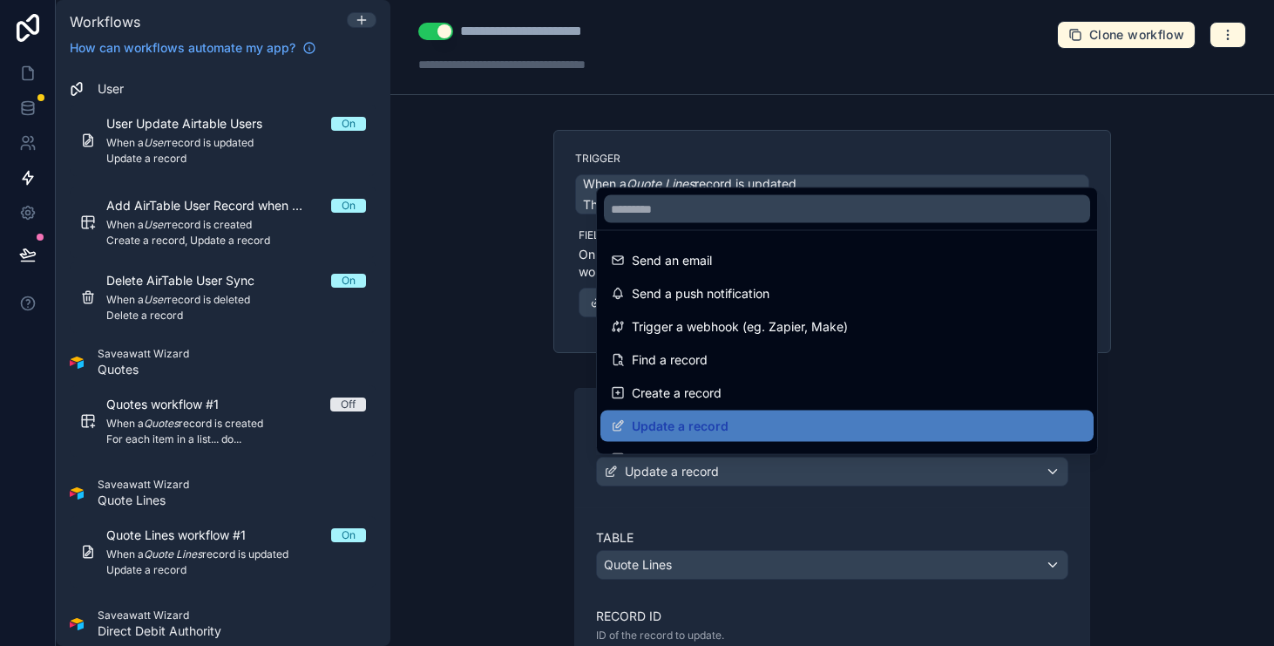
click at [1124, 459] on div at bounding box center [637, 323] width 1274 height 646
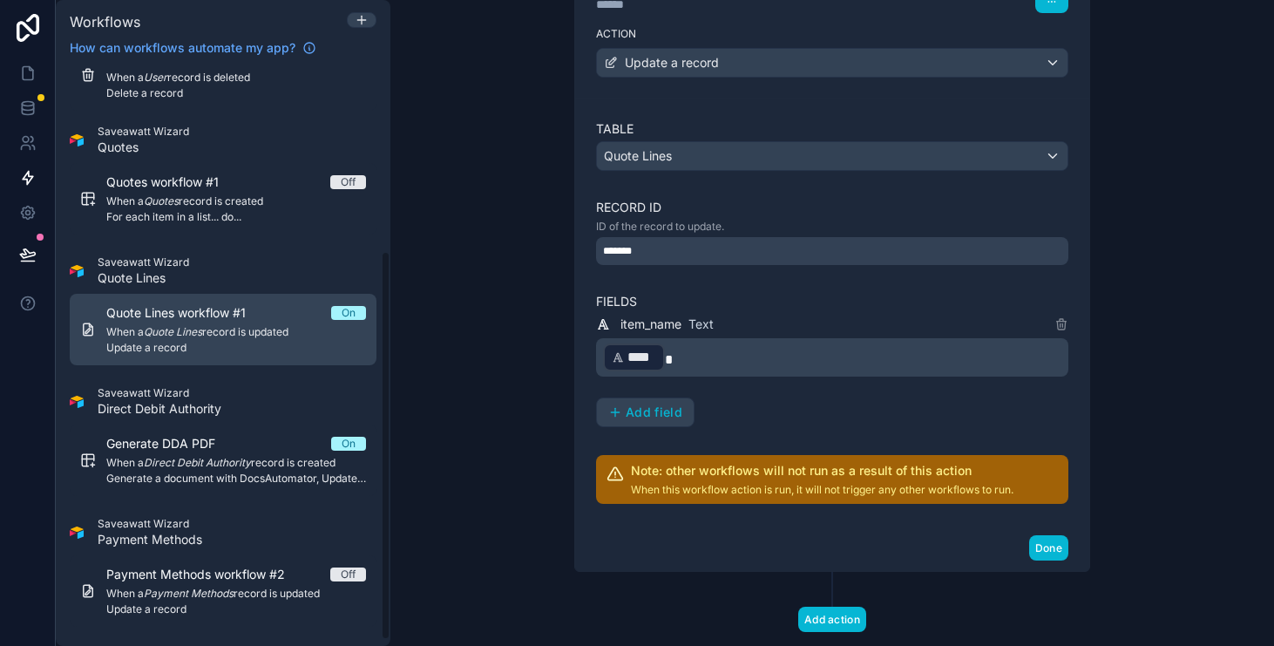
scroll to position [282, 0]
